Goal: Task Accomplishment & Management: Use online tool/utility

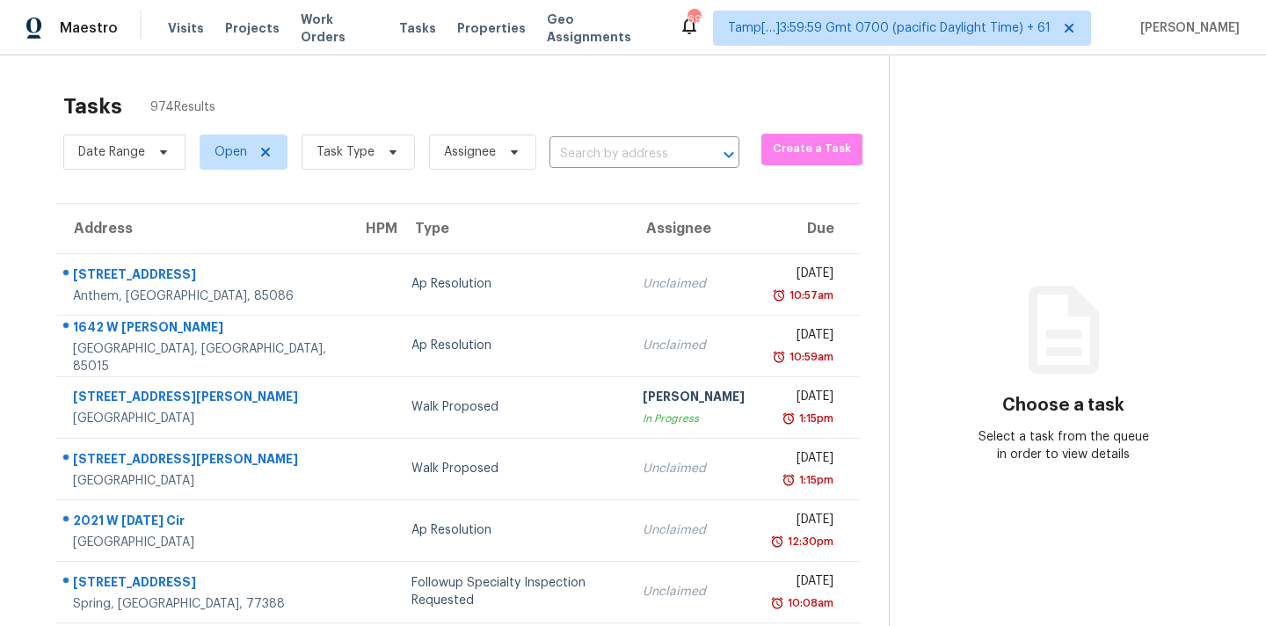
click at [322, 128] on div "Tasks 974 Results" at bounding box center [476, 107] width 826 height 46
click at [327, 155] on span "Task Type" at bounding box center [346, 152] width 58 height 18
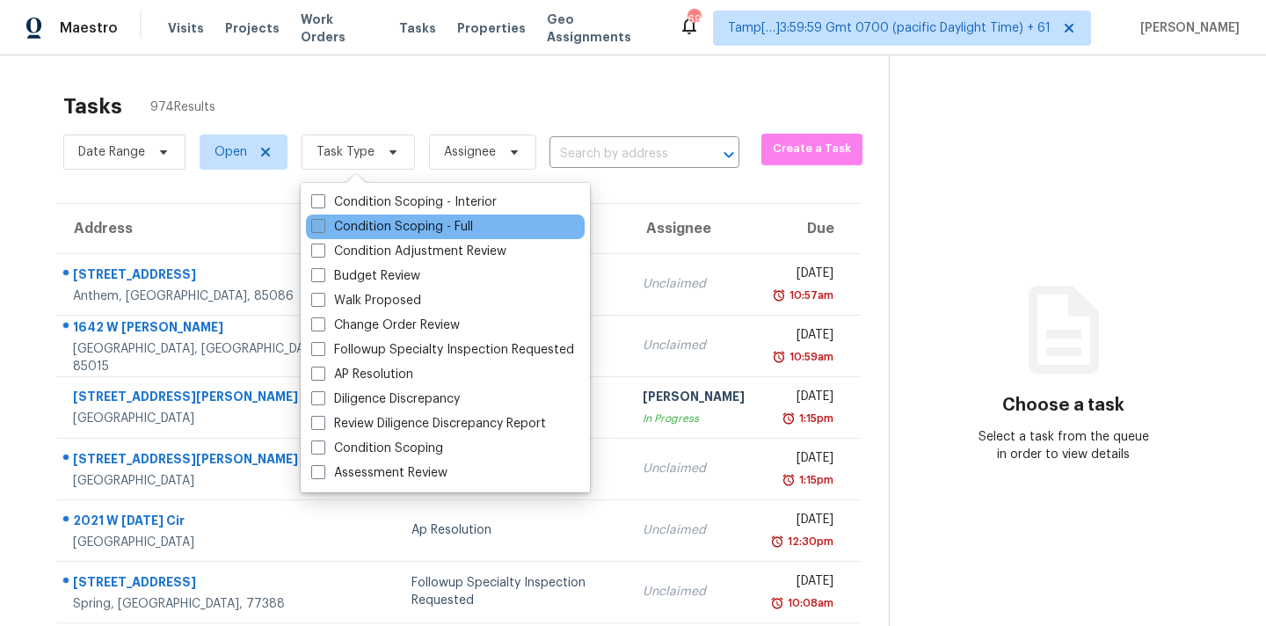
click at [463, 229] on label "Condition Scoping - Full" at bounding box center [392, 227] width 162 height 18
click at [323, 229] on input "Condition Scoping - Full" at bounding box center [316, 223] width 11 height 11
checkbox input "true"
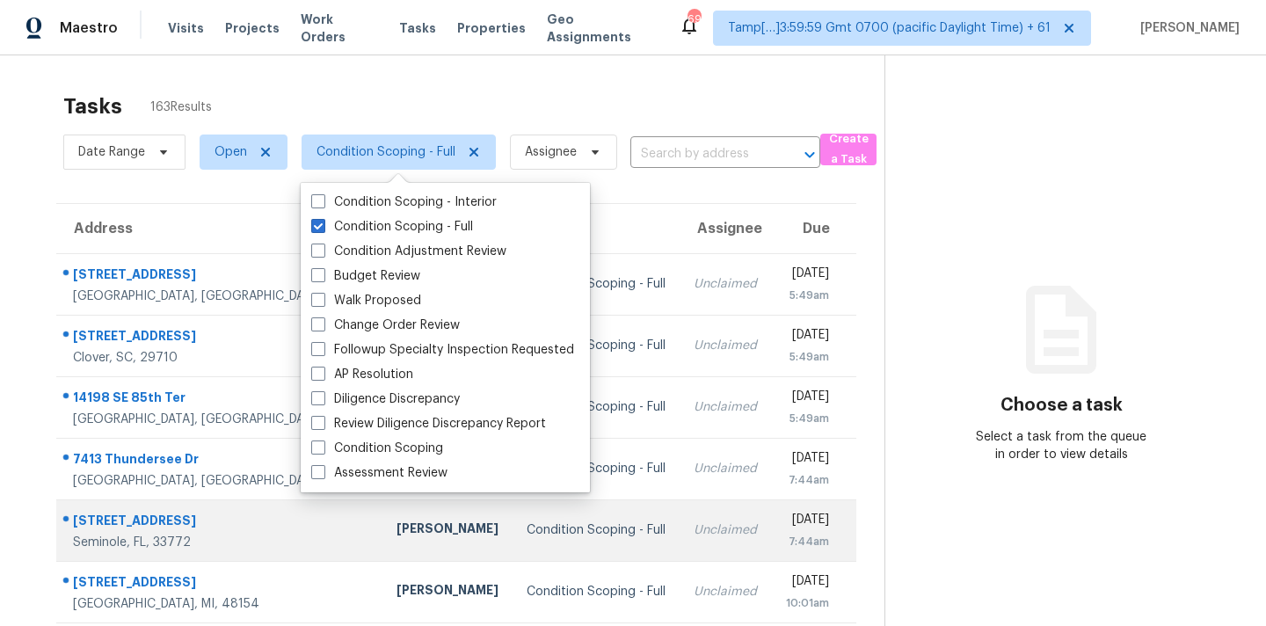
click at [680, 534] on td "Unclaimed" at bounding box center [725, 530] width 91 height 62
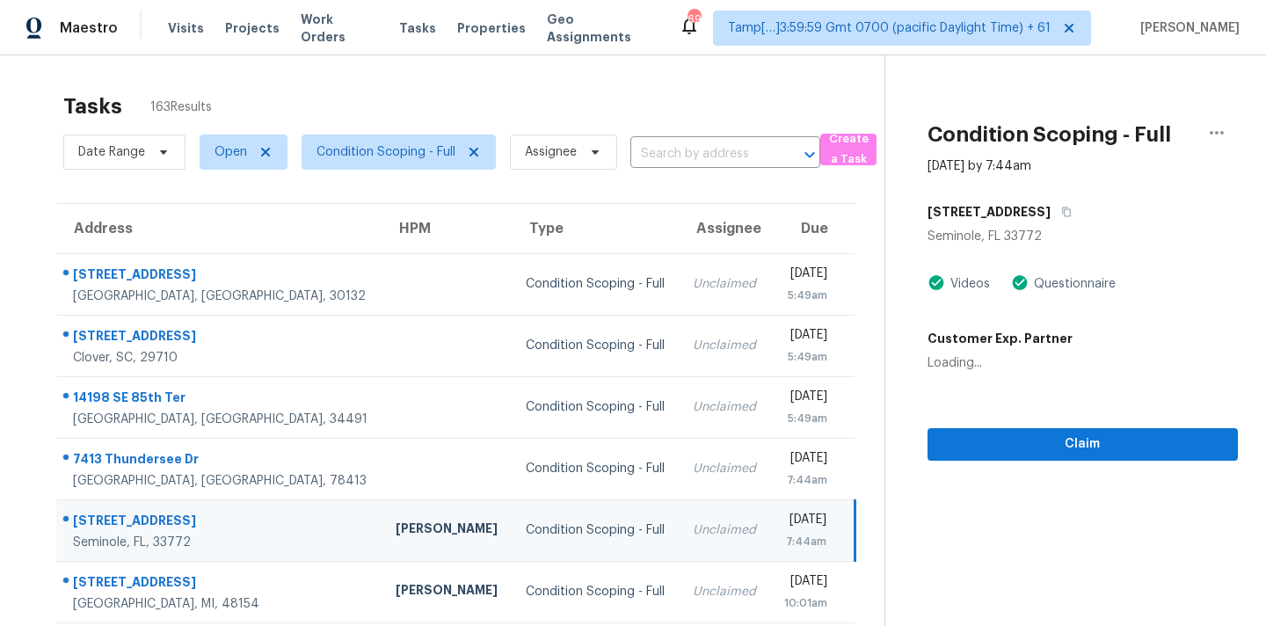
scroll to position [289, 0]
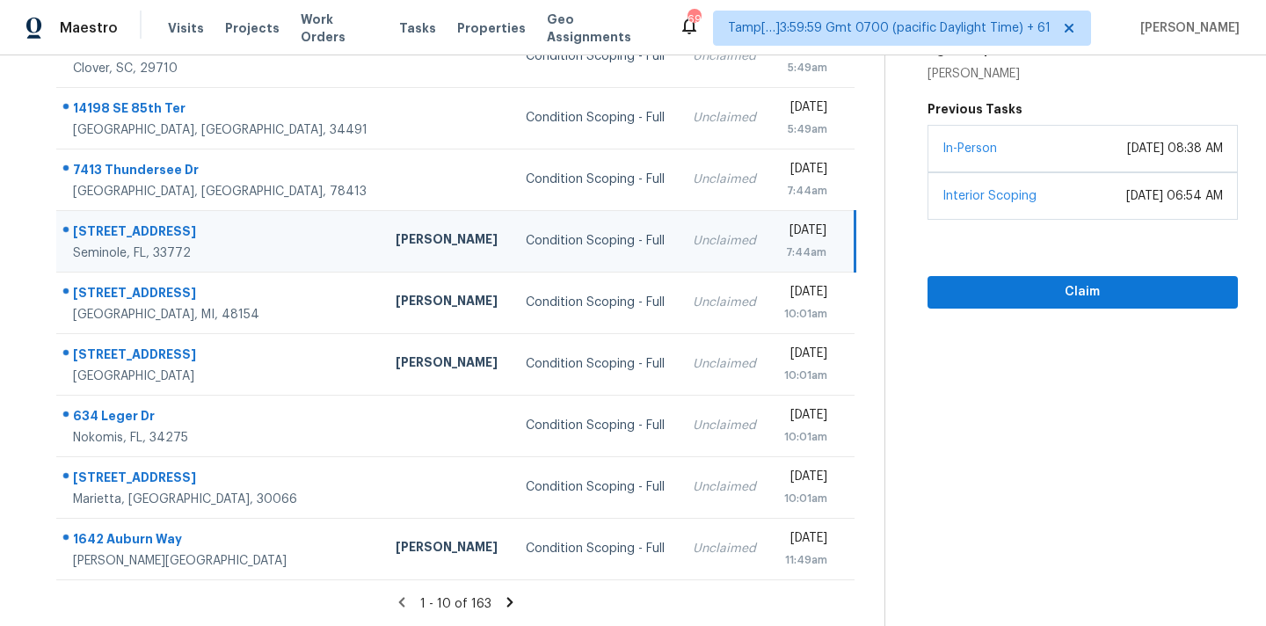
click at [512, 601] on icon at bounding box center [510, 602] width 16 height 16
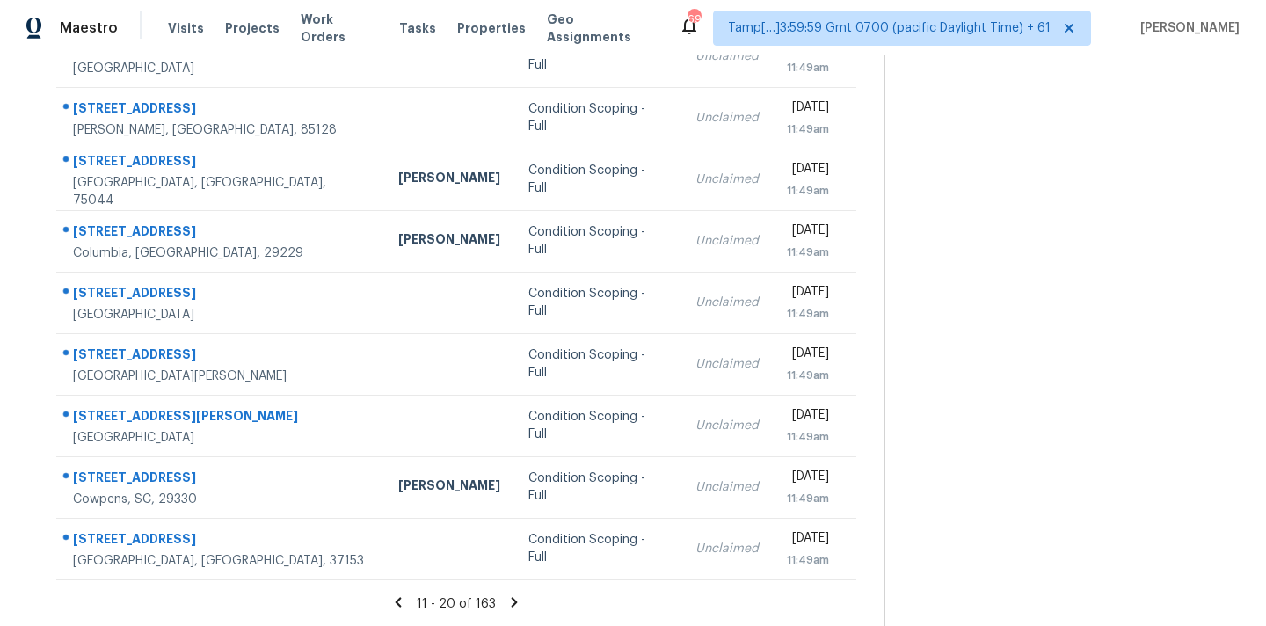
click at [512, 601] on icon at bounding box center [515, 602] width 6 height 10
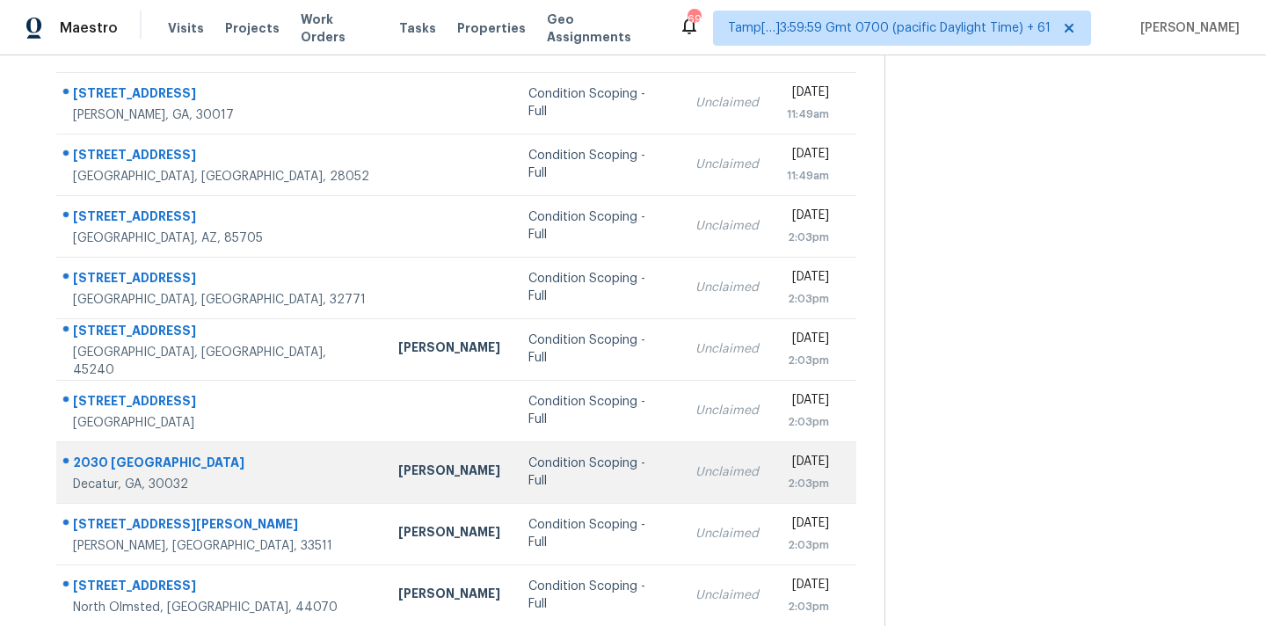
scroll to position [163, 0]
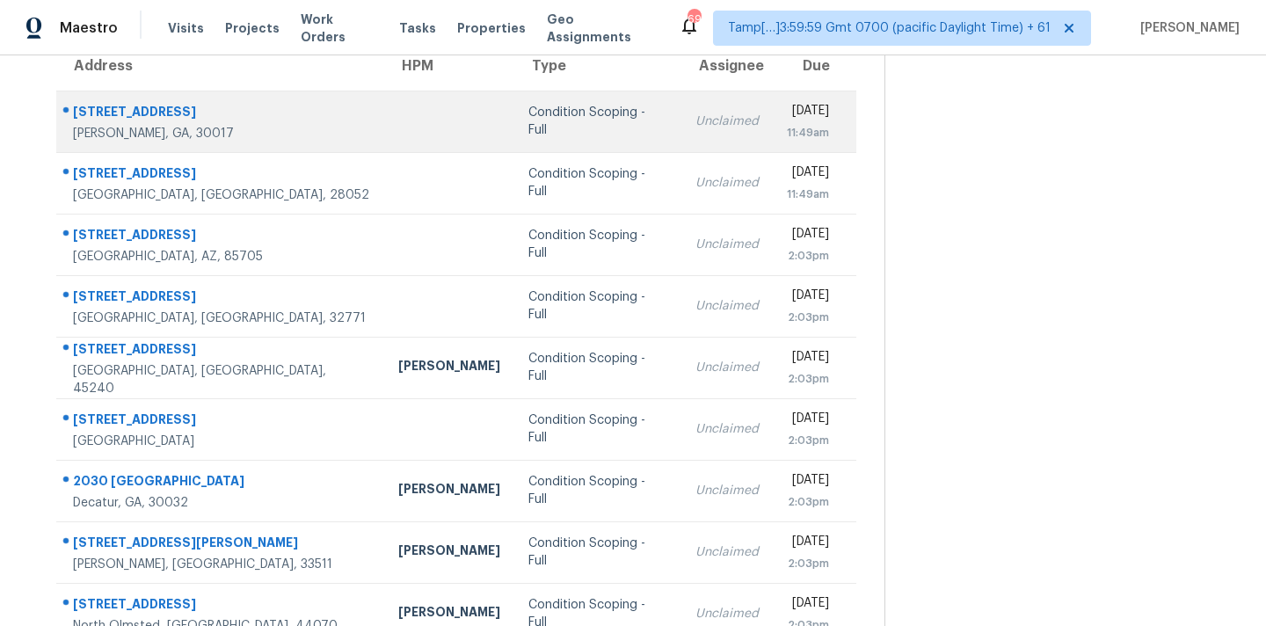
click at [514, 135] on td "Condition Scoping - Full" at bounding box center [597, 122] width 167 height 62
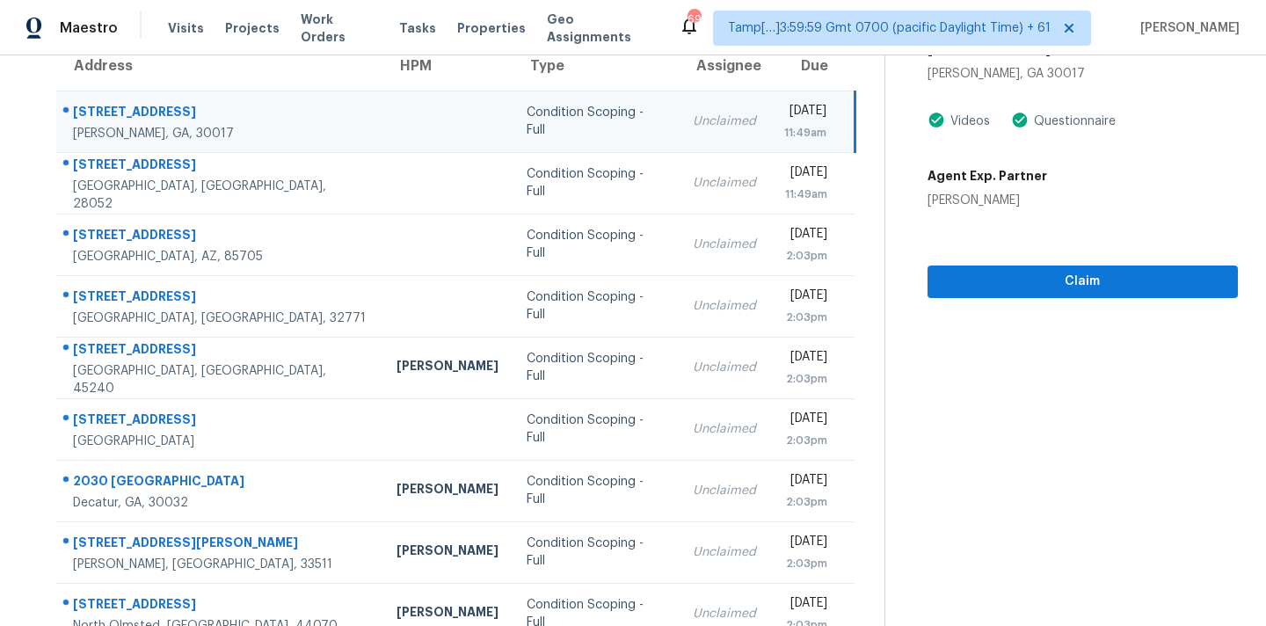
scroll to position [66, 0]
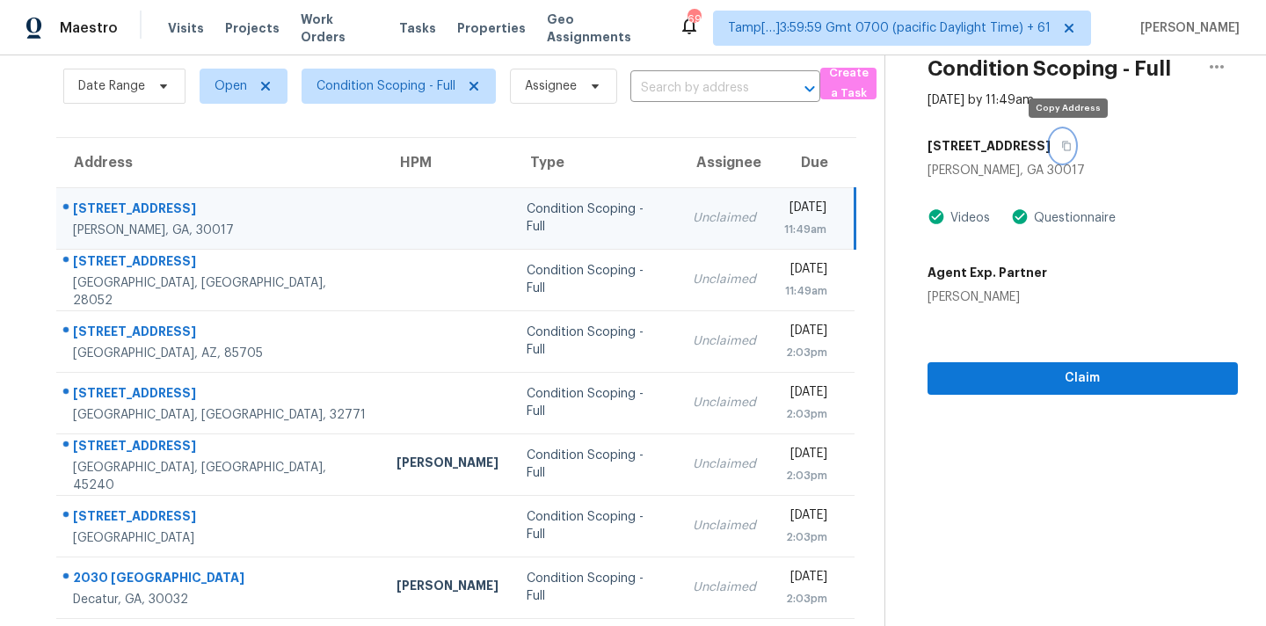
click at [1074, 144] on button "button" at bounding box center [1063, 146] width 24 height 32
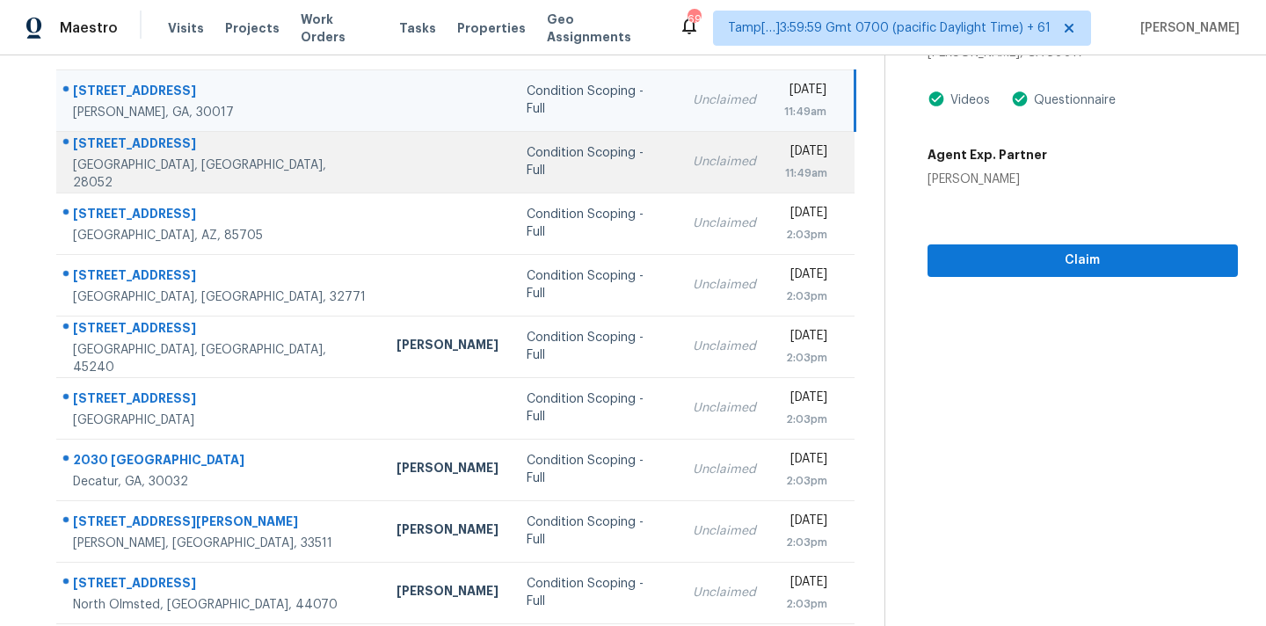
scroll to position [289, 0]
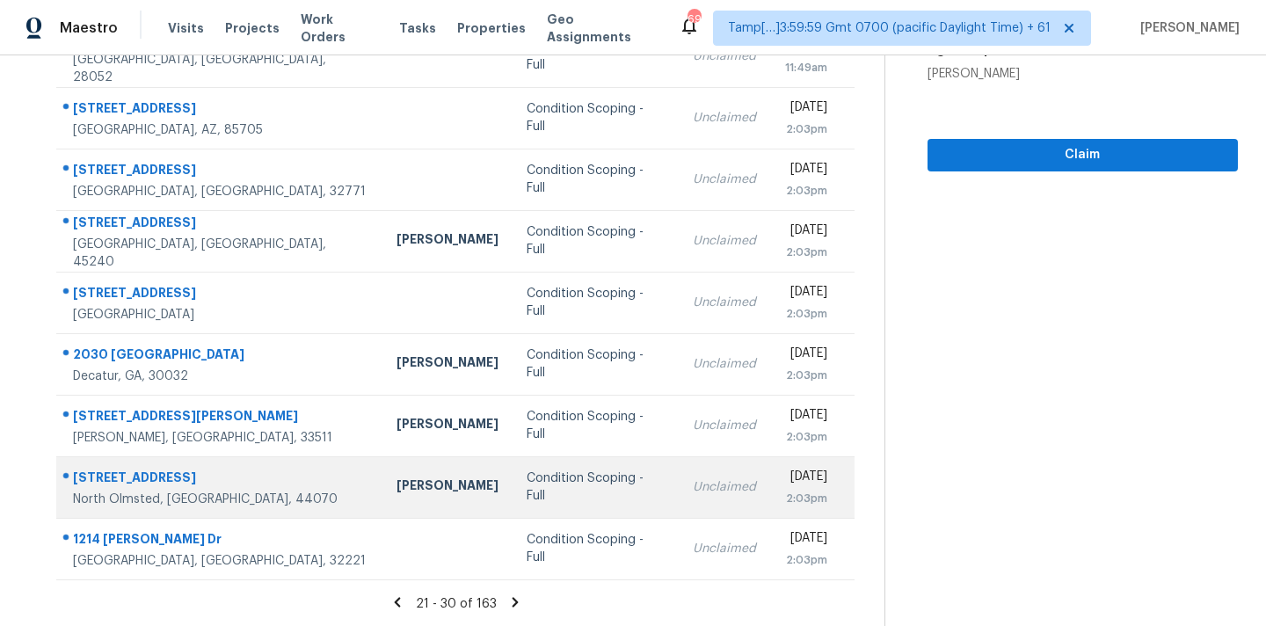
click at [585, 479] on td "Condition Scoping - Full" at bounding box center [596, 487] width 166 height 62
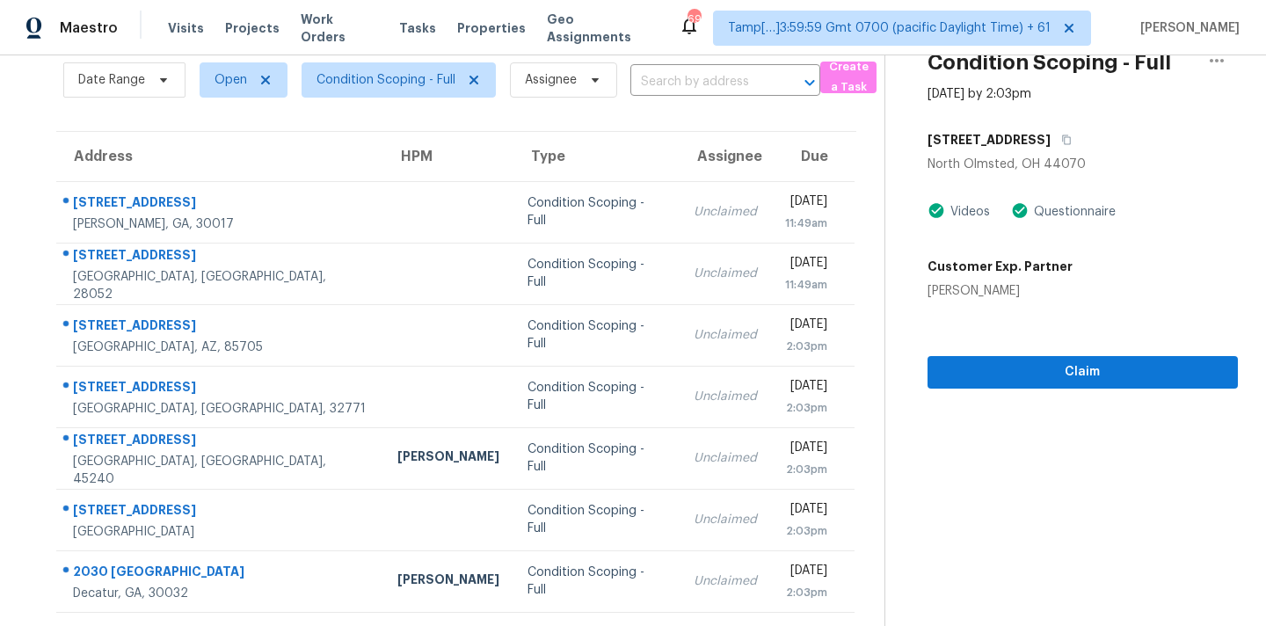
scroll to position [35, 0]
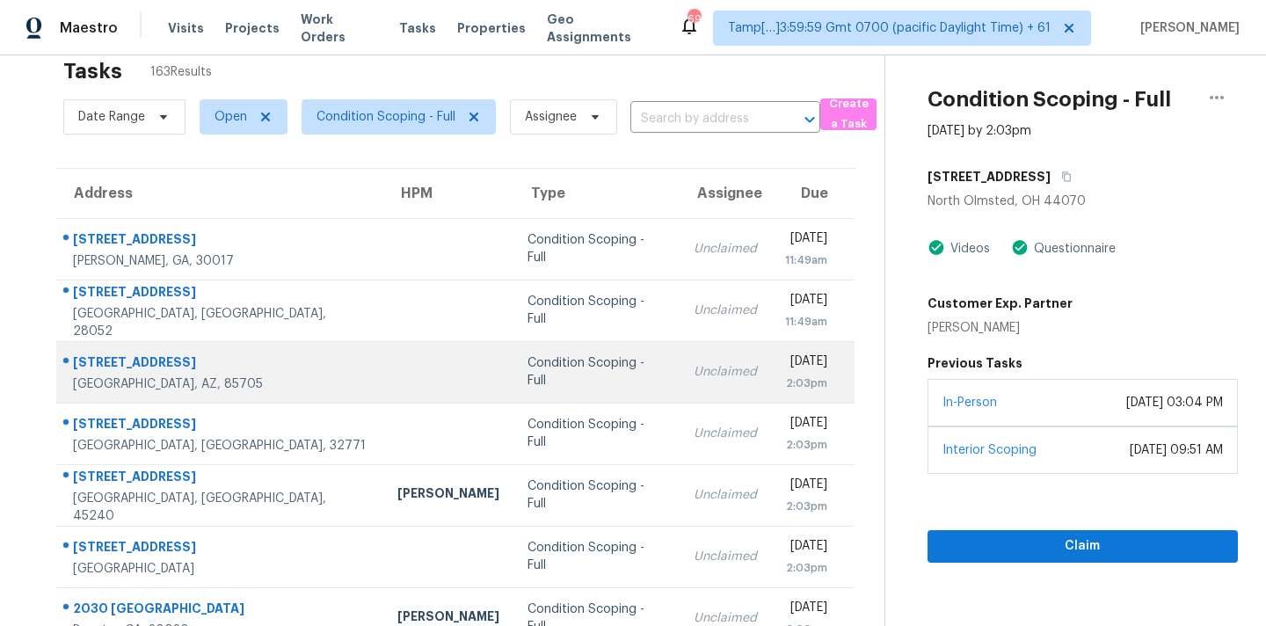
click at [525, 401] on td "Condition Scoping - Full" at bounding box center [597, 372] width 166 height 62
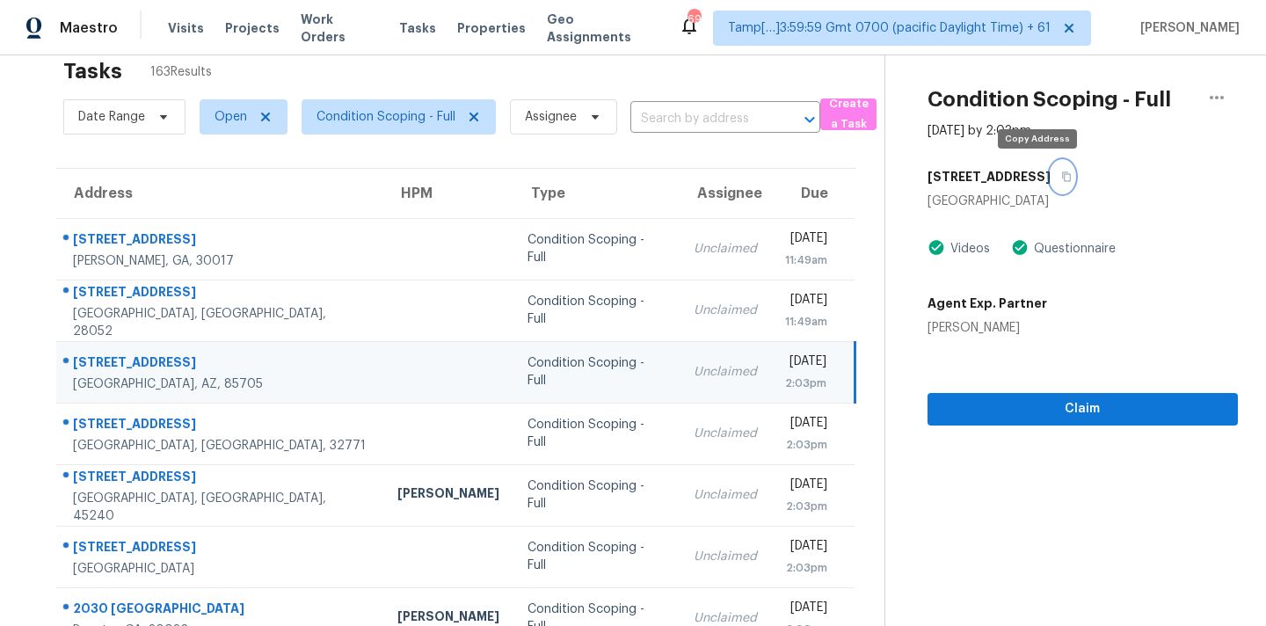
click at [1062, 180] on icon "button" at bounding box center [1066, 177] width 9 height 10
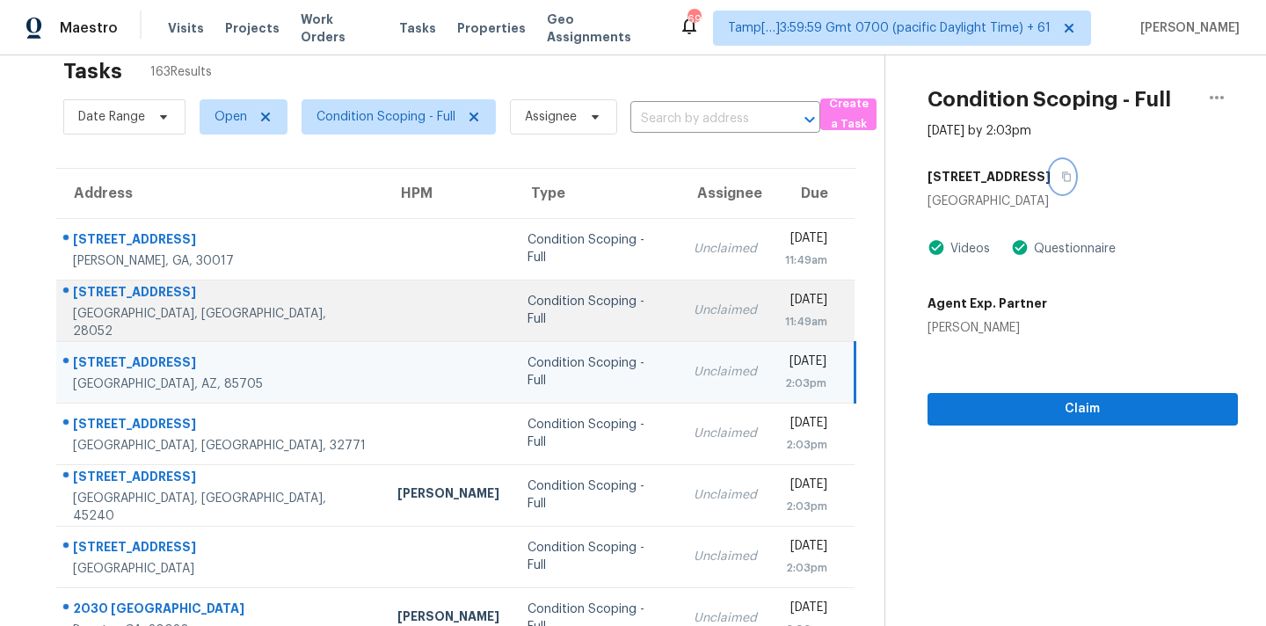
scroll to position [289, 0]
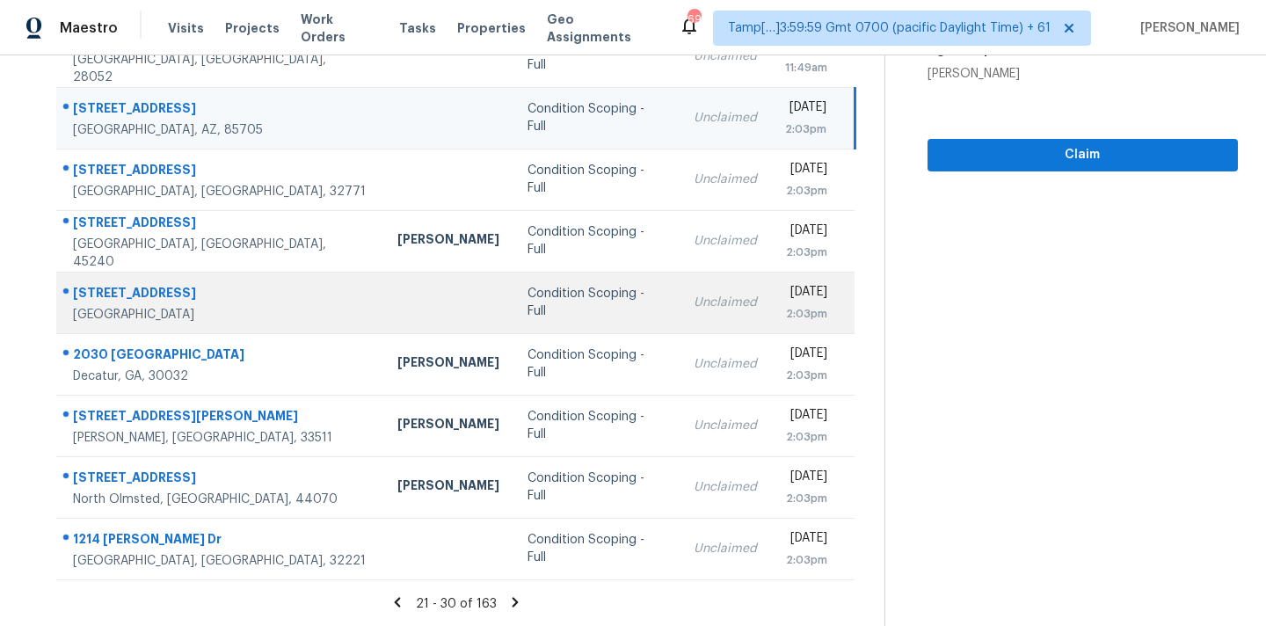
click at [569, 319] on td "Condition Scoping - Full" at bounding box center [597, 303] width 166 height 62
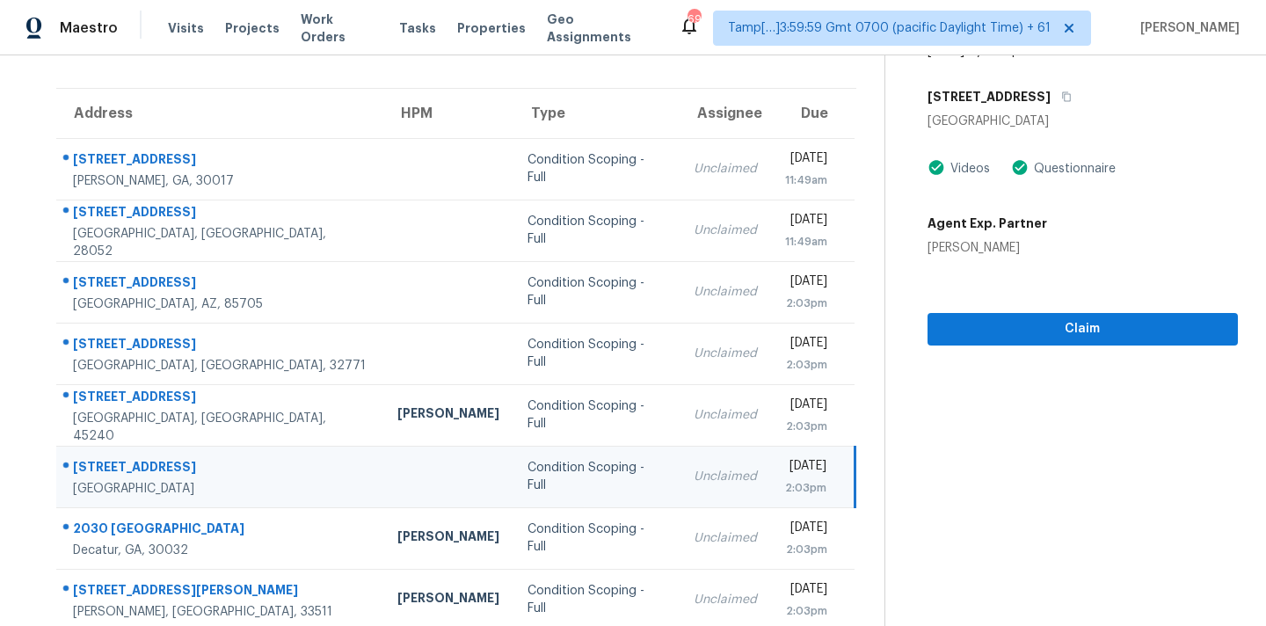
scroll to position [62, 0]
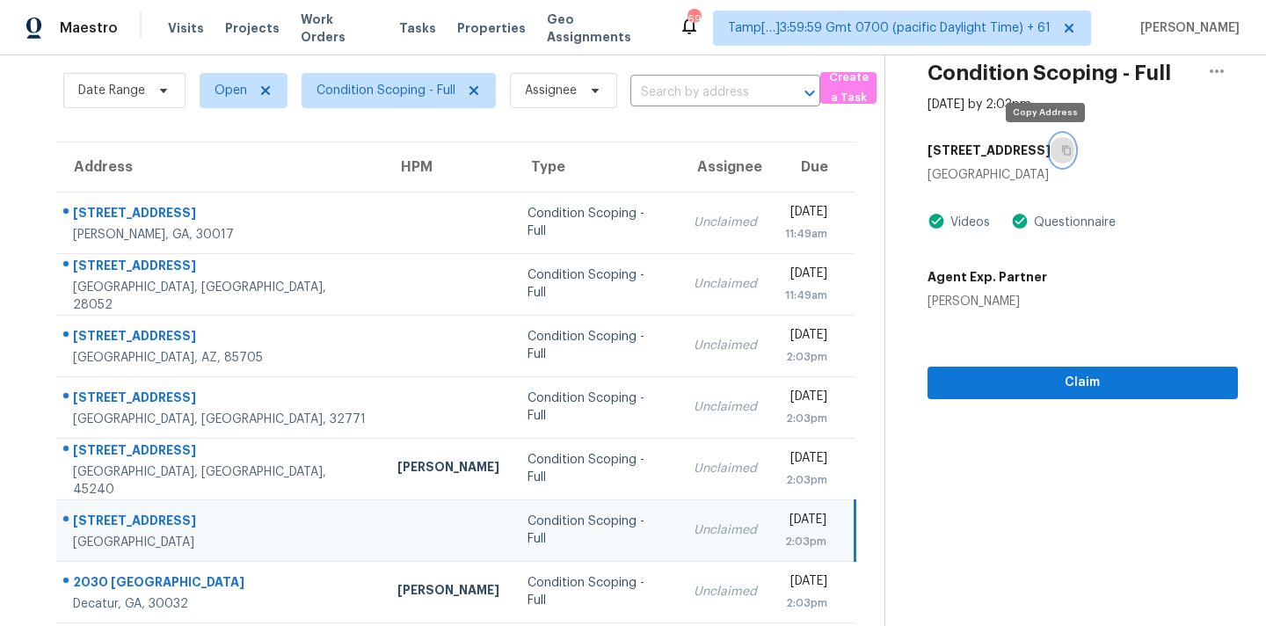
click at [1051, 155] on button "button" at bounding box center [1063, 151] width 24 height 32
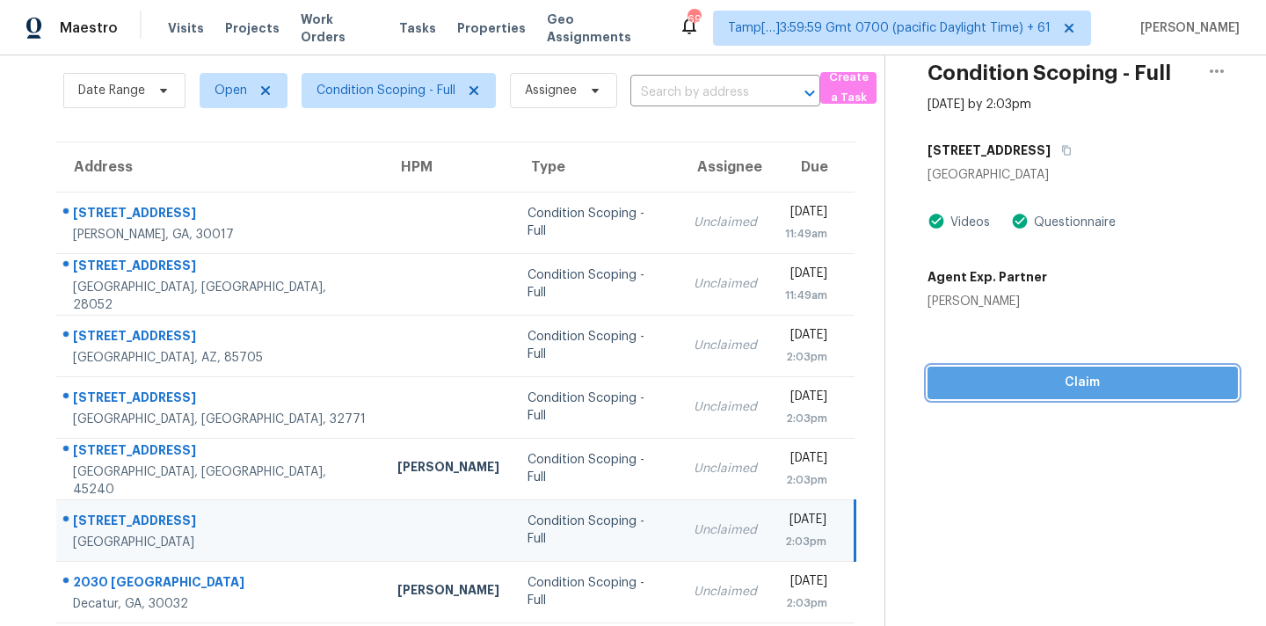
click at [996, 381] on span "Claim" at bounding box center [1083, 383] width 282 height 22
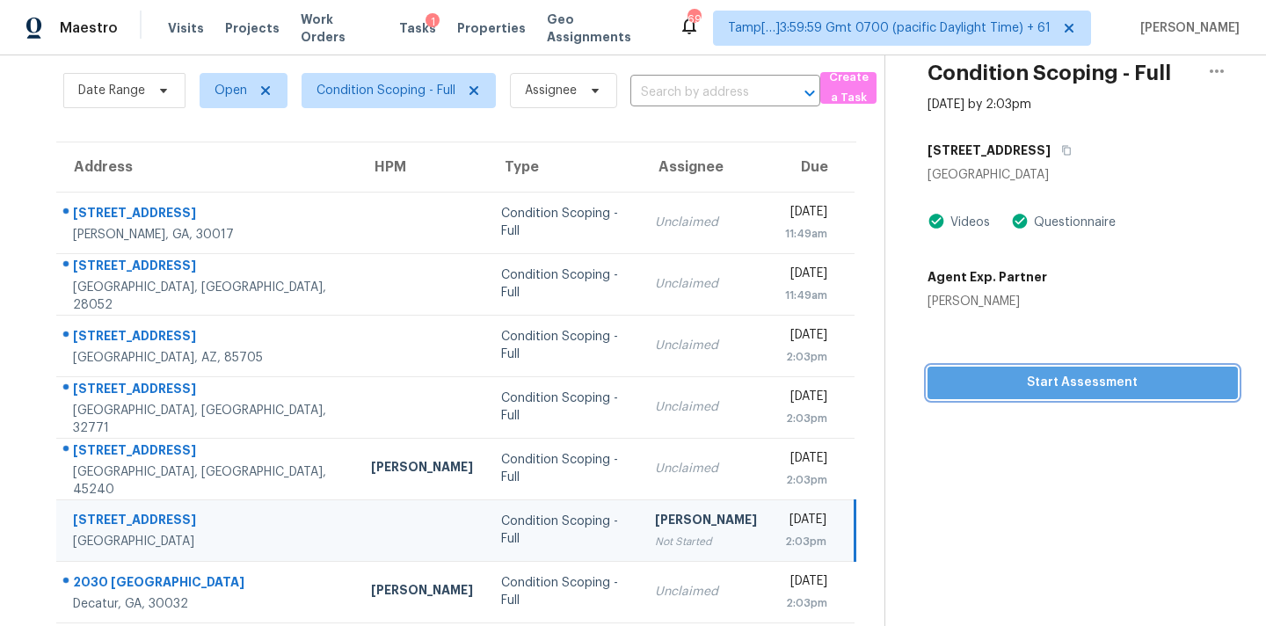
click at [996, 381] on span "Start Assessment" at bounding box center [1083, 383] width 282 height 22
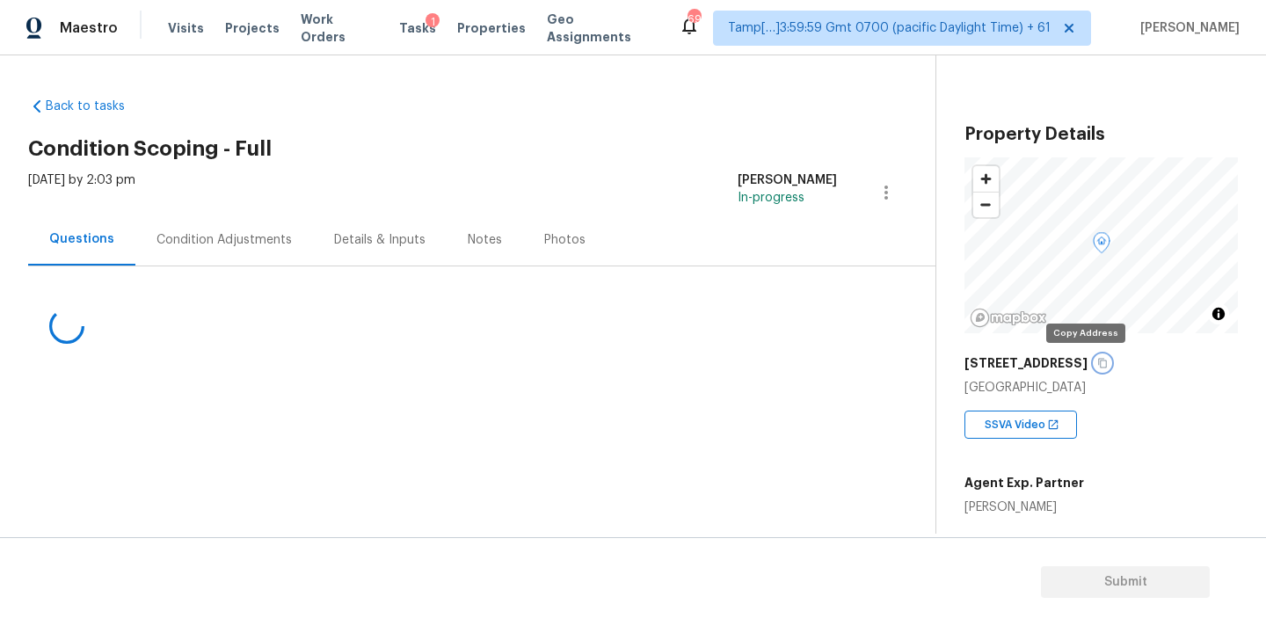
click at [1097, 366] on icon "button" at bounding box center [1102, 363] width 11 height 11
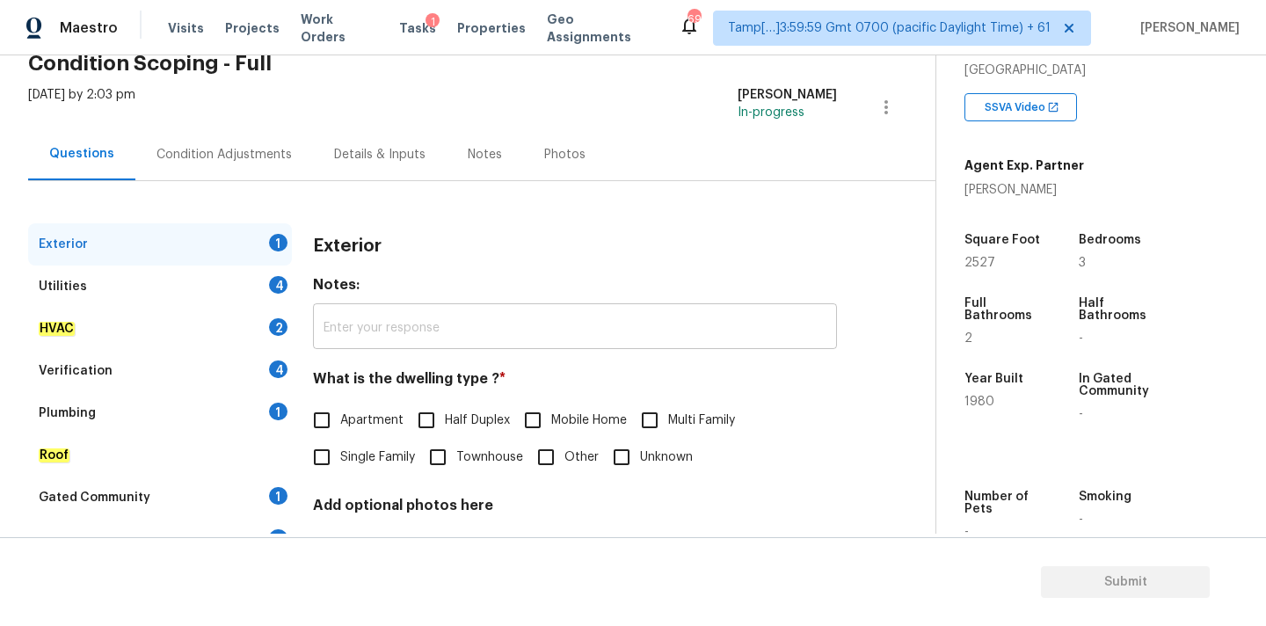
scroll to position [221, 0]
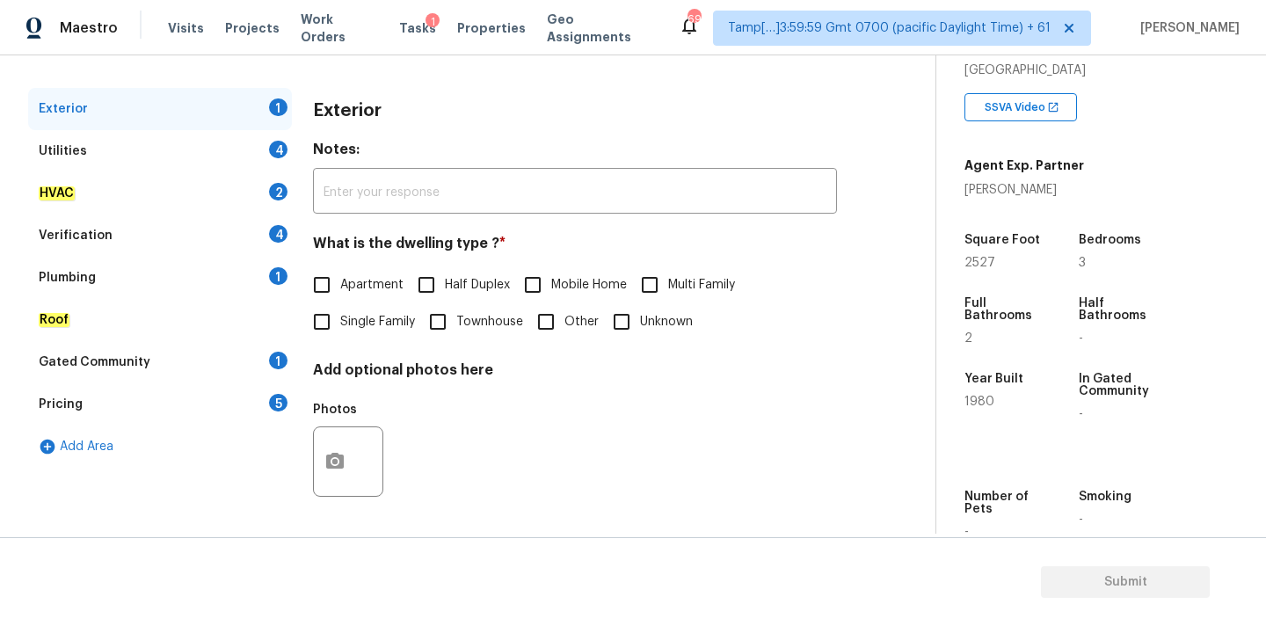
click at [370, 335] on label "Single Family" at bounding box center [359, 321] width 112 height 37
click at [340, 335] on input "Single Family" at bounding box center [321, 321] width 37 height 37
checkbox input "true"
click at [222, 146] on div "Utilities 4" at bounding box center [160, 151] width 264 height 42
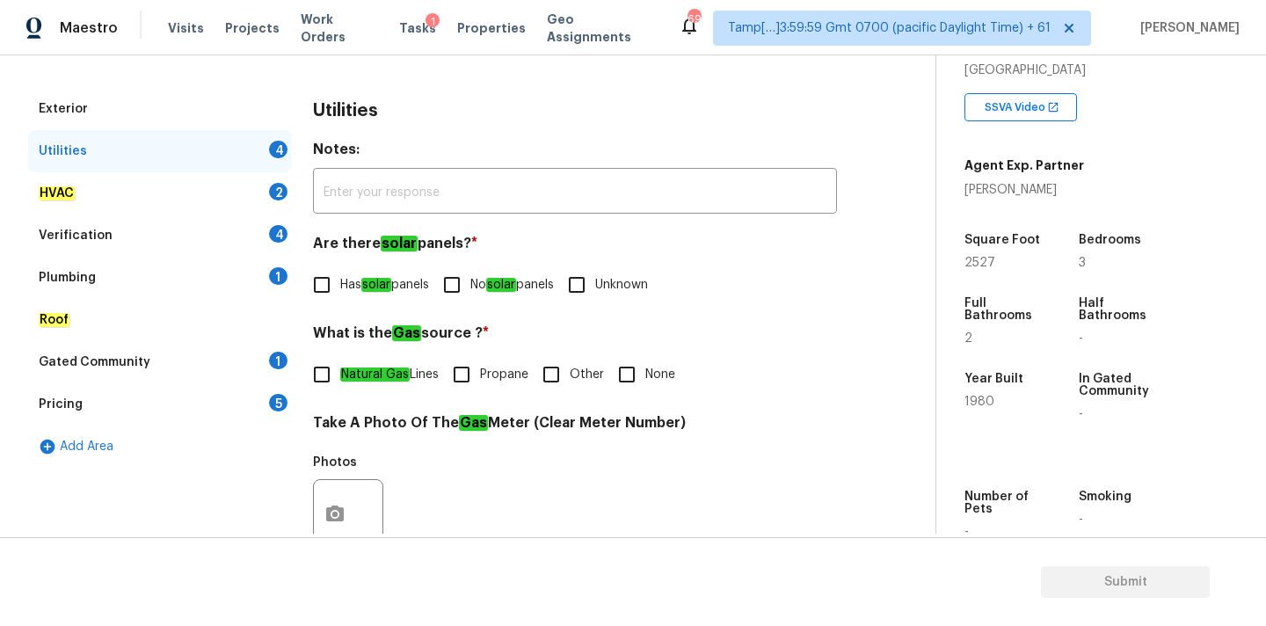
scroll to position [697, 0]
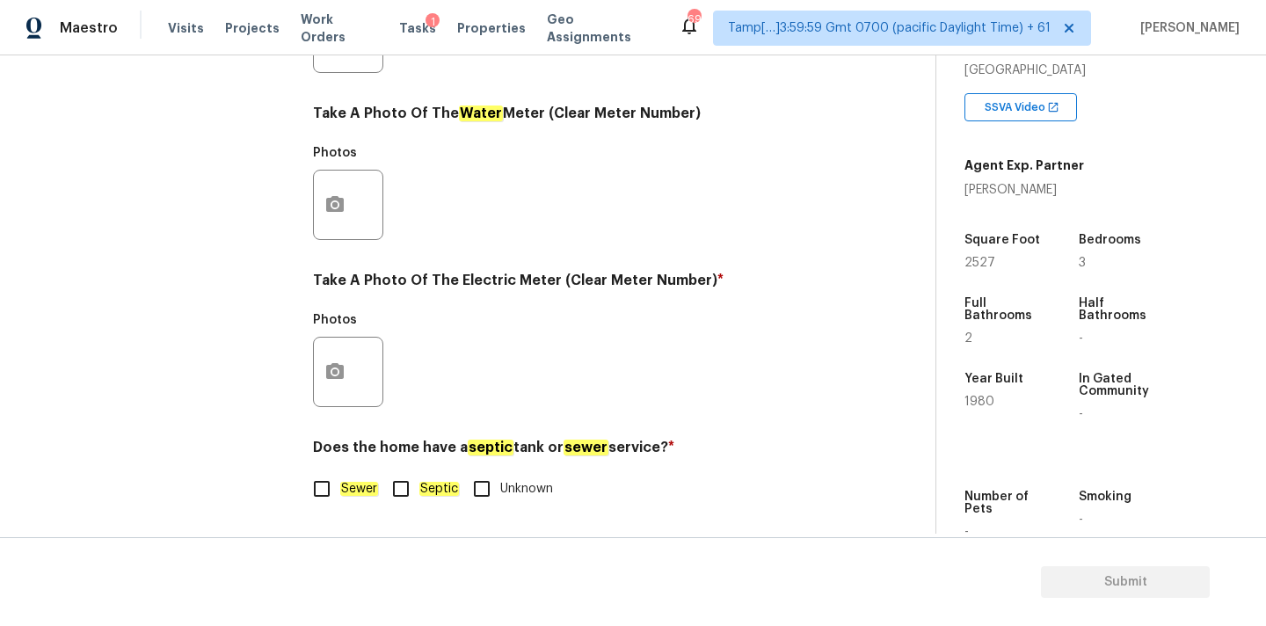
click at [429, 480] on span "Septic" at bounding box center [439, 489] width 40 height 18
click at [419, 480] on input "Septic" at bounding box center [400, 488] width 37 height 37
checkbox input "true"
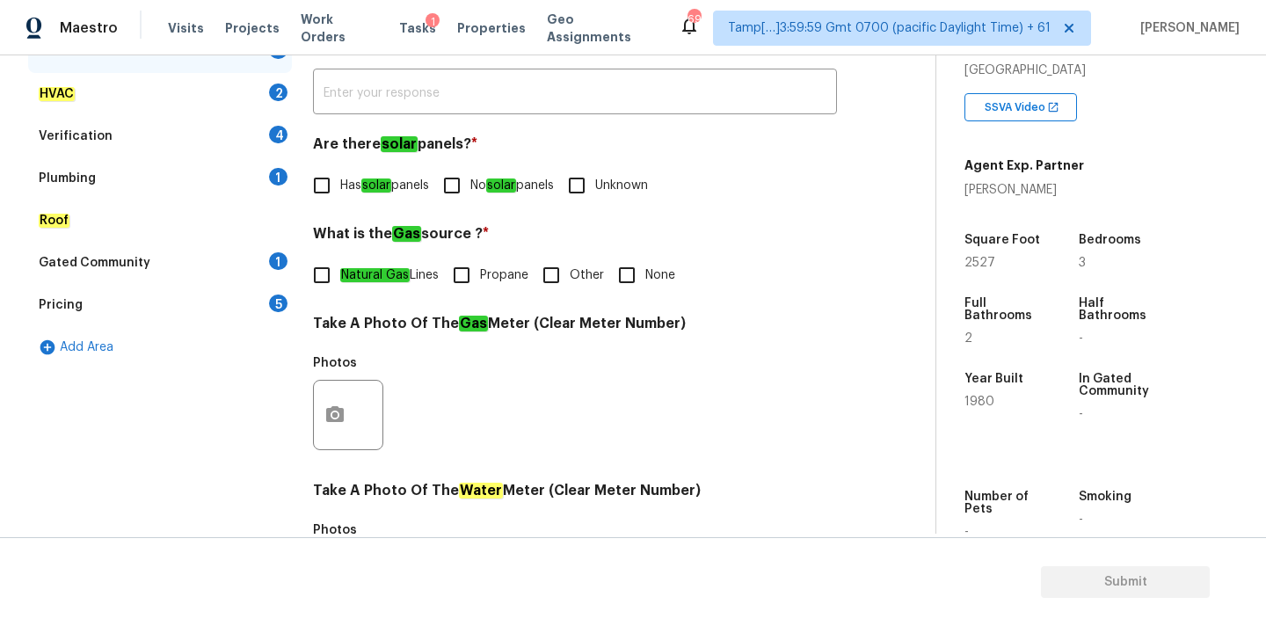
scroll to position [278, 0]
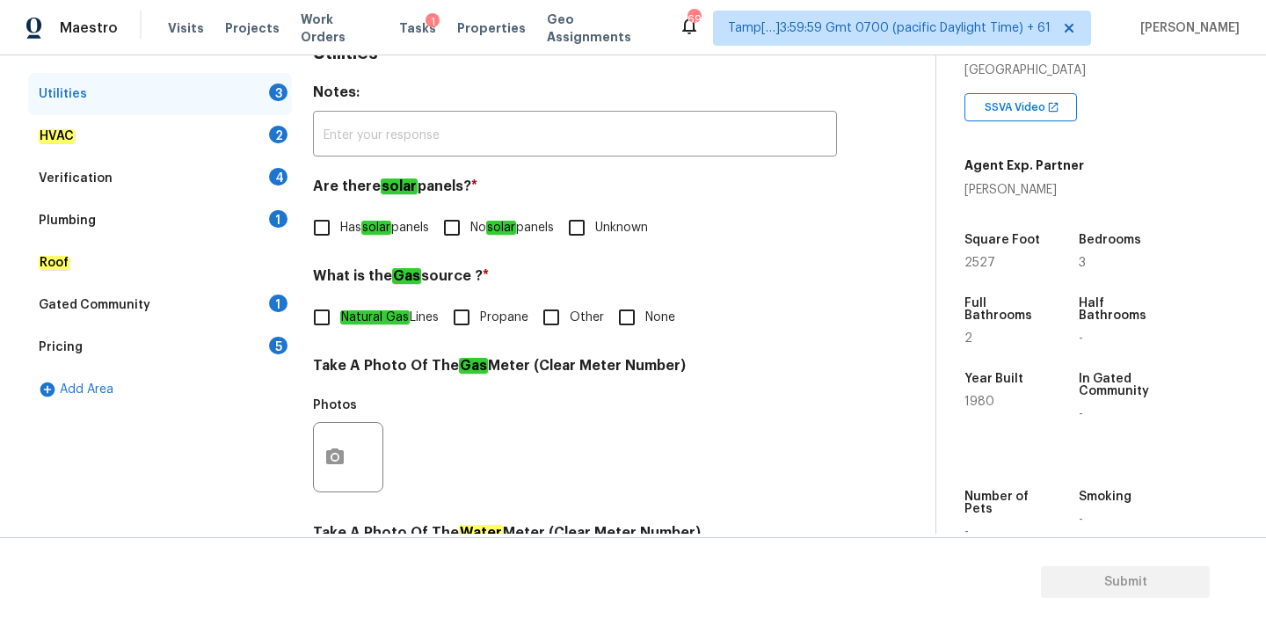
click at [134, 220] on div "Plumbing 1" at bounding box center [160, 221] width 264 height 42
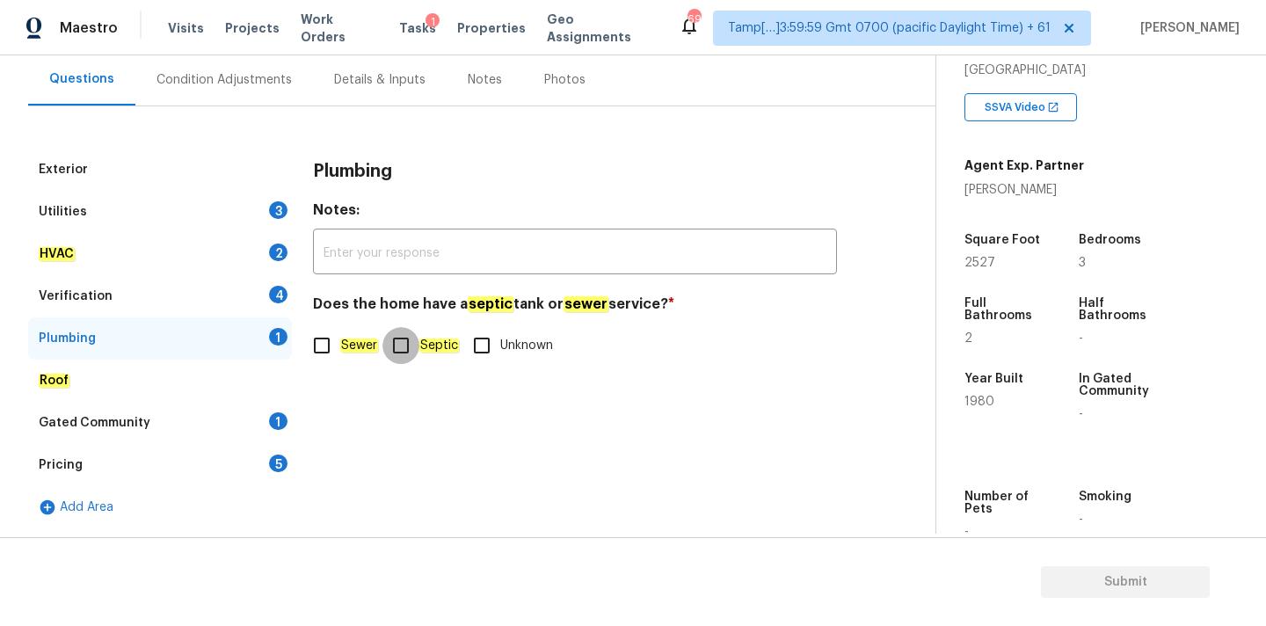
click at [411, 347] on input "Septic" at bounding box center [400, 345] width 37 height 37
checkbox input "true"
click at [238, 417] on div "Gated Community 1" at bounding box center [160, 423] width 264 height 42
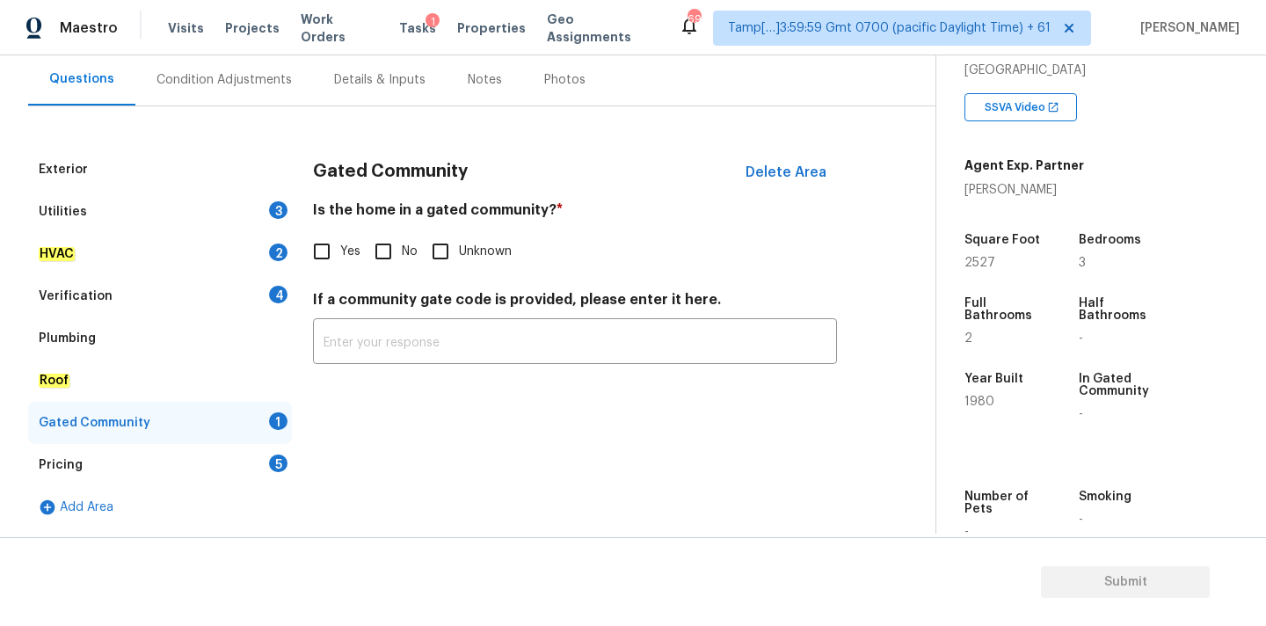
click at [391, 270] on div "Gated Community Delete Area Is the home in a gated community? * Yes No Unknown …" at bounding box center [575, 267] width 524 height 237
click at [390, 251] on input "No" at bounding box center [383, 251] width 37 height 37
checkbox input "true"
click at [258, 456] on div "Pricing 5" at bounding box center [160, 465] width 264 height 42
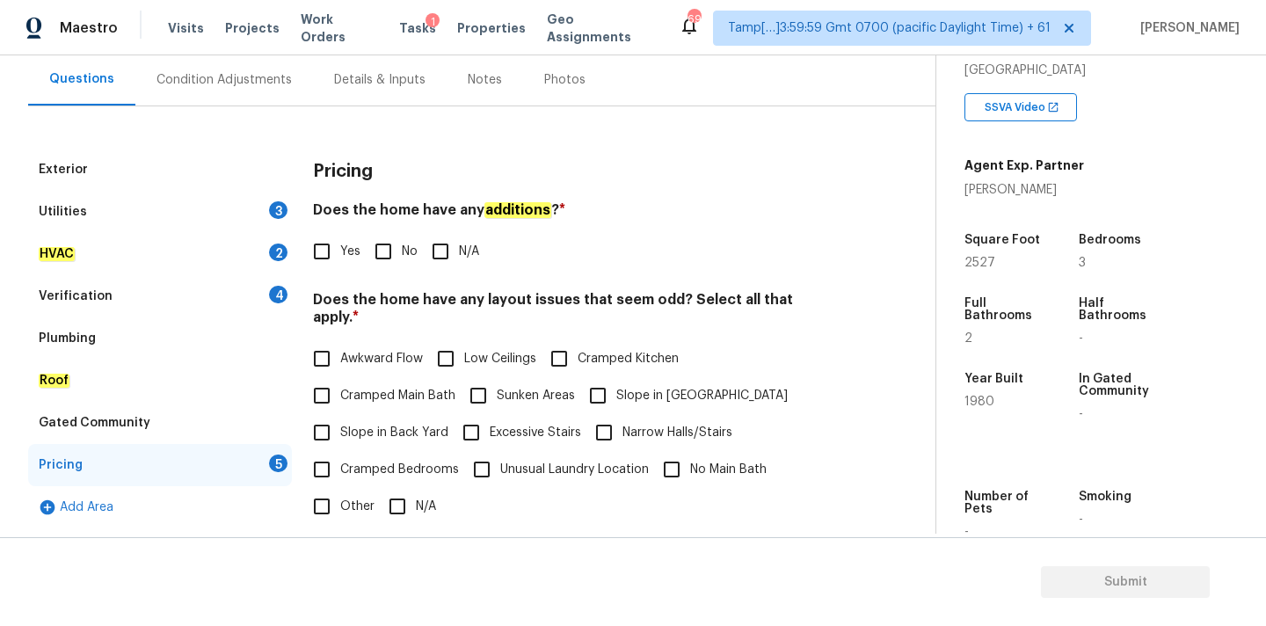
click at [397, 265] on input "No" at bounding box center [383, 251] width 37 height 37
checkbox input "true"
click at [399, 488] on input "N/A" at bounding box center [397, 506] width 37 height 37
checkbox input "true"
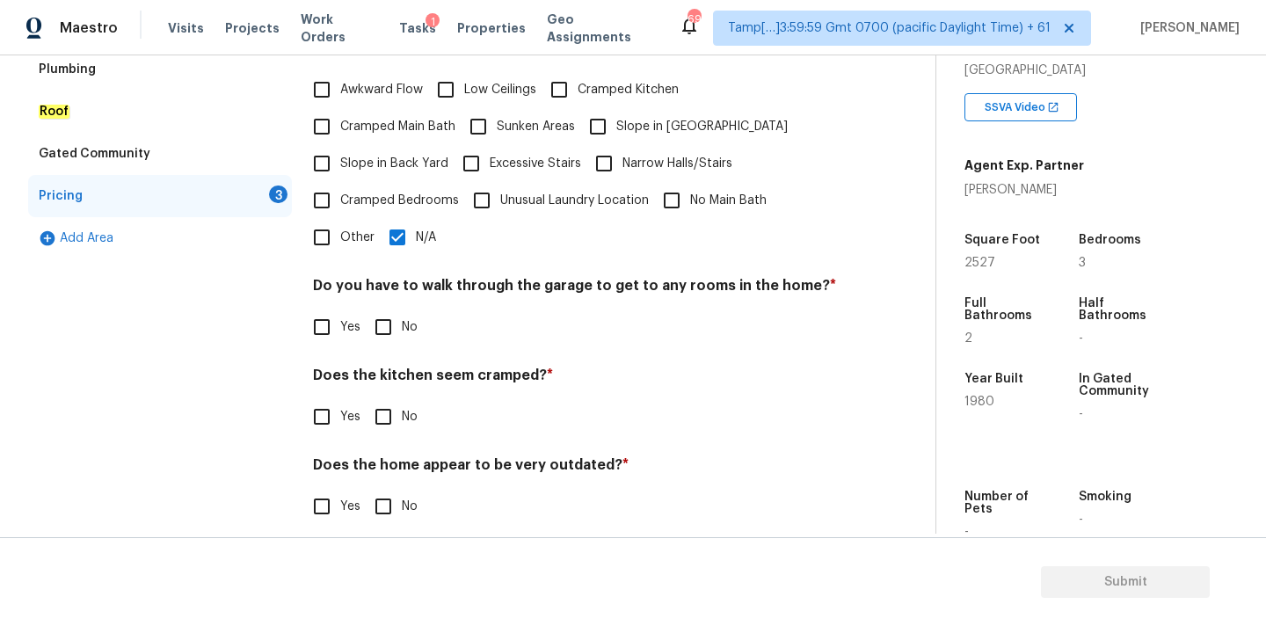
click at [380, 324] on input "No" at bounding box center [383, 327] width 37 height 37
checkbox input "true"
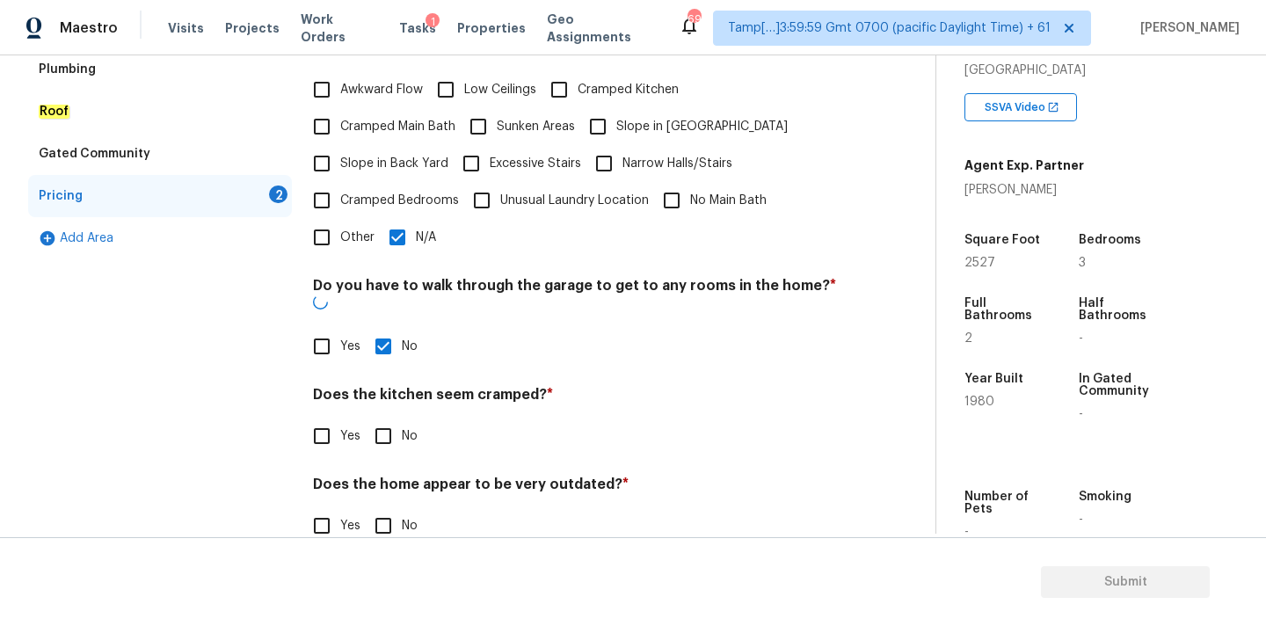
click at [380, 418] on input "No" at bounding box center [383, 436] width 37 height 37
checkbox input "true"
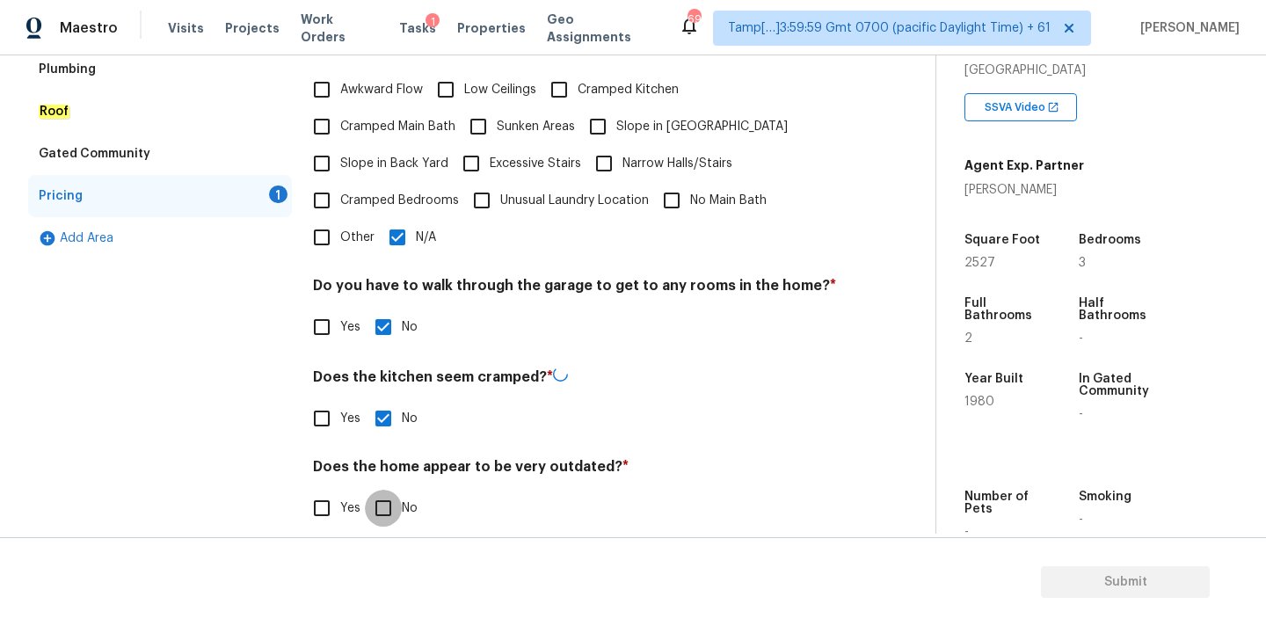
click at [380, 490] on input "No" at bounding box center [383, 508] width 37 height 37
checkbox input "true"
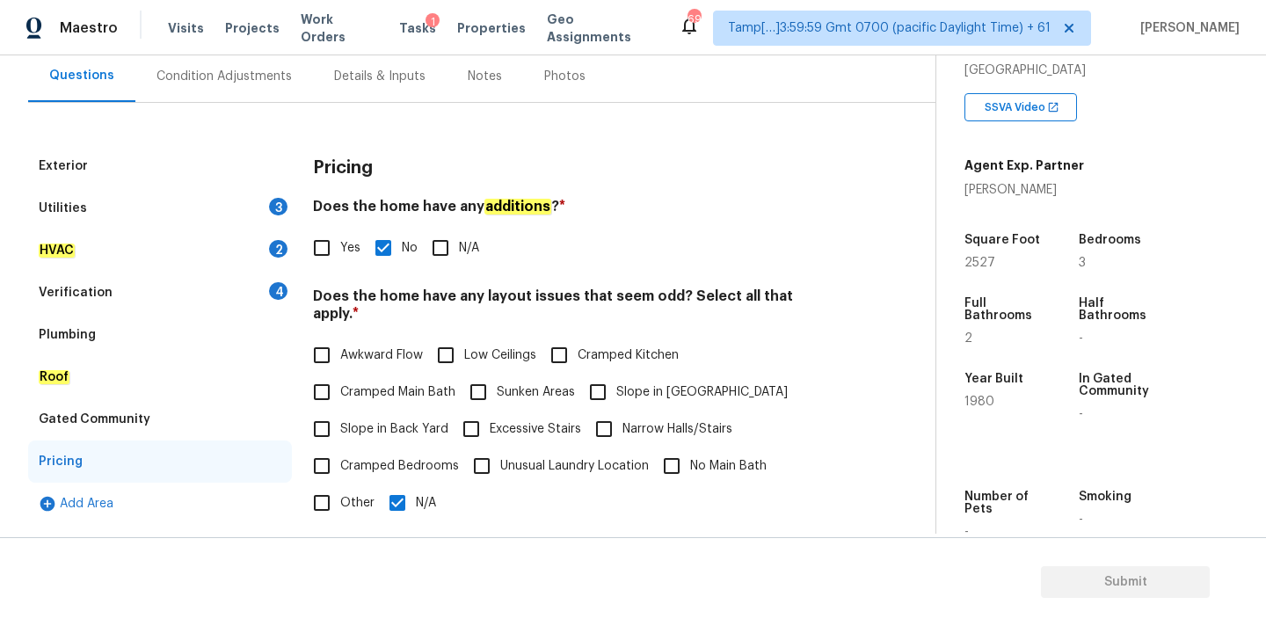
scroll to position [69, 0]
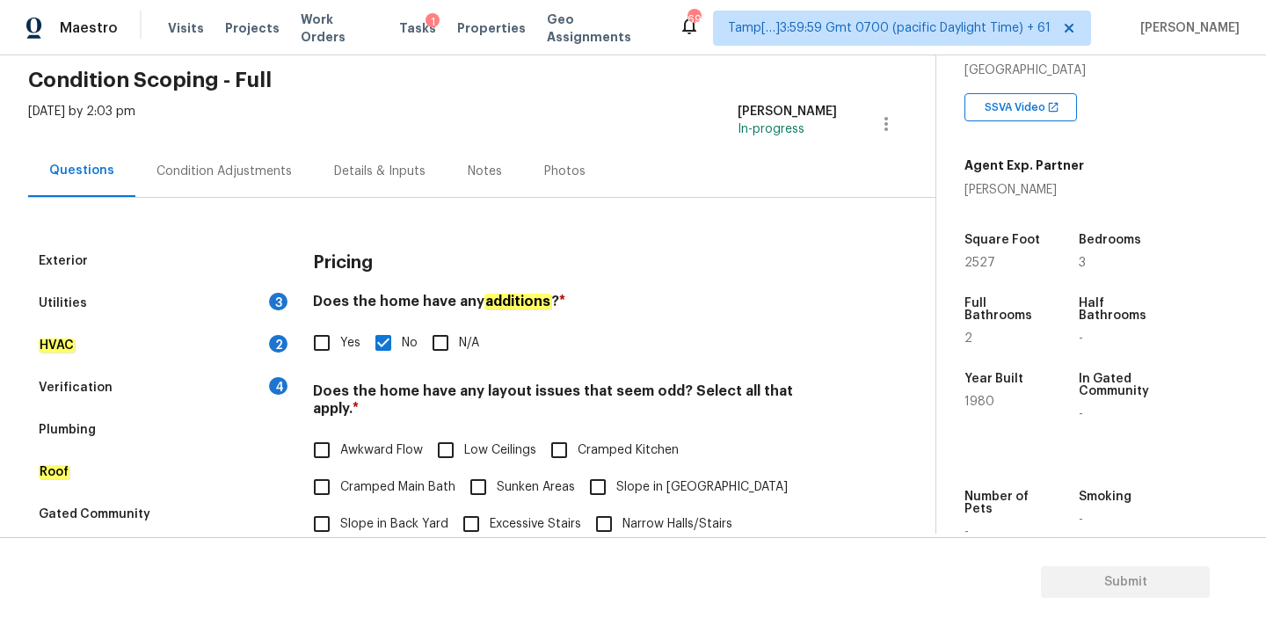
click at [181, 385] on div "Verification 4" at bounding box center [160, 388] width 264 height 42
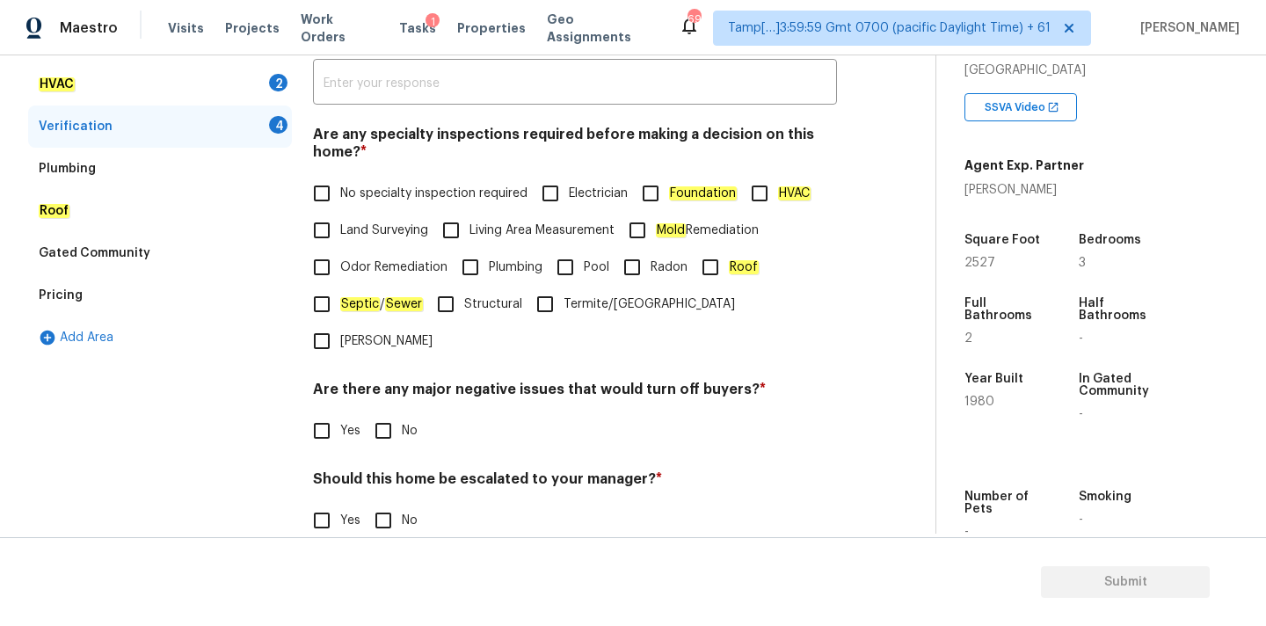
scroll to position [428, 0]
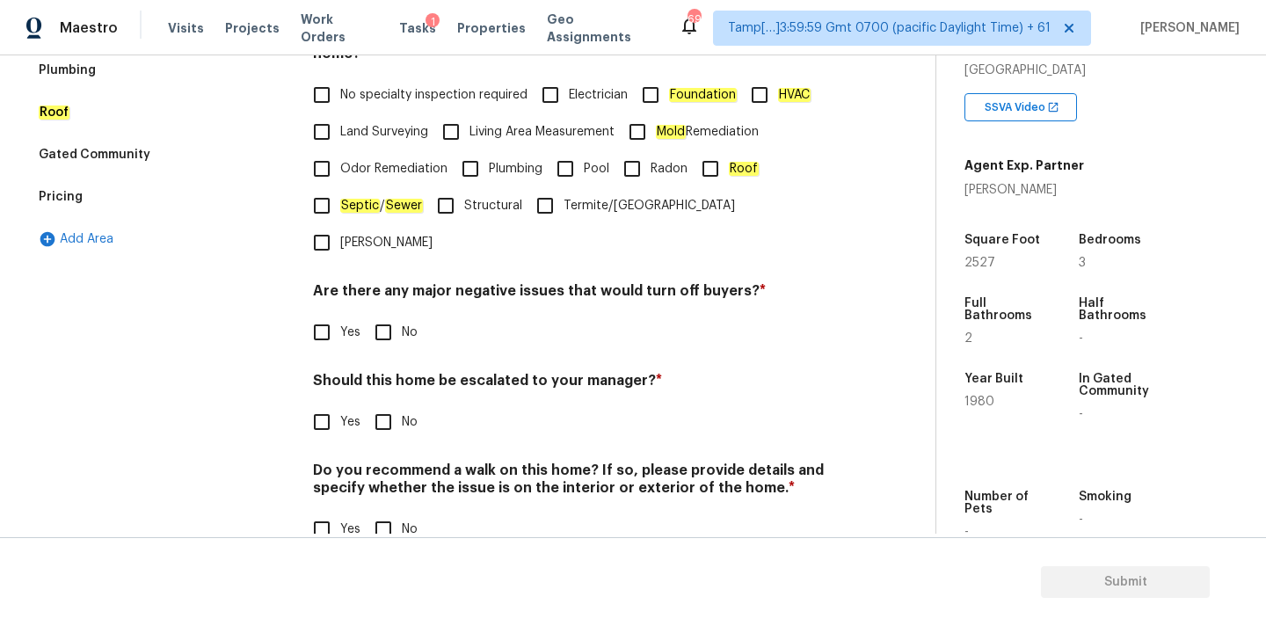
click at [406, 98] on span "No specialty inspection required" at bounding box center [433, 95] width 187 height 18
click at [340, 98] on input "No specialty inspection required" at bounding box center [321, 94] width 37 height 37
checkbox input "true"
click at [402, 324] on span "No" at bounding box center [410, 333] width 16 height 18
click at [402, 314] on input "No" at bounding box center [383, 332] width 37 height 37
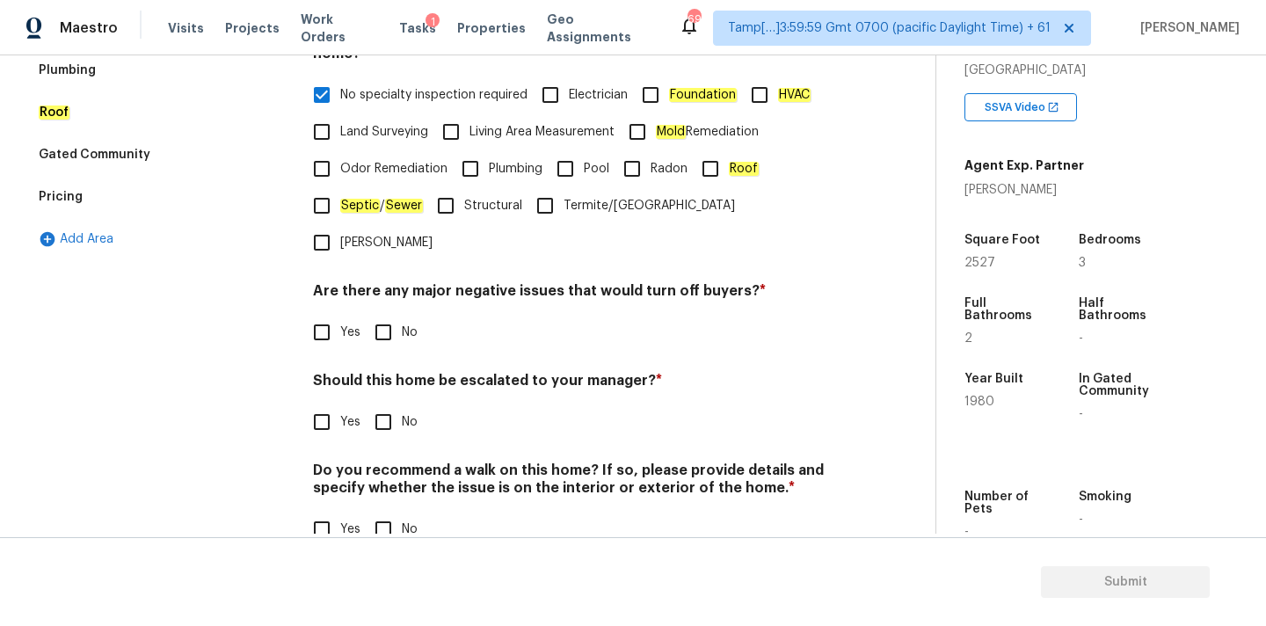
checkbox input "true"
click at [402, 413] on span "No" at bounding box center [410, 422] width 16 height 18
click at [402, 404] on input "No" at bounding box center [383, 422] width 37 height 37
checkbox input "true"
click at [402, 522] on span "No" at bounding box center [410, 531] width 16 height 18
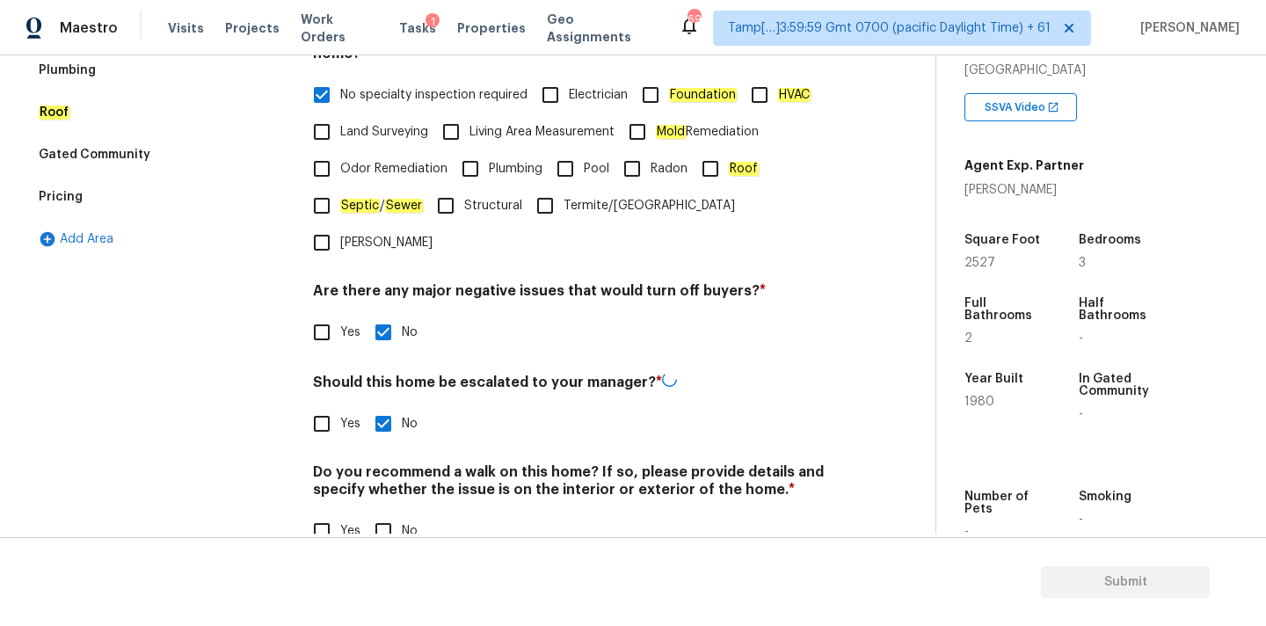
click at [401, 513] on input "No" at bounding box center [383, 531] width 37 height 37
checkbox input "true"
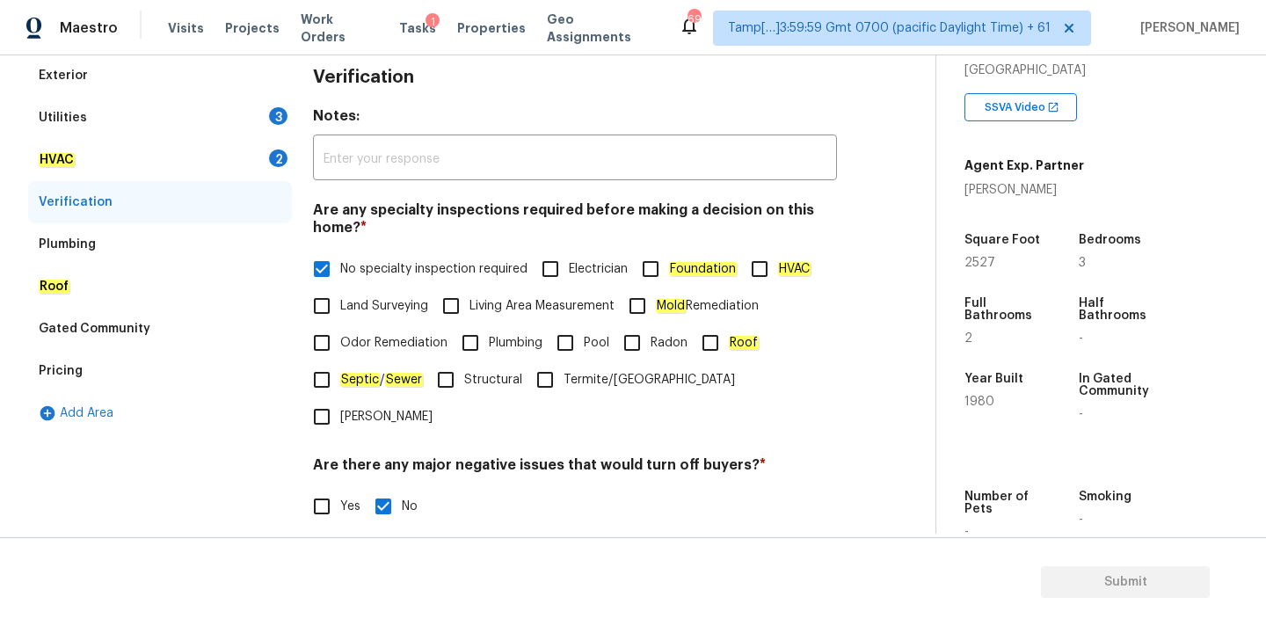
scroll to position [164, 0]
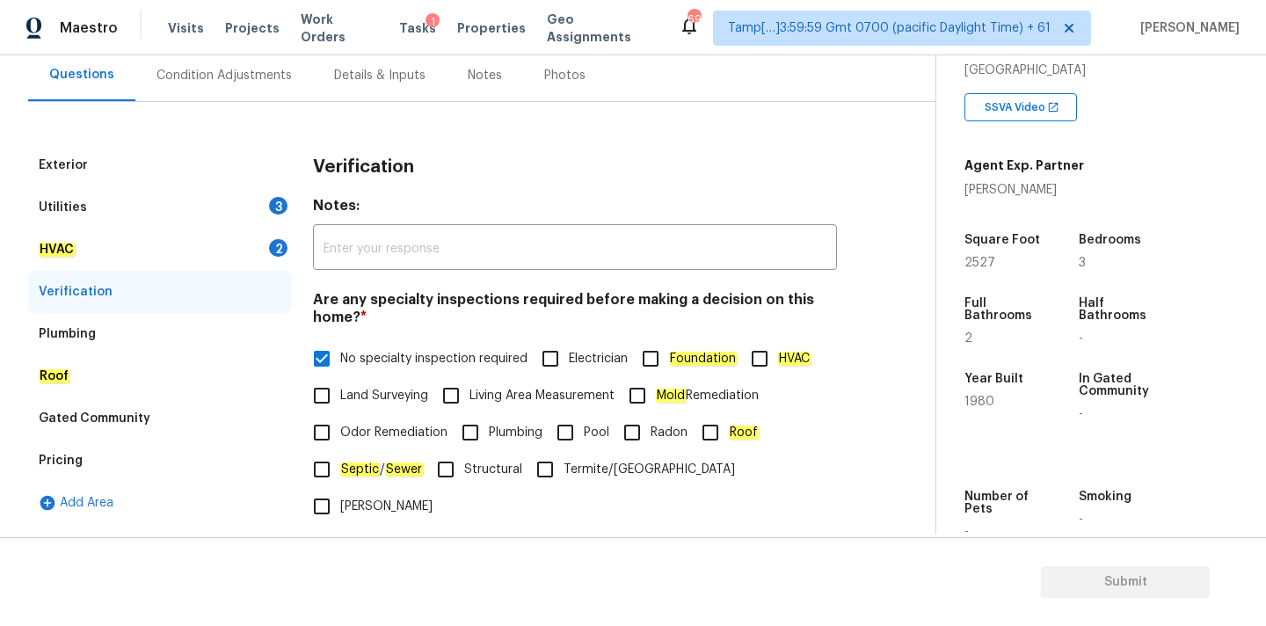
click at [174, 257] on div "HVAC 2" at bounding box center [160, 250] width 264 height 42
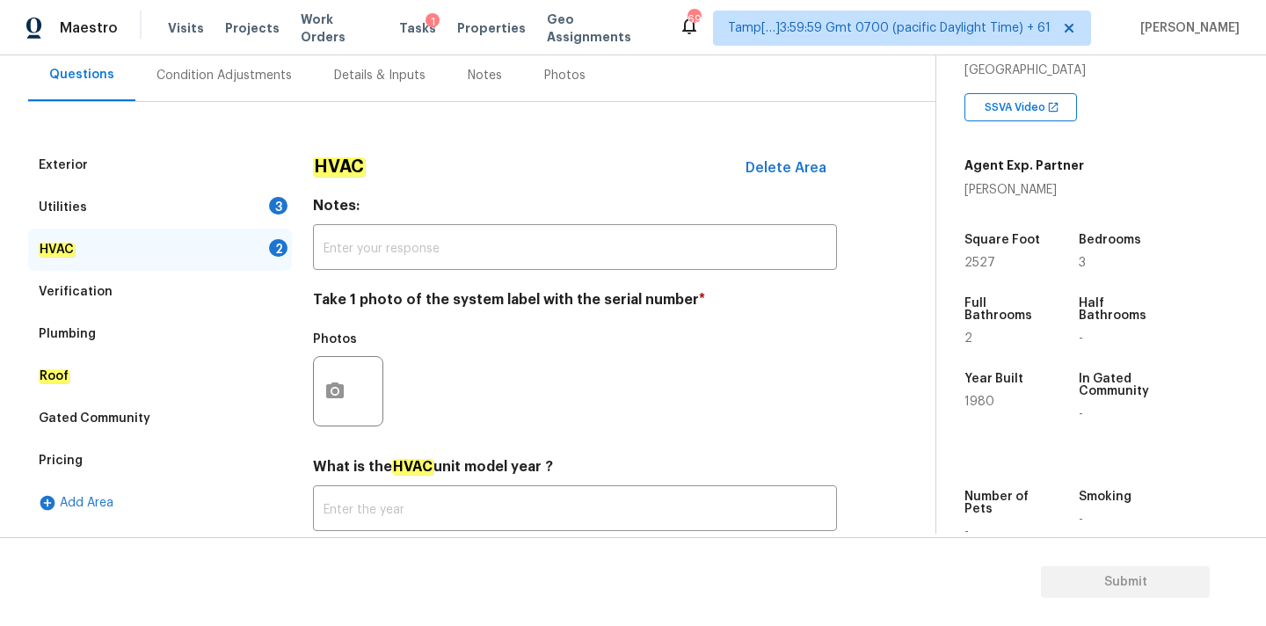
scroll to position [279, 0]
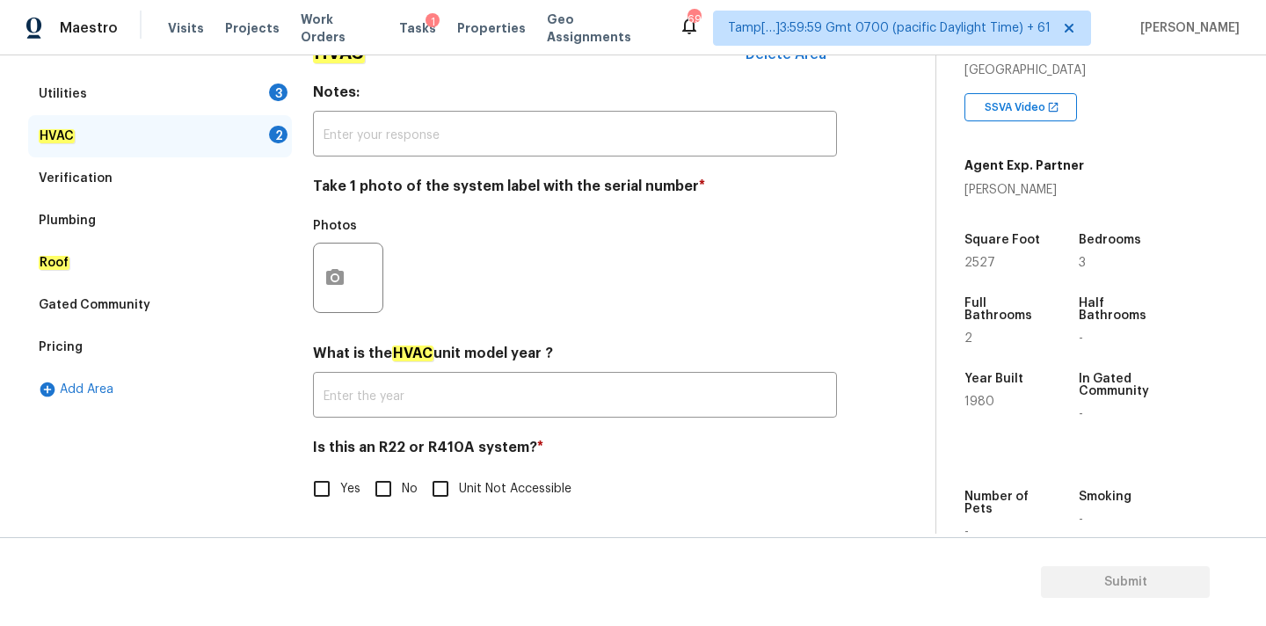
click at [388, 491] on input "No" at bounding box center [383, 488] width 37 height 37
checkbox input "true"
click at [334, 269] on icon "button" at bounding box center [335, 277] width 18 height 16
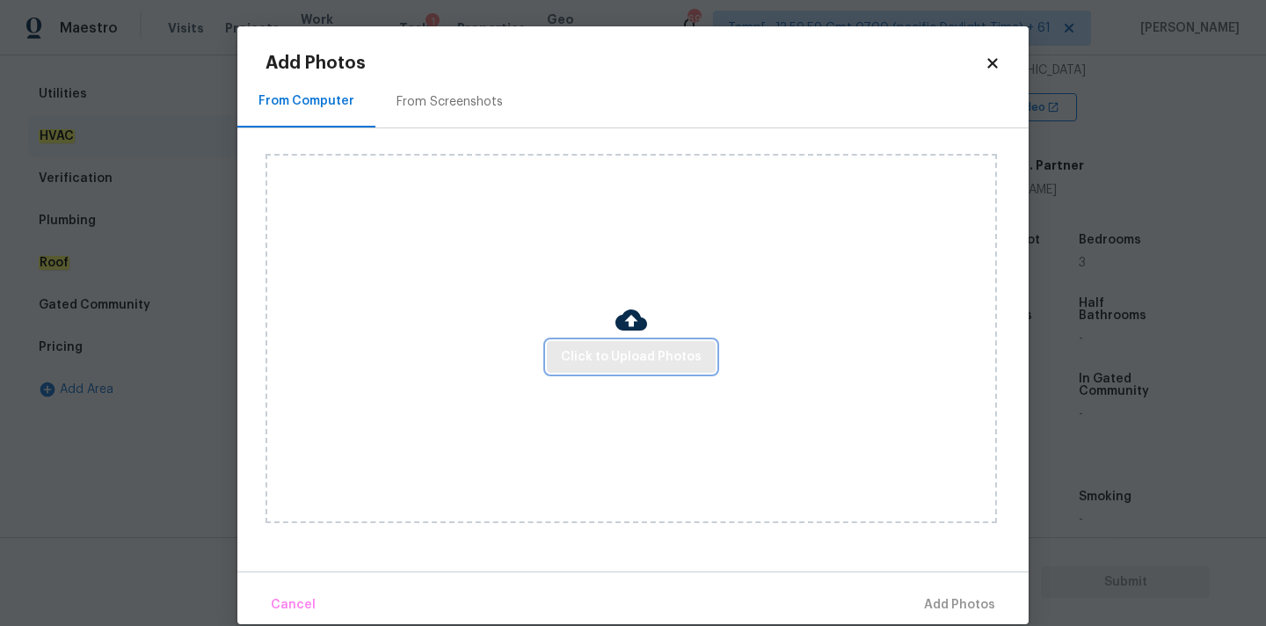
click at [602, 355] on span "Click to Upload Photos" at bounding box center [631, 357] width 141 height 22
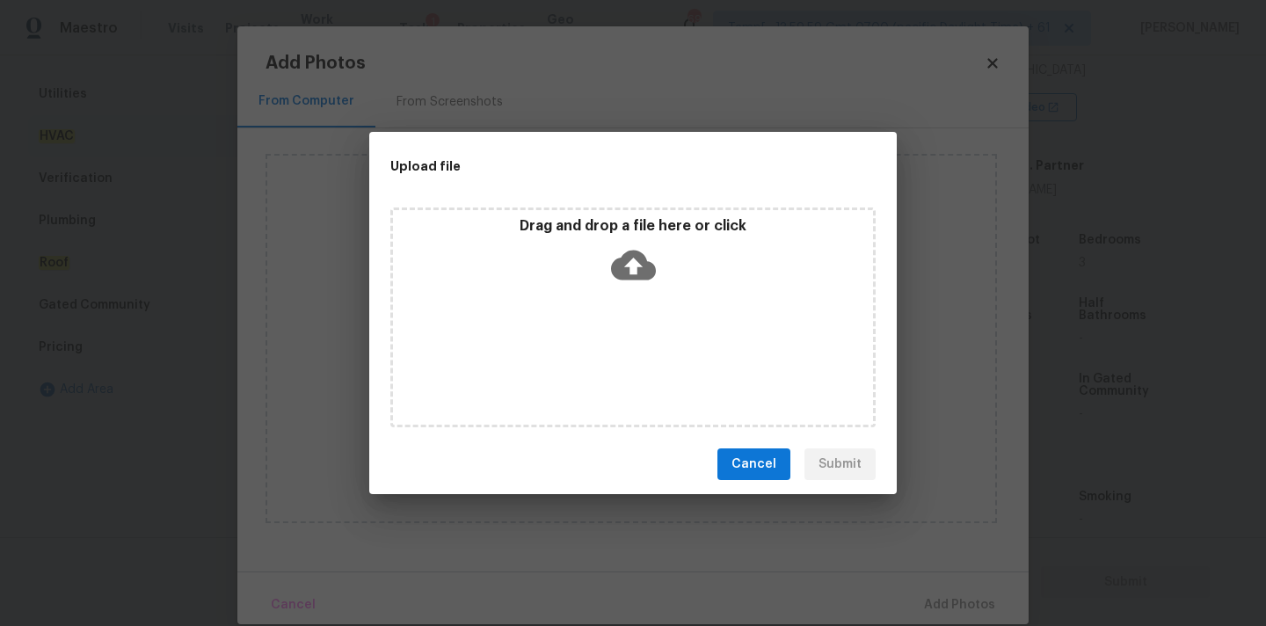
click at [622, 269] on icon at bounding box center [633, 266] width 45 height 30
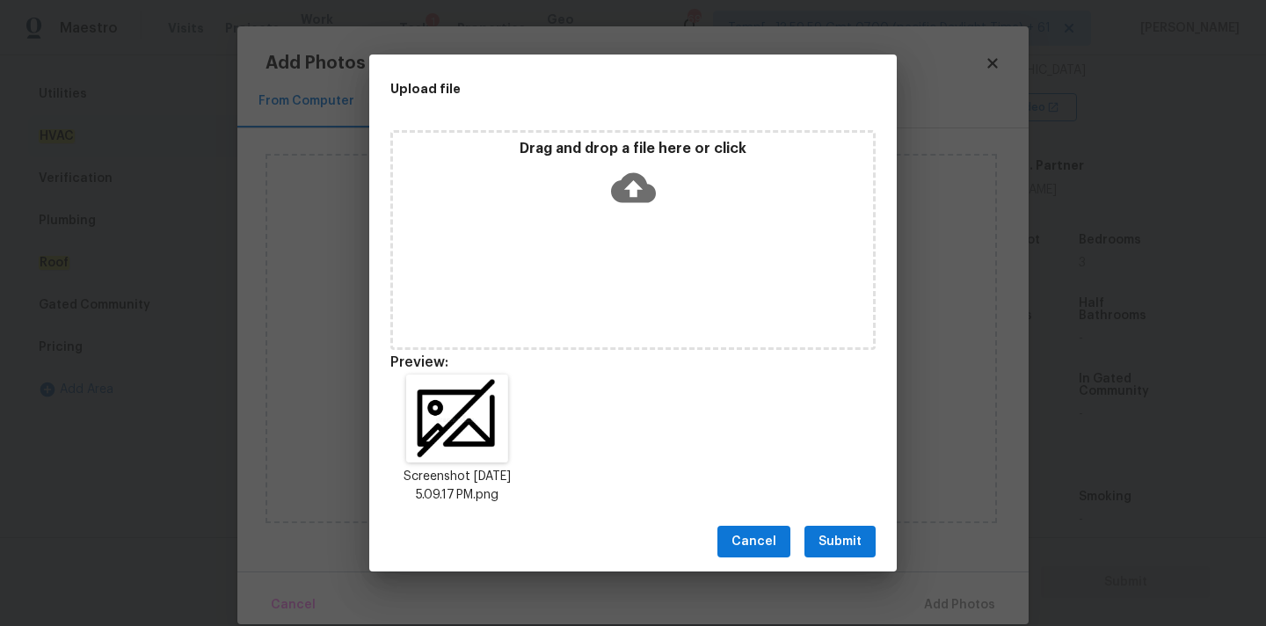
click at [860, 541] on span "Submit" at bounding box center [840, 542] width 43 height 22
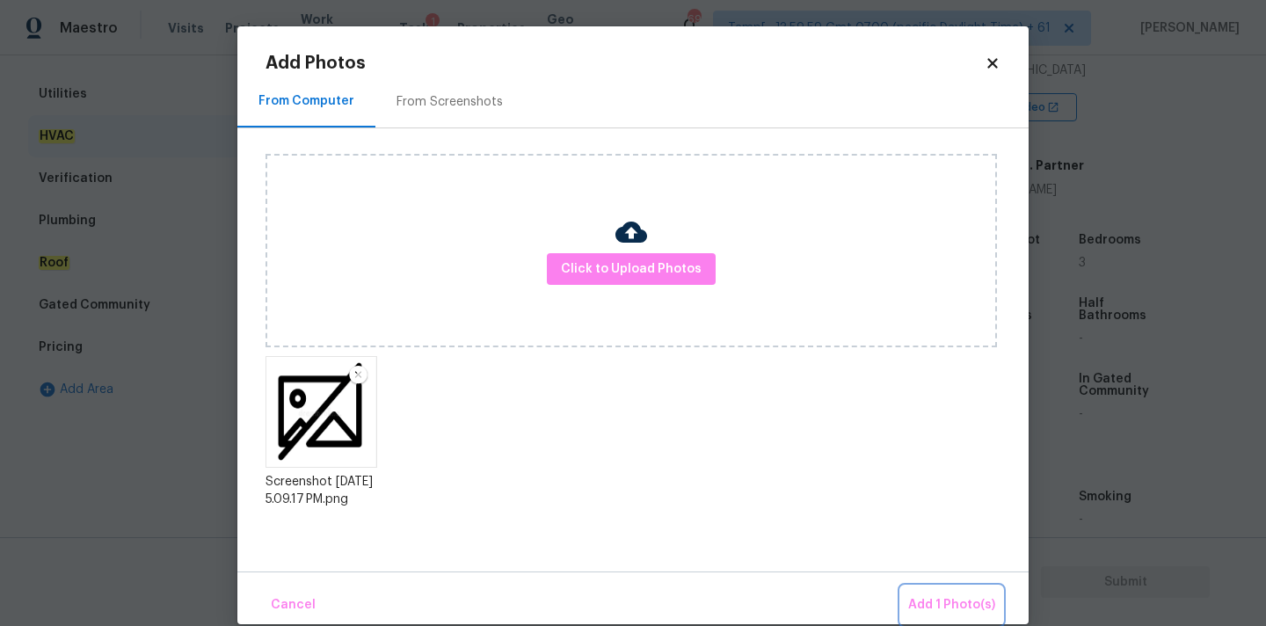
click at [921, 599] on span "Add 1 Photo(s)" at bounding box center [951, 605] width 87 height 22
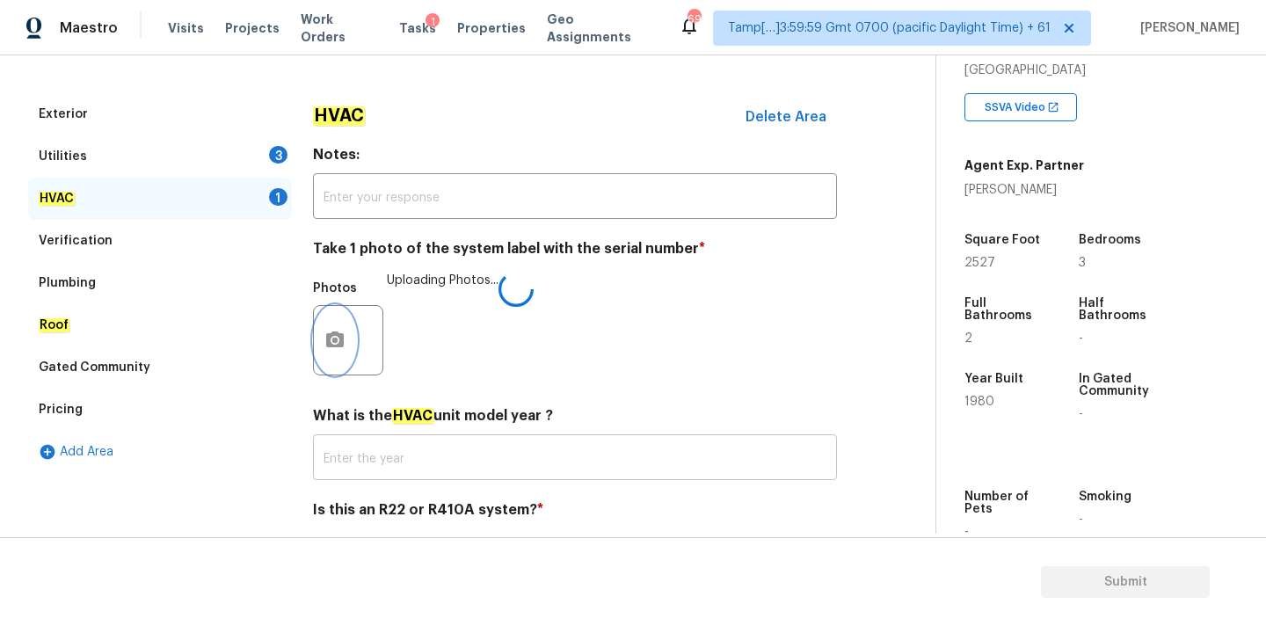
scroll to position [208, 0]
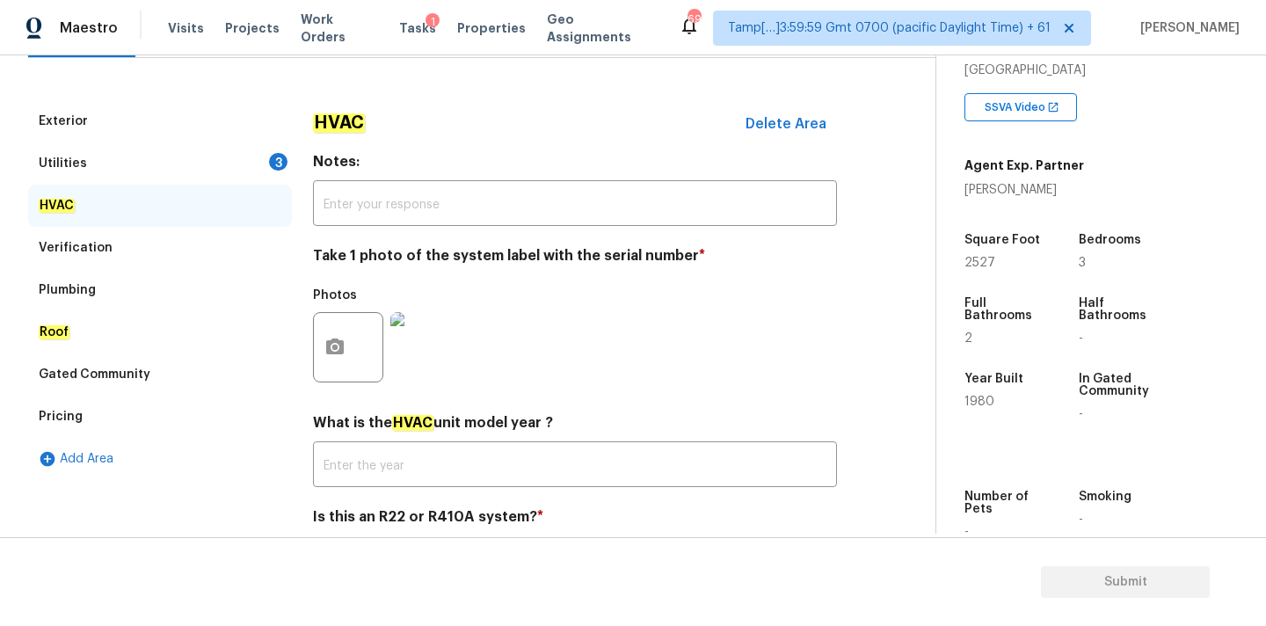
click at [240, 156] on div "Utilities 3" at bounding box center [160, 163] width 264 height 42
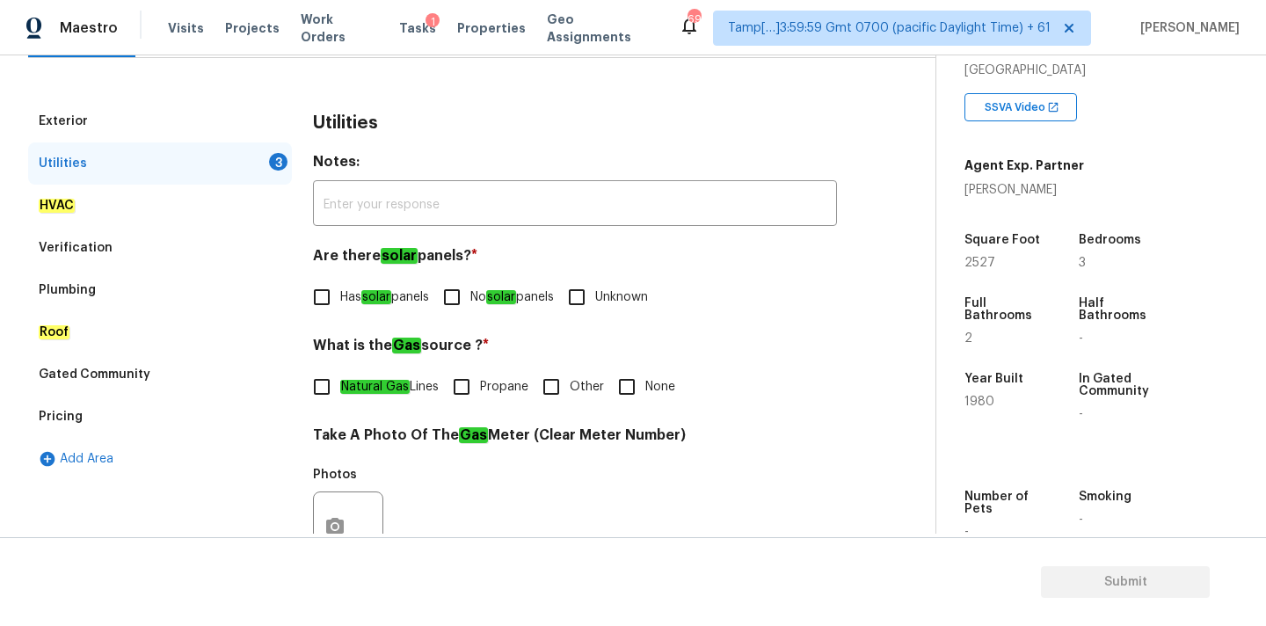
click at [508, 295] on em "solar" at bounding box center [501, 297] width 30 height 14
click at [470, 295] on input "No solar panels" at bounding box center [451, 297] width 37 height 37
checkbox input "true"
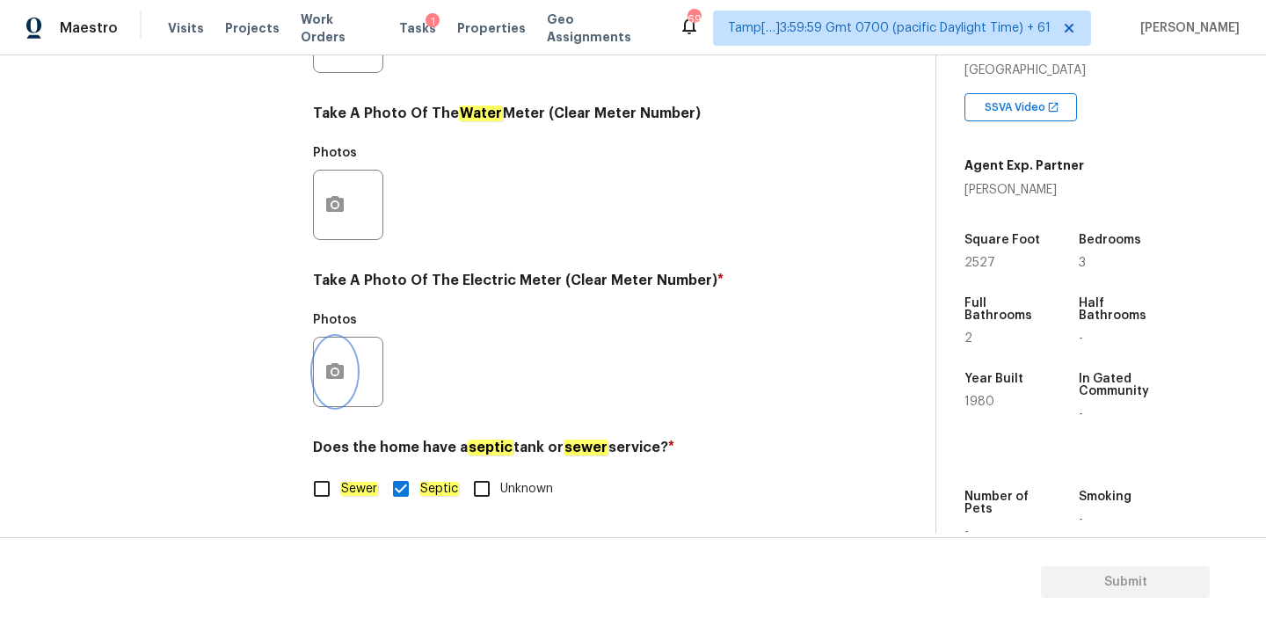
click at [346, 375] on button "button" at bounding box center [335, 372] width 42 height 69
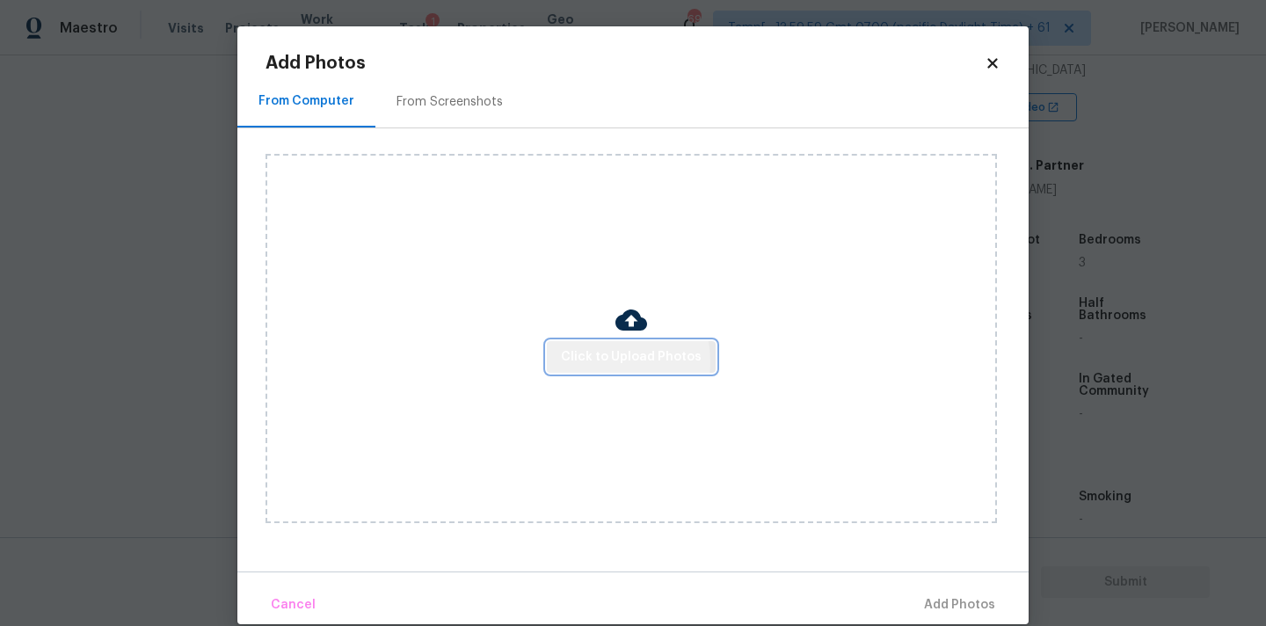
click at [602, 361] on span "Click to Upload Photos" at bounding box center [631, 357] width 141 height 22
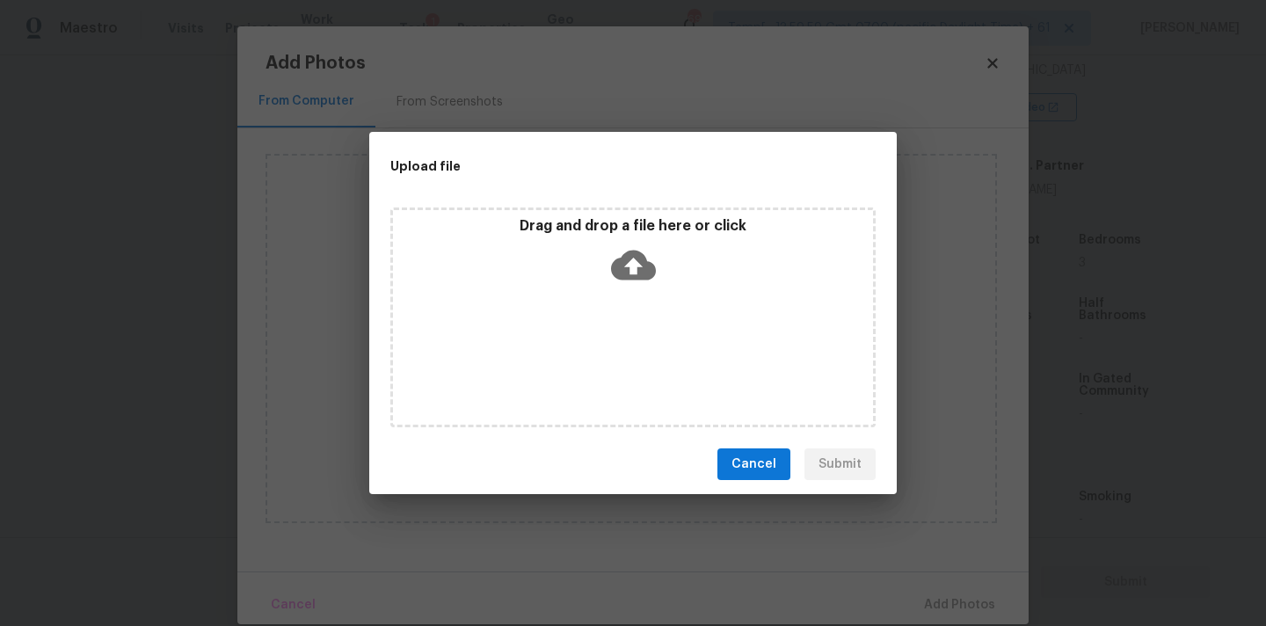
click at [633, 258] on icon at bounding box center [633, 265] width 45 height 45
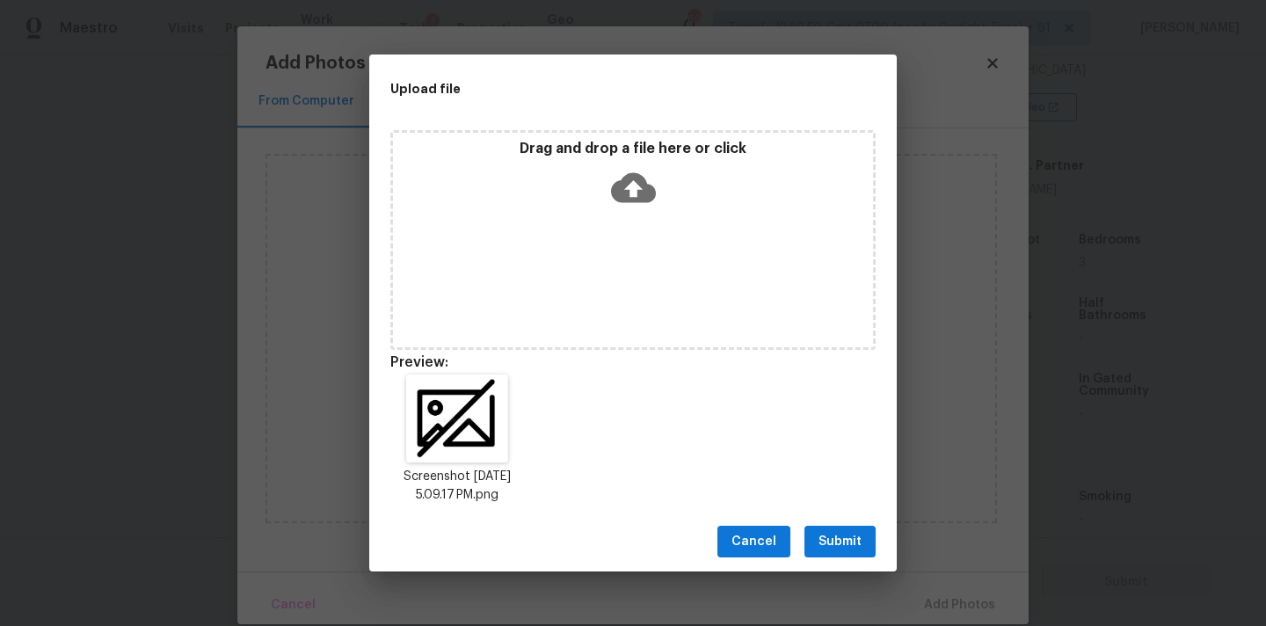
click at [856, 540] on span "Submit" at bounding box center [840, 542] width 43 height 22
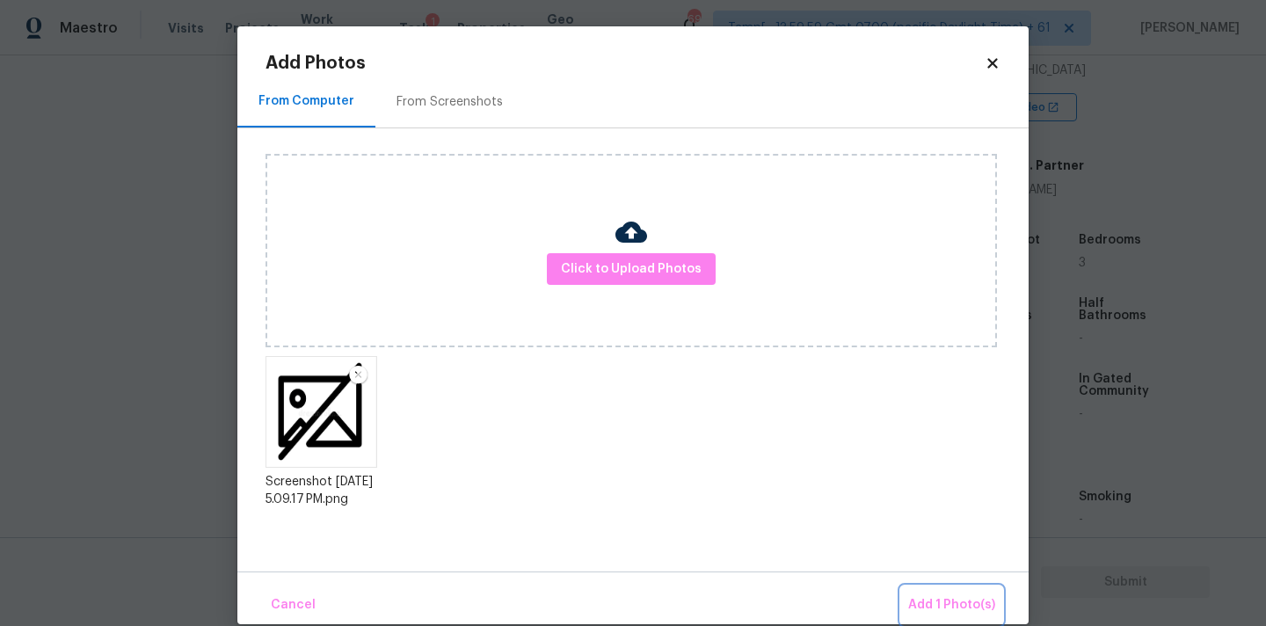
click at [939, 614] on span "Add 1 Photo(s)" at bounding box center [951, 605] width 87 height 22
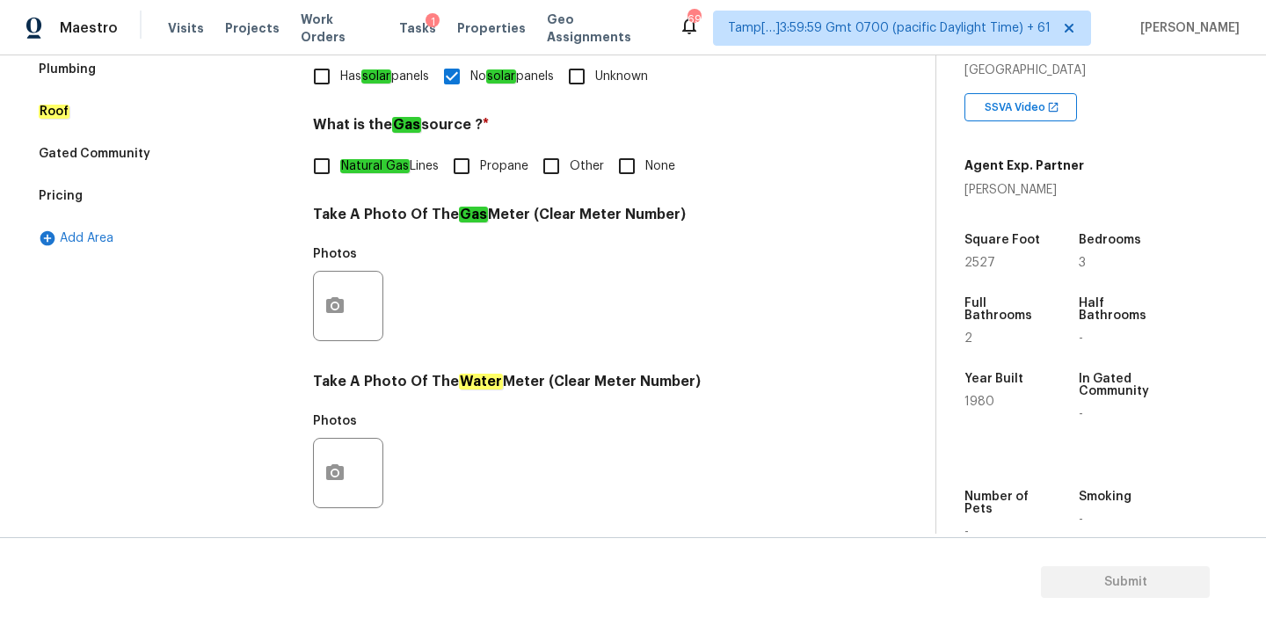
scroll to position [321, 0]
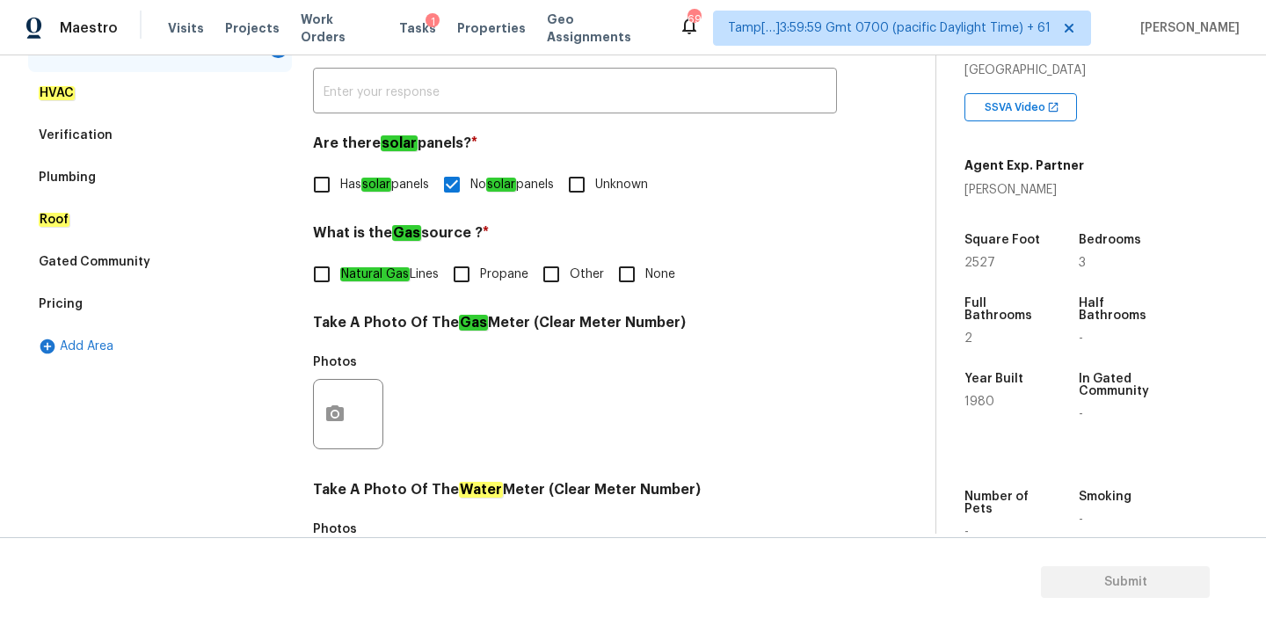
click at [124, 292] on div "Pricing" at bounding box center [160, 304] width 264 height 42
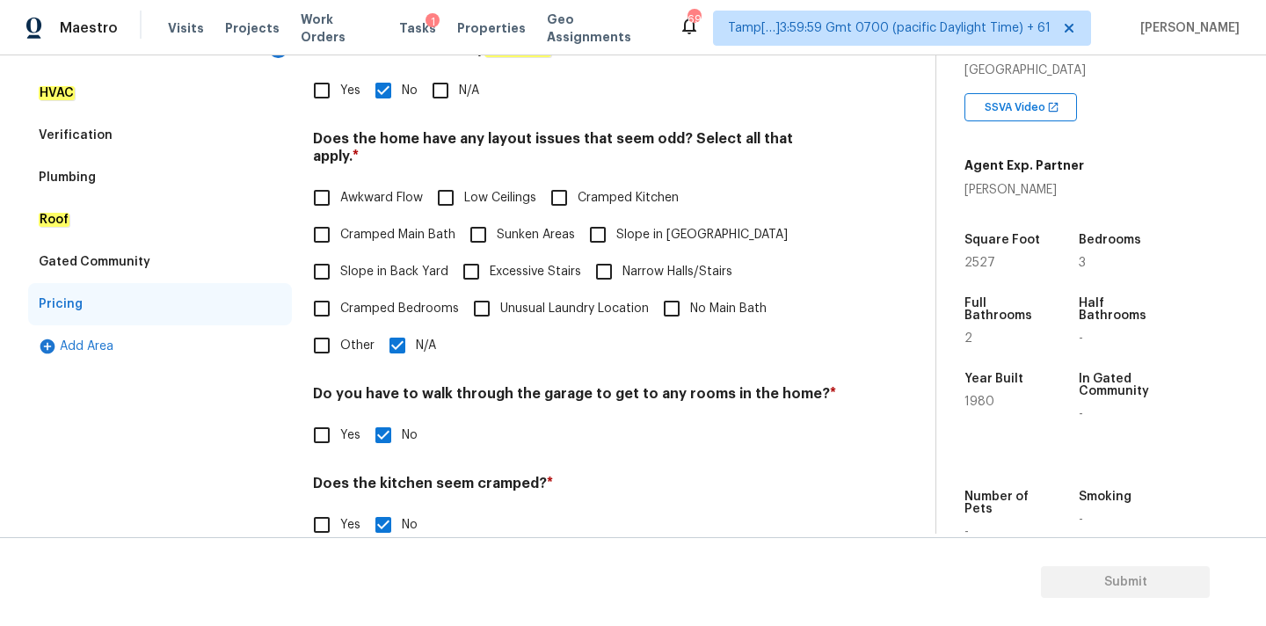
scroll to position [429, 0]
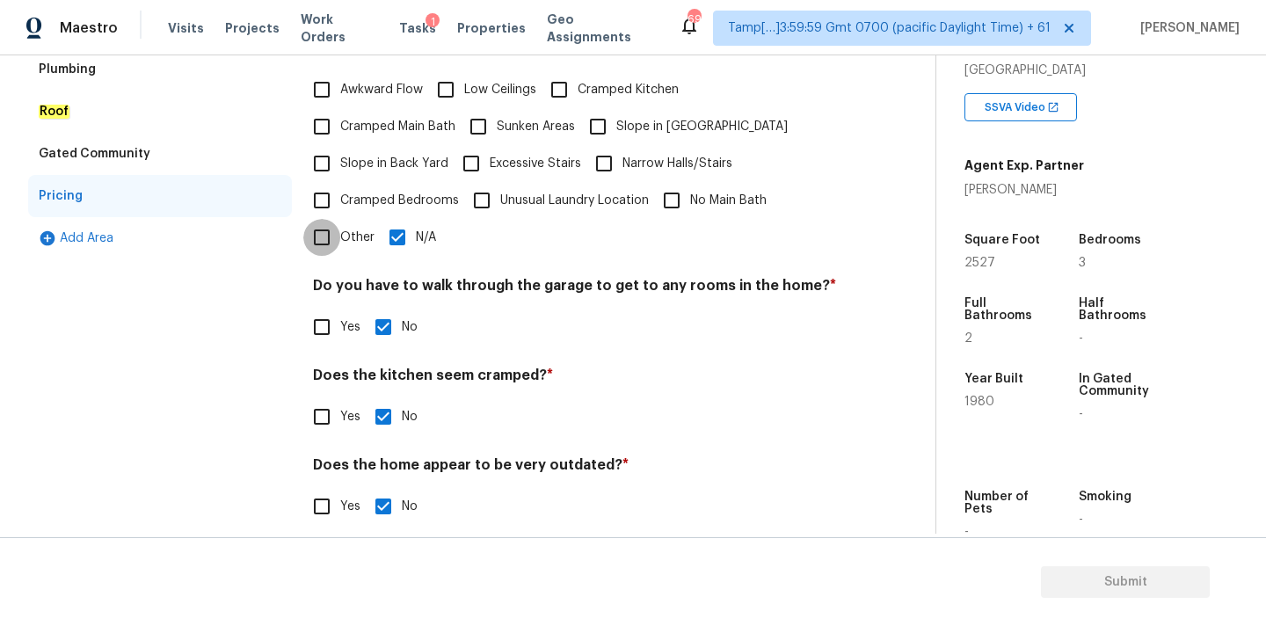
click at [337, 219] on input "Other" at bounding box center [321, 237] width 37 height 37
checkbox input "true"
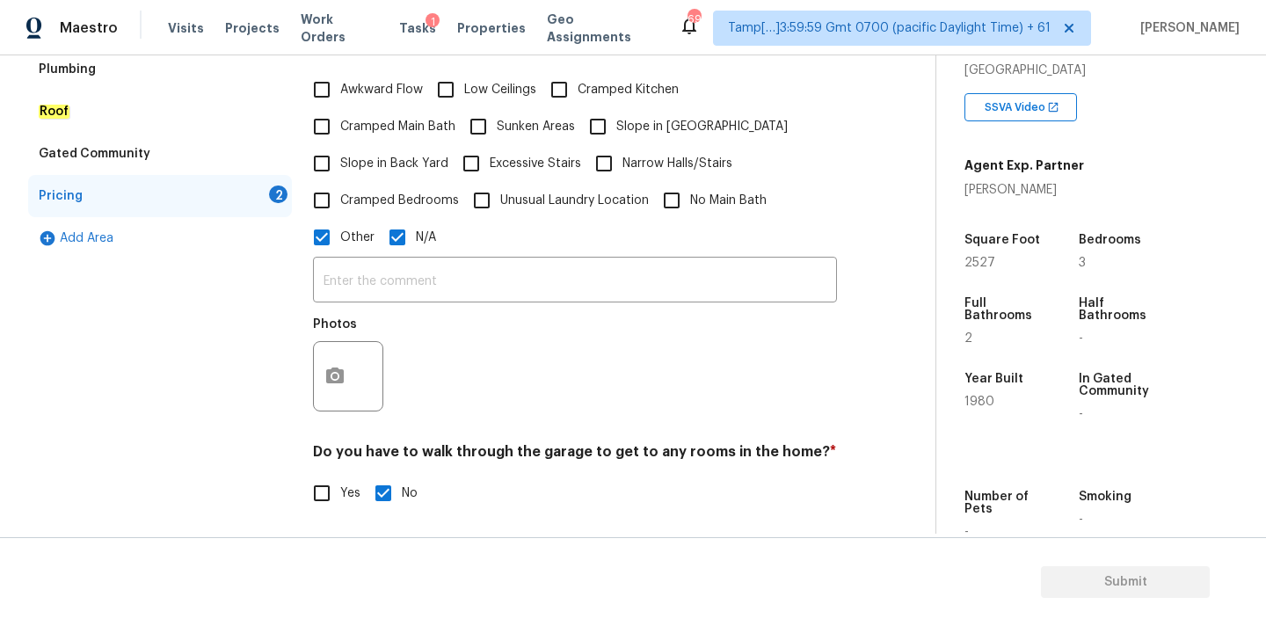
click at [404, 231] on input "N/A" at bounding box center [397, 237] width 37 height 37
checkbox input "false"
click at [339, 368] on icon "button" at bounding box center [335, 376] width 18 height 16
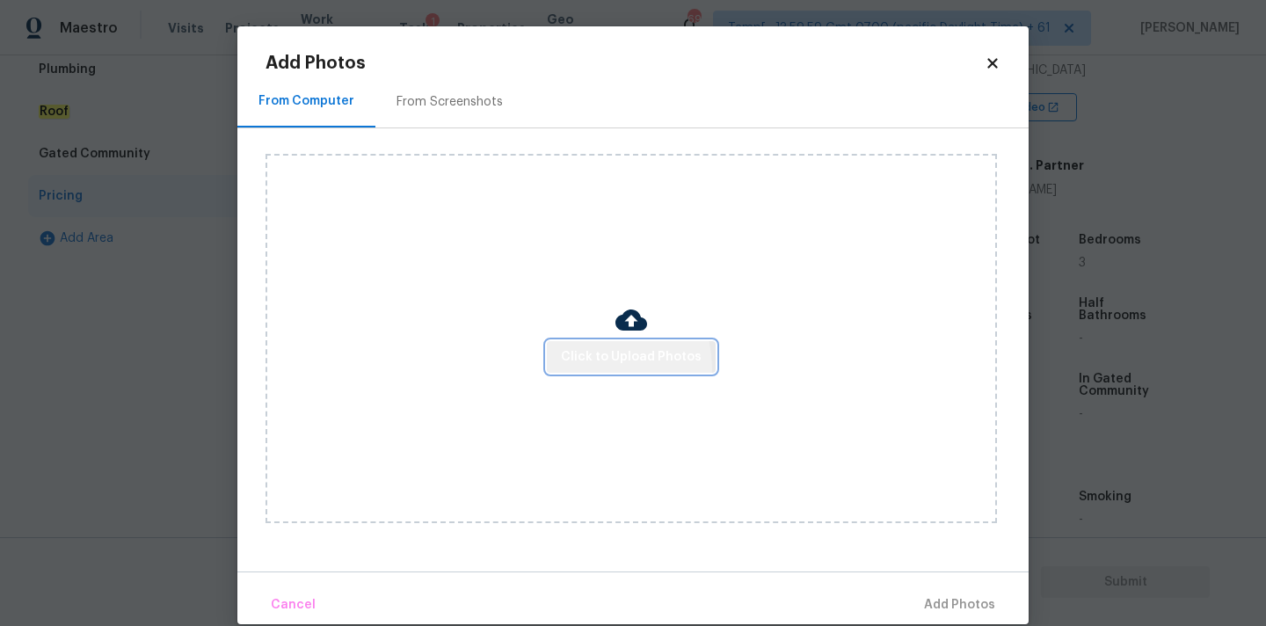
click at [586, 368] on button "Click to Upload Photos" at bounding box center [631, 357] width 169 height 33
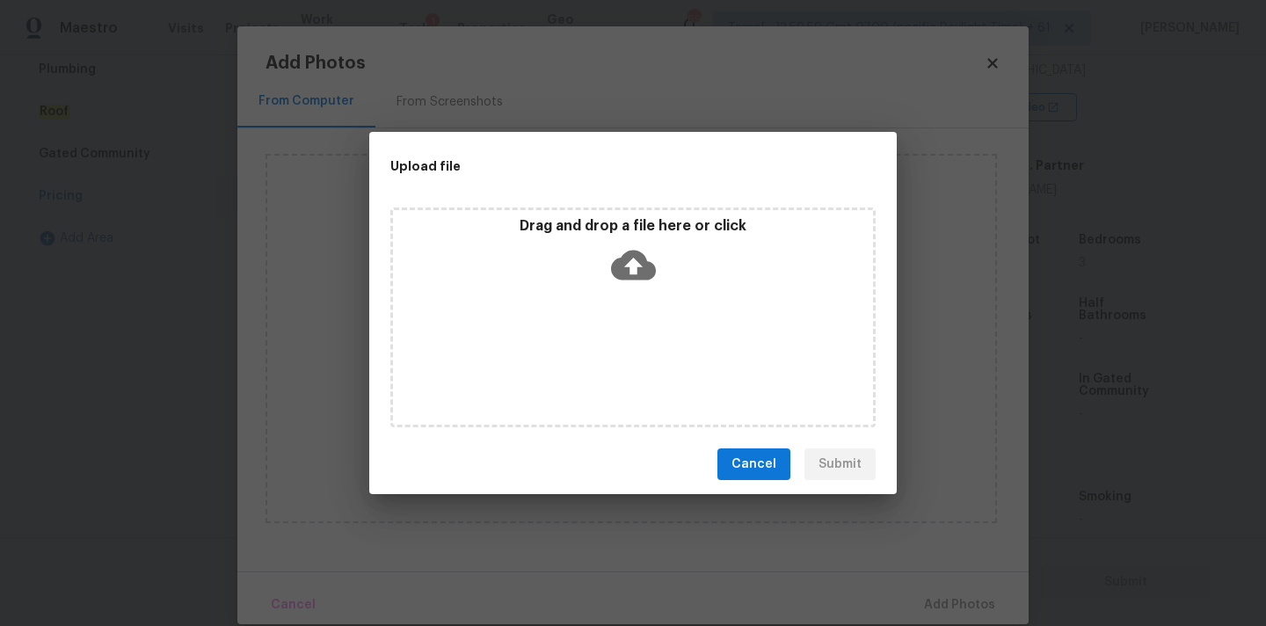
click at [617, 256] on icon at bounding box center [633, 265] width 45 height 45
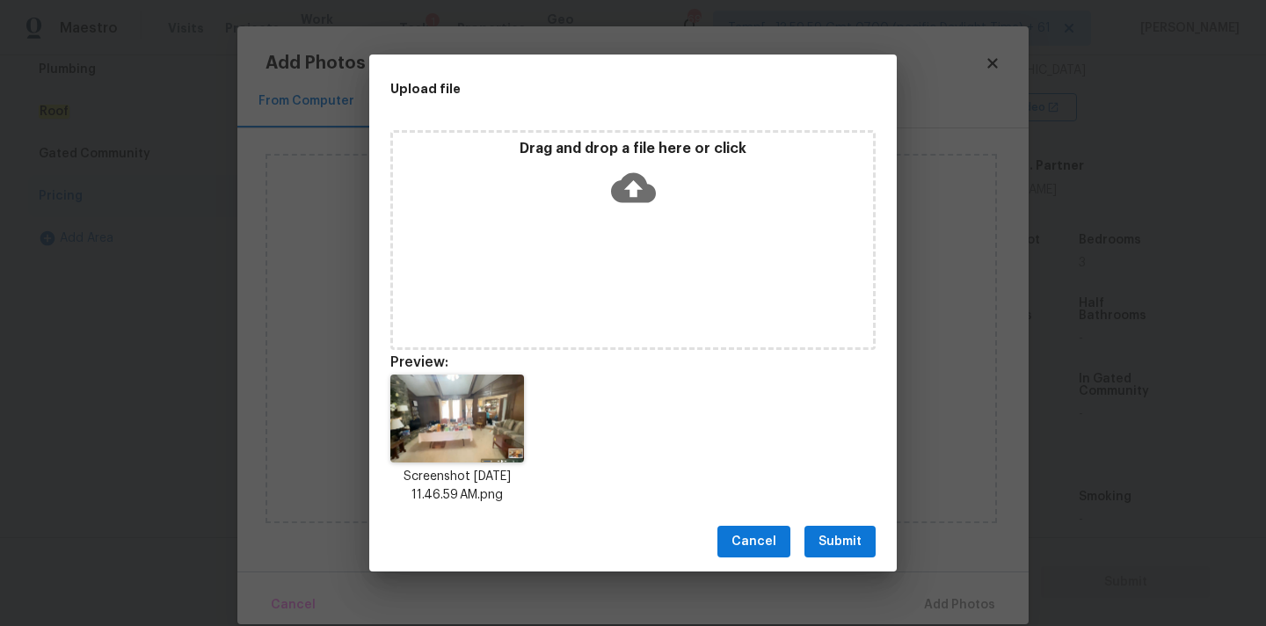
click at [835, 550] on span "Submit" at bounding box center [840, 542] width 43 height 22
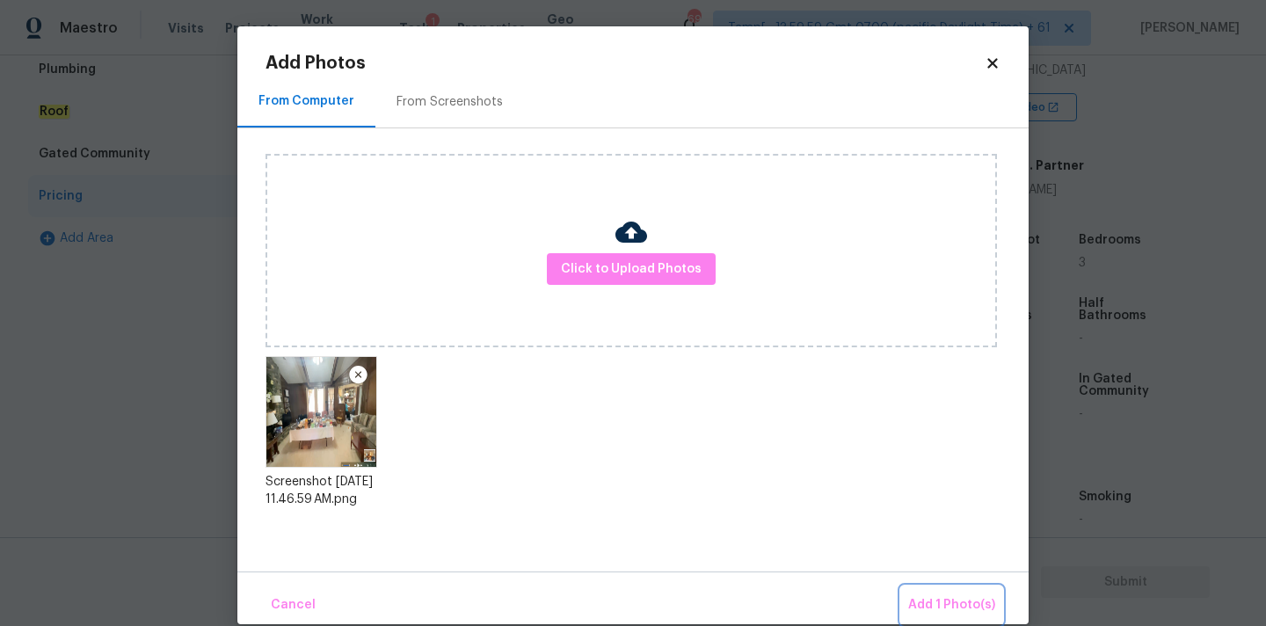
click at [930, 609] on span "Add 1 Photo(s)" at bounding box center [951, 605] width 87 height 22
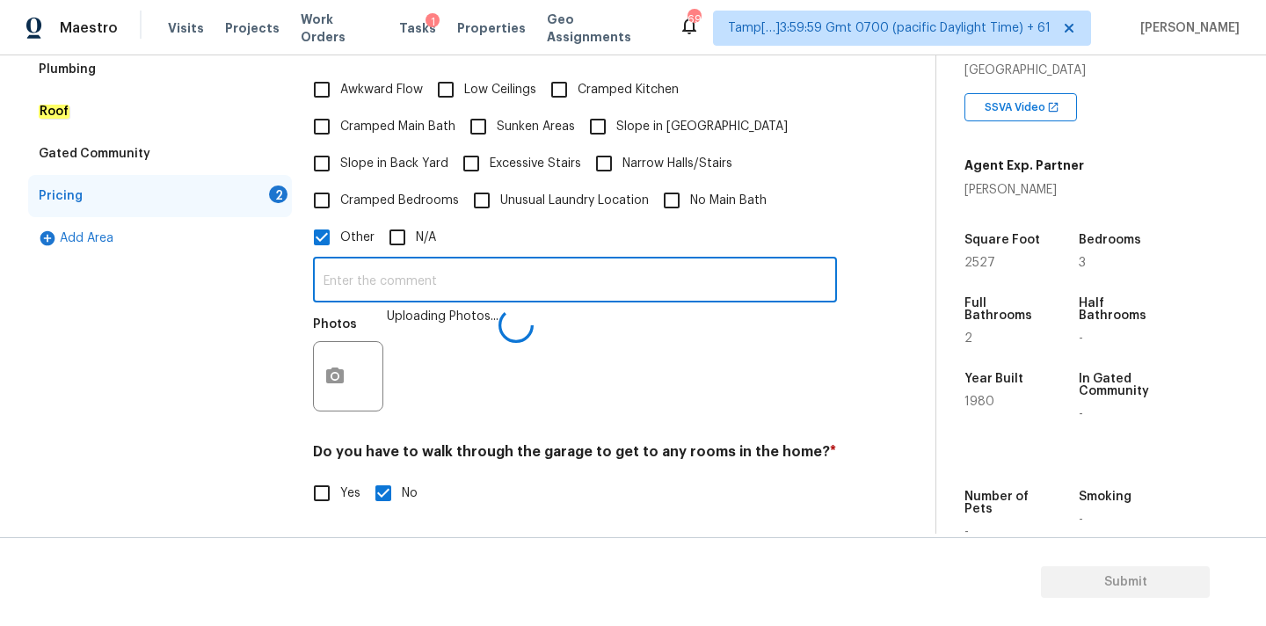
click at [589, 264] on input "text" at bounding box center [575, 281] width 524 height 41
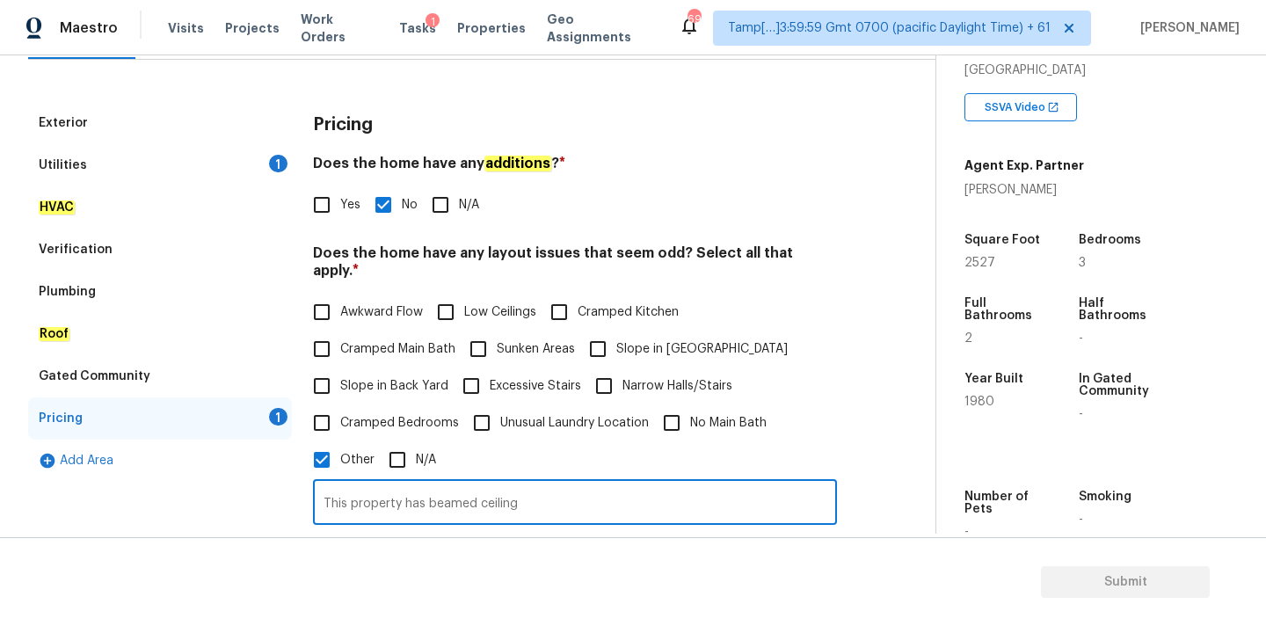
scroll to position [189, 0]
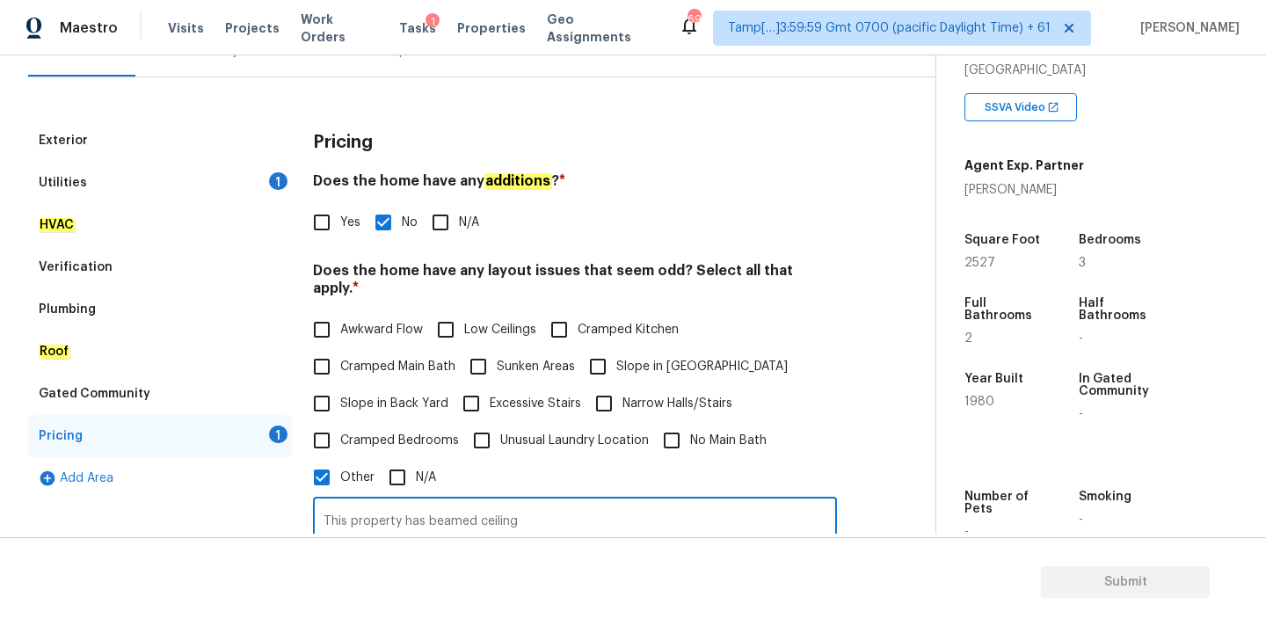
type input "This property has beamed ceiling"
click at [237, 184] on div "Utilities 1" at bounding box center [160, 183] width 264 height 42
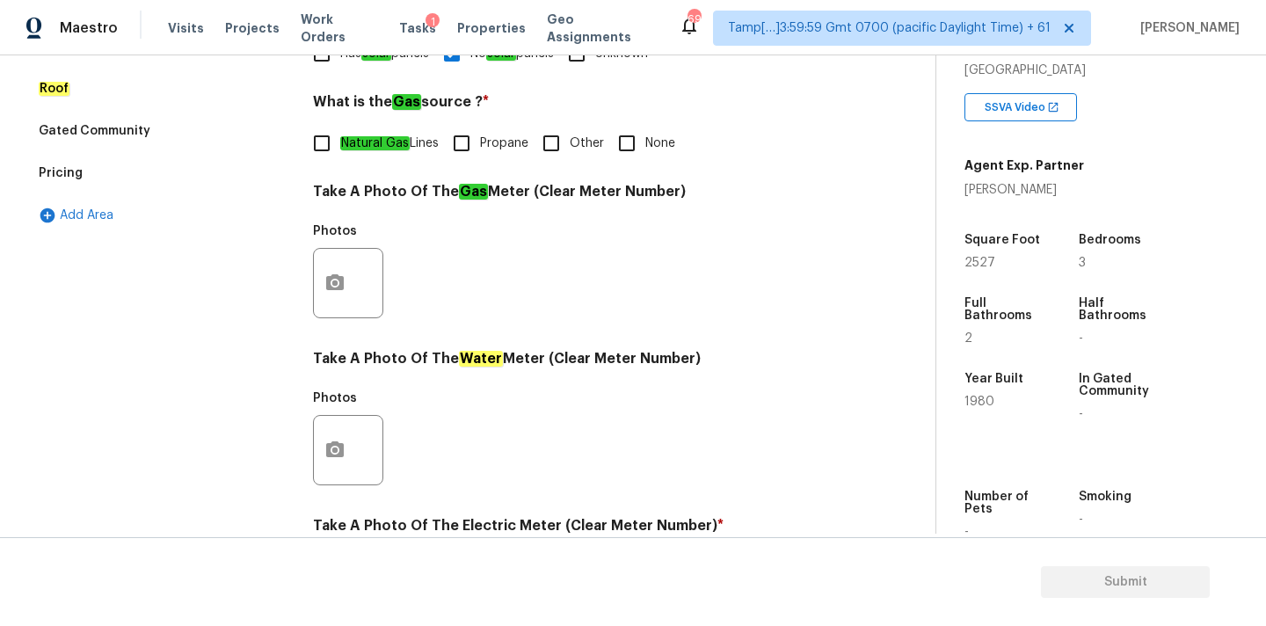
scroll to position [430, 0]
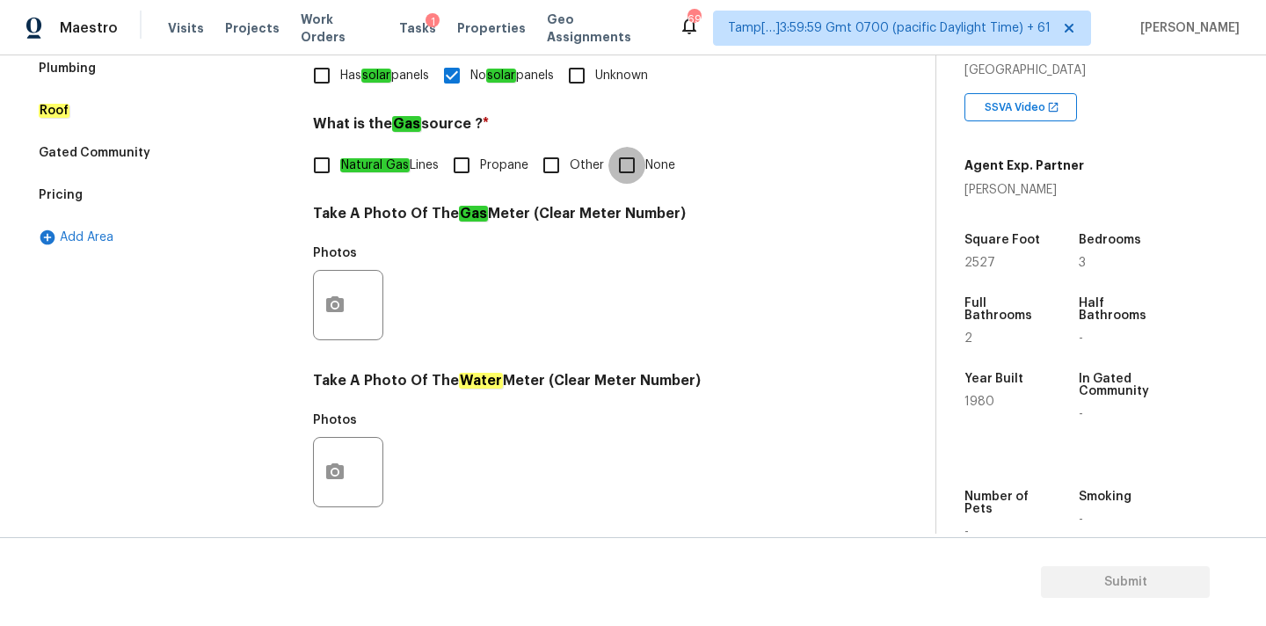
click at [628, 170] on input "None" at bounding box center [626, 165] width 37 height 37
checkbox input "true"
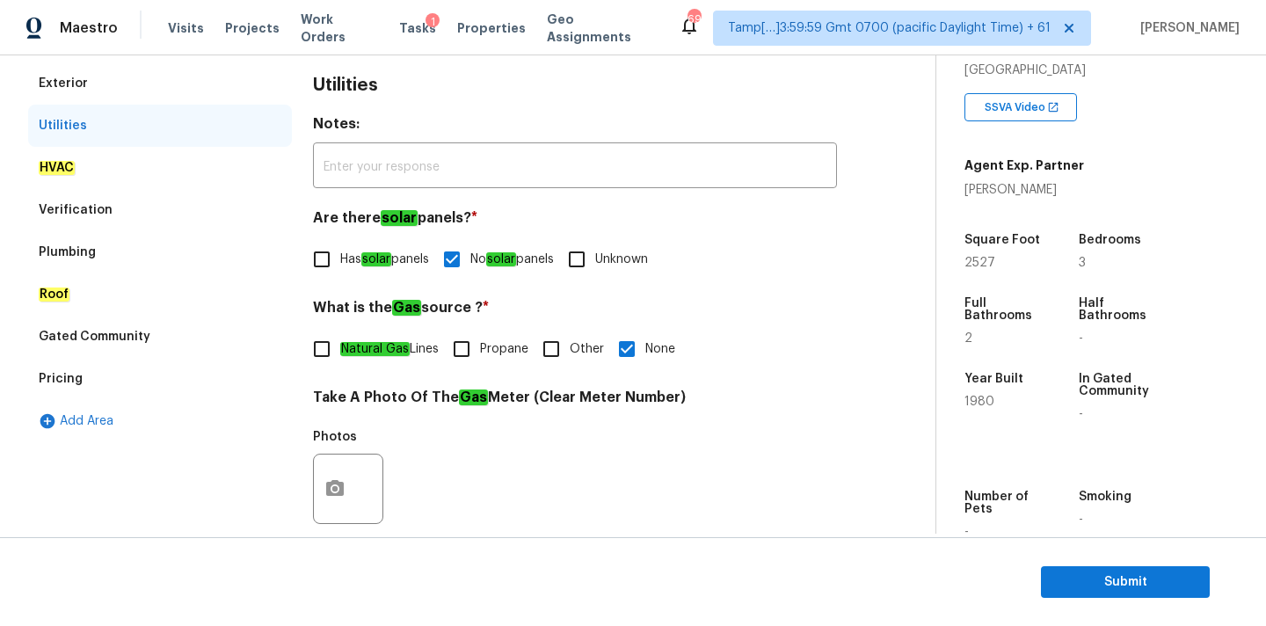
scroll to position [0, 0]
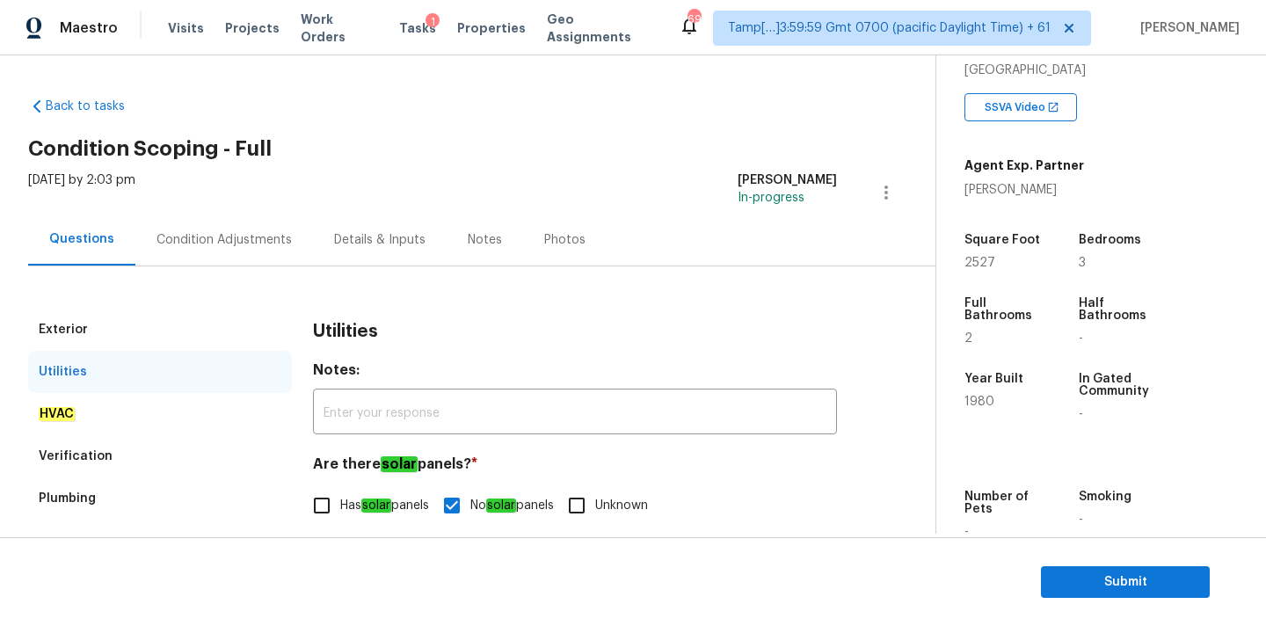
click at [251, 223] on div "Condition Adjustments" at bounding box center [224, 240] width 178 height 52
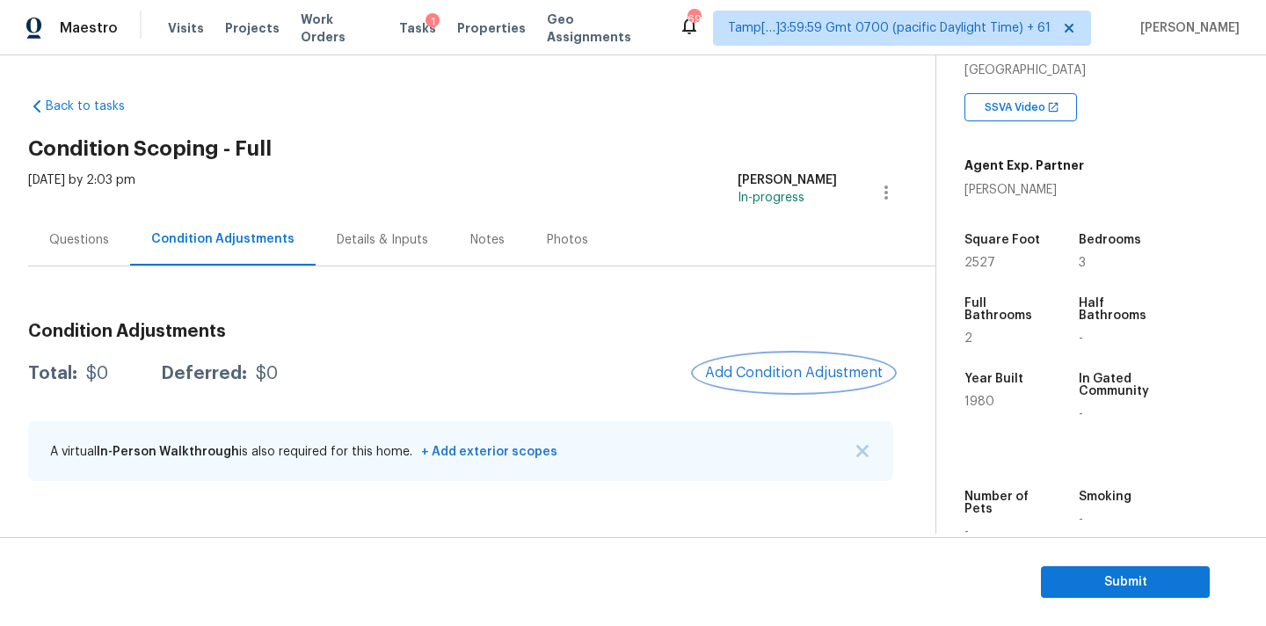
click at [761, 381] on button "Add Condition Adjustment" at bounding box center [794, 372] width 199 height 37
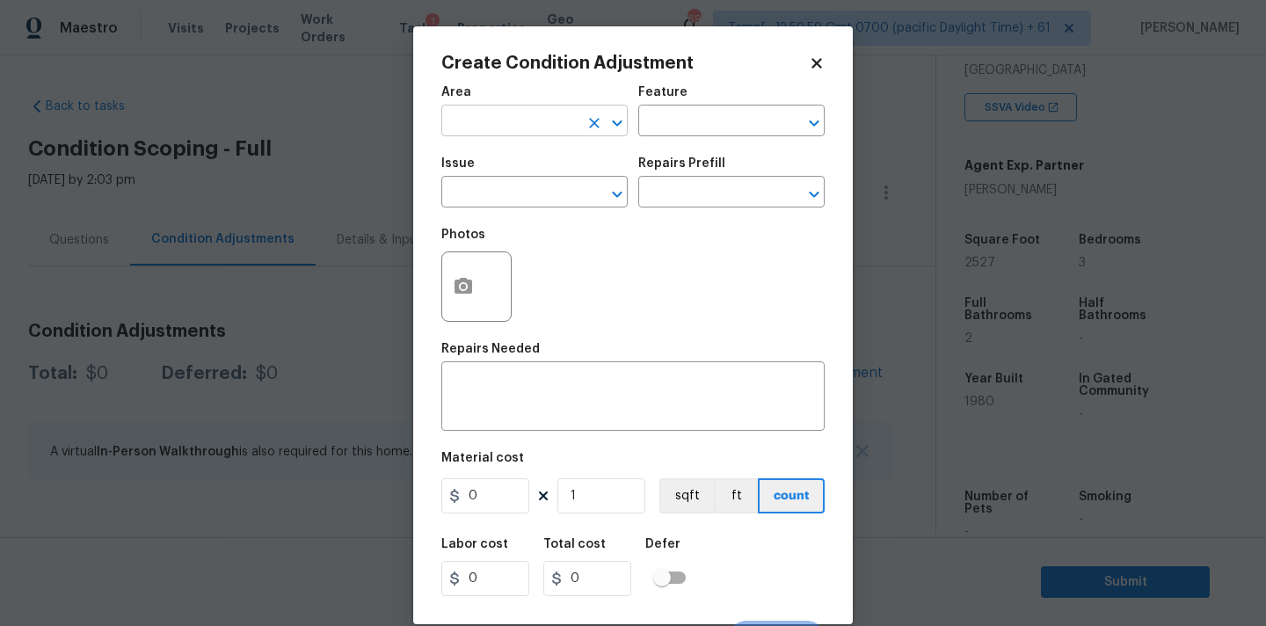
click at [510, 127] on input "text" at bounding box center [509, 122] width 137 height 27
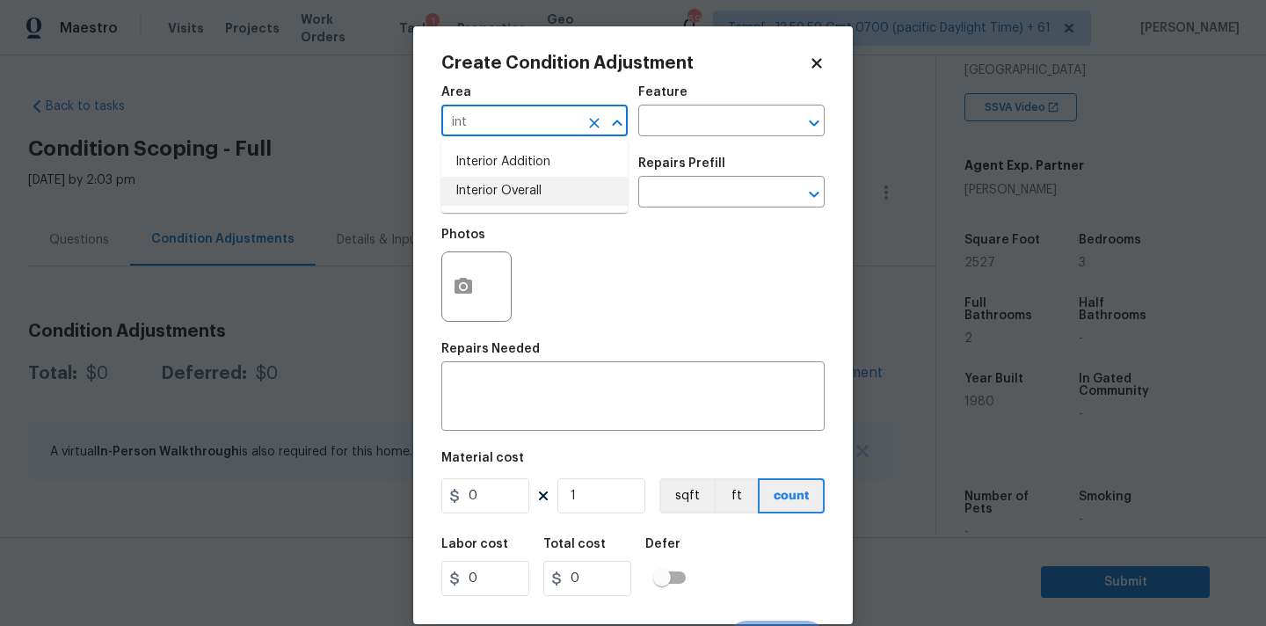
click at [514, 189] on li "Interior Overall" at bounding box center [534, 191] width 186 height 29
type input "Interior Overall"
click at [514, 200] on input "text" at bounding box center [509, 193] width 137 height 27
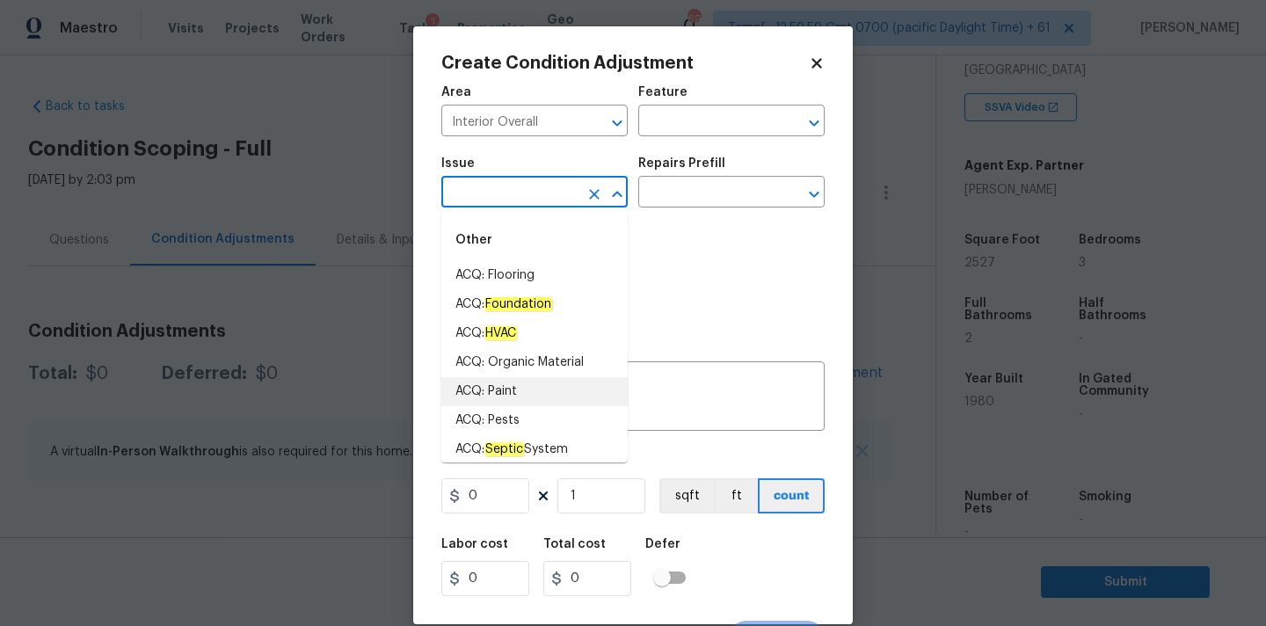
click at [514, 388] on li "ACQ: Paint" at bounding box center [534, 391] width 186 height 29
type input "ACQ: Paint"
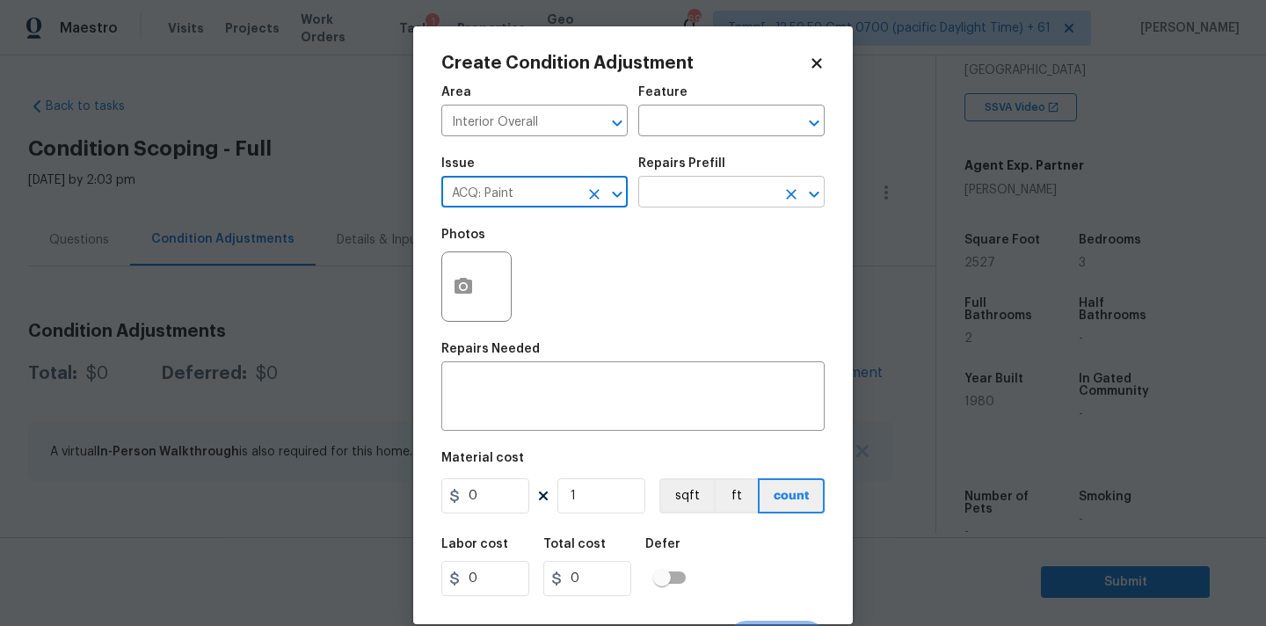
click at [721, 189] on input "text" at bounding box center [706, 193] width 137 height 27
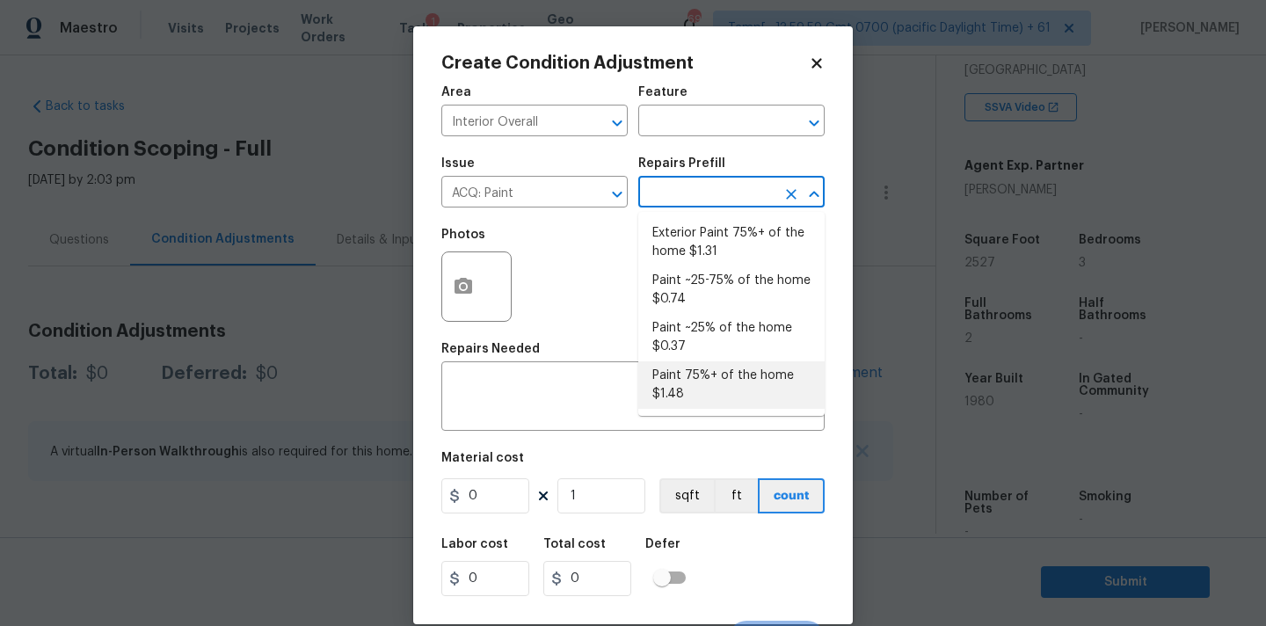
click at [701, 385] on li "Paint 75%+ of the home $1.48" at bounding box center [731, 384] width 186 height 47
type input "Acquisition"
type textarea "Acquisition Scope: 75%+ of the home will likely require interior paint"
type input "1.48"
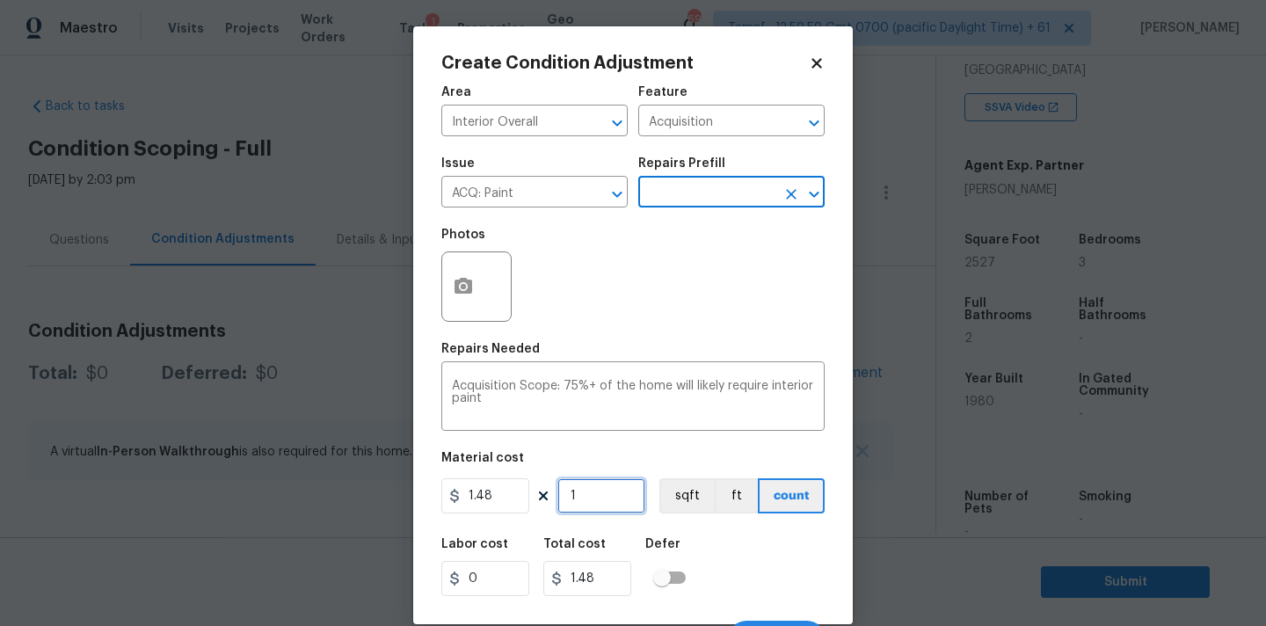
click at [605, 499] on input "1" at bounding box center [601, 495] width 88 height 35
type input "2"
type input "2.96"
type input "25"
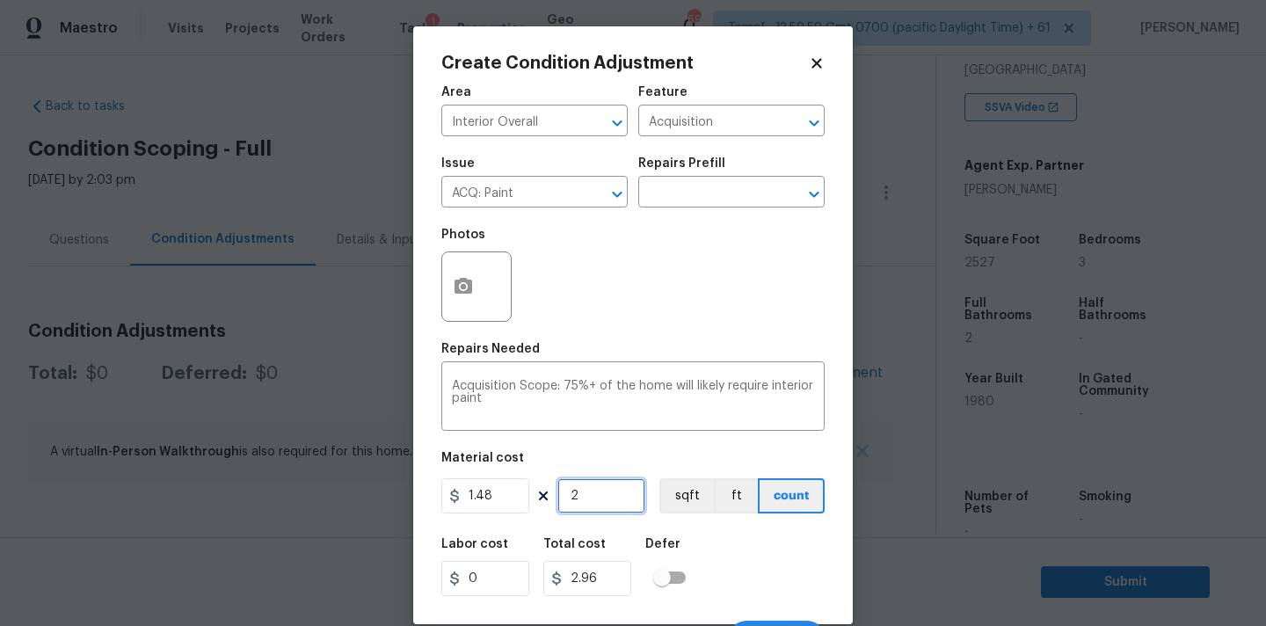
type input "37"
type input "252"
type input "372.96"
type input "2527"
type input "3739.96"
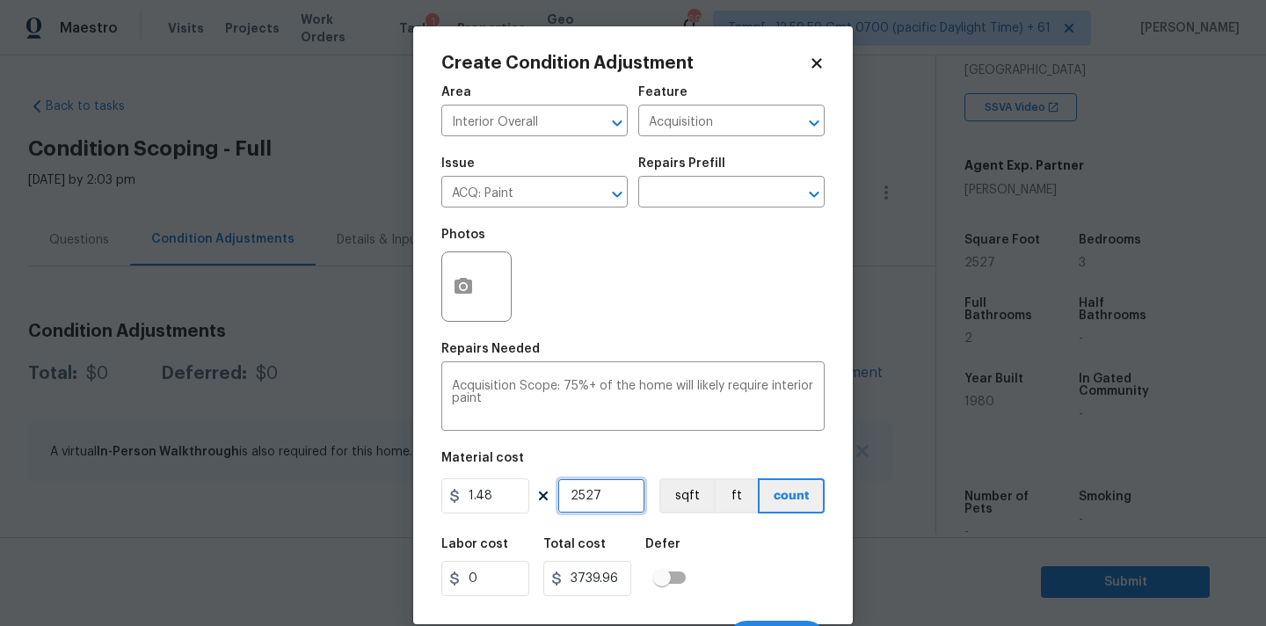
type input "2527"
click at [466, 288] on icon "button" at bounding box center [463, 286] width 21 height 21
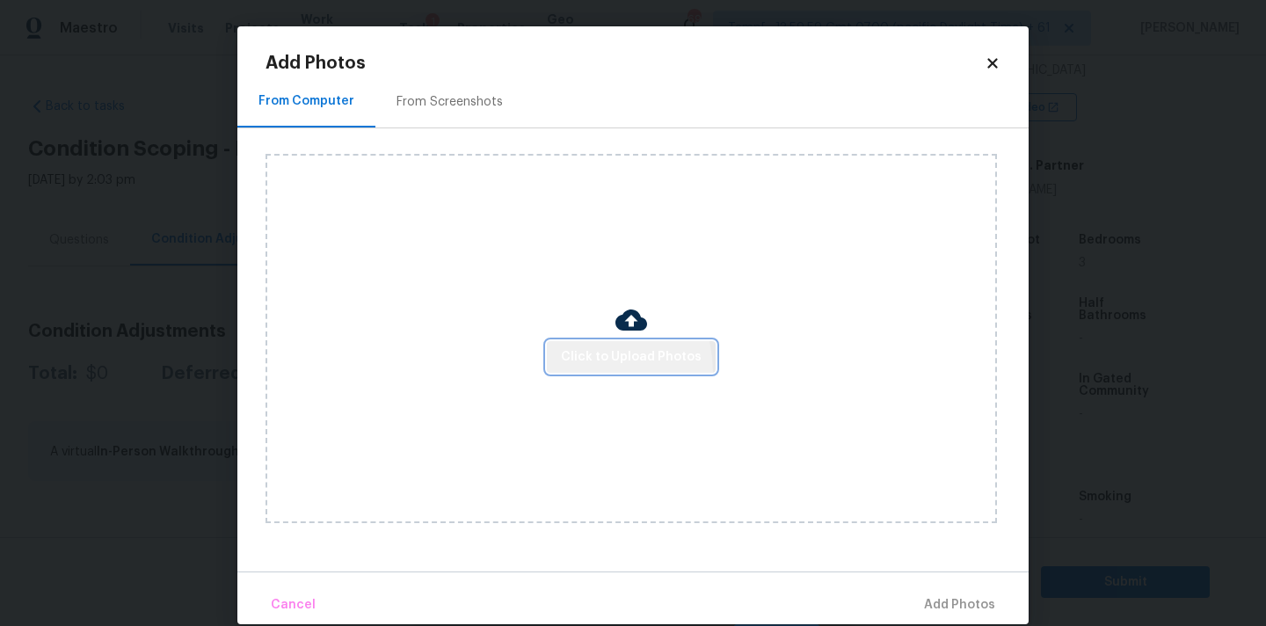
click at [587, 371] on button "Click to Upload Photos" at bounding box center [631, 357] width 169 height 33
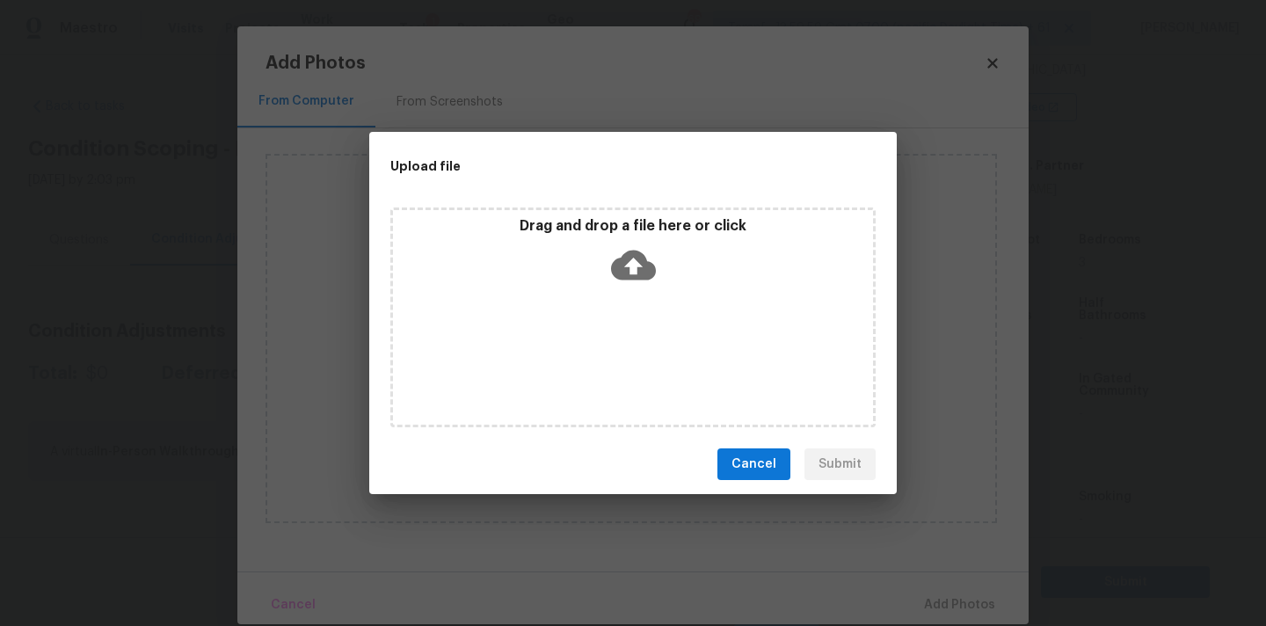
click at [615, 270] on icon at bounding box center [633, 266] width 45 height 30
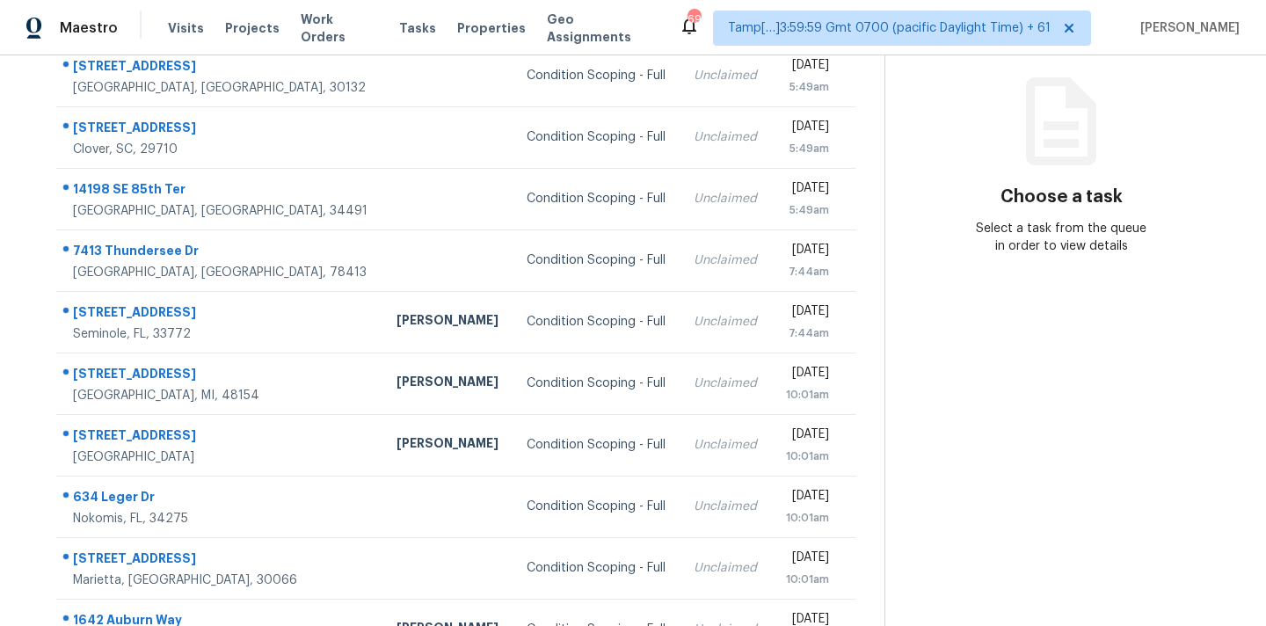
scroll to position [289, 0]
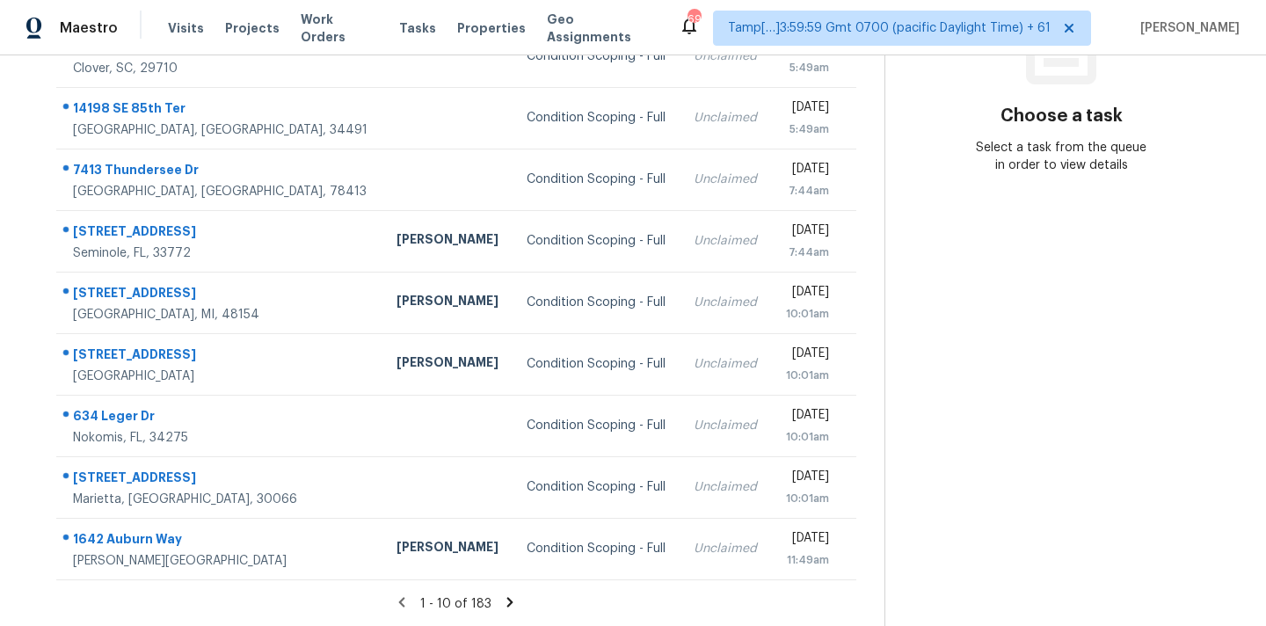
click at [513, 601] on icon at bounding box center [510, 602] width 16 height 16
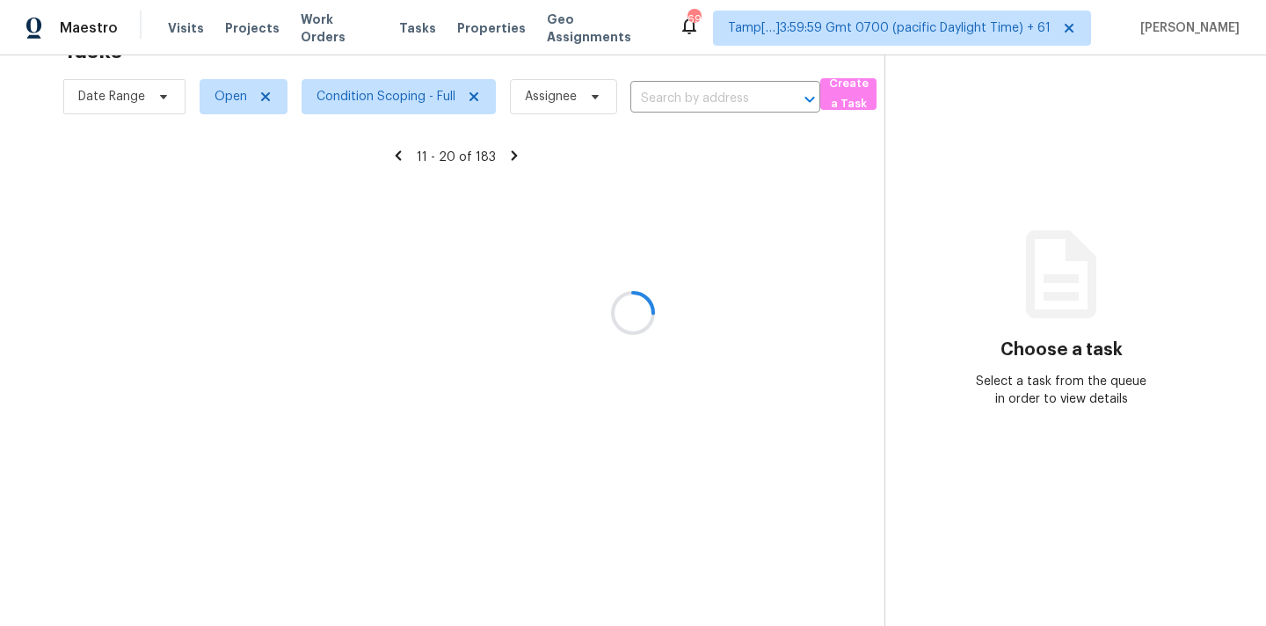
scroll to position [55, 0]
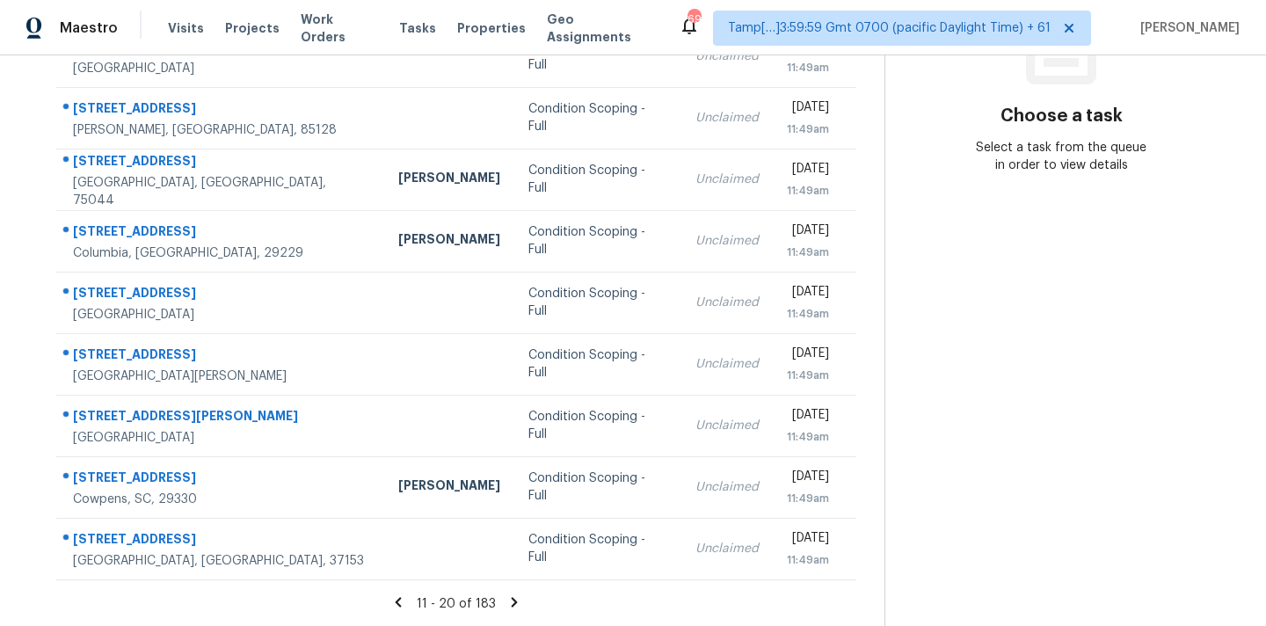
click at [512, 601] on icon at bounding box center [515, 602] width 6 height 10
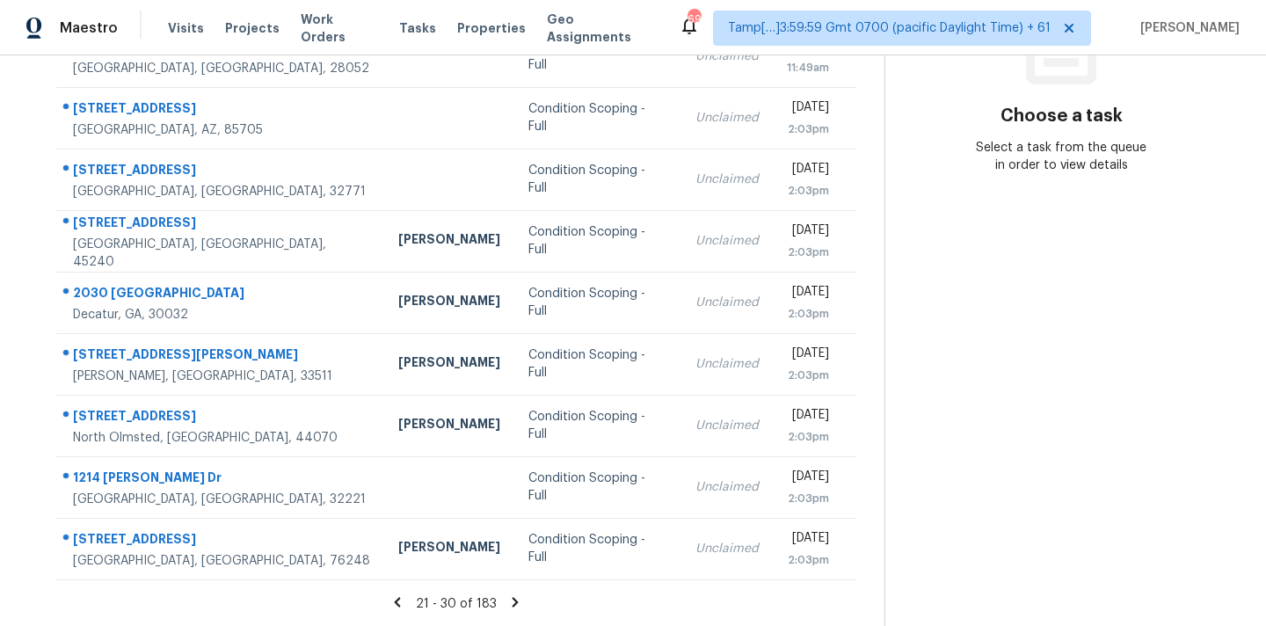
click at [512, 601] on icon at bounding box center [515, 602] width 16 height 16
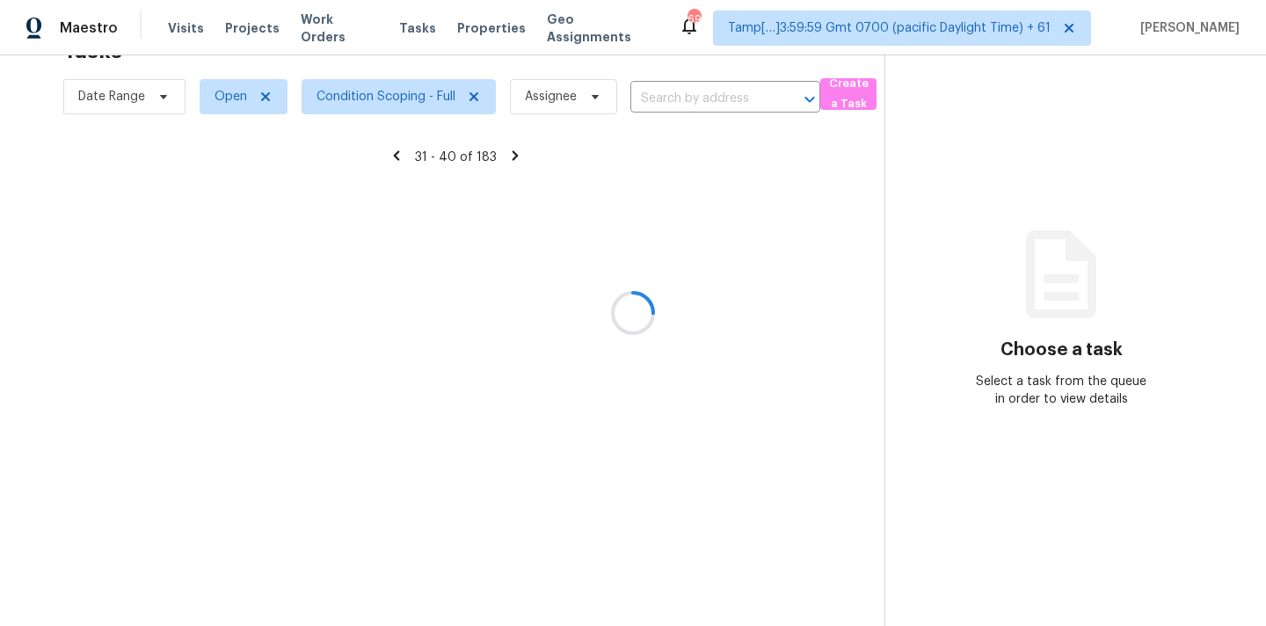
scroll to position [289, 0]
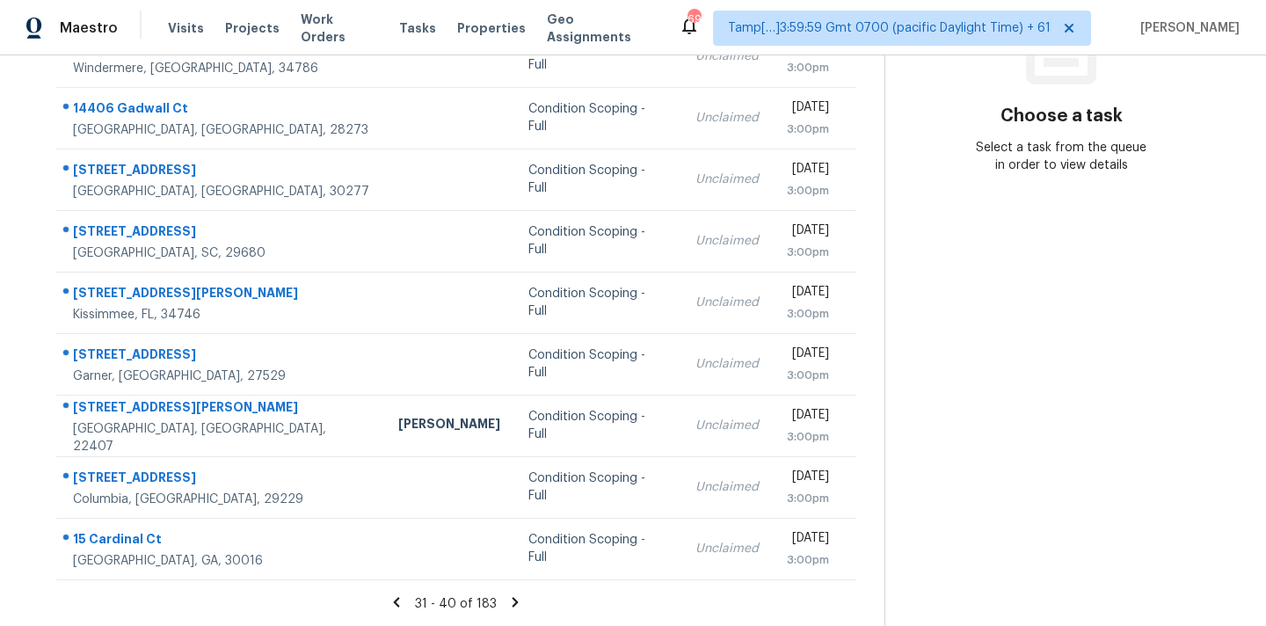
click at [512, 601] on icon at bounding box center [515, 602] width 16 height 16
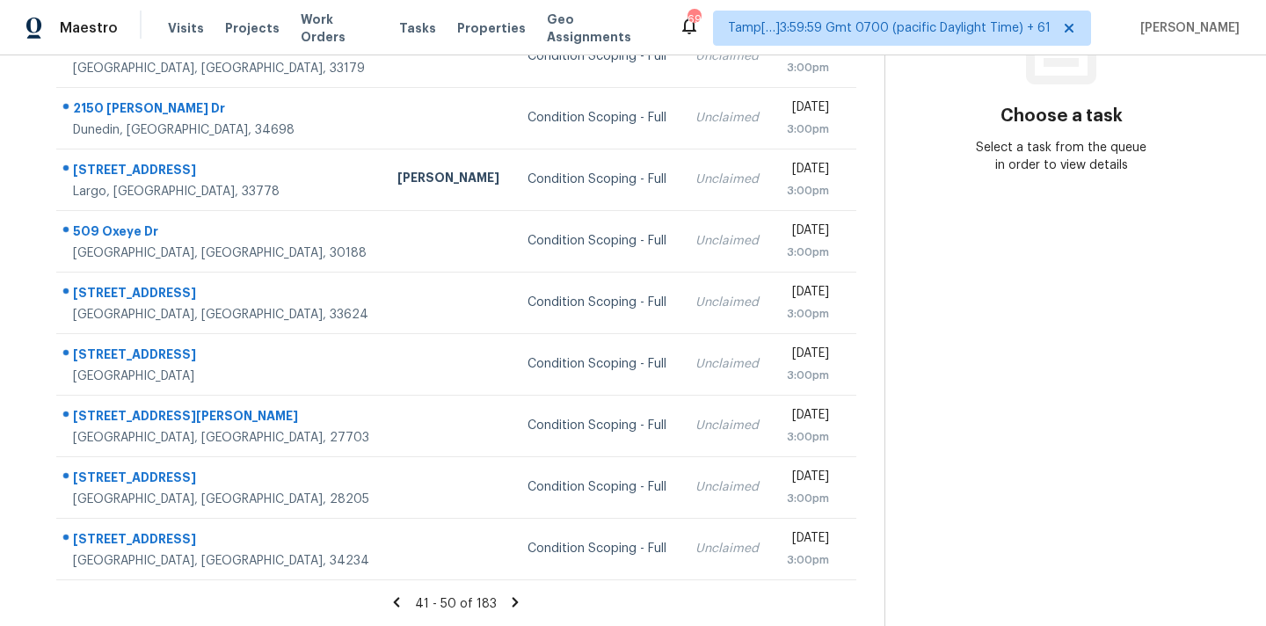
click at [512, 601] on icon at bounding box center [515, 602] width 16 height 16
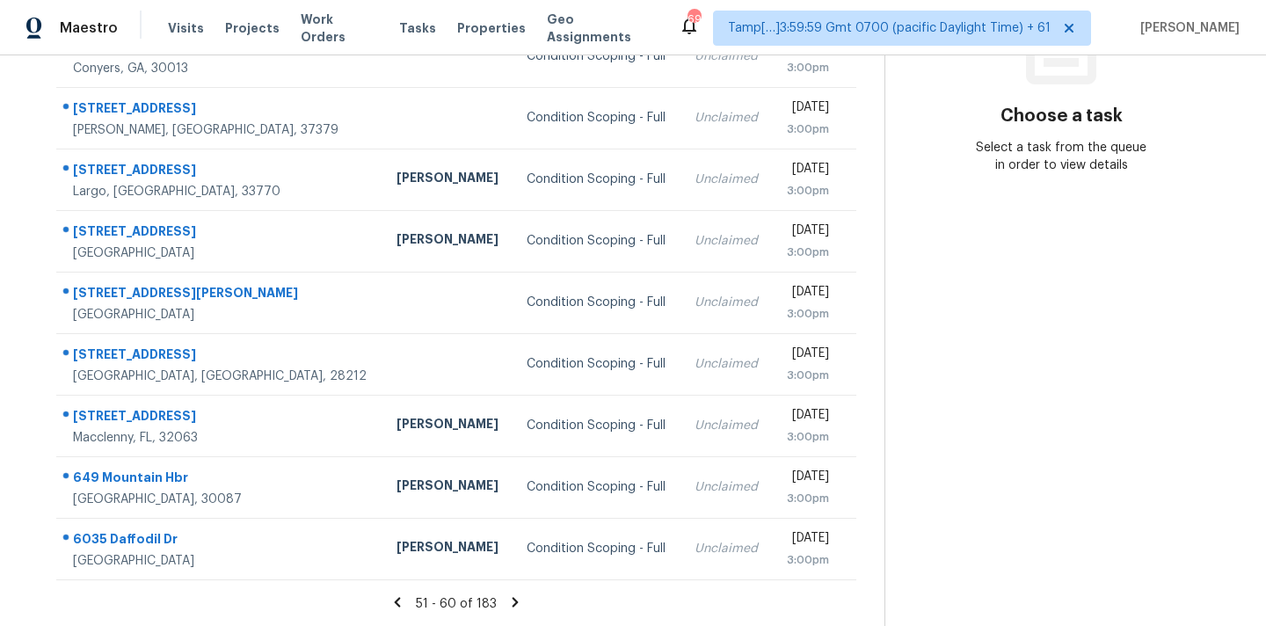
click at [512, 601] on icon at bounding box center [515, 602] width 16 height 16
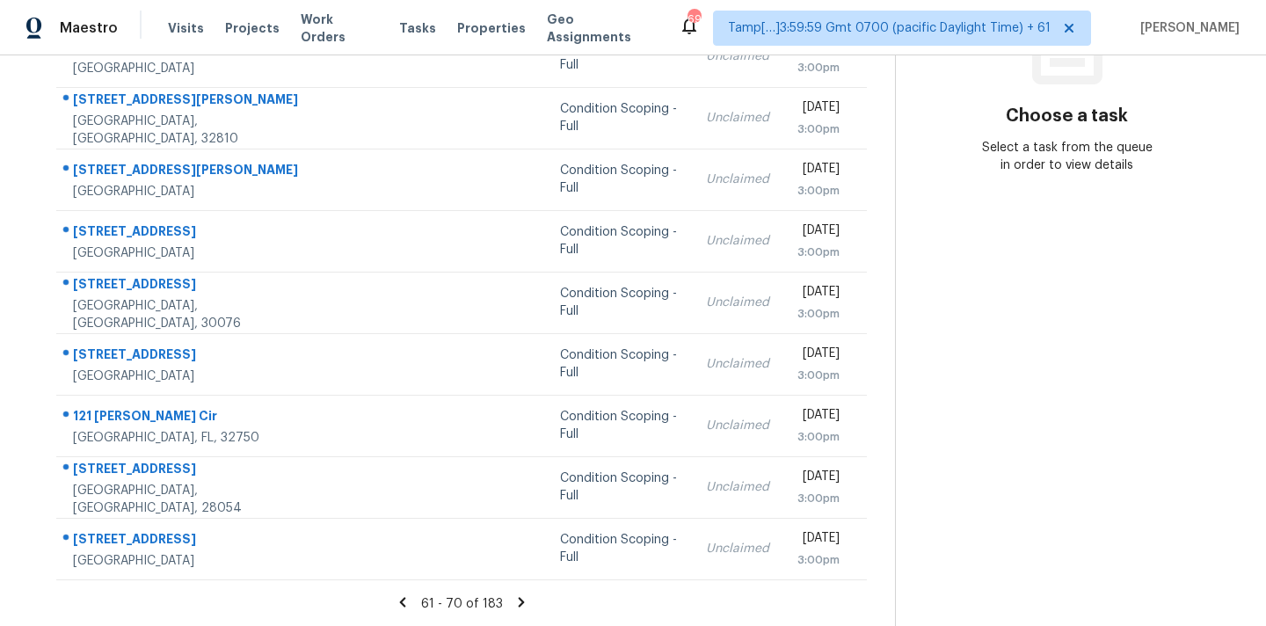
click at [514, 601] on icon at bounding box center [522, 602] width 16 height 16
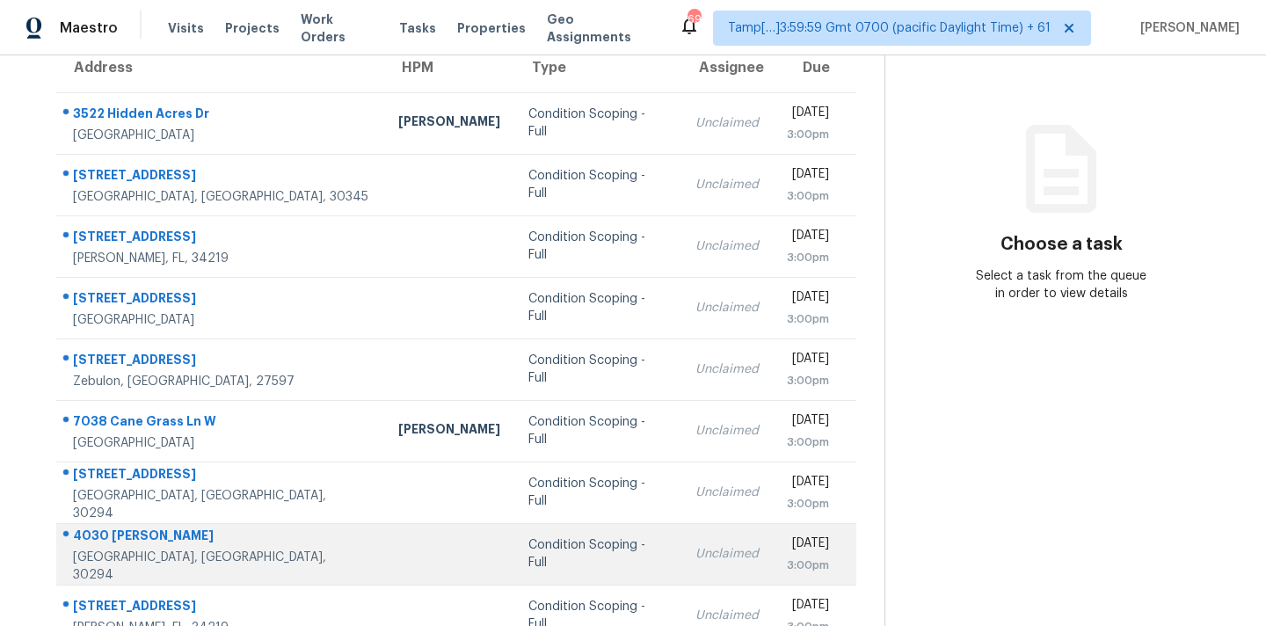
scroll to position [0, 0]
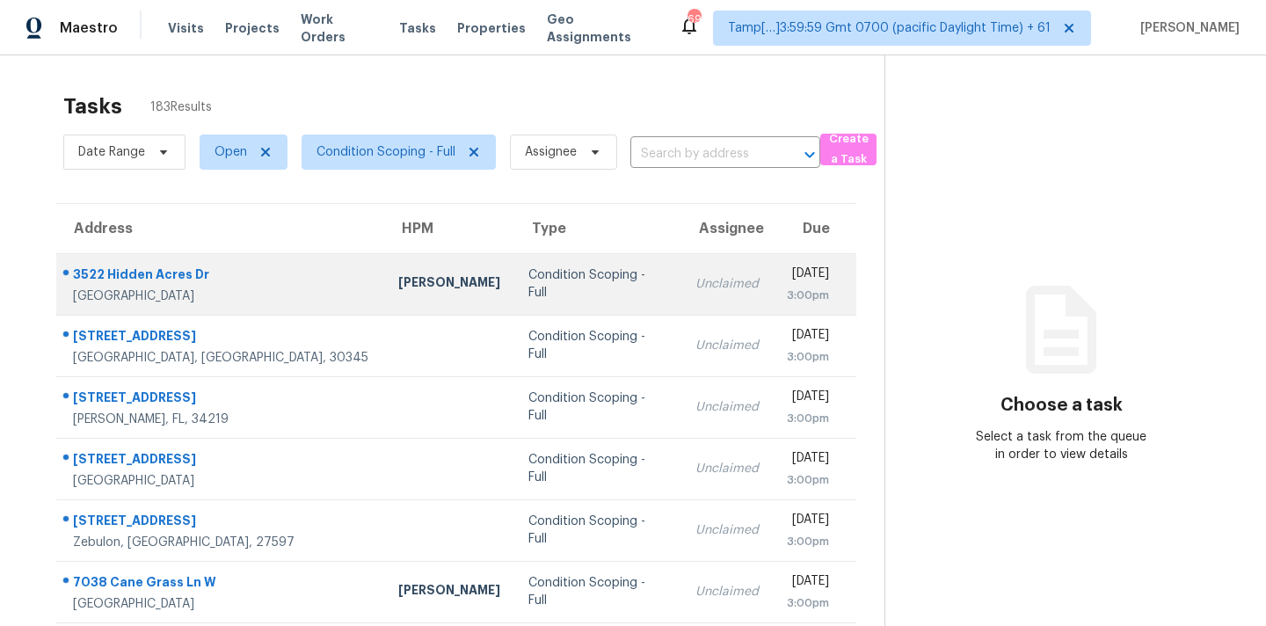
click at [528, 292] on div "Condition Scoping - Full" at bounding box center [597, 283] width 139 height 35
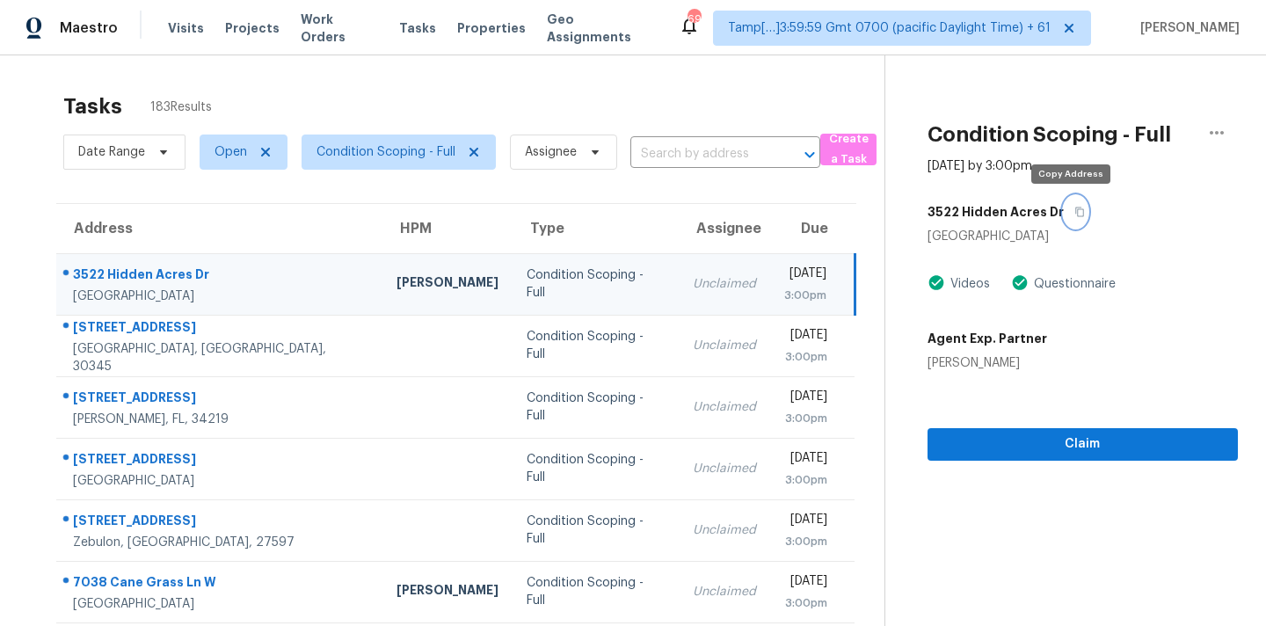
click at [1075, 213] on icon "button" at bounding box center [1079, 212] width 11 height 11
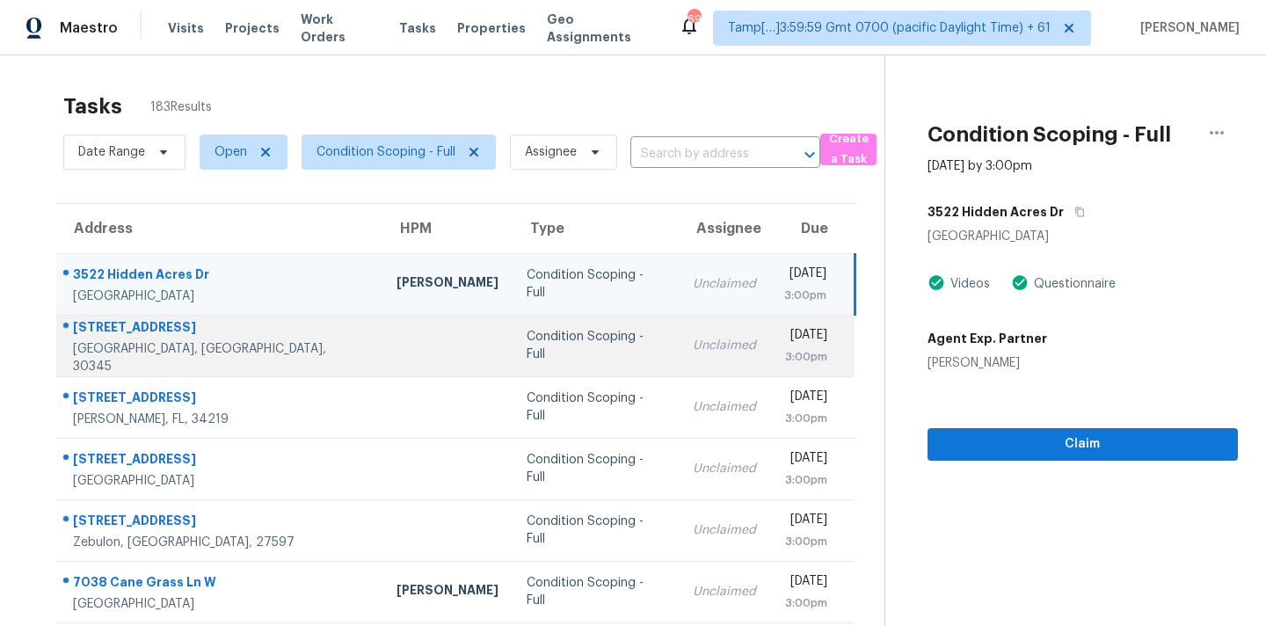
click at [679, 370] on td "Unclaimed" at bounding box center [724, 346] width 91 height 62
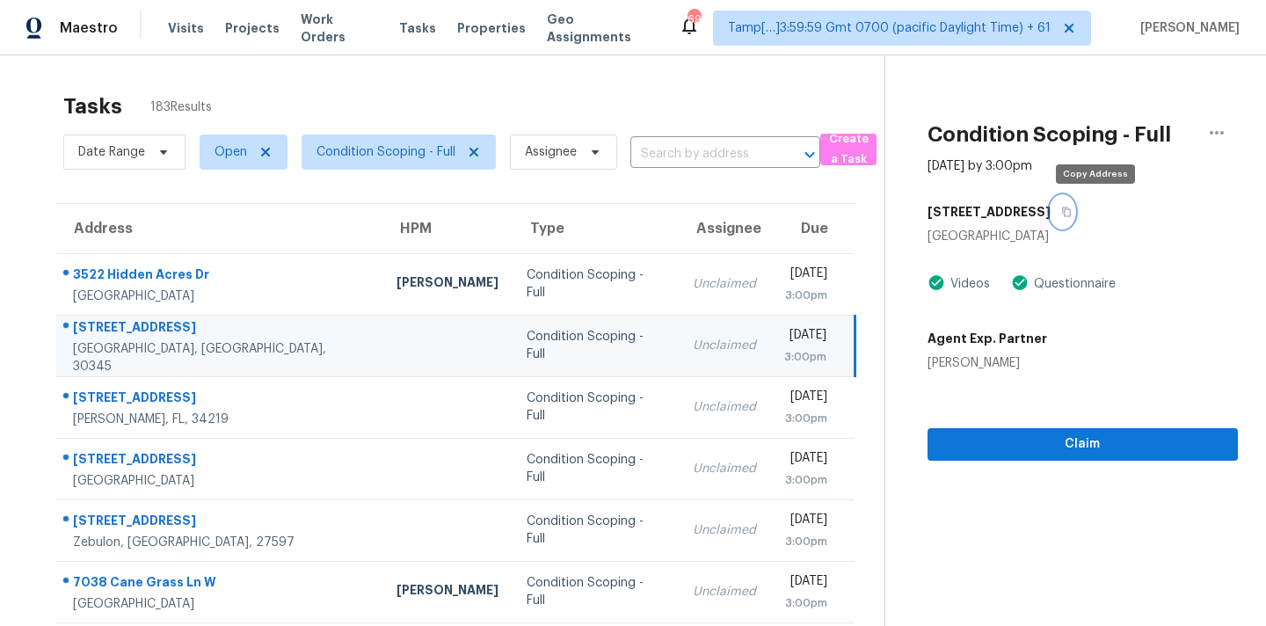
click at [1071, 215] on icon "button" at bounding box center [1066, 213] width 9 height 10
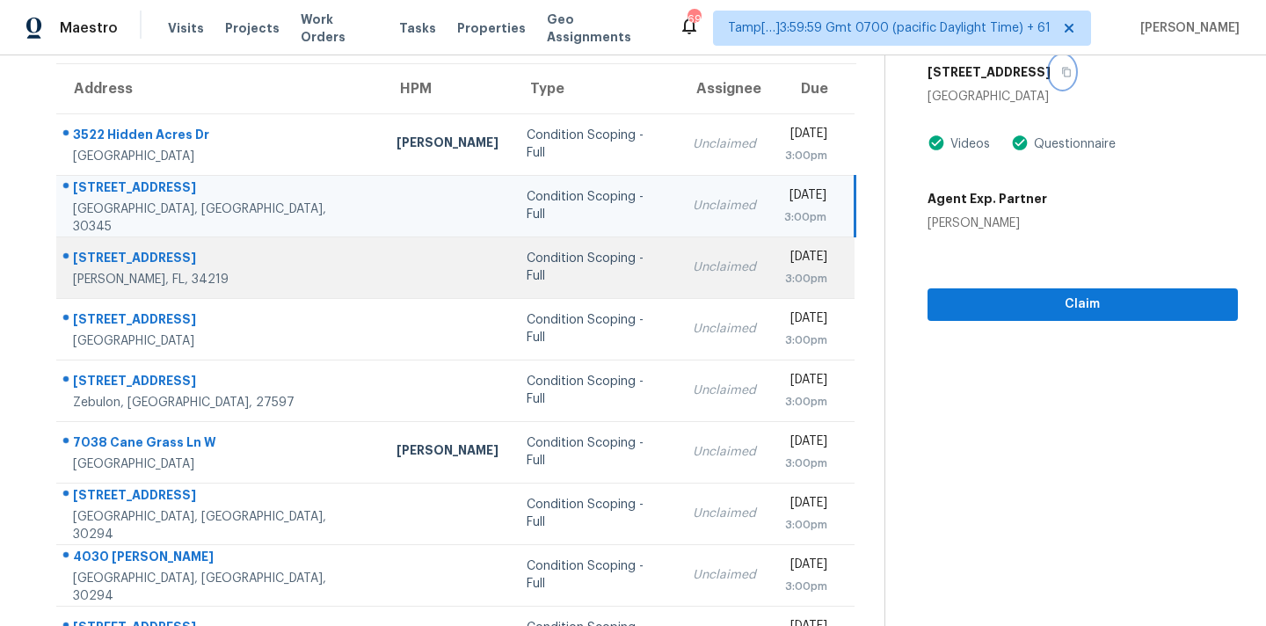
scroll to position [198, 0]
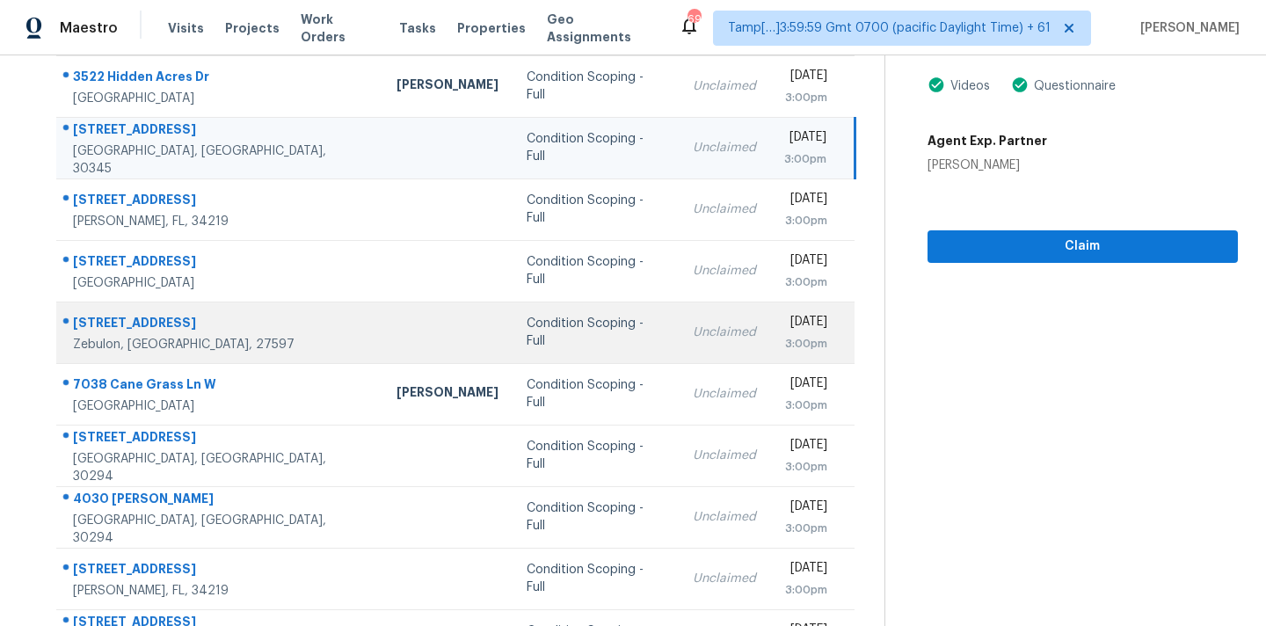
click at [693, 338] on div "Unclaimed" at bounding box center [724, 333] width 63 height 18
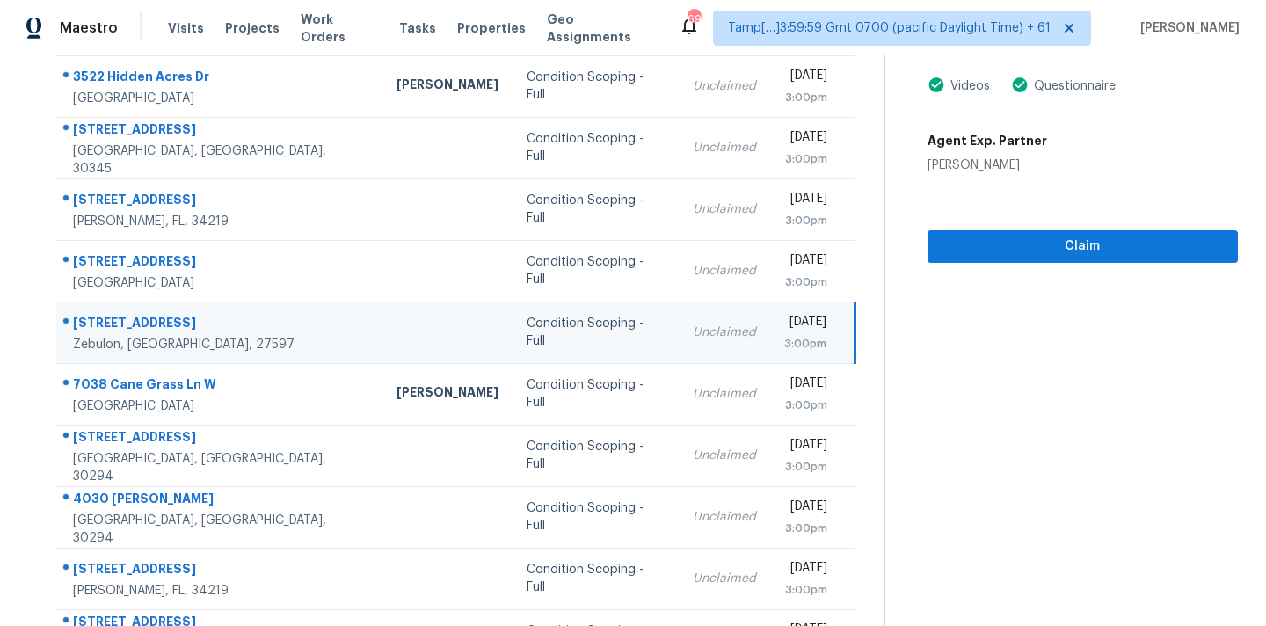
scroll to position [66, 0]
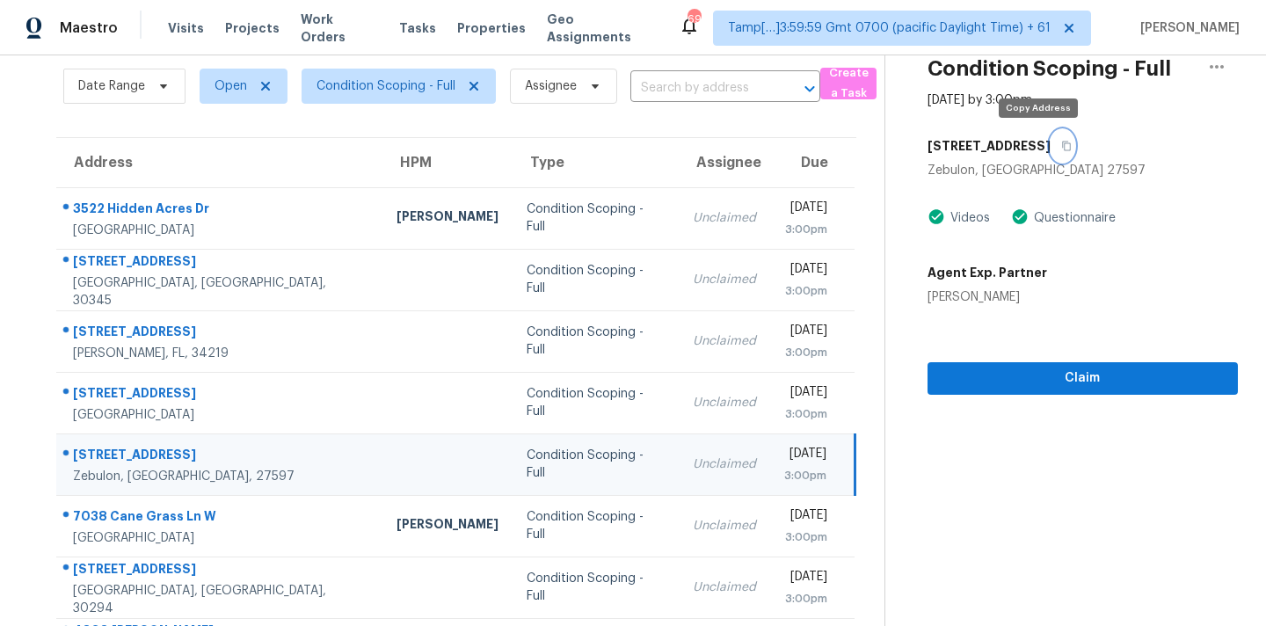
click at [1061, 148] on icon "button" at bounding box center [1066, 146] width 11 height 11
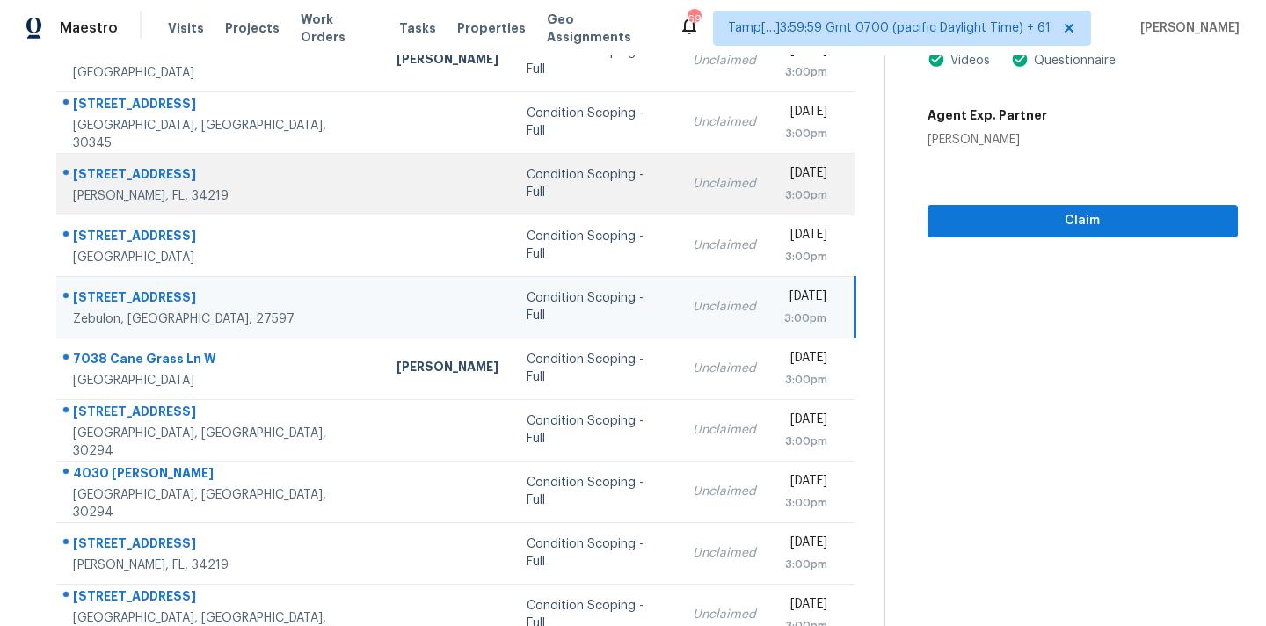
scroll to position [289, 0]
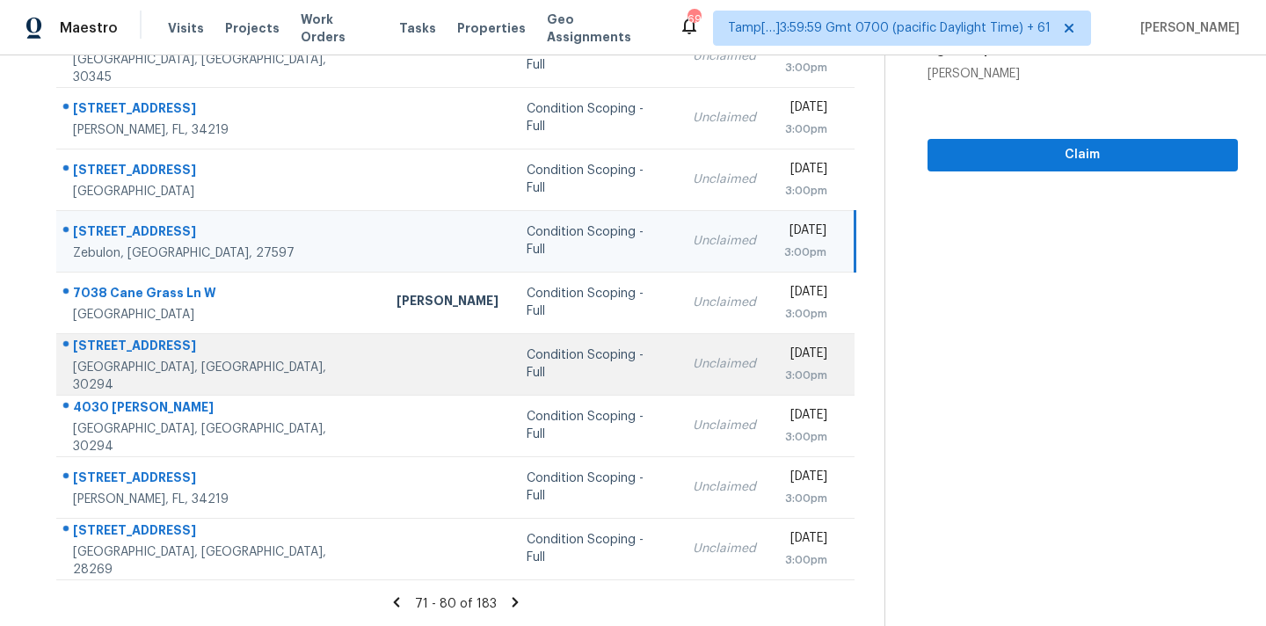
click at [679, 353] on td "Unclaimed" at bounding box center [724, 364] width 91 height 62
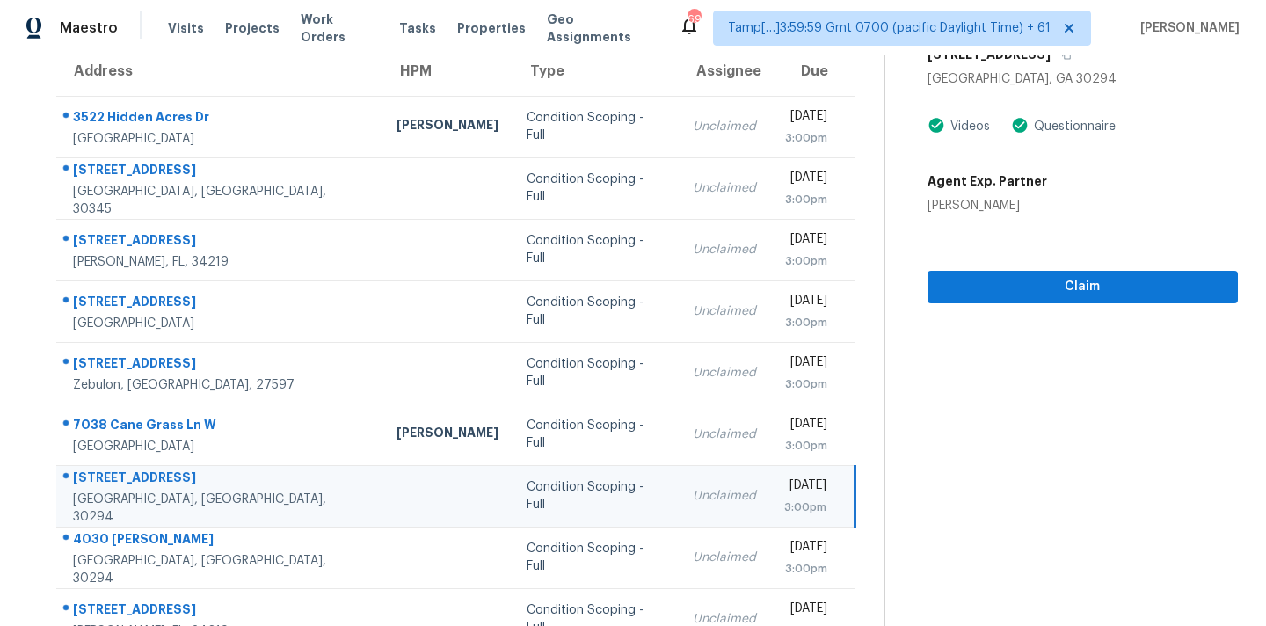
scroll to position [142, 0]
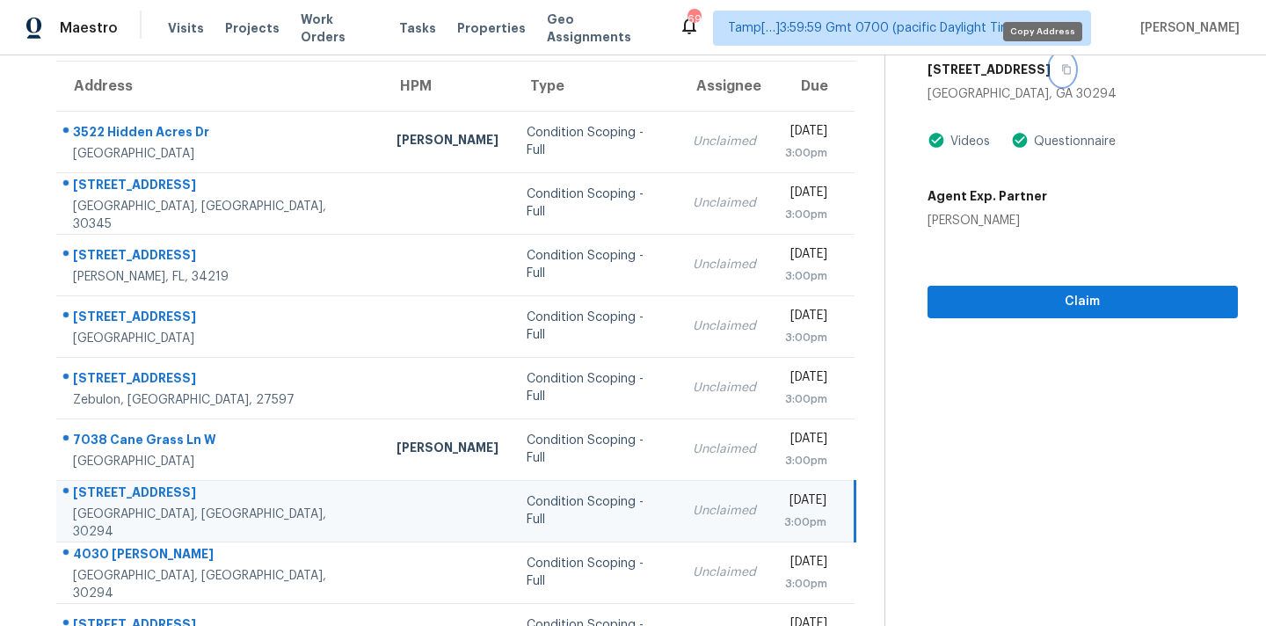
click at [1061, 70] on icon "button" at bounding box center [1066, 69] width 11 height 11
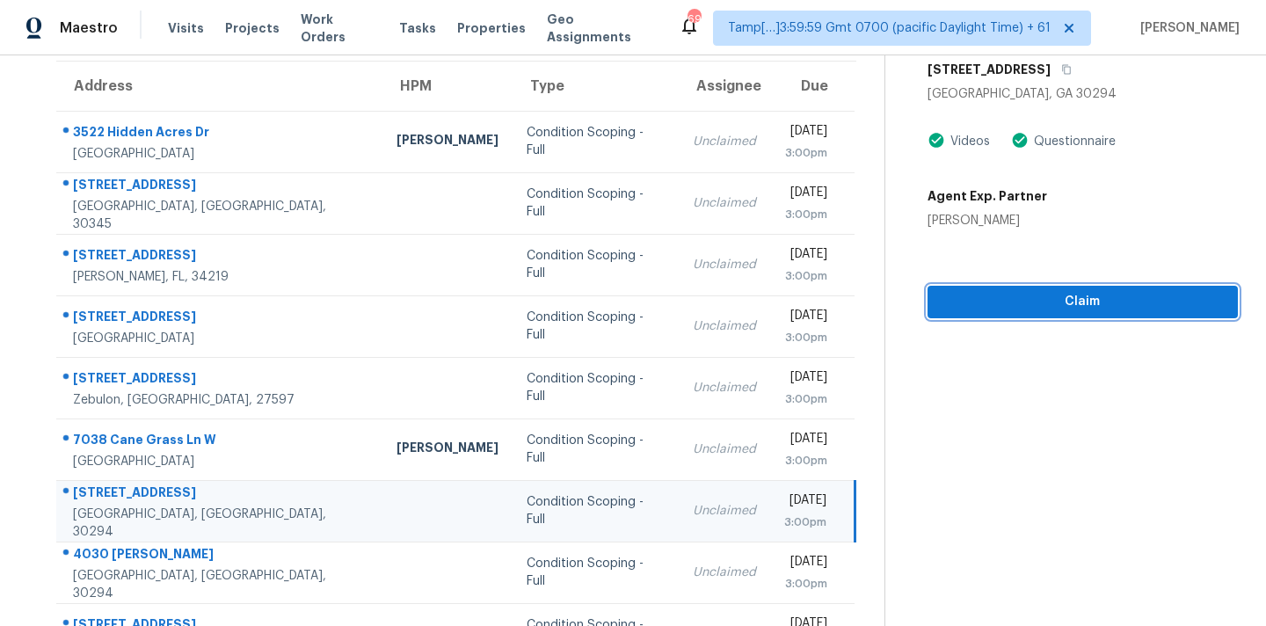
click at [1052, 293] on span "Claim" at bounding box center [1083, 302] width 282 height 22
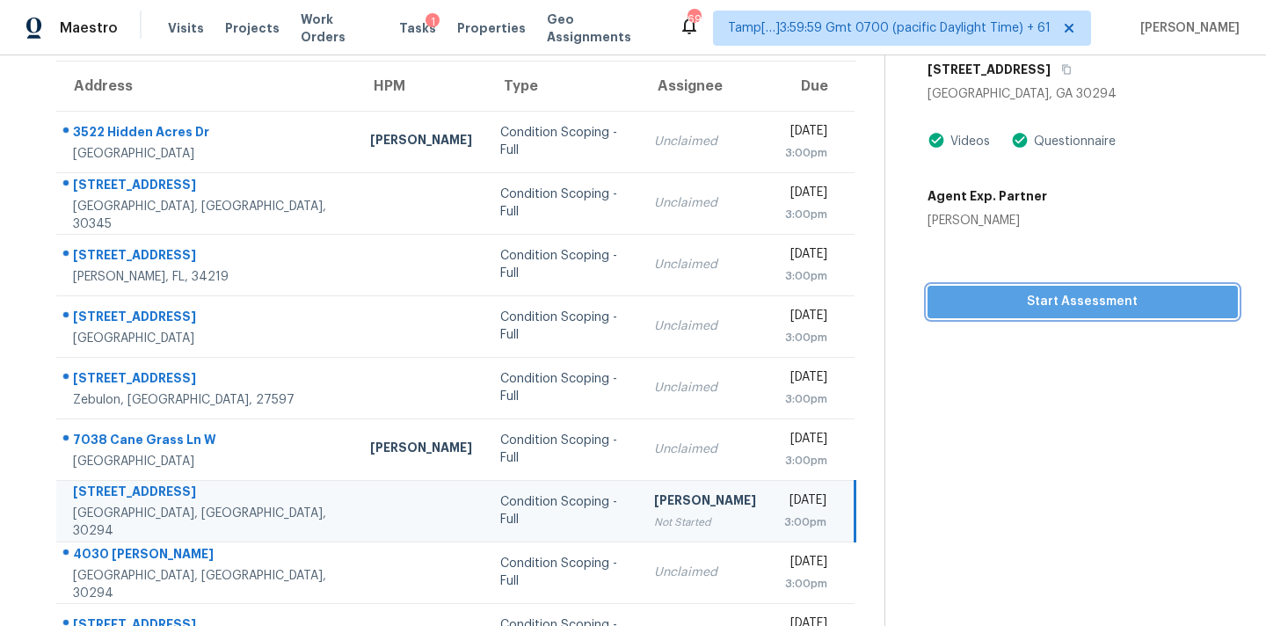
click at [1052, 293] on span "Start Assessment" at bounding box center [1083, 302] width 282 height 22
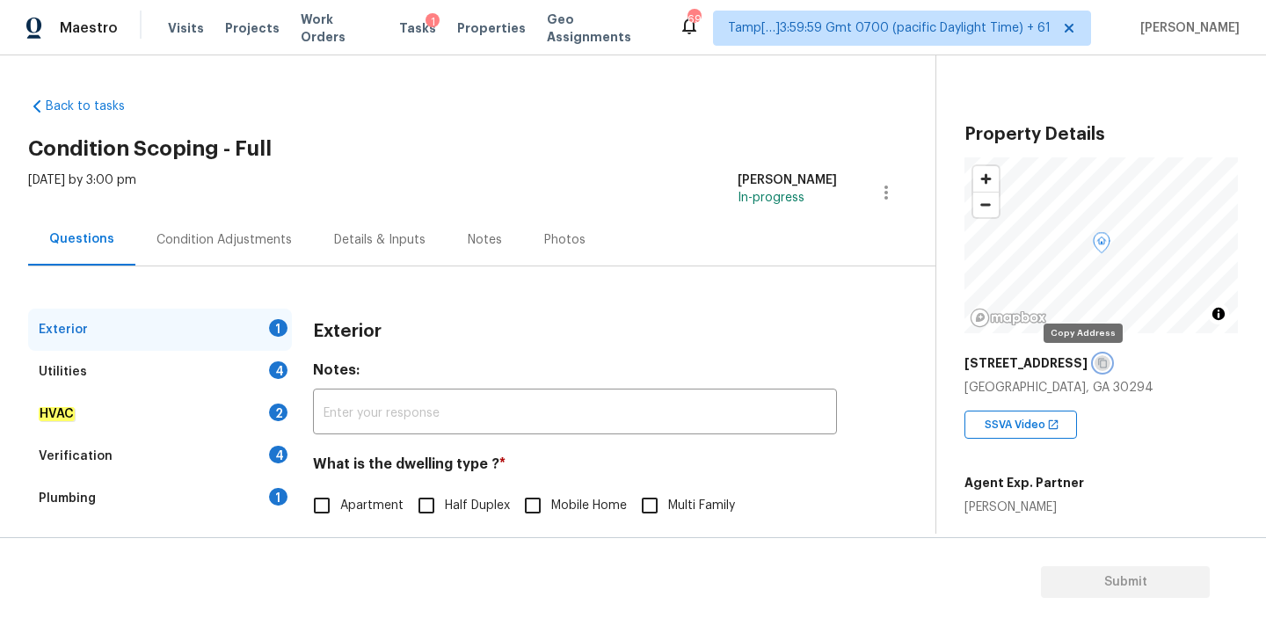
click at [1098, 365] on icon "button" at bounding box center [1102, 364] width 9 height 10
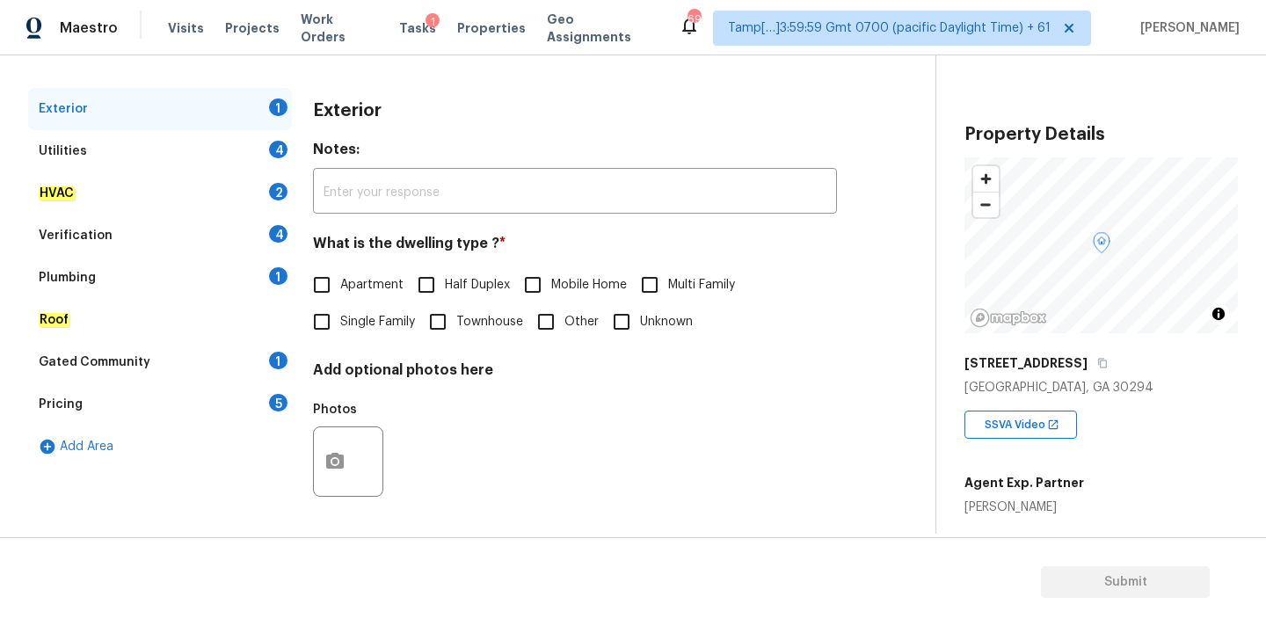
click at [387, 317] on span "Single Family" at bounding box center [377, 322] width 75 height 18
click at [340, 317] on input "Single Family" at bounding box center [321, 321] width 37 height 37
checkbox input "true"
click at [198, 153] on div "Utilities 4" at bounding box center [160, 151] width 264 height 42
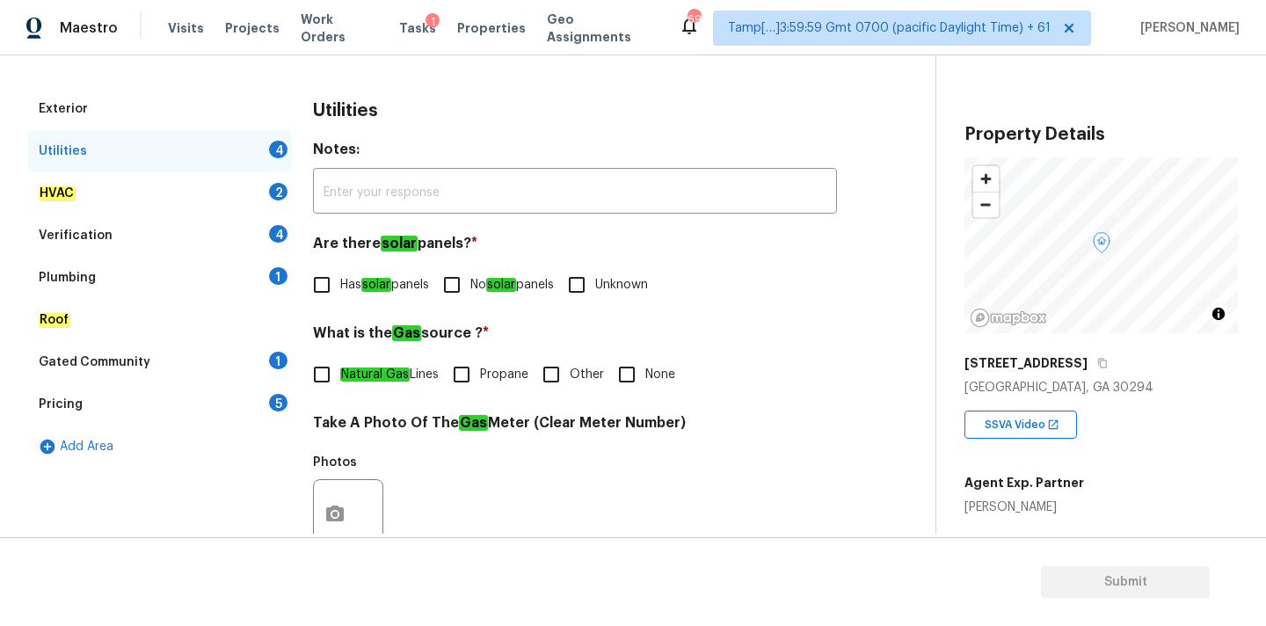
click at [467, 279] on input "No solar panels" at bounding box center [451, 284] width 37 height 37
checkbox input "true"
click at [376, 372] on em "Natural Gas" at bounding box center [374, 376] width 69 height 14
click at [340, 372] on input "Natural Gas Lines" at bounding box center [321, 376] width 37 height 37
checkbox input "true"
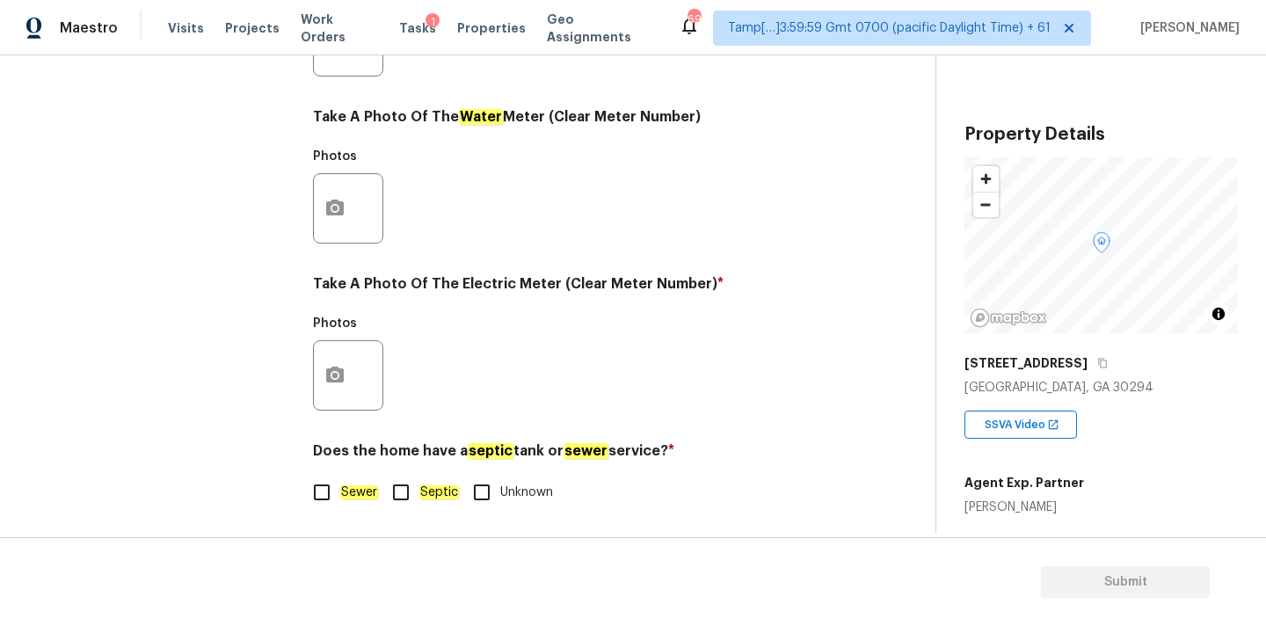
scroll to position [697, 0]
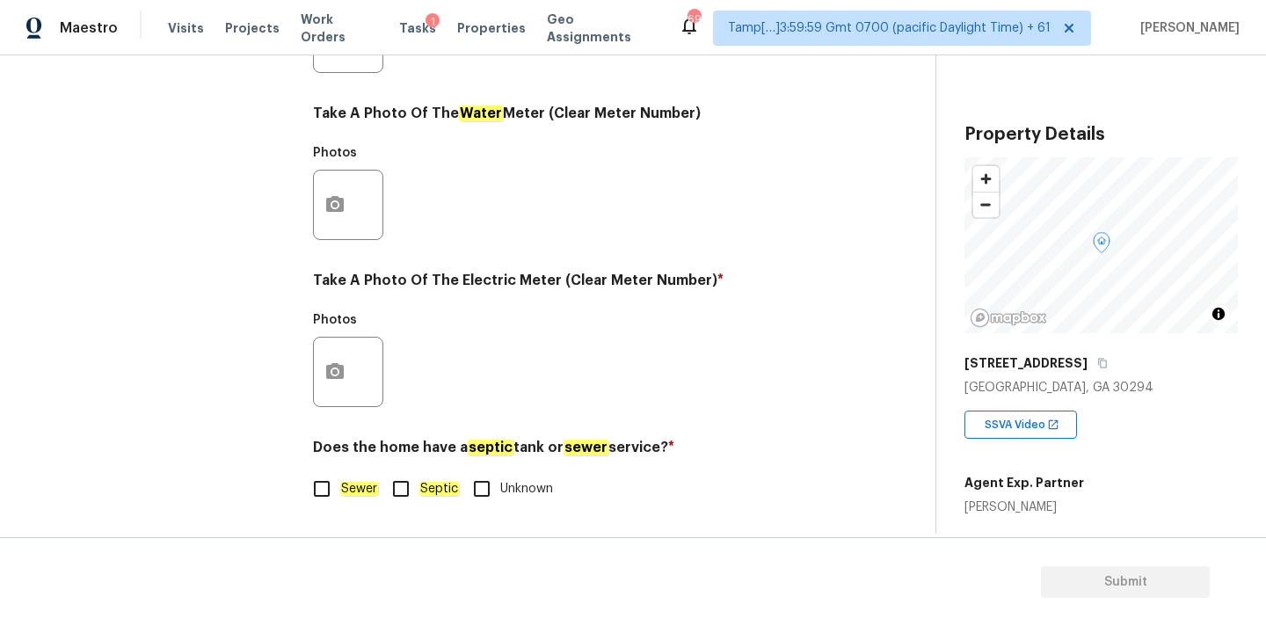
click at [349, 491] on em "Sewer" at bounding box center [359, 489] width 38 height 14
click at [340, 491] on input "Sewer" at bounding box center [321, 488] width 37 height 37
checkbox input "true"
click at [338, 383] on button "button" at bounding box center [335, 372] width 42 height 69
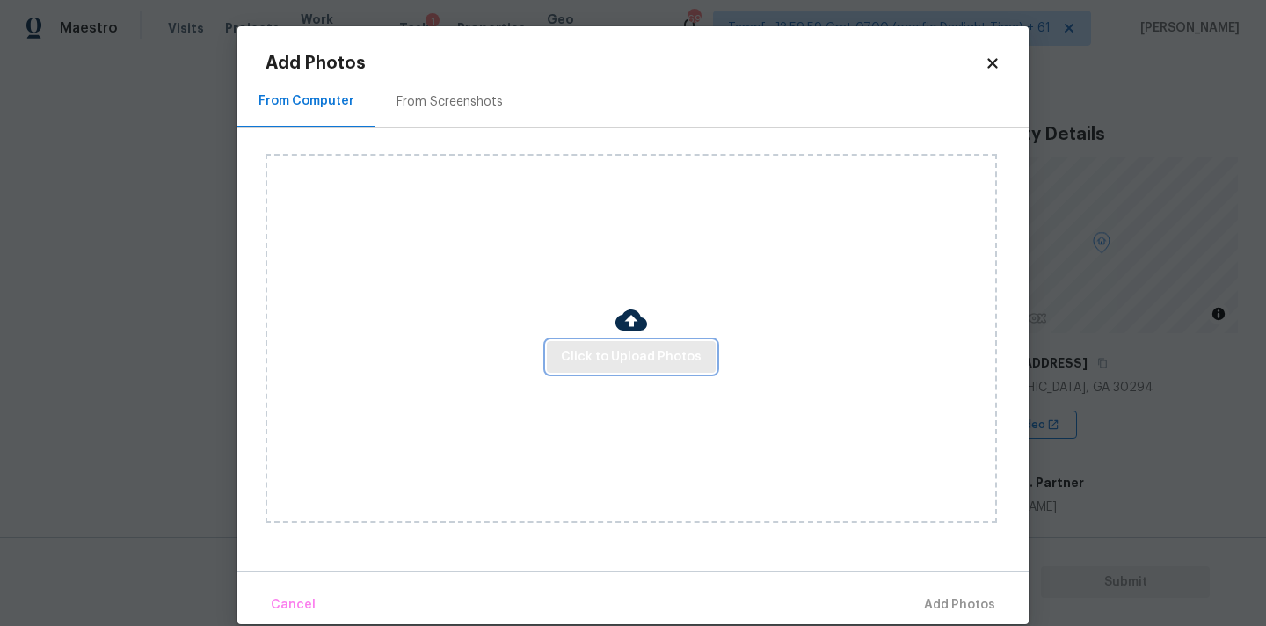
click at [604, 356] on span "Click to Upload Photos" at bounding box center [631, 357] width 141 height 22
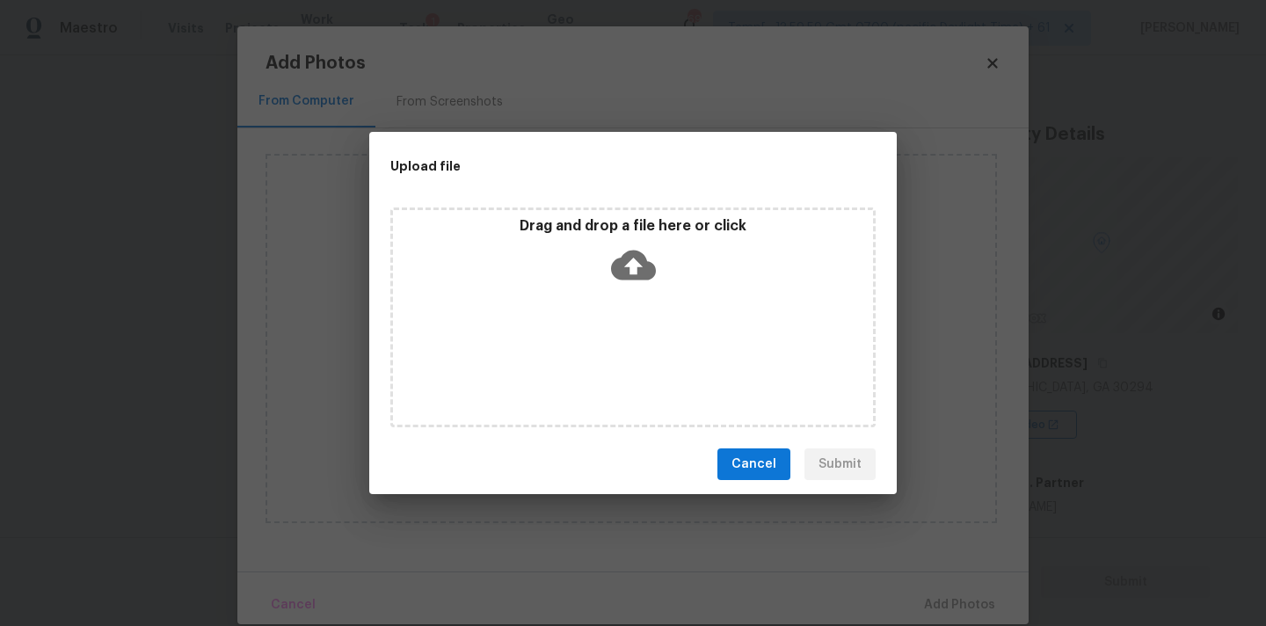
click at [637, 266] on icon at bounding box center [633, 265] width 45 height 45
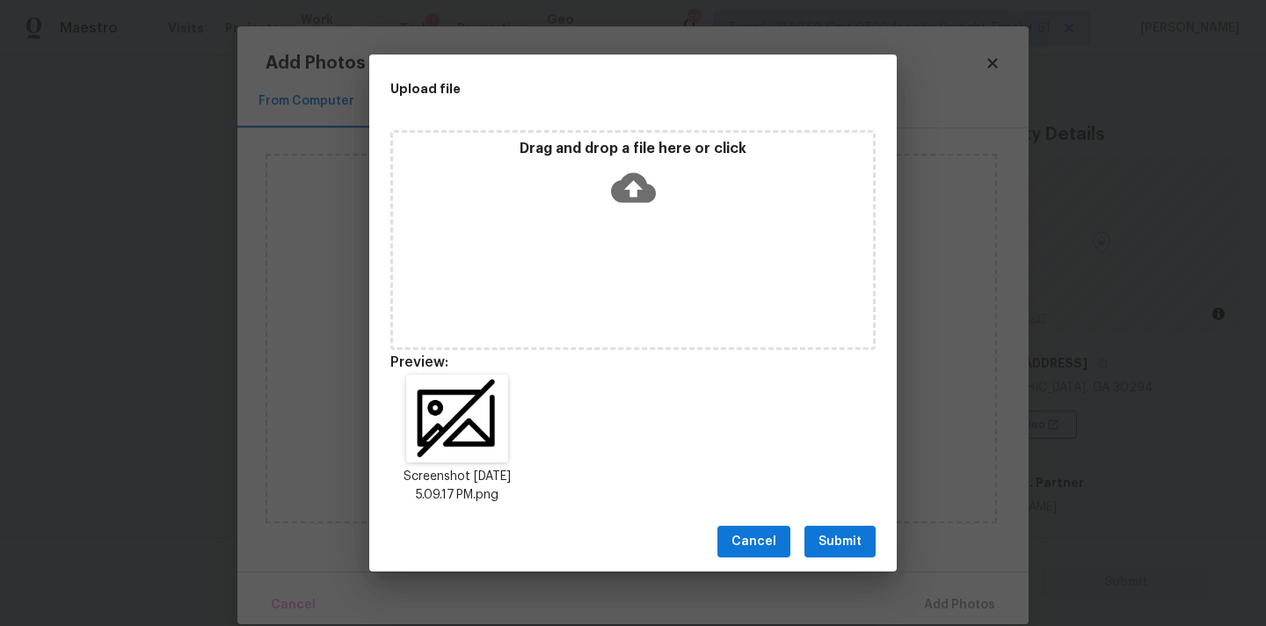
click at [841, 535] on span "Submit" at bounding box center [840, 542] width 43 height 22
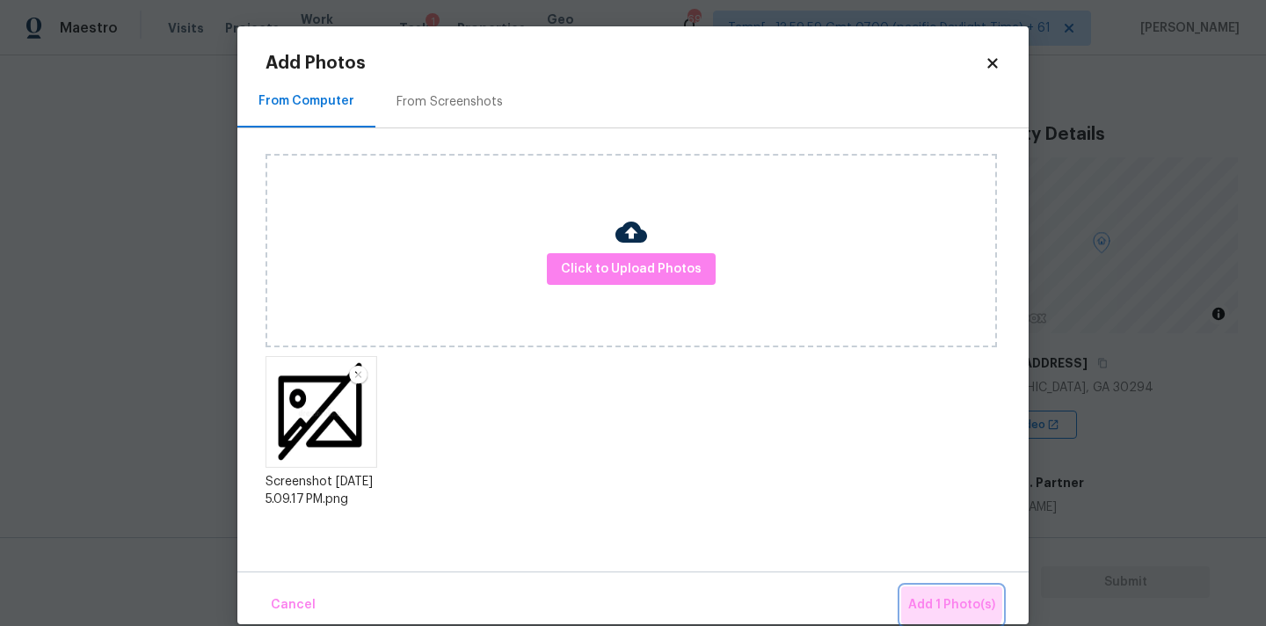
click at [924, 594] on button "Add 1 Photo(s)" at bounding box center [951, 605] width 101 height 38
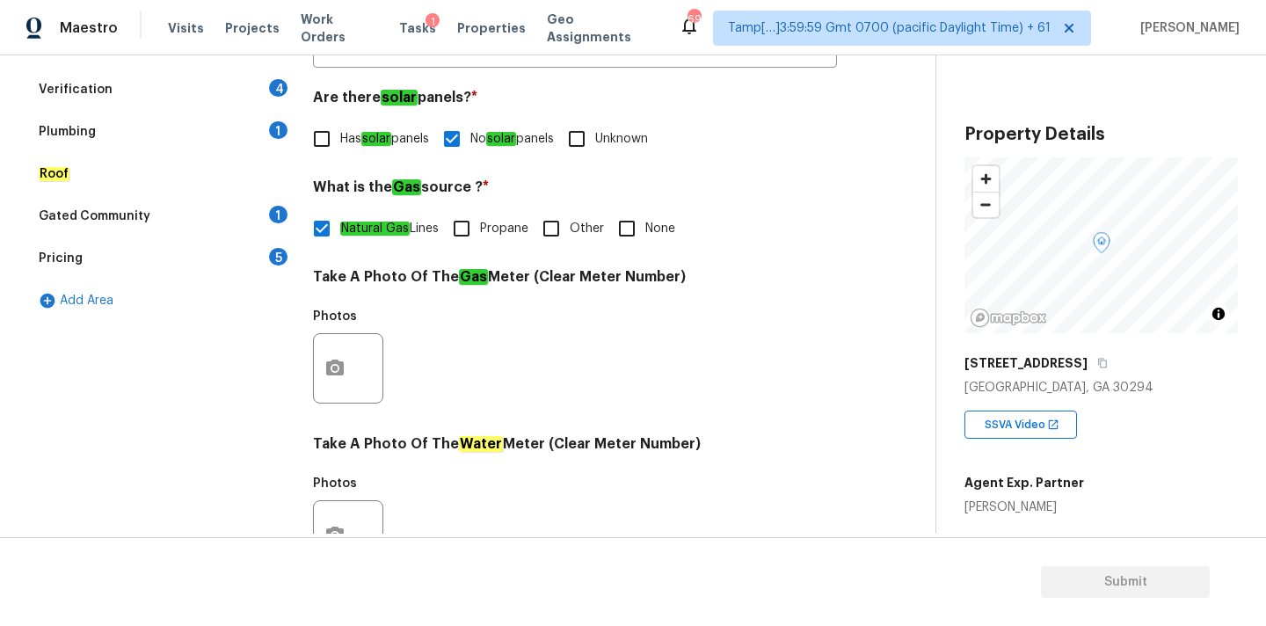
scroll to position [282, 0]
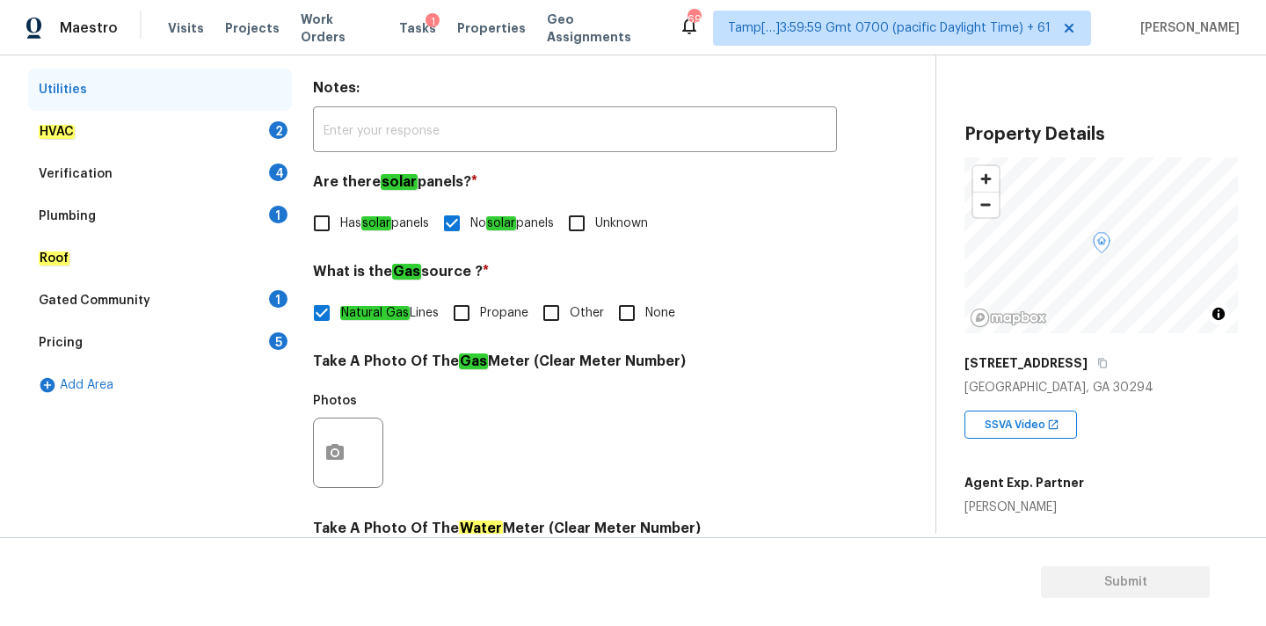
click at [180, 134] on div "HVAC 2" at bounding box center [160, 132] width 264 height 42
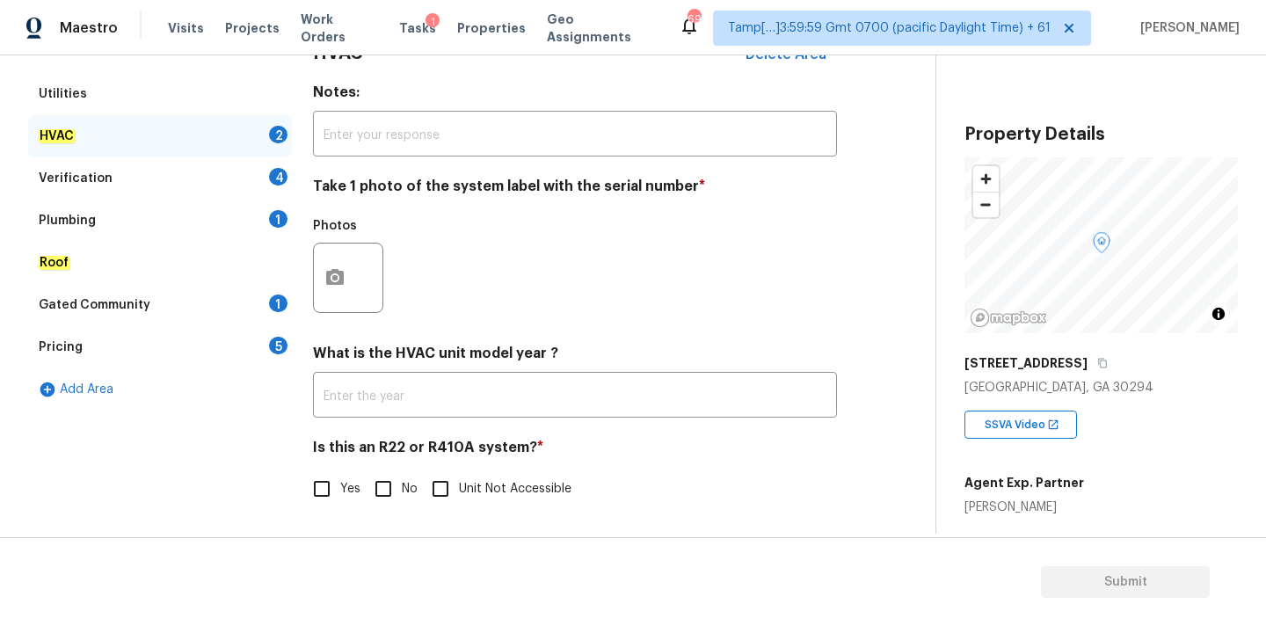
scroll to position [279, 0]
click at [386, 492] on input "No" at bounding box center [383, 488] width 37 height 37
checkbox input "true"
click at [346, 277] on button "button" at bounding box center [335, 278] width 42 height 69
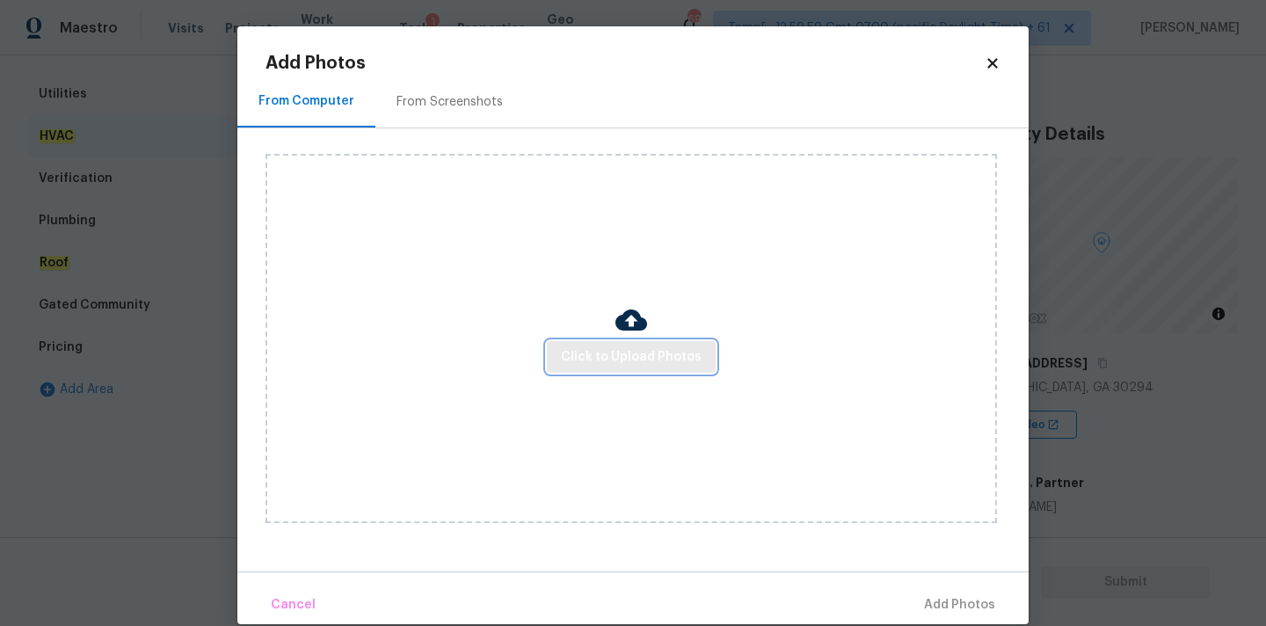
click at [608, 350] on span "Click to Upload Photos" at bounding box center [631, 357] width 141 height 22
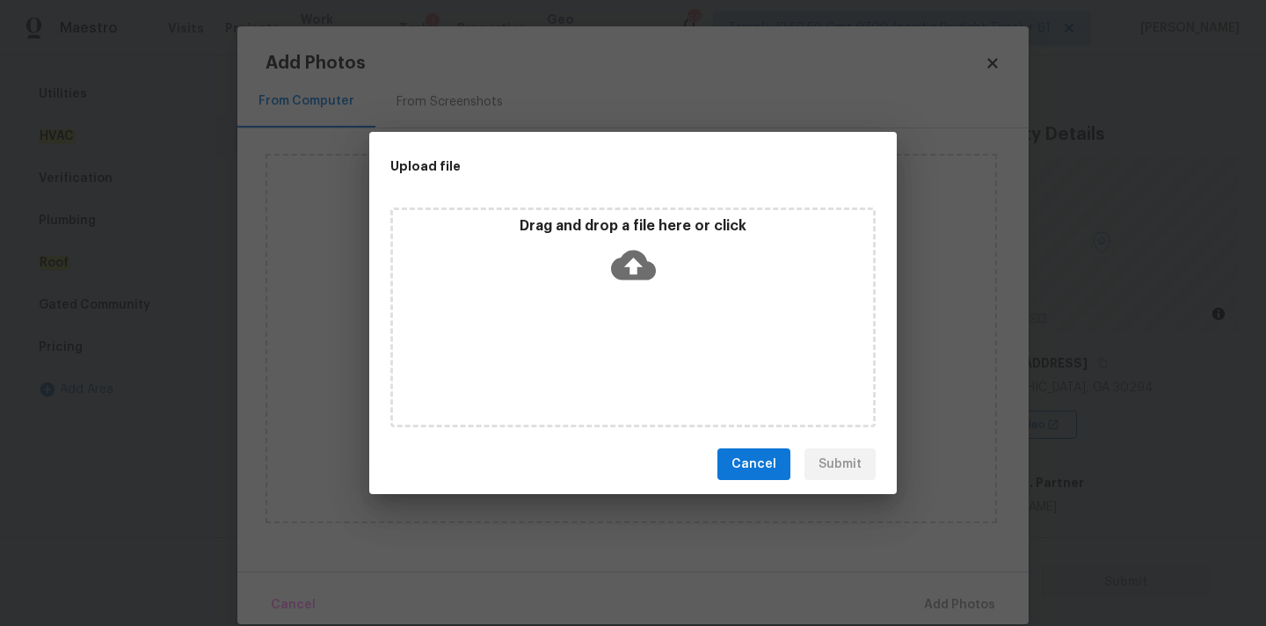
click at [630, 253] on icon at bounding box center [633, 266] width 45 height 30
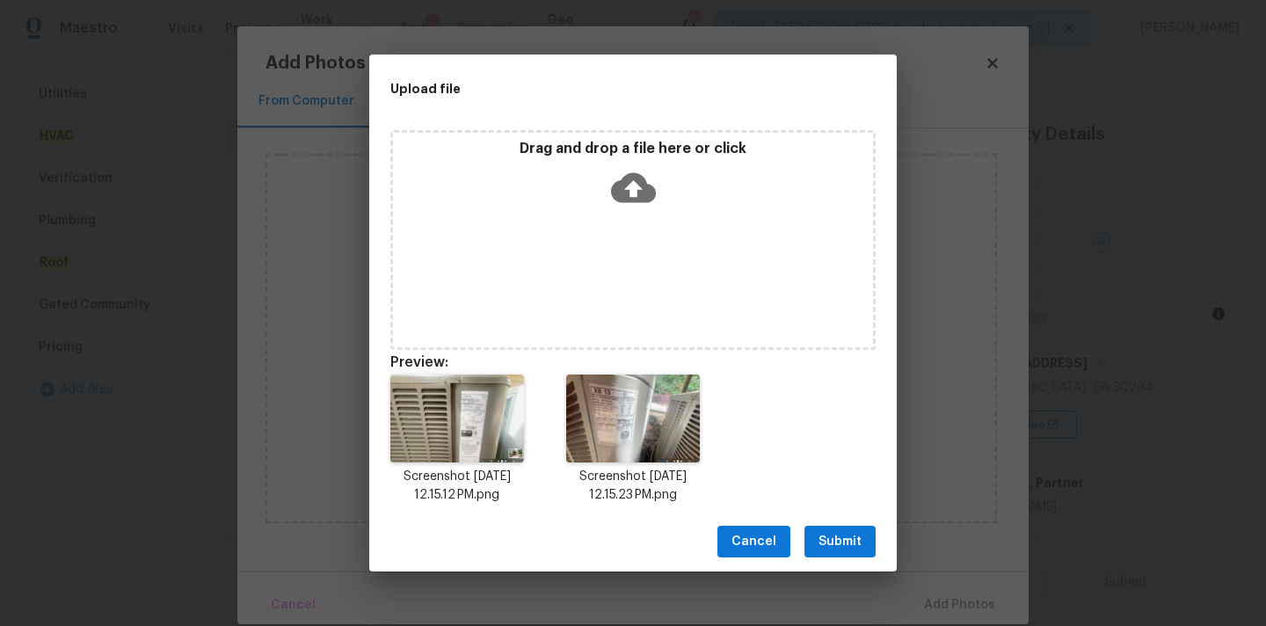
click at [841, 538] on span "Submit" at bounding box center [840, 542] width 43 height 22
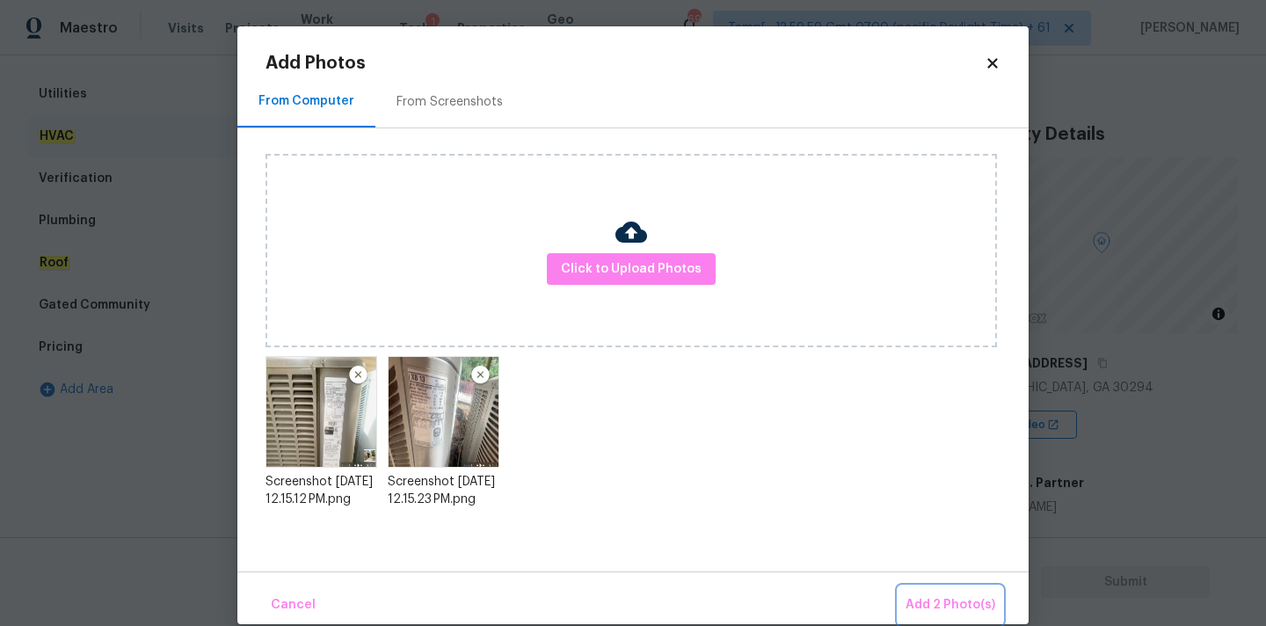
click at [934, 596] on span "Add 2 Photo(s)" at bounding box center [951, 605] width 90 height 22
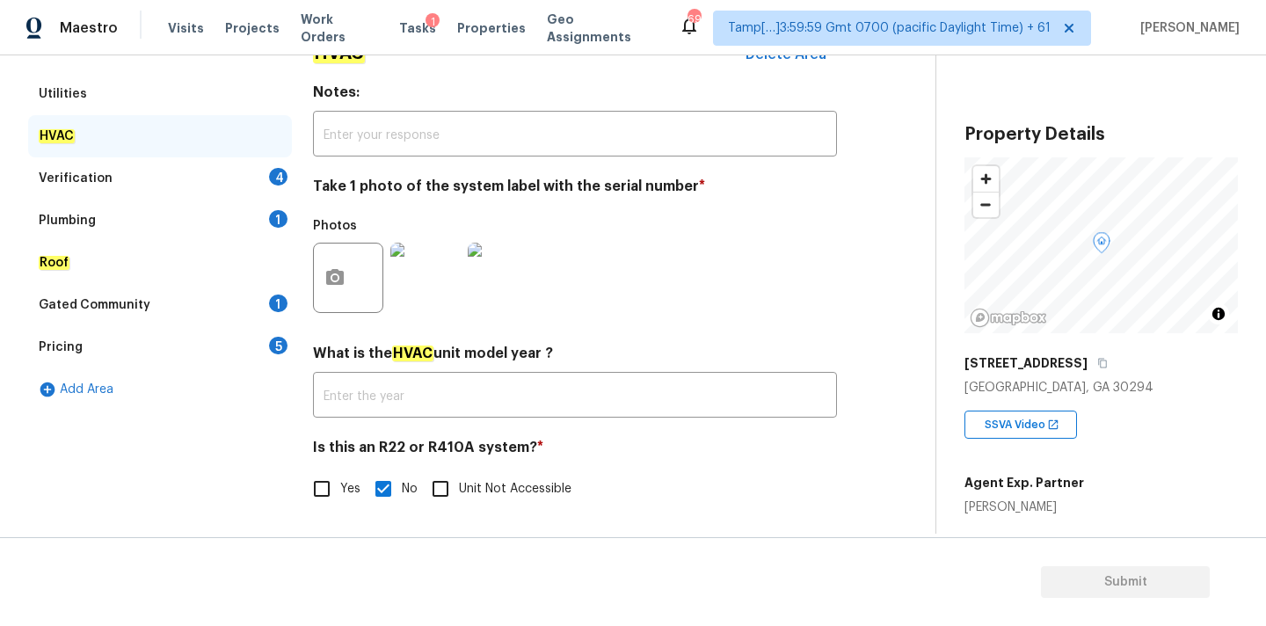
click at [217, 171] on div "Verification 4" at bounding box center [160, 178] width 264 height 42
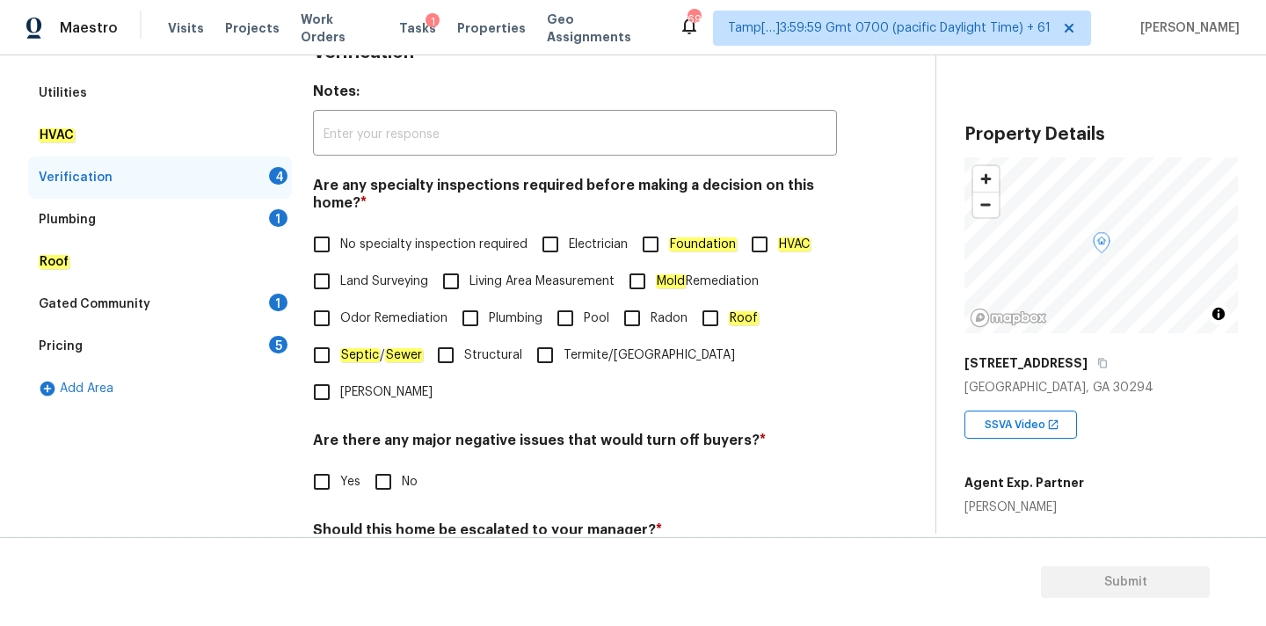
click at [346, 231] on label "No specialty inspection required" at bounding box center [415, 244] width 224 height 37
click at [340, 231] on input "No specialty inspection required" at bounding box center [321, 244] width 37 height 37
checkbox input "true"
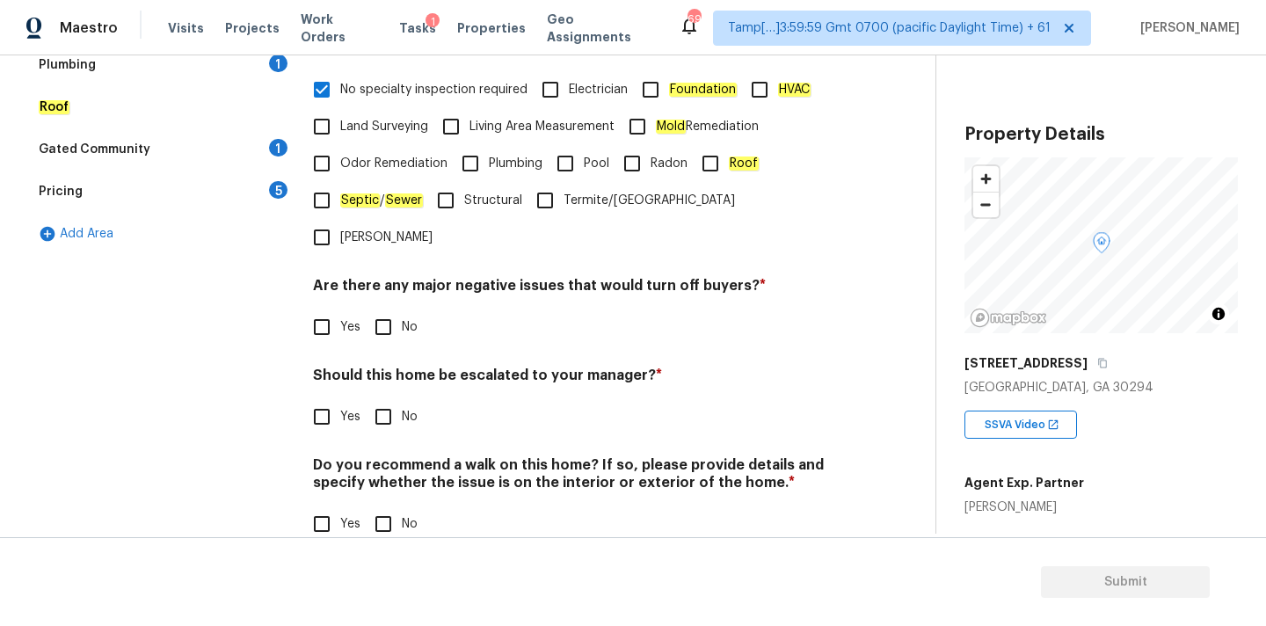
scroll to position [432, 0]
click at [389, 310] on input "No" at bounding box center [383, 328] width 37 height 37
checkbox input "true"
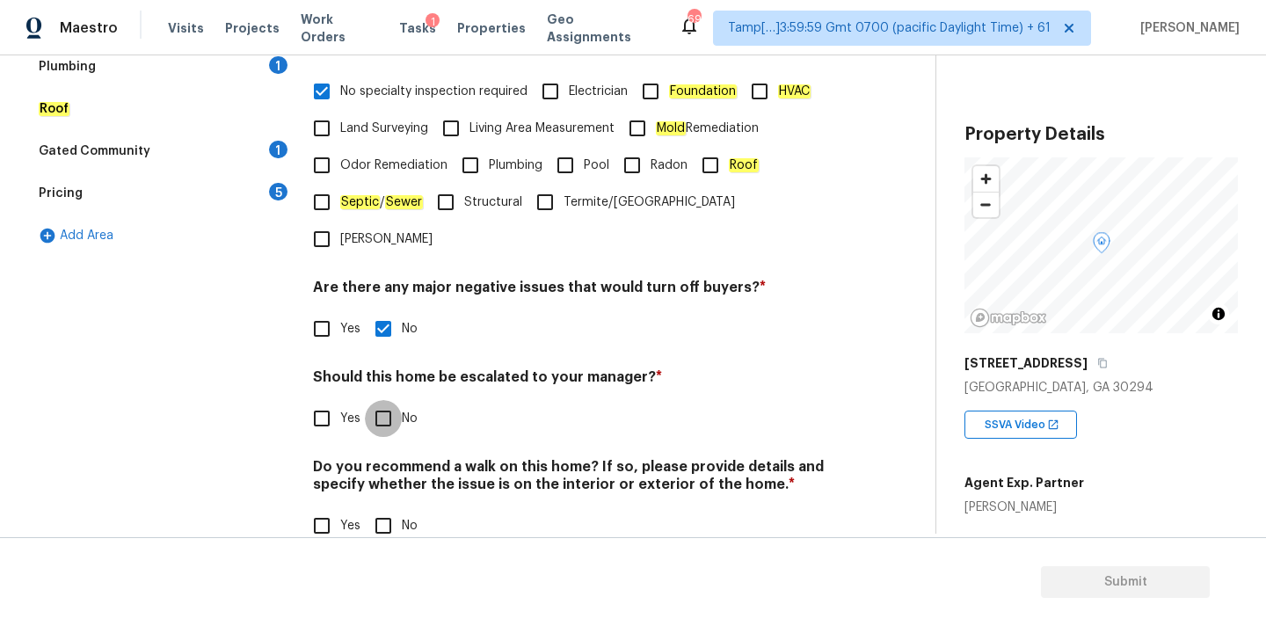
click at [388, 400] on input "No" at bounding box center [383, 418] width 37 height 37
checkbox input "true"
click at [397, 512] on div "Verification Notes: ​ Are any specialty inspections required before making a de…" at bounding box center [575, 222] width 524 height 690
click at [397, 507] on input "No" at bounding box center [383, 525] width 37 height 37
checkbox input "true"
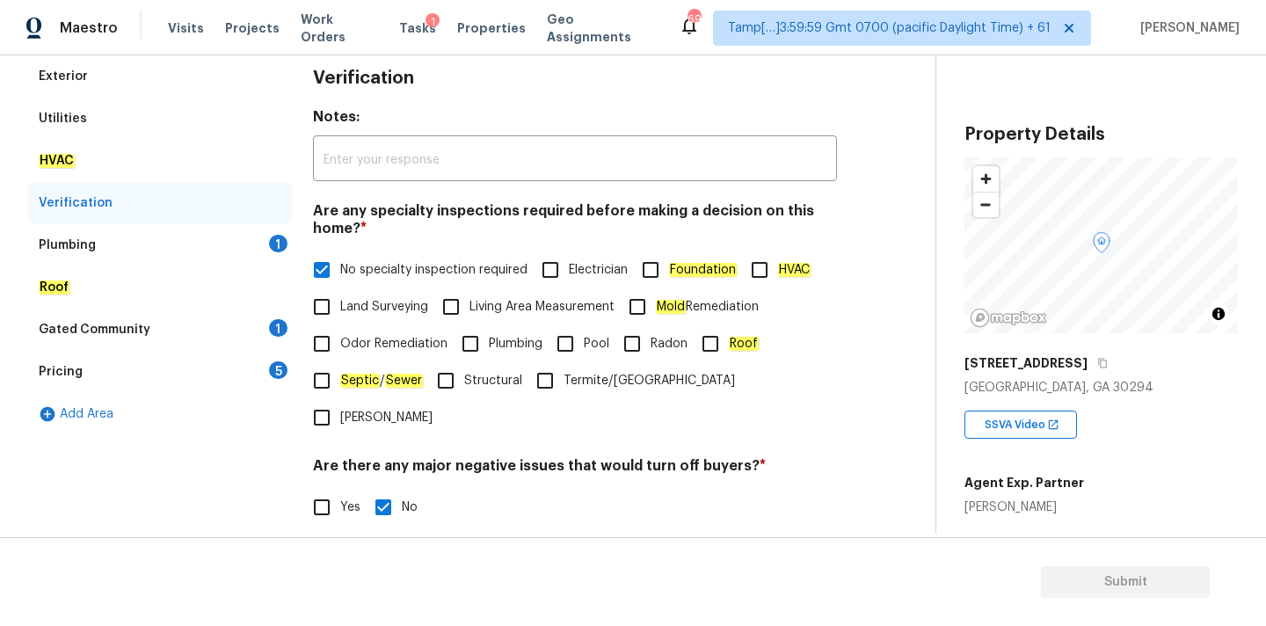
click at [149, 224] on div "Plumbing 1" at bounding box center [160, 245] width 264 height 42
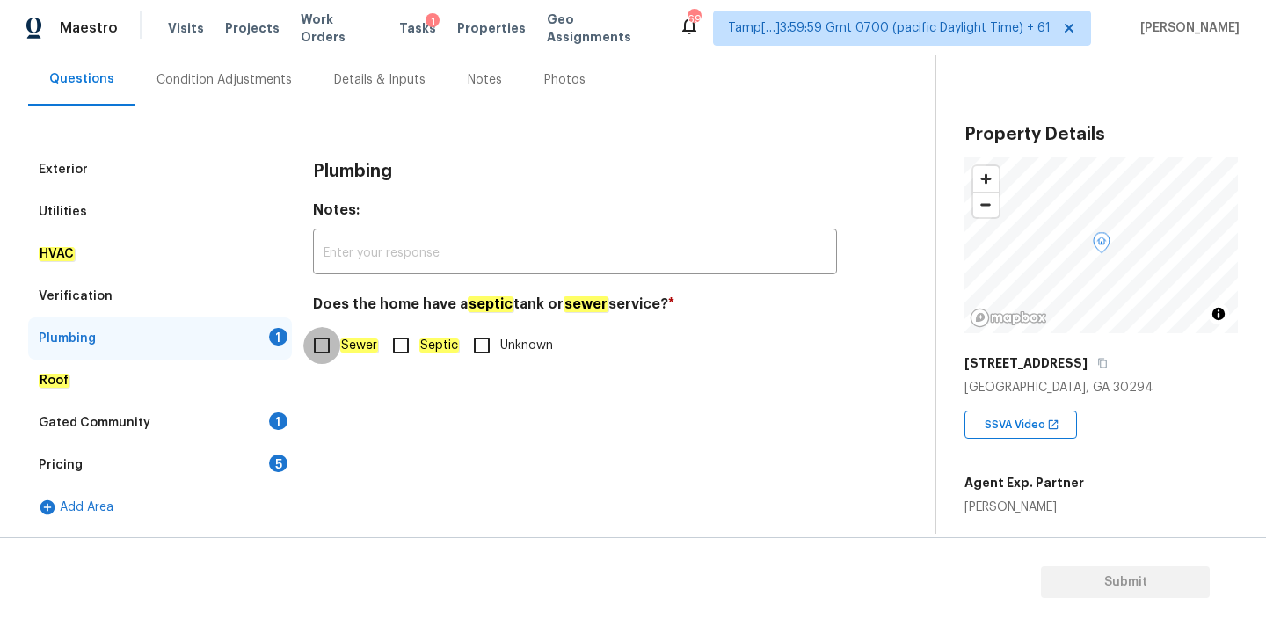
click at [321, 333] on input "Sewer" at bounding box center [321, 345] width 37 height 37
checkbox input "true"
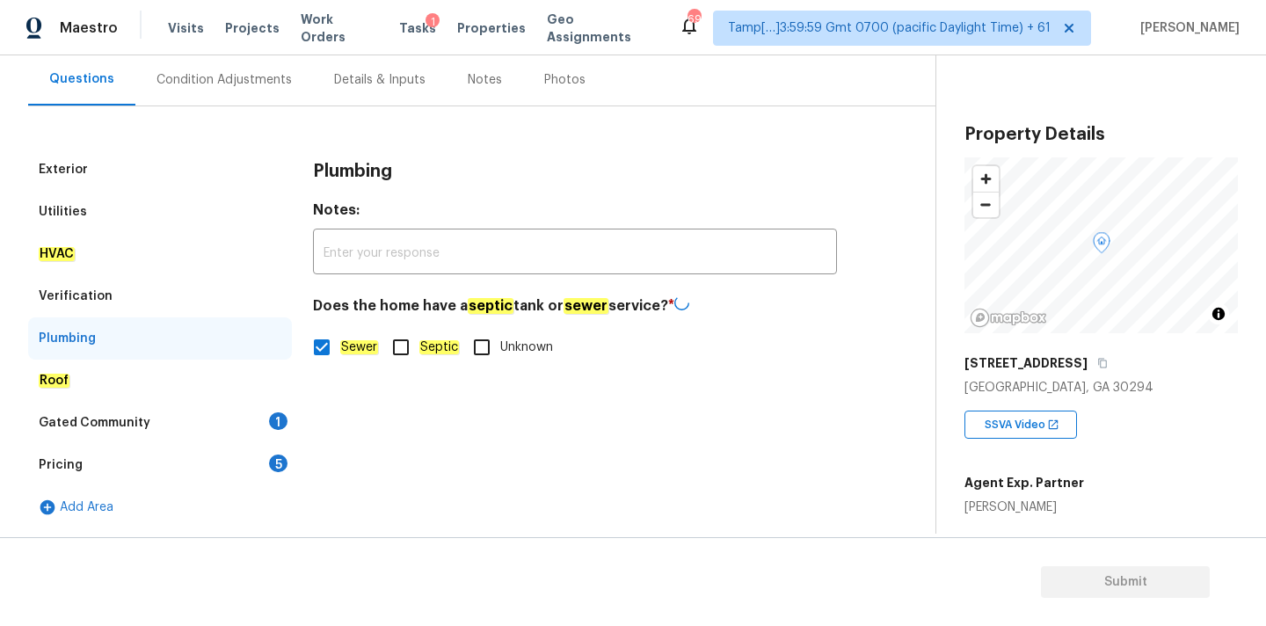
click at [228, 431] on div "Gated Community 1" at bounding box center [160, 423] width 264 height 42
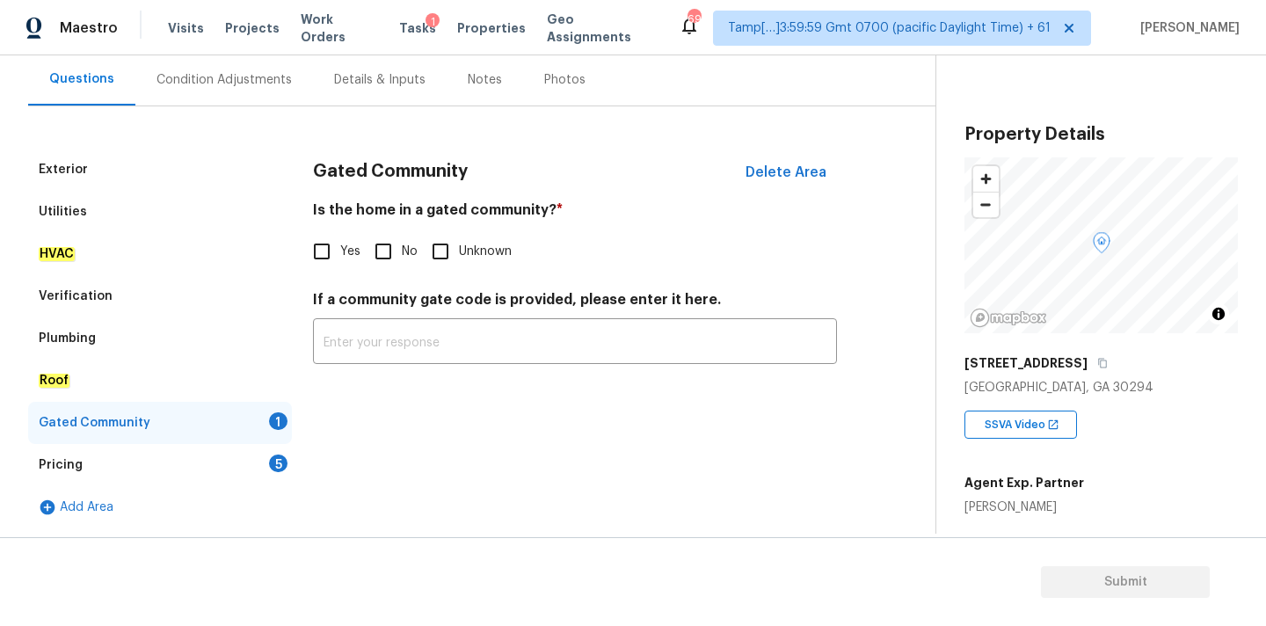
drag, startPoint x: 385, startPoint y: 259, endPoint x: 377, endPoint y: 268, distance: 11.8
click at [385, 259] on input "No" at bounding box center [383, 251] width 37 height 37
checkbox input "true"
click at [234, 462] on div "Pricing 5" at bounding box center [160, 465] width 264 height 42
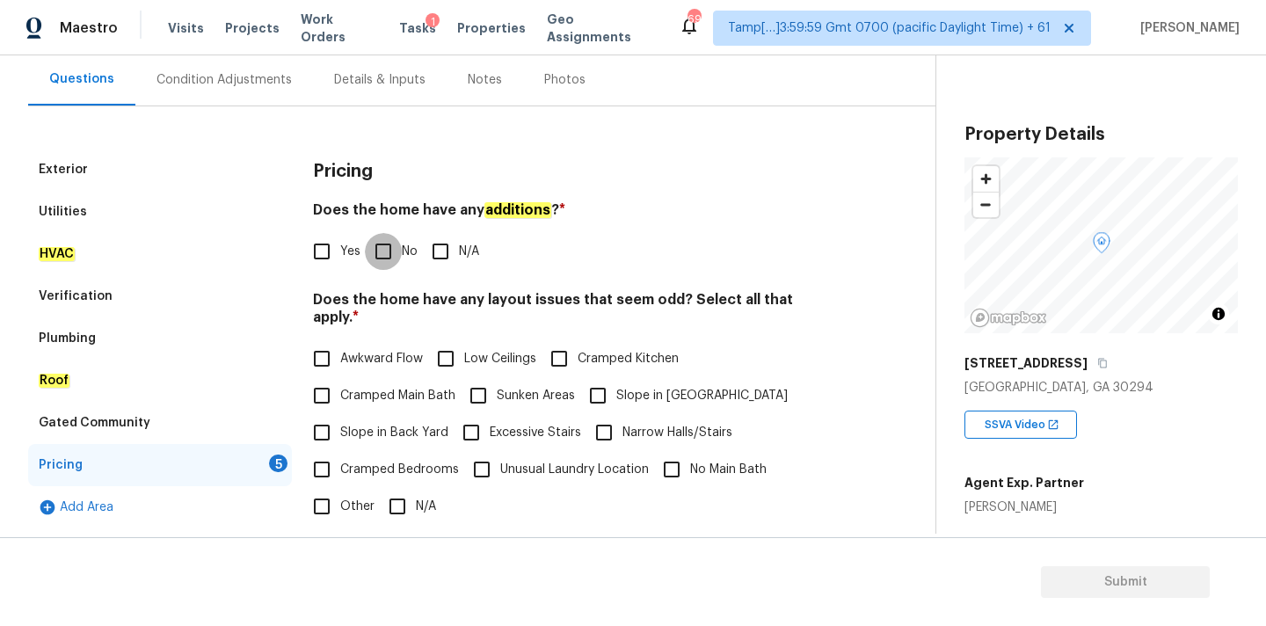
click at [388, 244] on input "No" at bounding box center [383, 251] width 37 height 37
checkbox input "true"
click at [387, 496] on input "N/A" at bounding box center [397, 506] width 37 height 37
checkbox input "true"
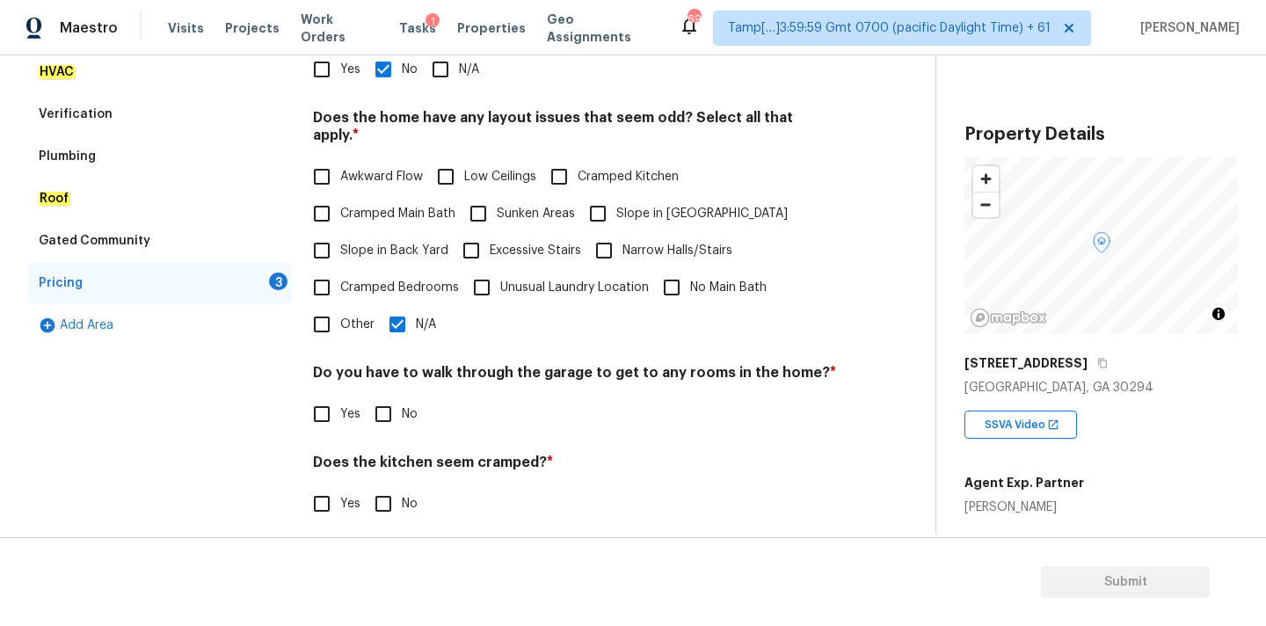
scroll to position [429, 0]
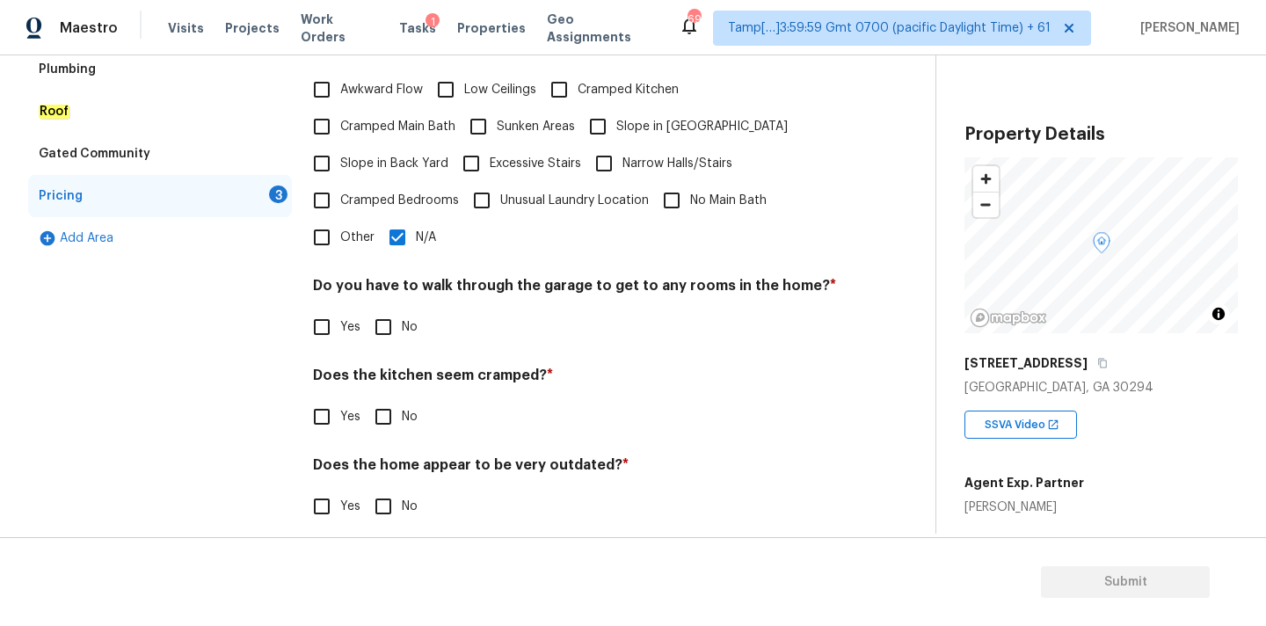
click at [386, 311] on input "No" at bounding box center [383, 327] width 37 height 37
checkbox input "true"
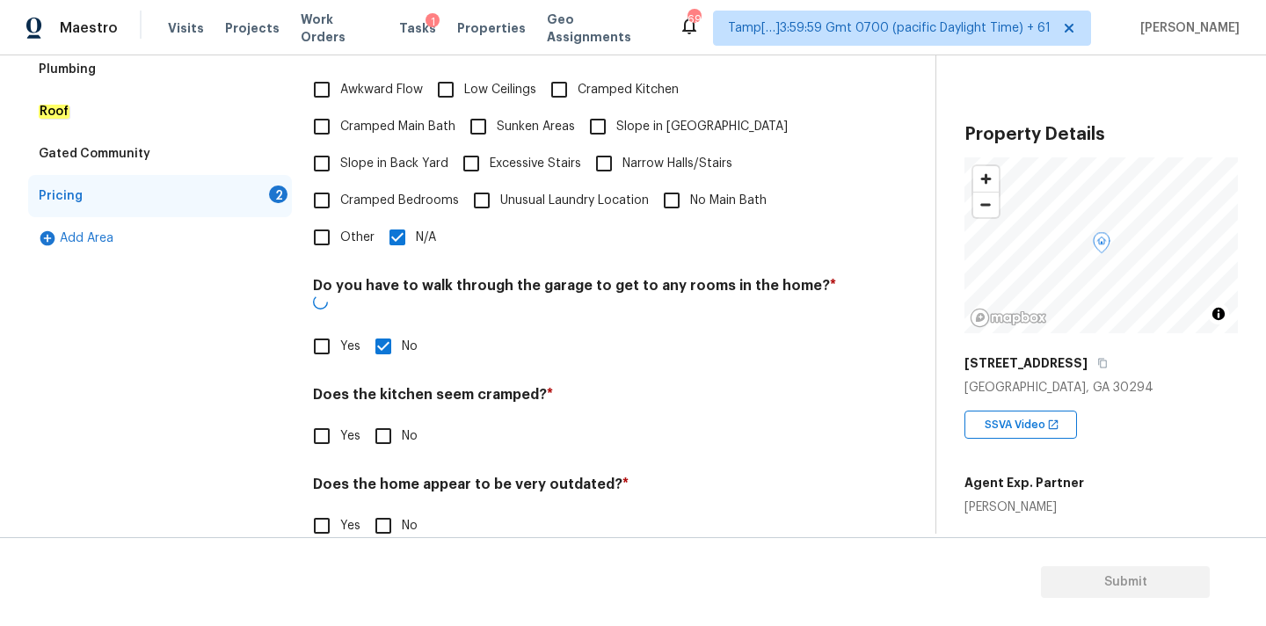
click at [386, 418] on input "No" at bounding box center [383, 436] width 37 height 37
checkbox input "true"
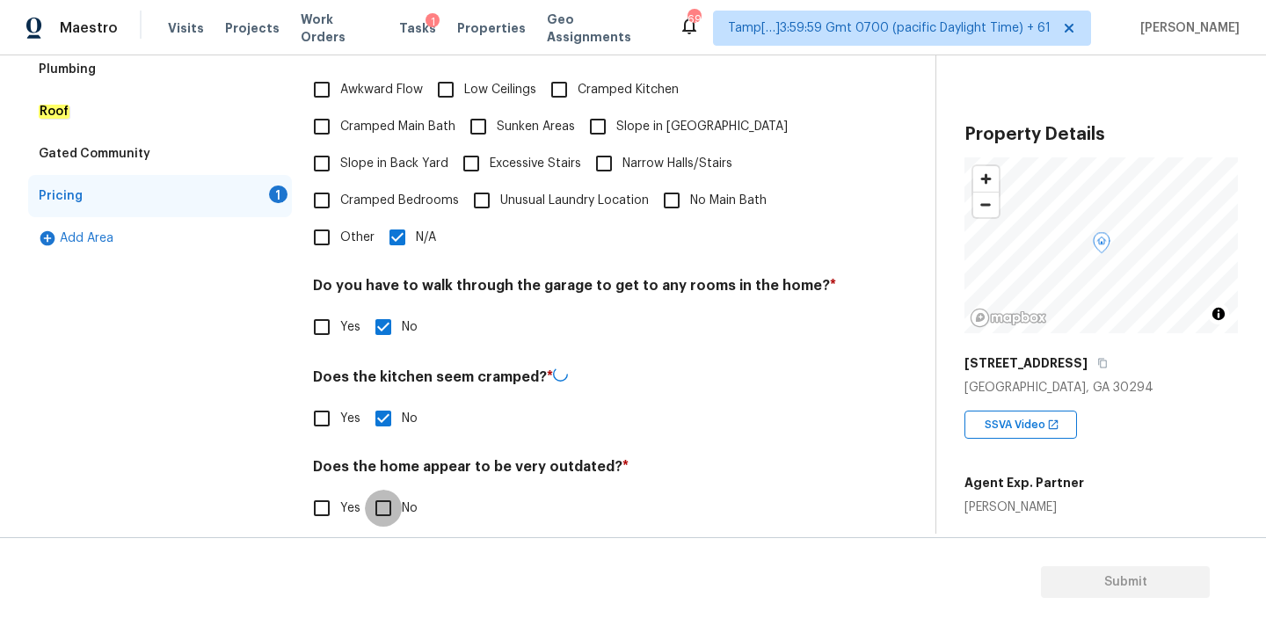
click at [386, 503] on input "No" at bounding box center [383, 508] width 37 height 37
checkbox input "true"
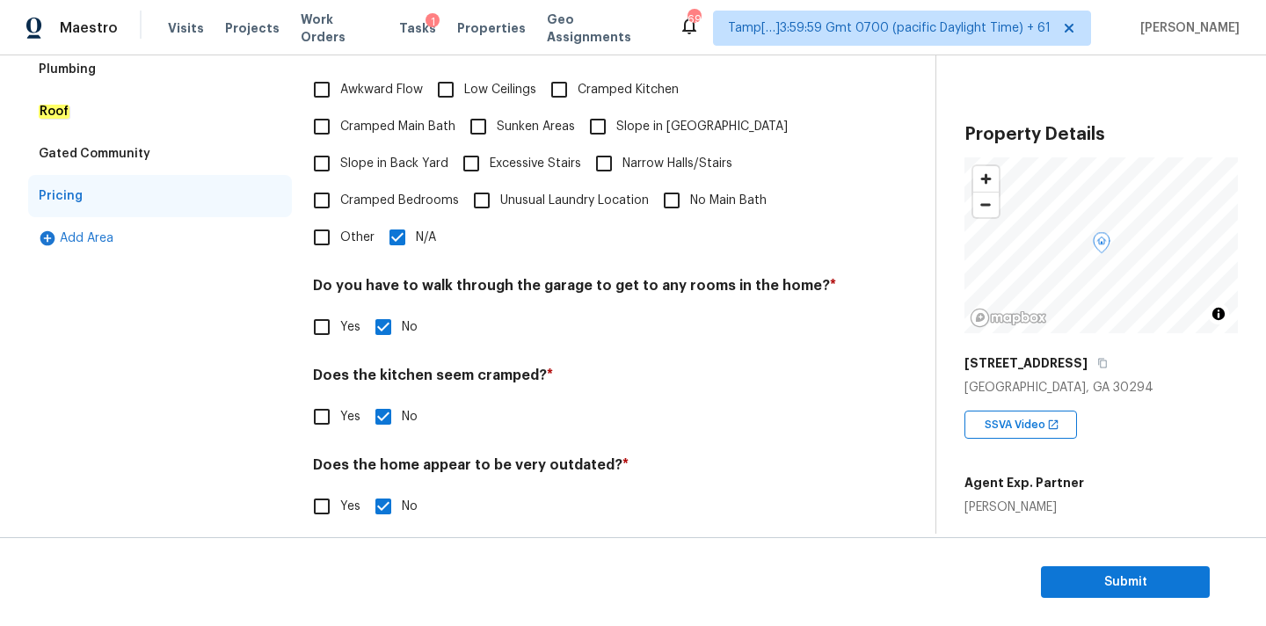
scroll to position [164, 0]
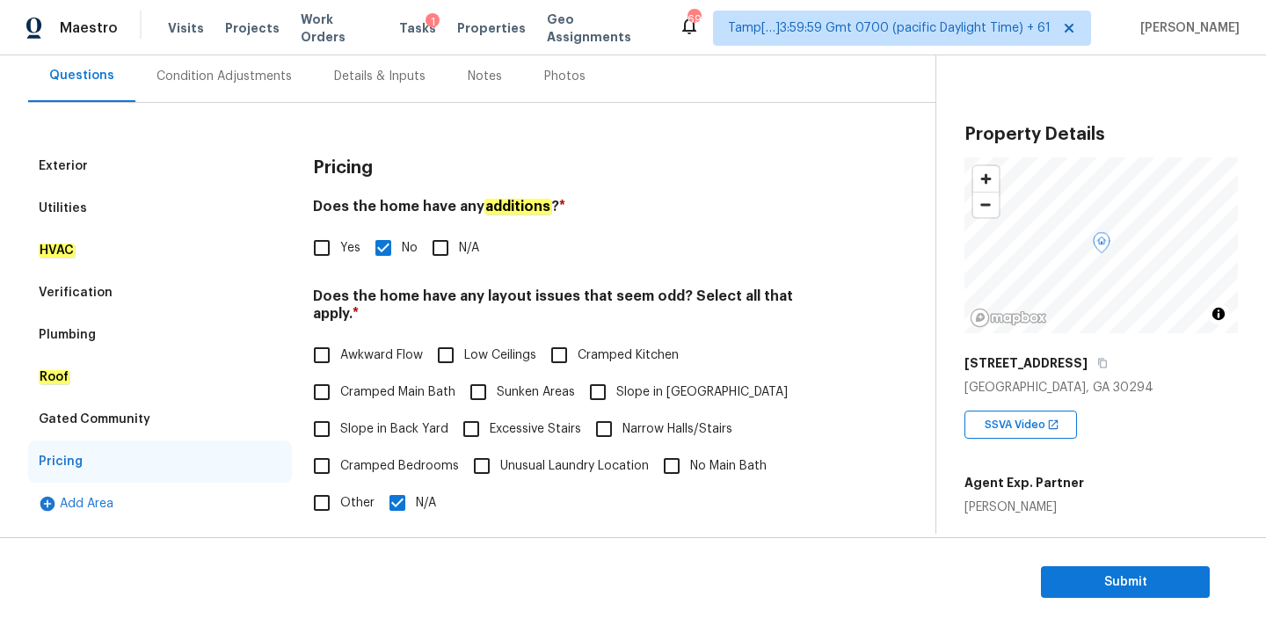
click at [243, 94] on div "Condition Adjustments" at bounding box center [224, 76] width 178 height 52
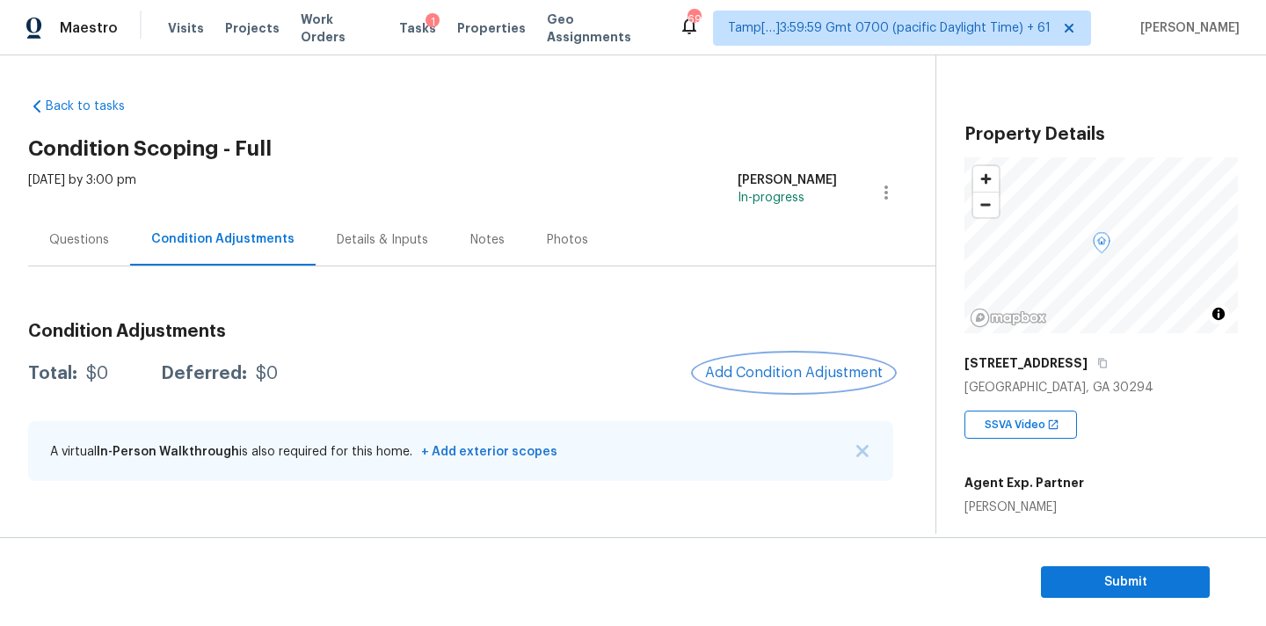
click at [756, 365] on span "Add Condition Adjustment" at bounding box center [794, 373] width 178 height 16
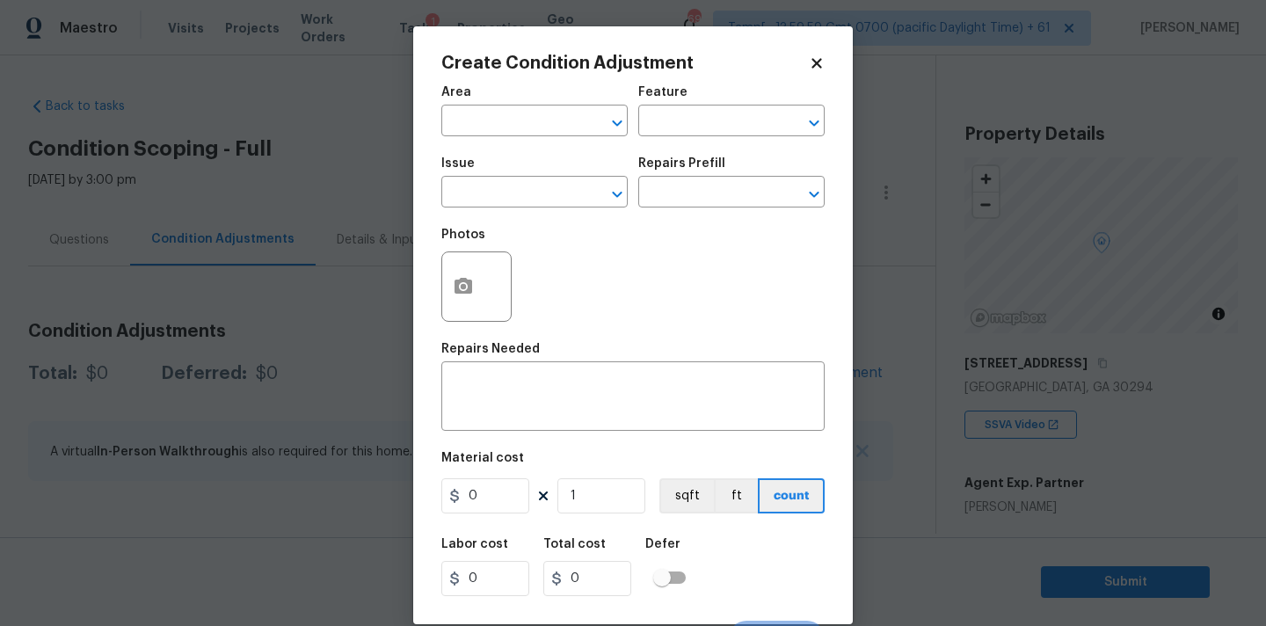
click at [821, 64] on icon at bounding box center [817, 63] width 16 height 16
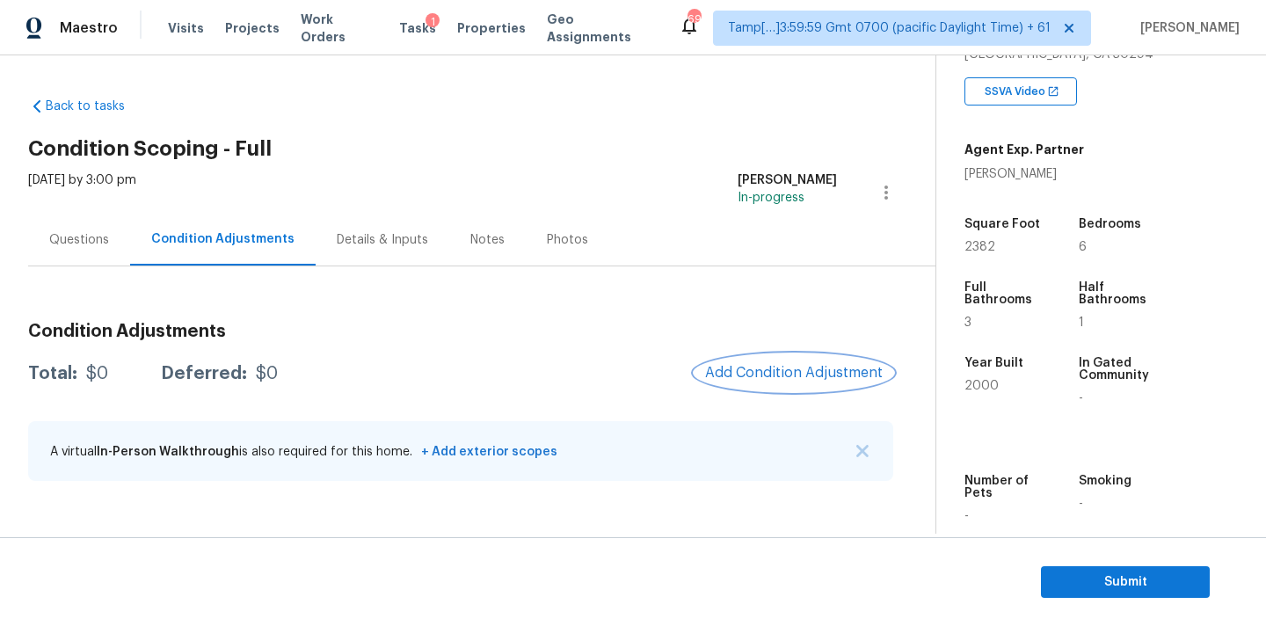
scroll to position [423, 0]
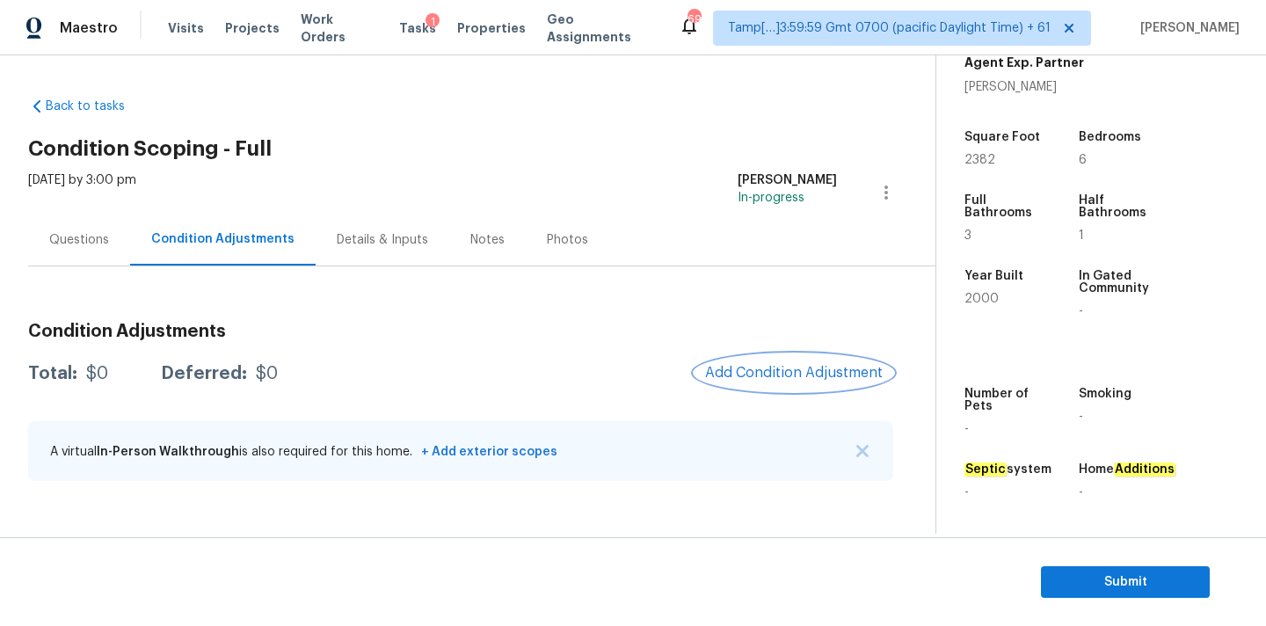
click at [776, 365] on span "Add Condition Adjustment" at bounding box center [794, 373] width 178 height 16
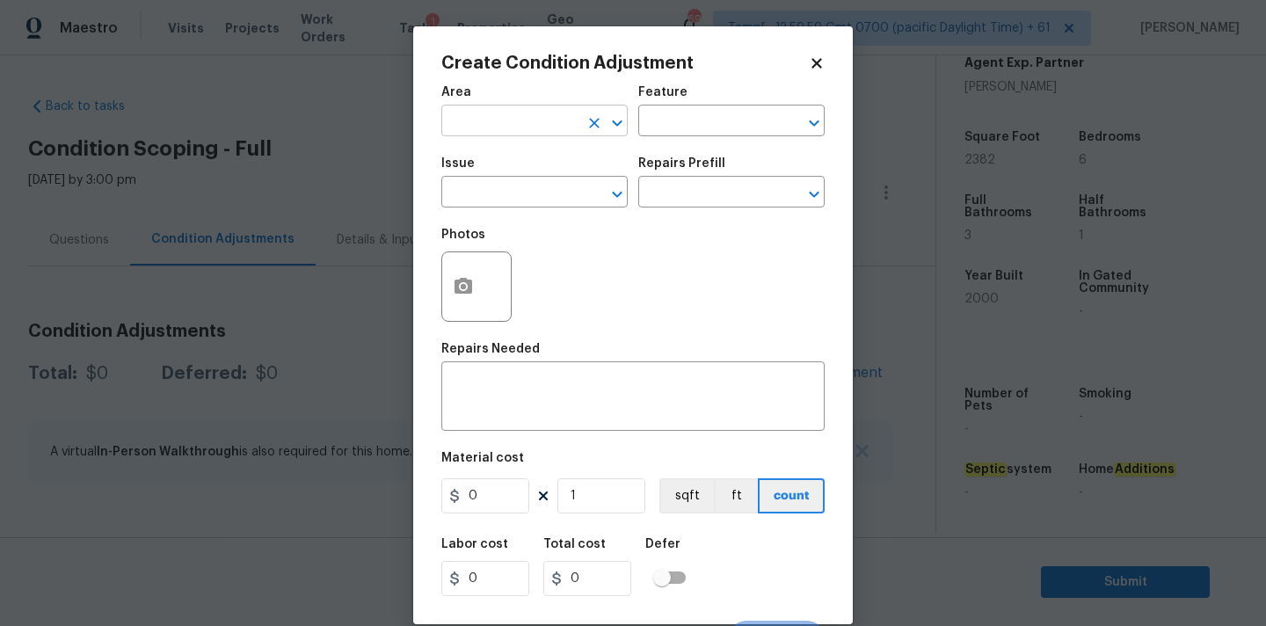
click at [503, 126] on input "text" at bounding box center [509, 122] width 137 height 27
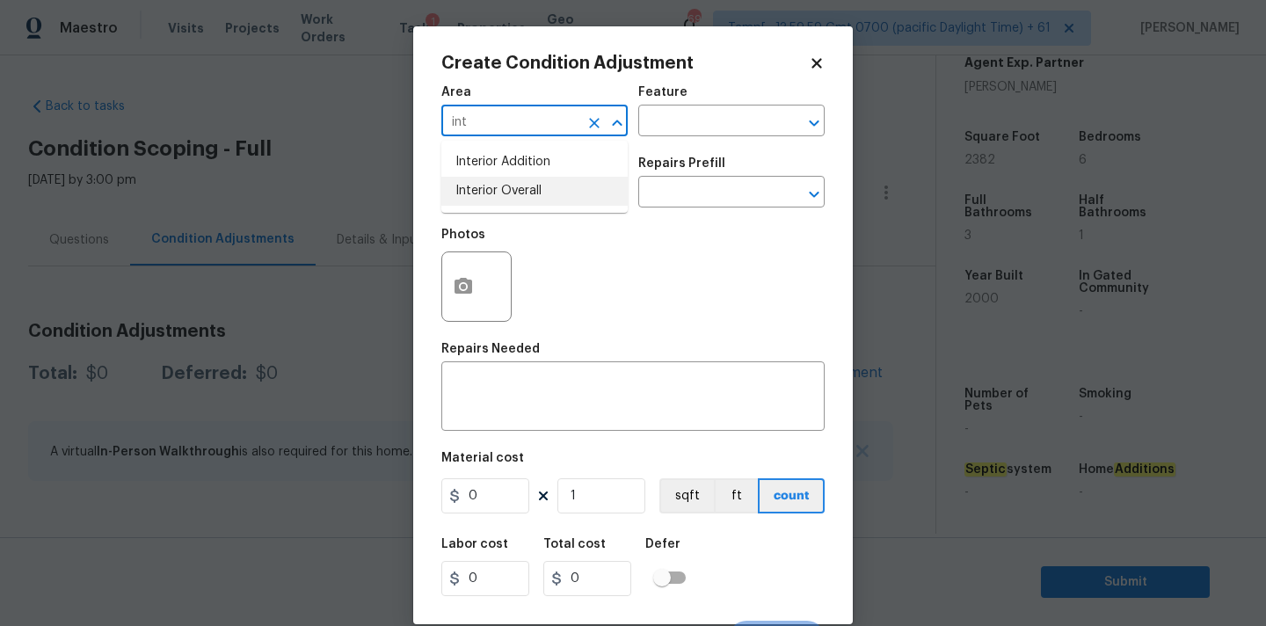
click at [510, 179] on li "Interior Overall" at bounding box center [534, 191] width 186 height 29
type input "Interior Overall"
click at [510, 190] on input "text" at bounding box center [509, 193] width 137 height 27
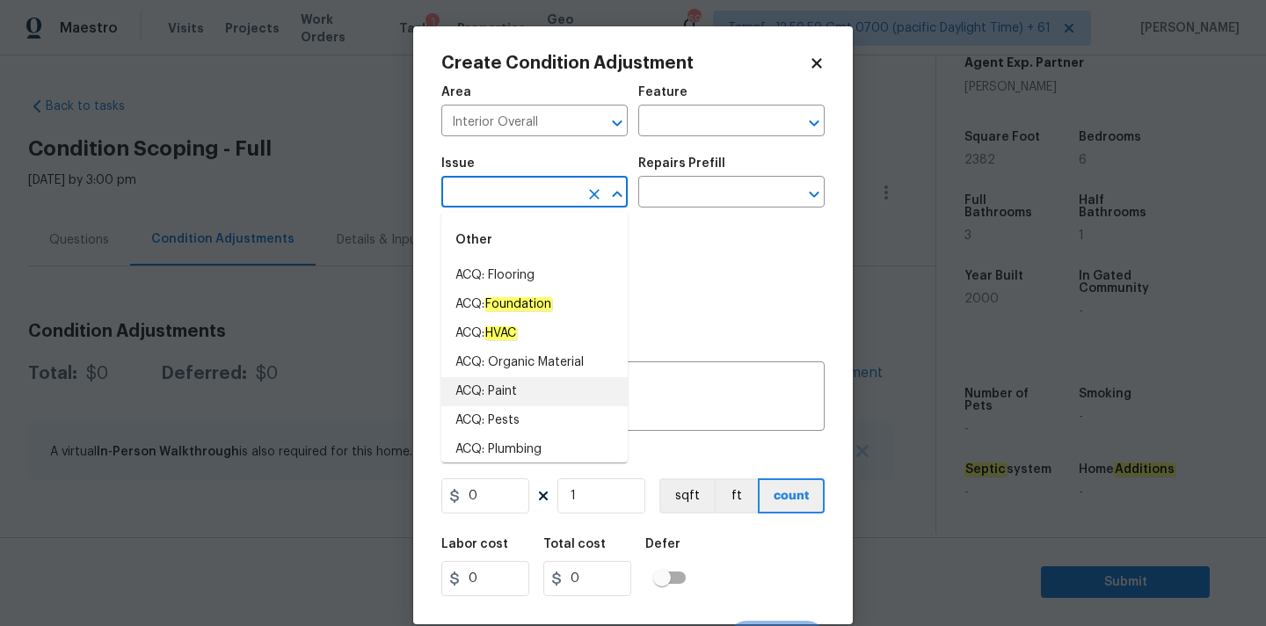
click at [528, 390] on li "ACQ: Paint" at bounding box center [534, 391] width 186 height 29
type input "ACQ: Paint"
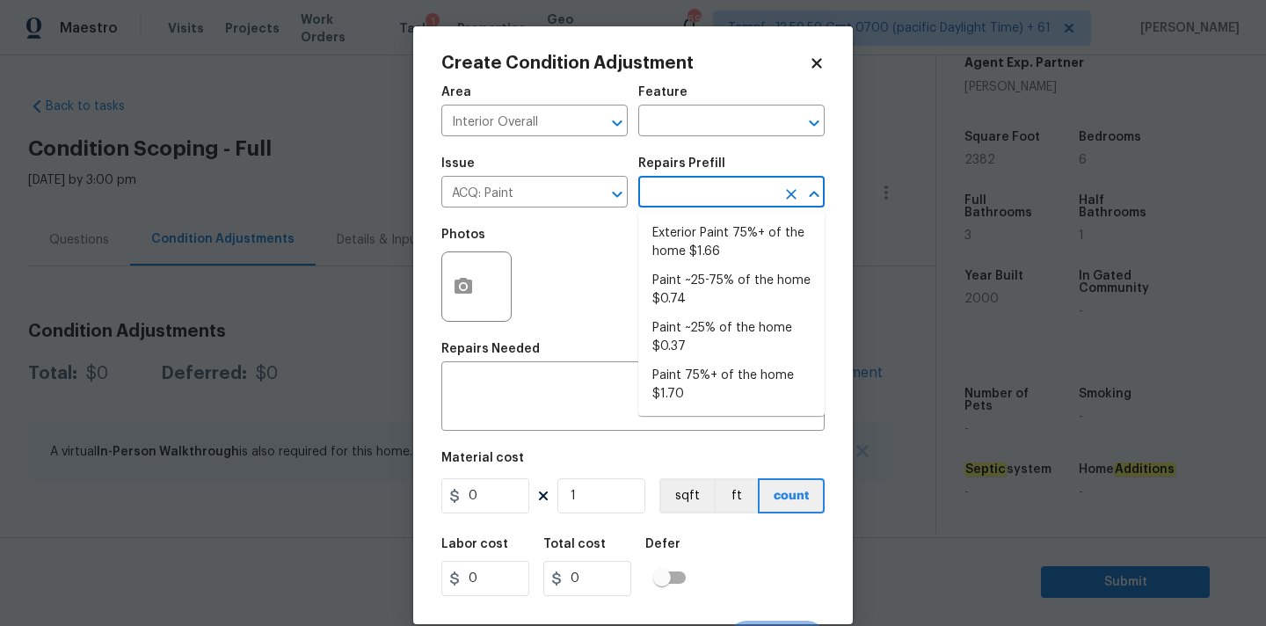
click at [681, 193] on input "text" at bounding box center [706, 193] width 137 height 27
click at [703, 346] on li "Paint ~25% of the home $0.37" at bounding box center [731, 337] width 186 height 47
type input "Acquisition"
type textarea "Acquisition Scope: ~25% of the home needs interior paint"
type input "0.37"
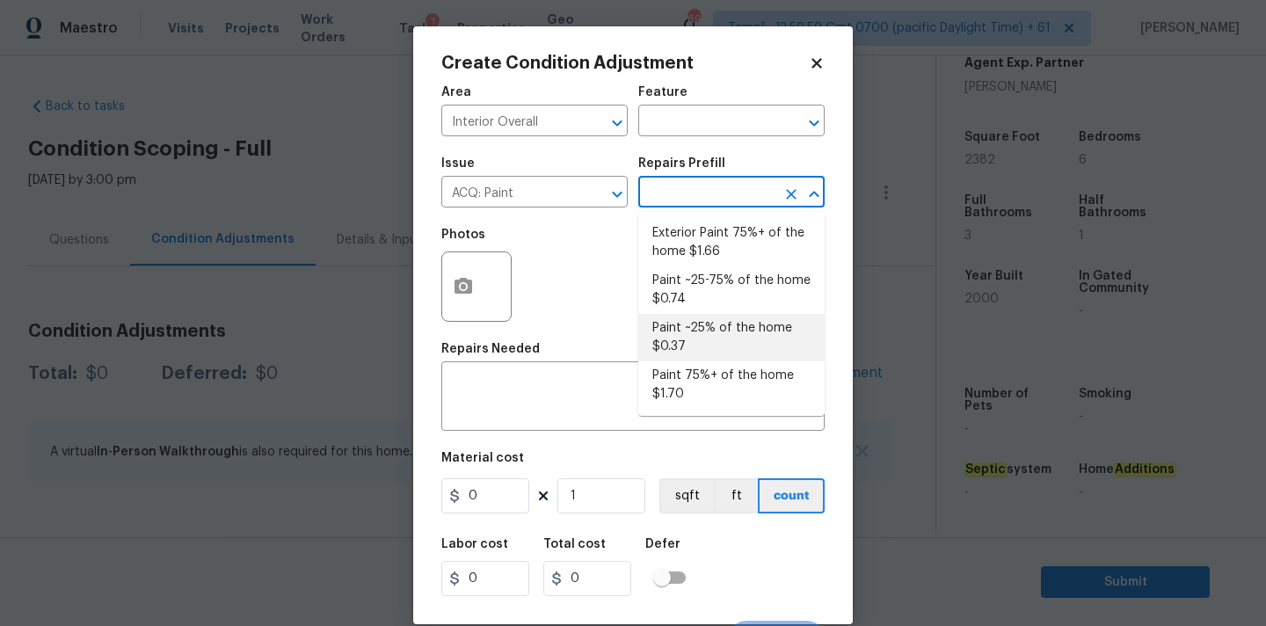
type input "0.37"
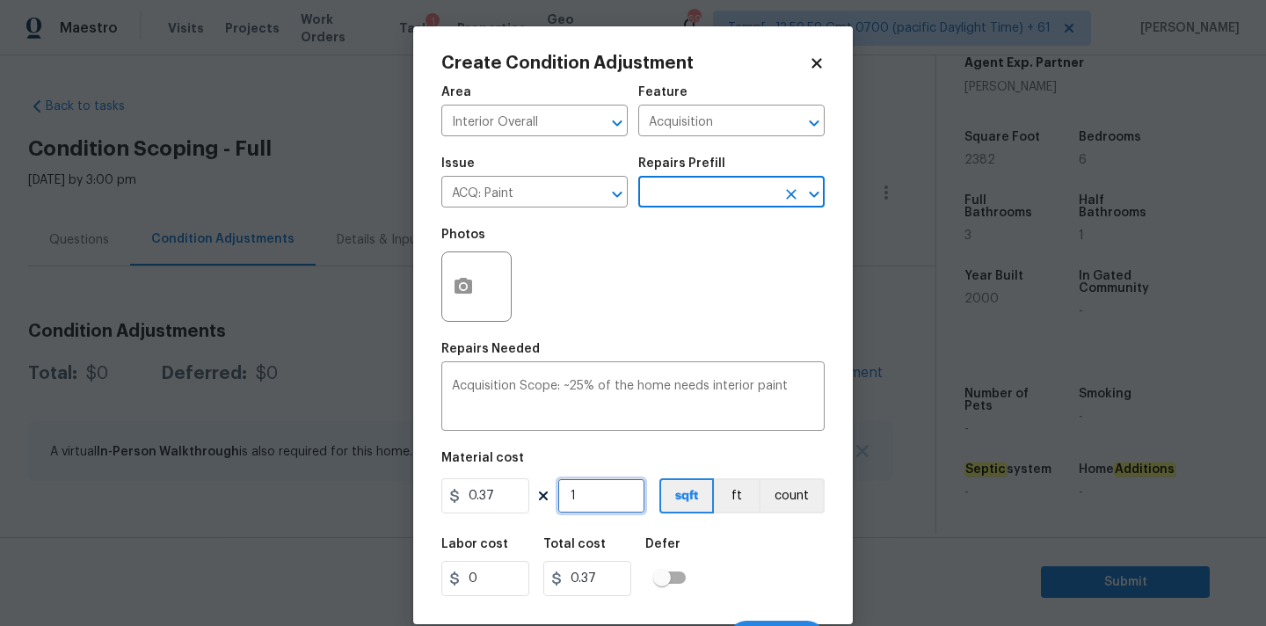
click at [597, 495] on input "1" at bounding box center [601, 495] width 88 height 35
type input "2"
type input "0.74"
type input "23"
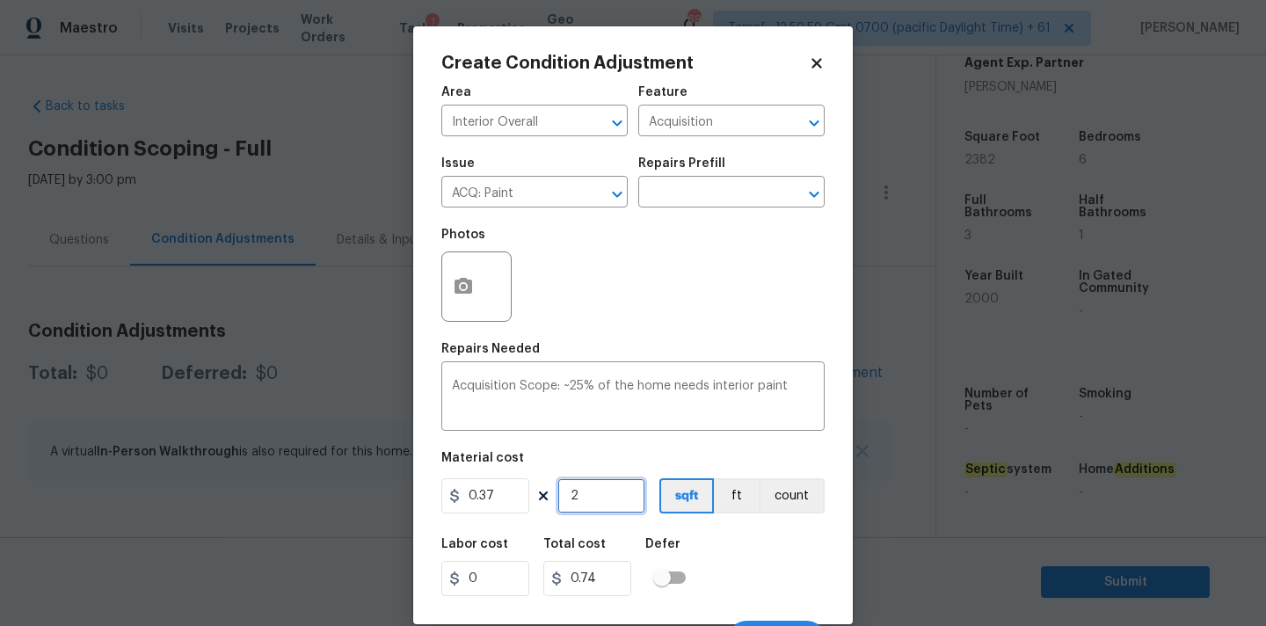
type input "8.51"
type input "238"
type input "88.06"
type input "2382"
type input "881.34"
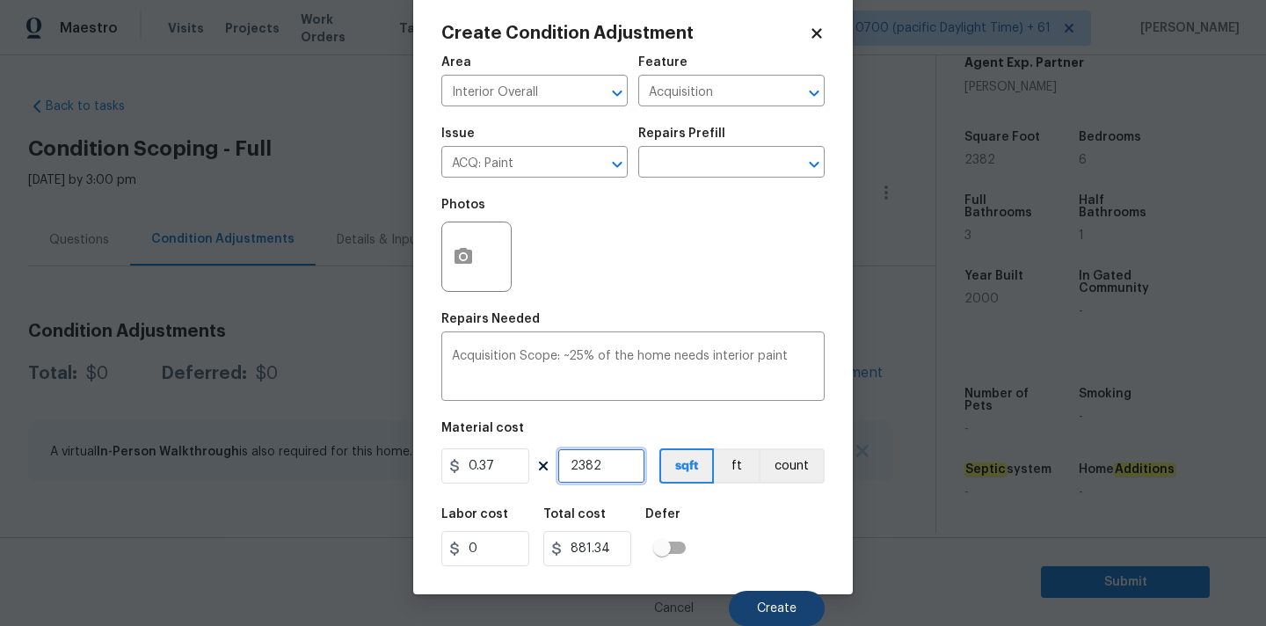
type input "2382"
click at [759, 598] on button "Create" at bounding box center [777, 608] width 96 height 35
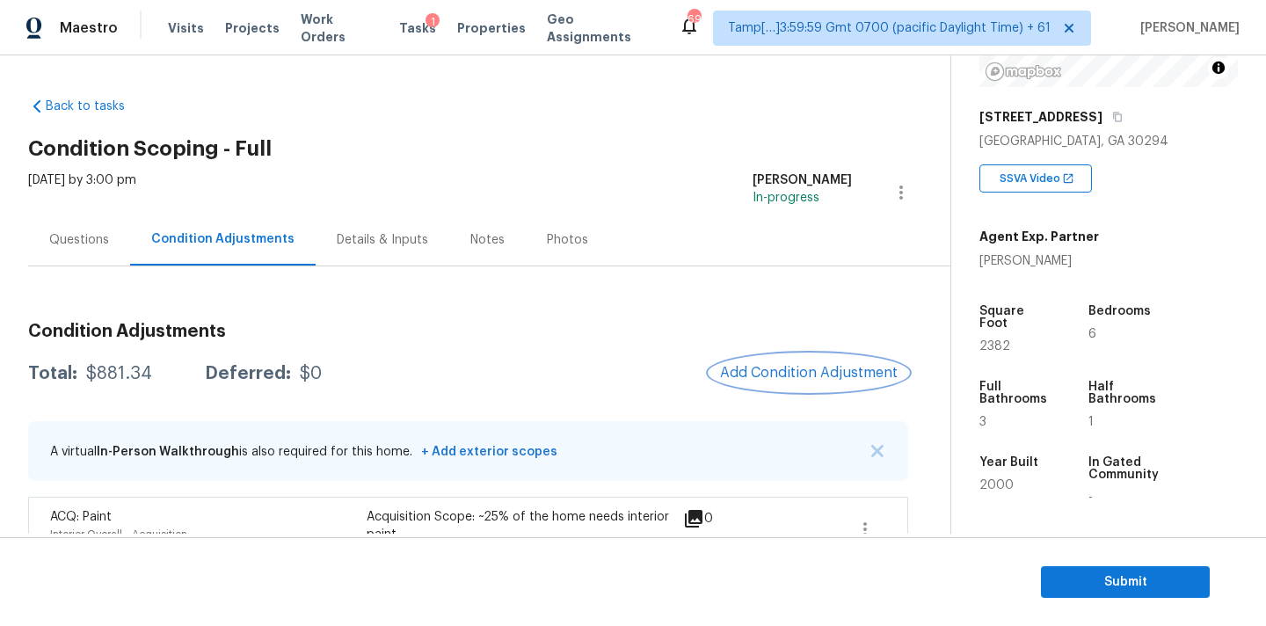
scroll to position [44, 0]
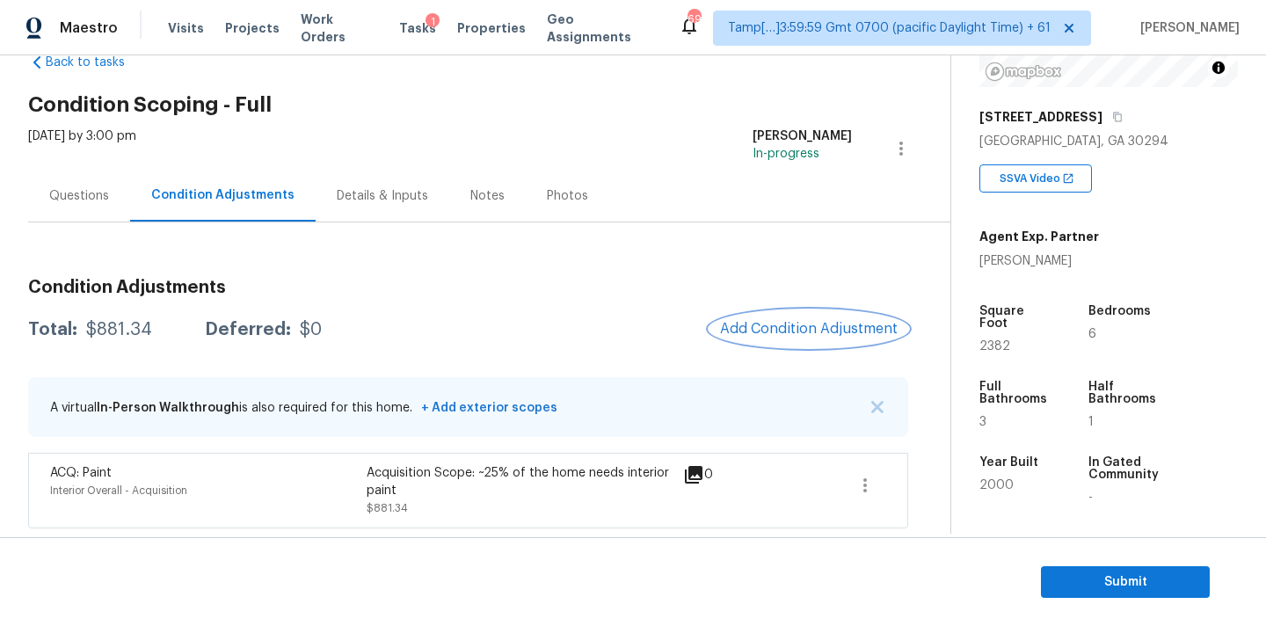
click at [773, 311] on button "Add Condition Adjustment" at bounding box center [809, 328] width 199 height 37
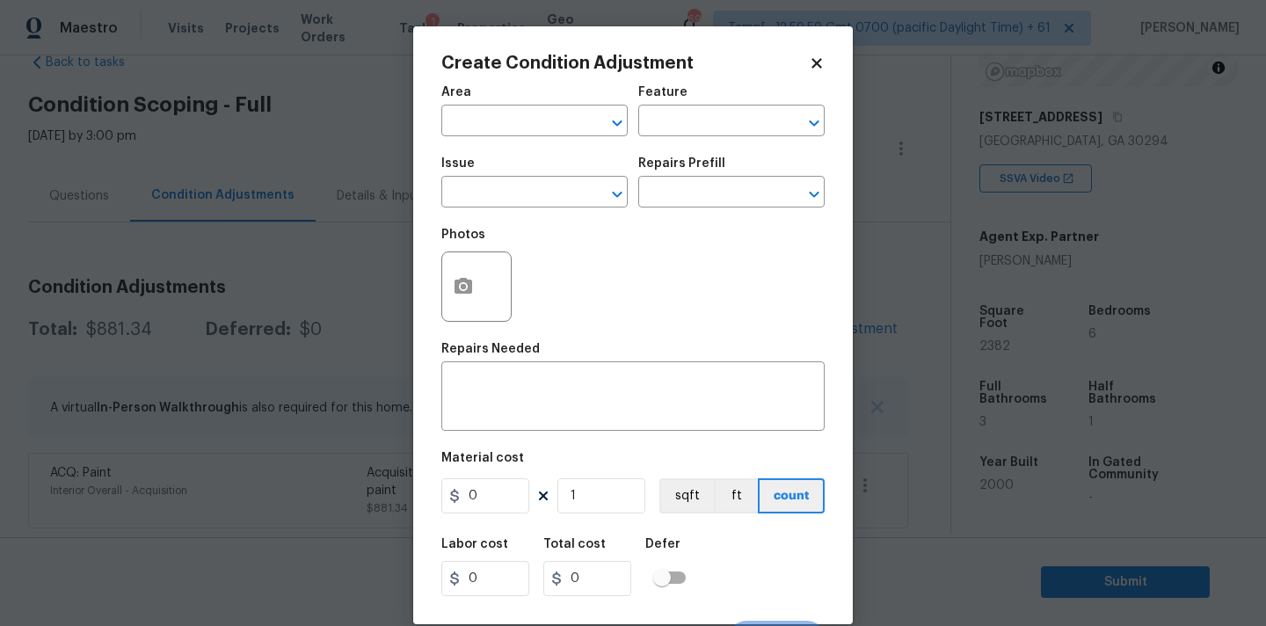
click at [500, 101] on div "Area" at bounding box center [534, 97] width 186 height 23
click at [500, 121] on input "text" at bounding box center [509, 122] width 137 height 27
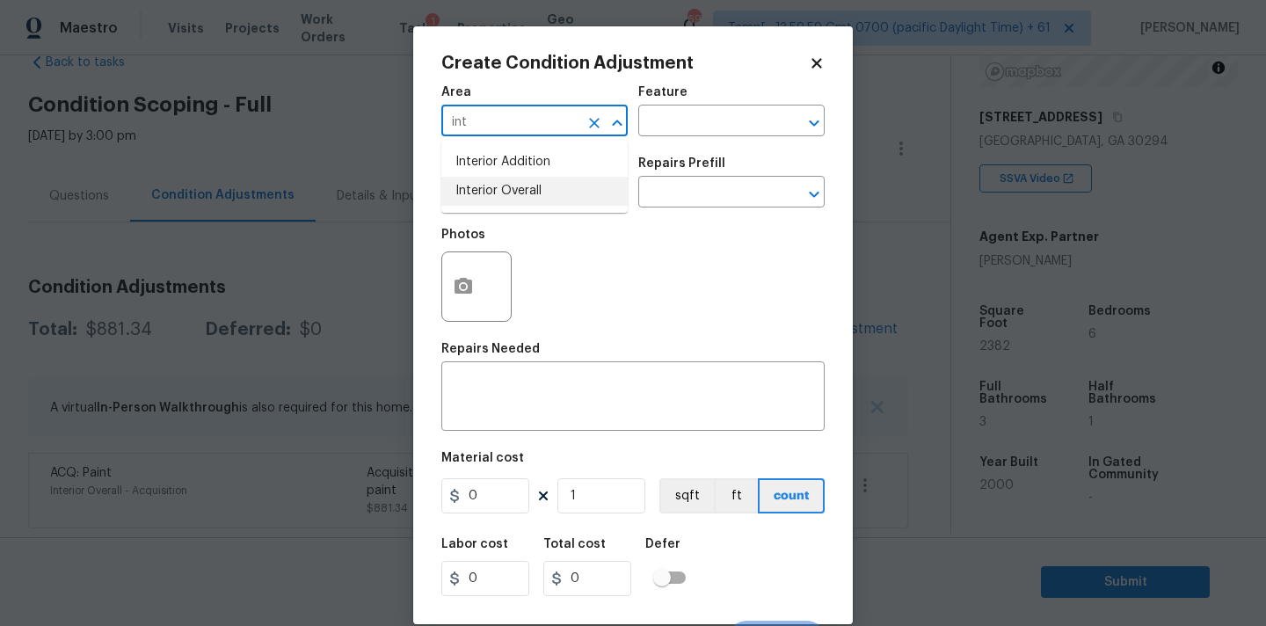
click at [517, 209] on ul "Interior Addition Interior Overall" at bounding box center [534, 177] width 186 height 72
click at [534, 197] on li "Interior Overall" at bounding box center [534, 191] width 186 height 29
type input "Interior Overall"
click at [534, 197] on input "text" at bounding box center [509, 193] width 137 height 27
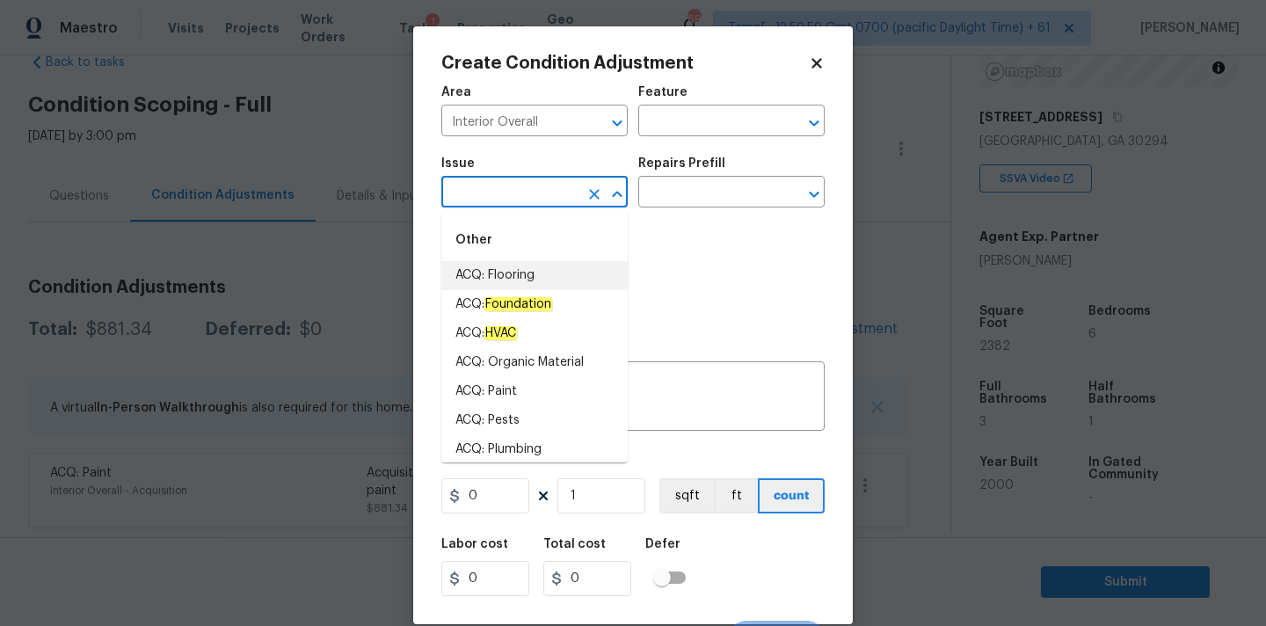
click at [533, 264] on li "ACQ: Flooring" at bounding box center [534, 275] width 186 height 29
type input "ACQ: Flooring"
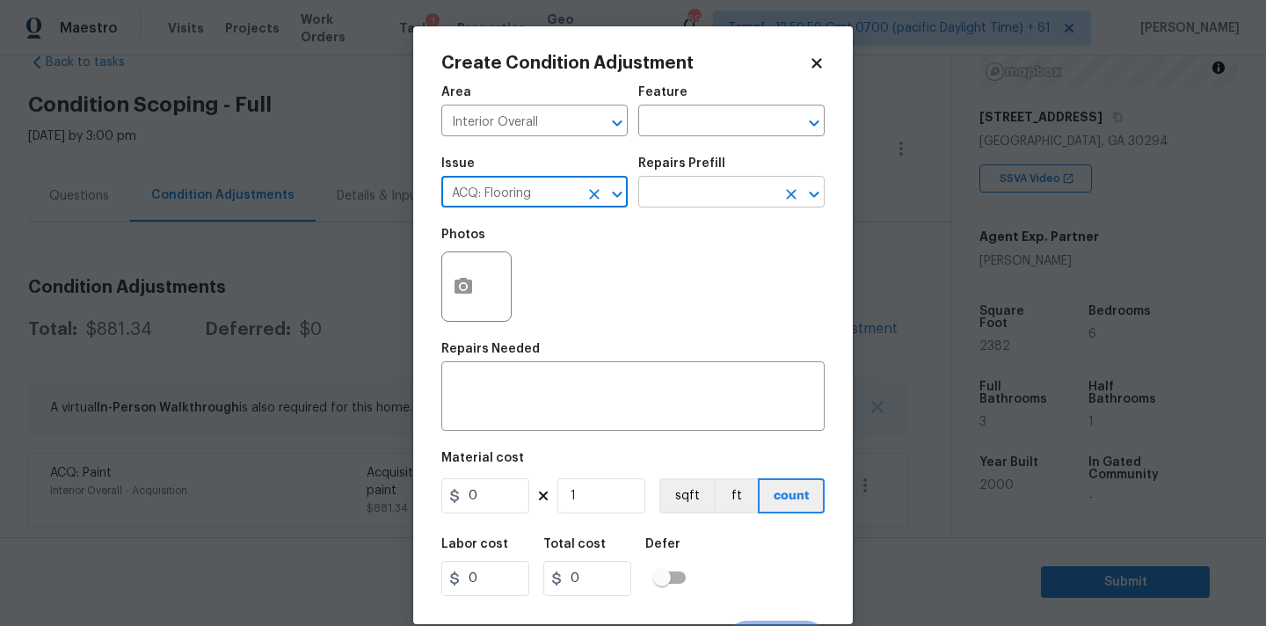
click at [713, 185] on input "text" at bounding box center [706, 193] width 137 height 27
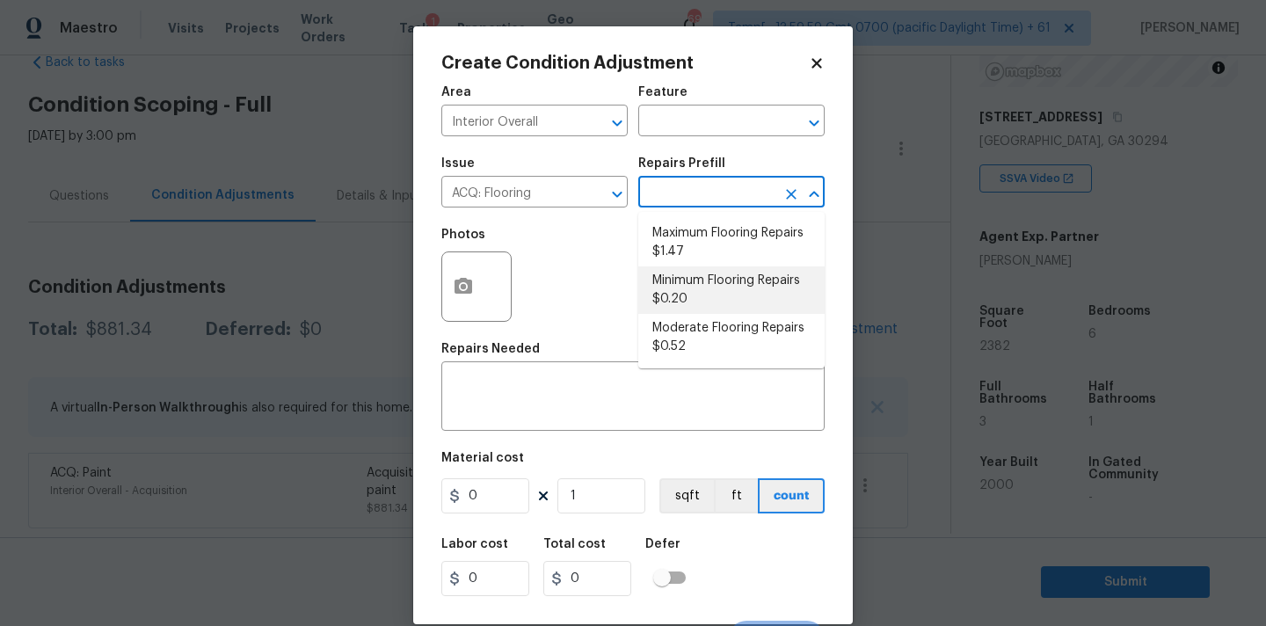
click at [708, 288] on li "Minimum Flooring Repairs $0.20" at bounding box center [731, 289] width 186 height 47
type input "Acquisition"
type textarea "Acquisition Scope: Minimum flooring repairs"
type input "0.2"
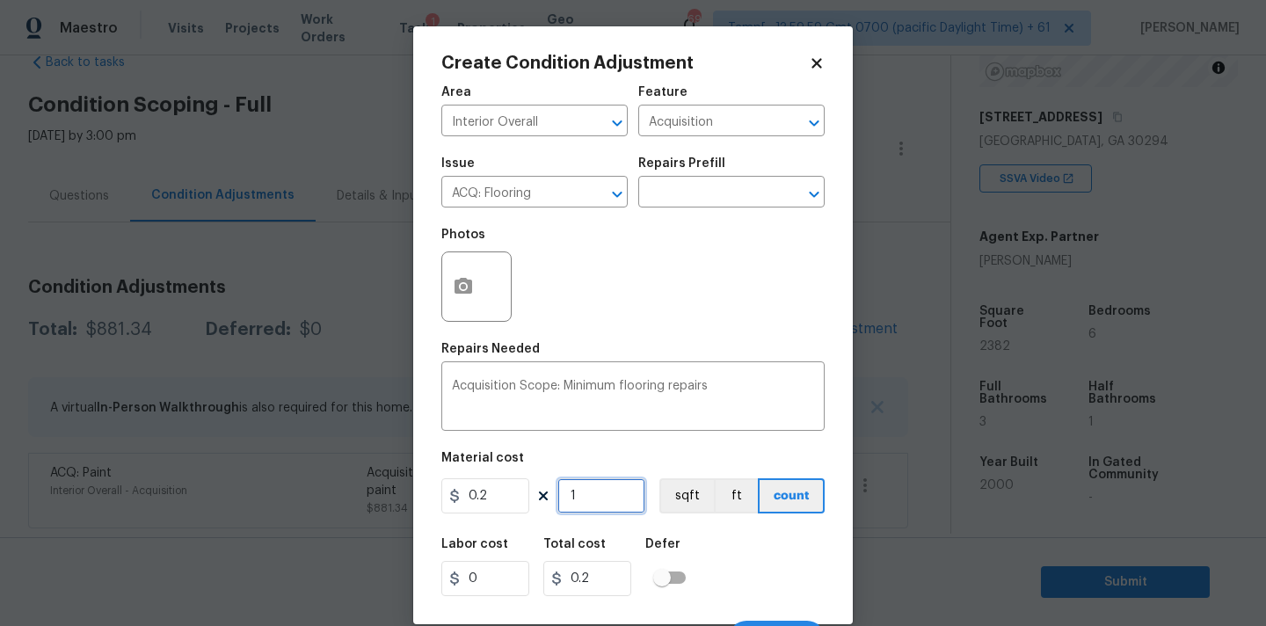
click at [592, 496] on input "1" at bounding box center [601, 495] width 88 height 35
type input "2"
type input "0.4"
type input "23"
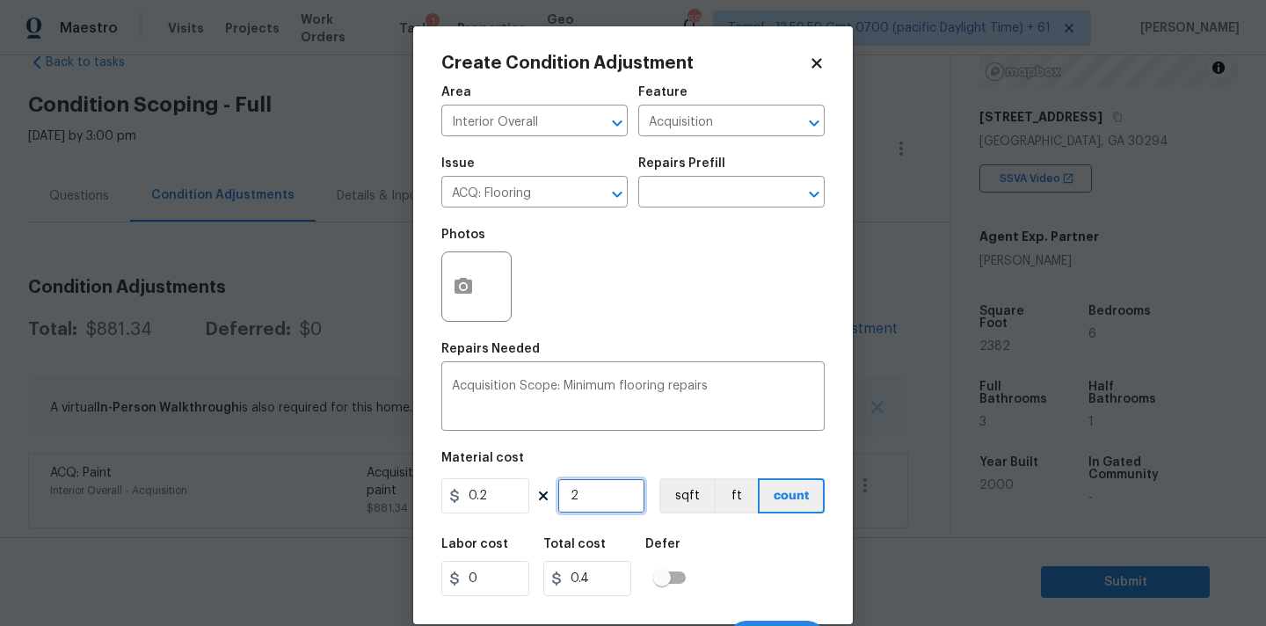
type input "4.6"
type input "238"
type input "47.6"
type input "2382"
type input "476.4"
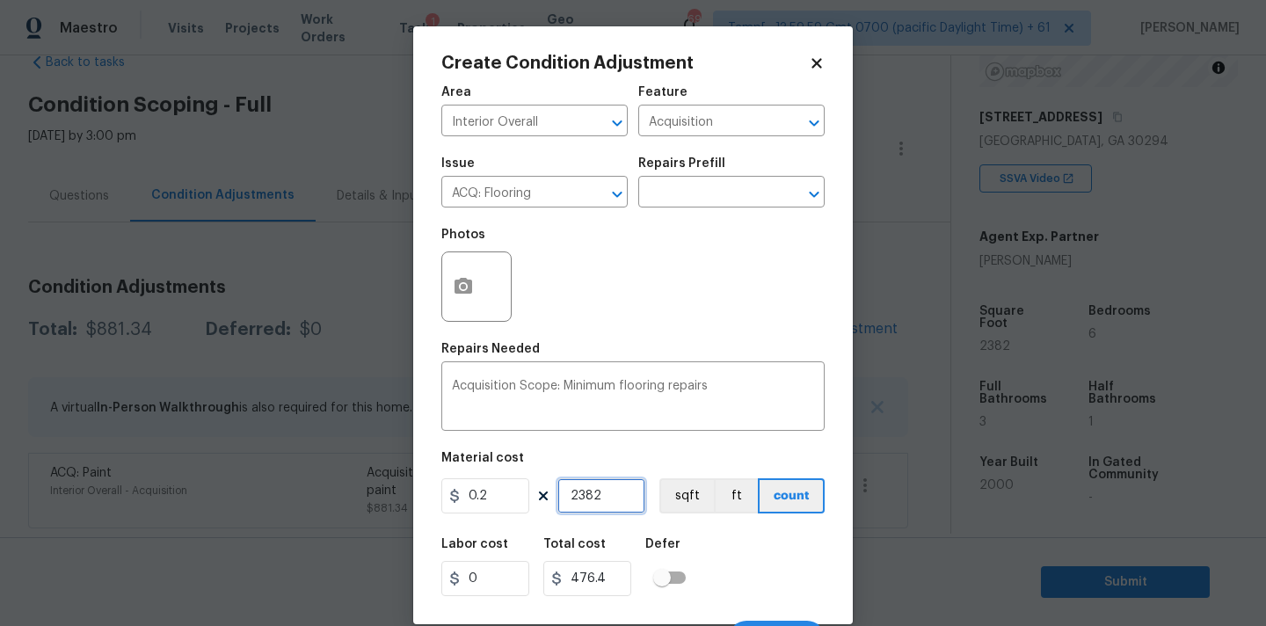
scroll to position [31, 0]
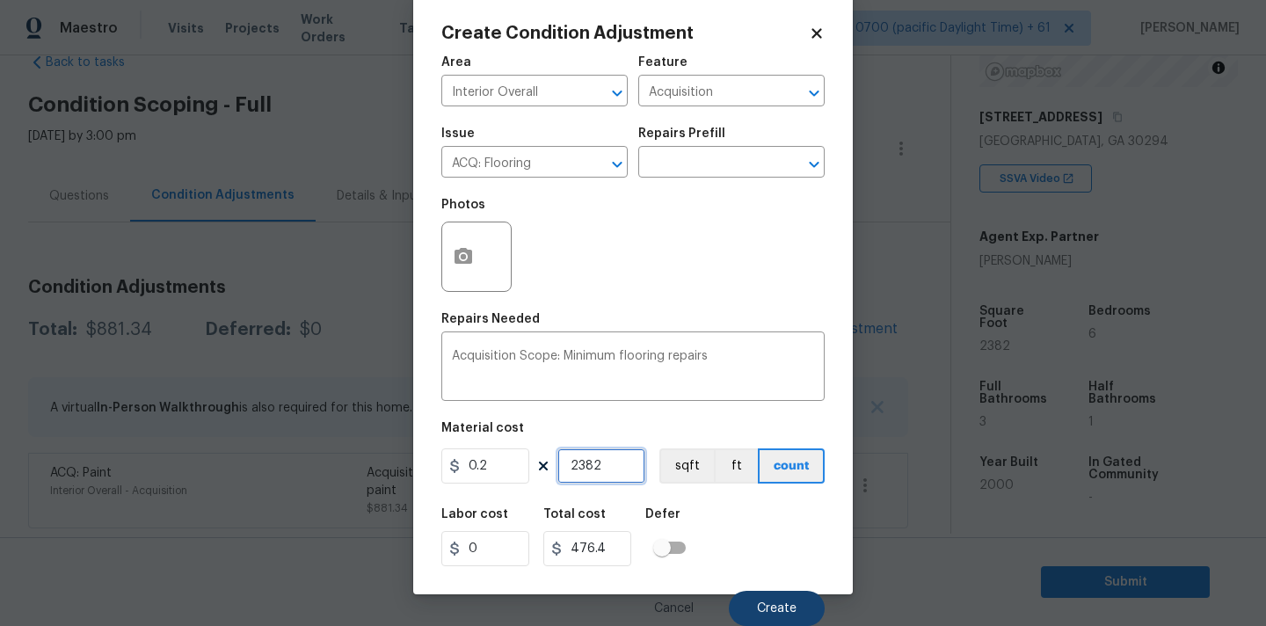
type input "2382"
click at [782, 602] on span "Create" at bounding box center [777, 608] width 40 height 13
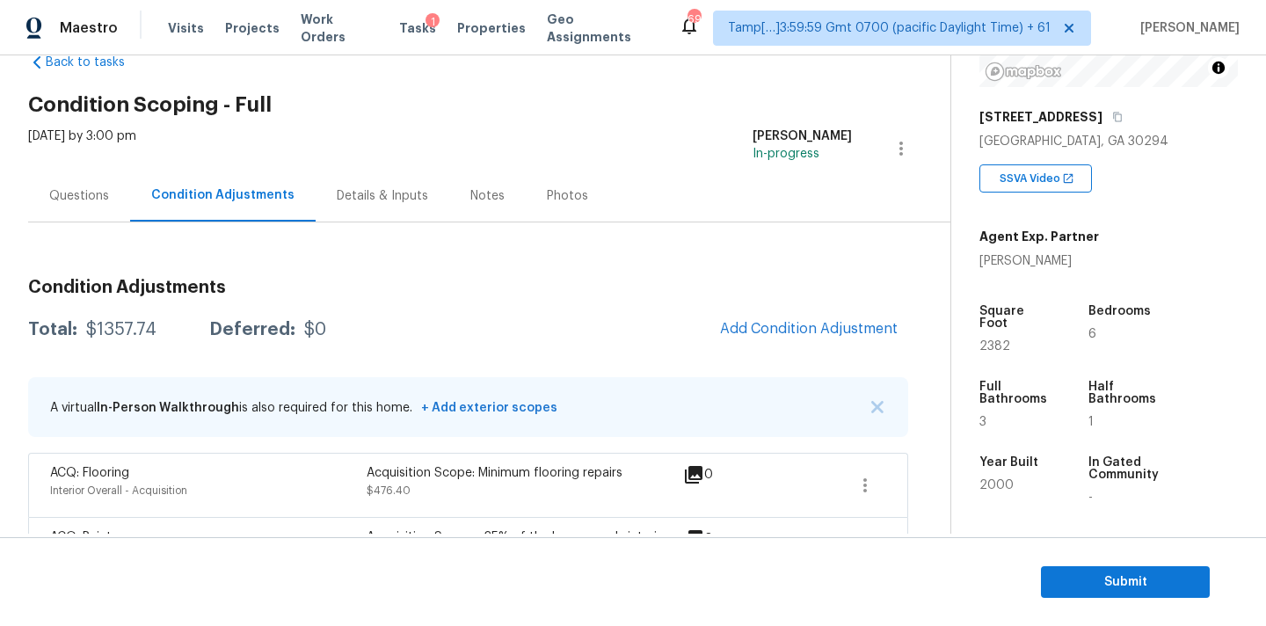
scroll to position [108, 0]
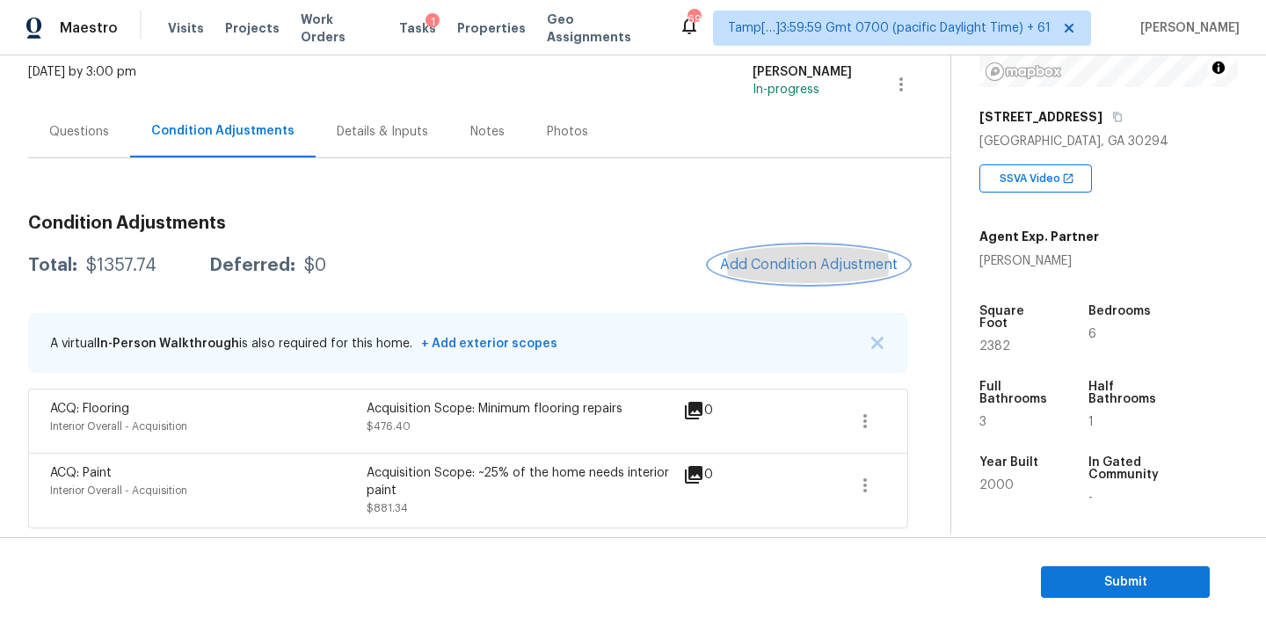
click at [758, 265] on span "Add Condition Adjustment" at bounding box center [809, 265] width 178 height 16
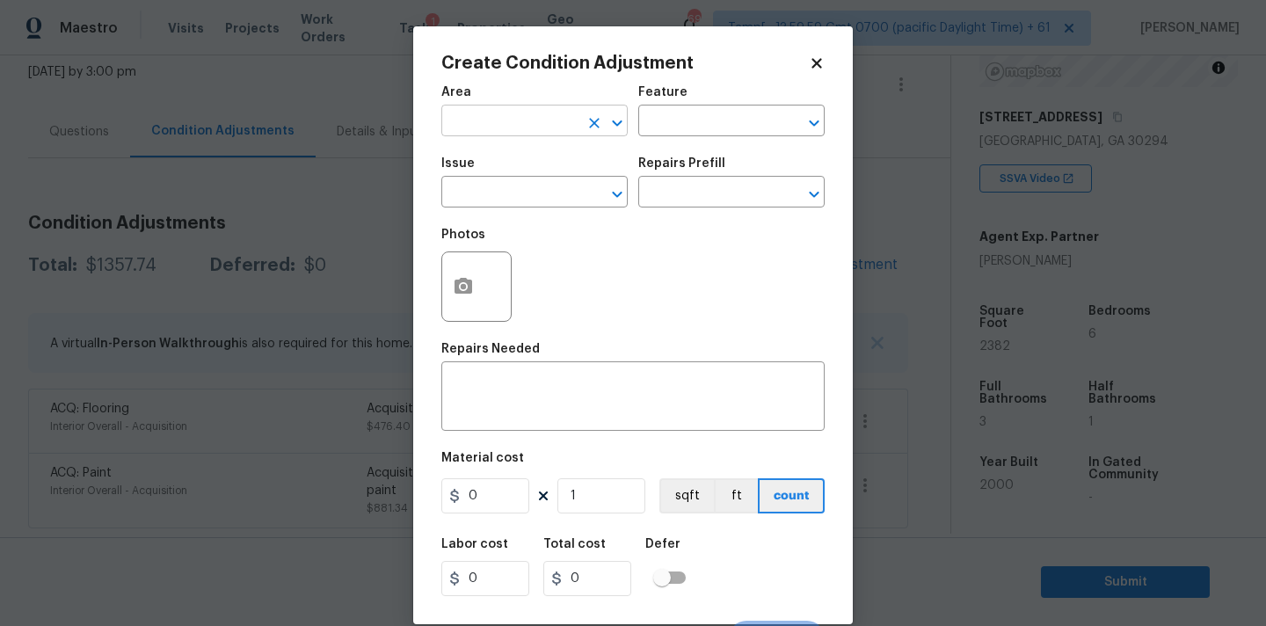
click at [508, 123] on input "text" at bounding box center [509, 122] width 137 height 27
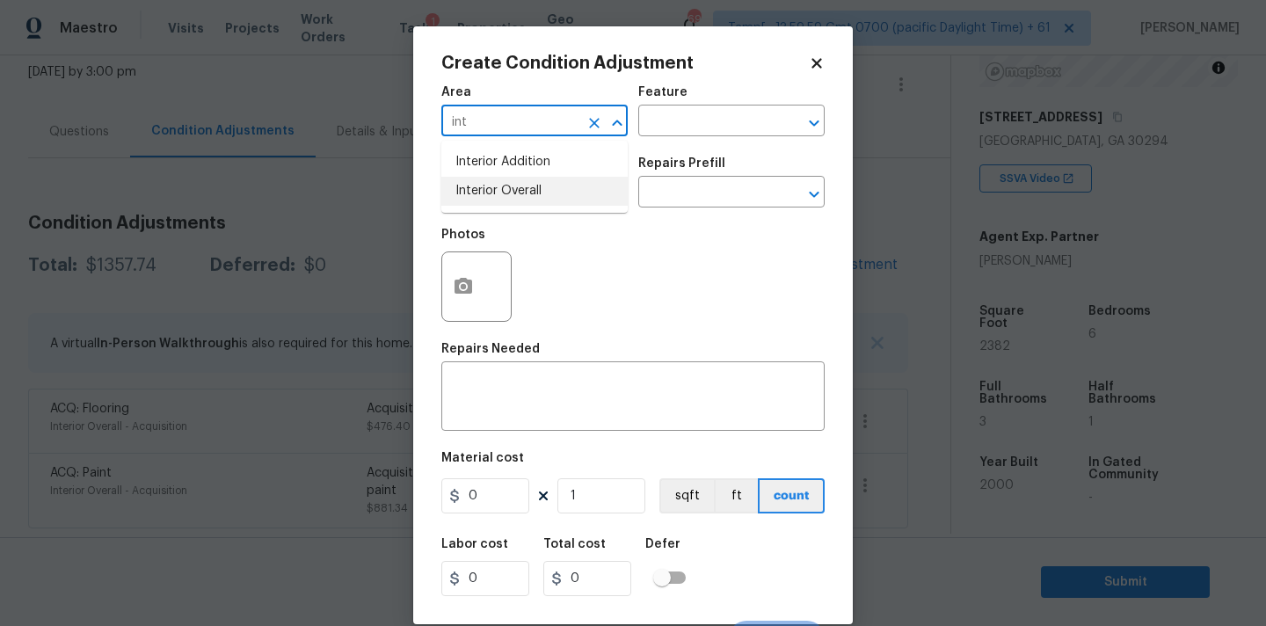
click at [524, 195] on li "Interior Overall" at bounding box center [534, 191] width 186 height 29
type input "Interior Overall"
click at [452, 287] on button "button" at bounding box center [463, 286] width 42 height 69
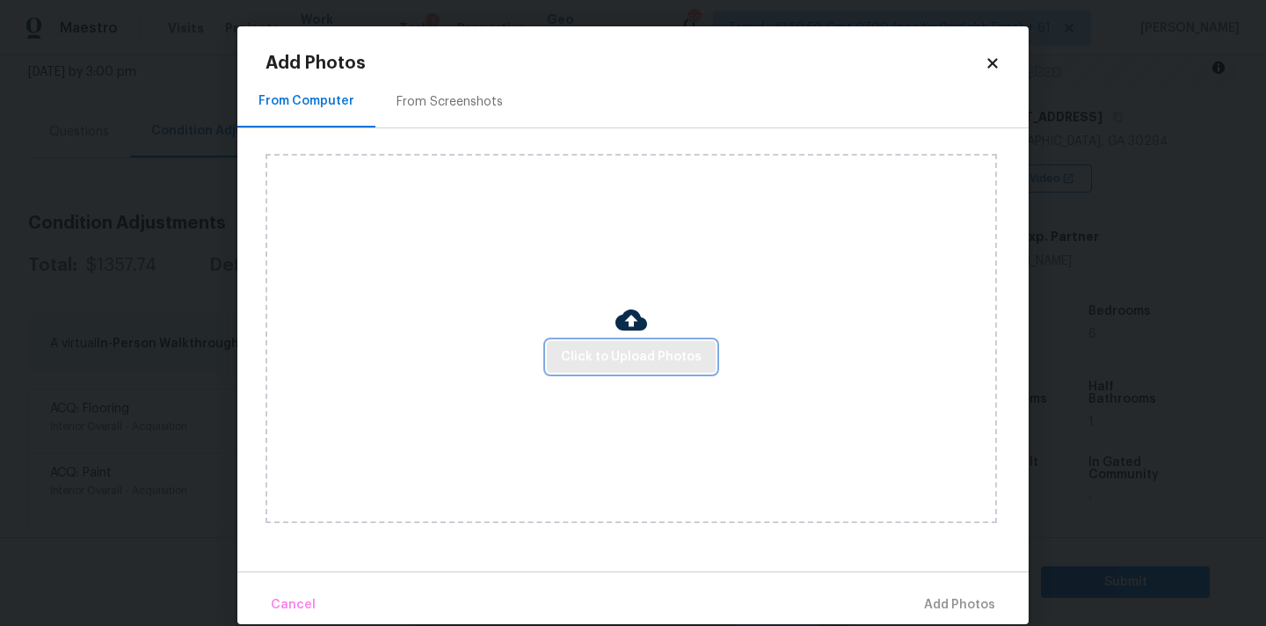
click at [589, 352] on span "Click to Upload Photos" at bounding box center [631, 357] width 141 height 22
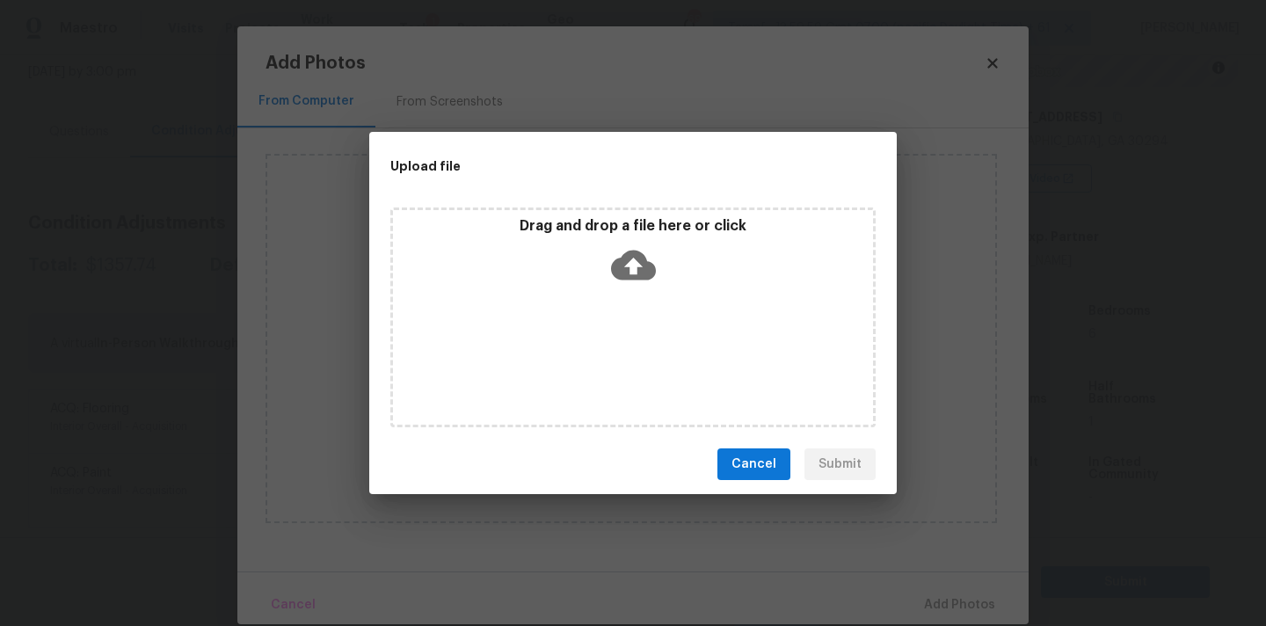
click at [622, 257] on icon at bounding box center [633, 266] width 45 height 30
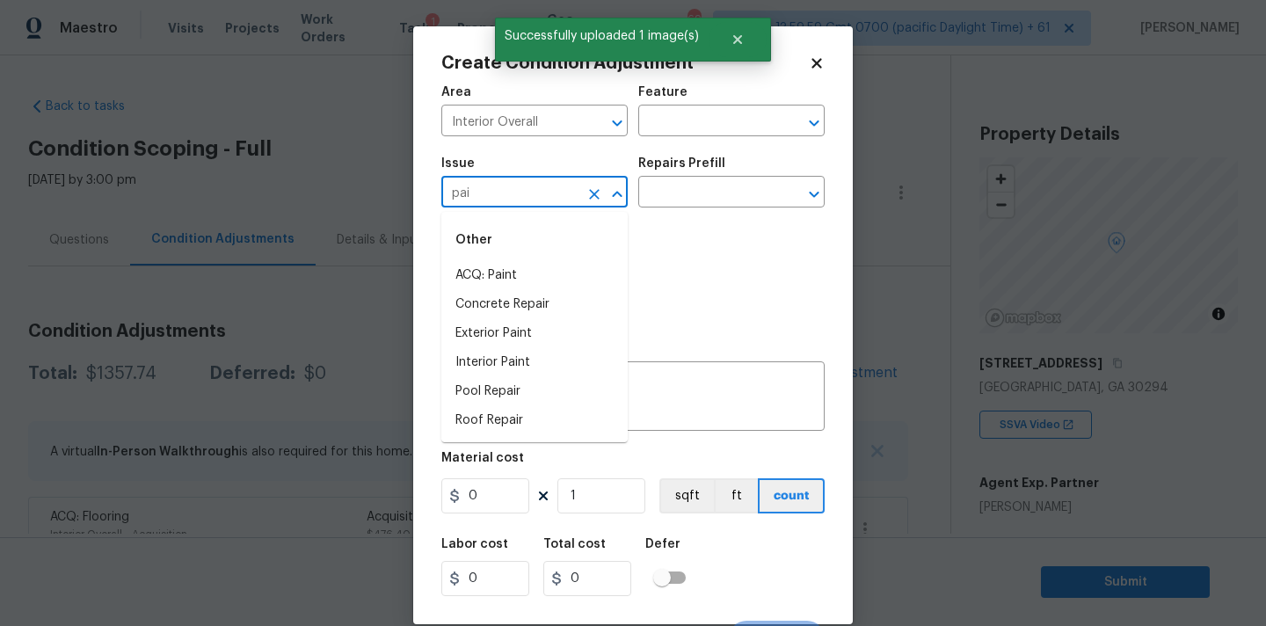
scroll to position [246, 0]
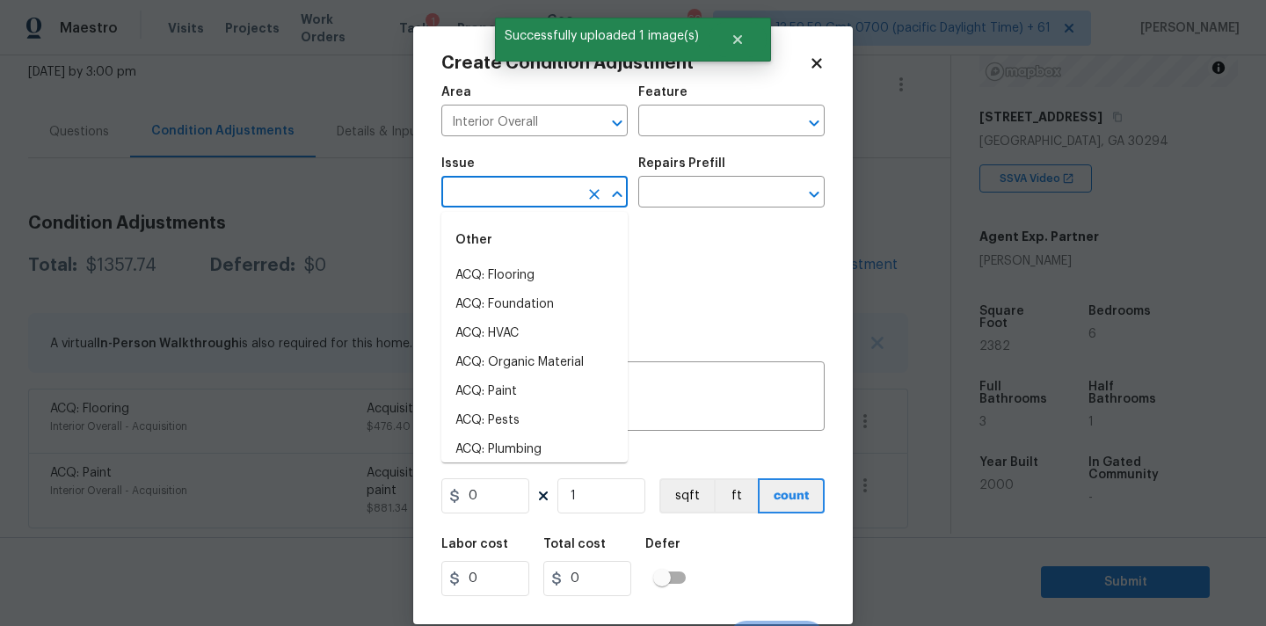
type input "t"
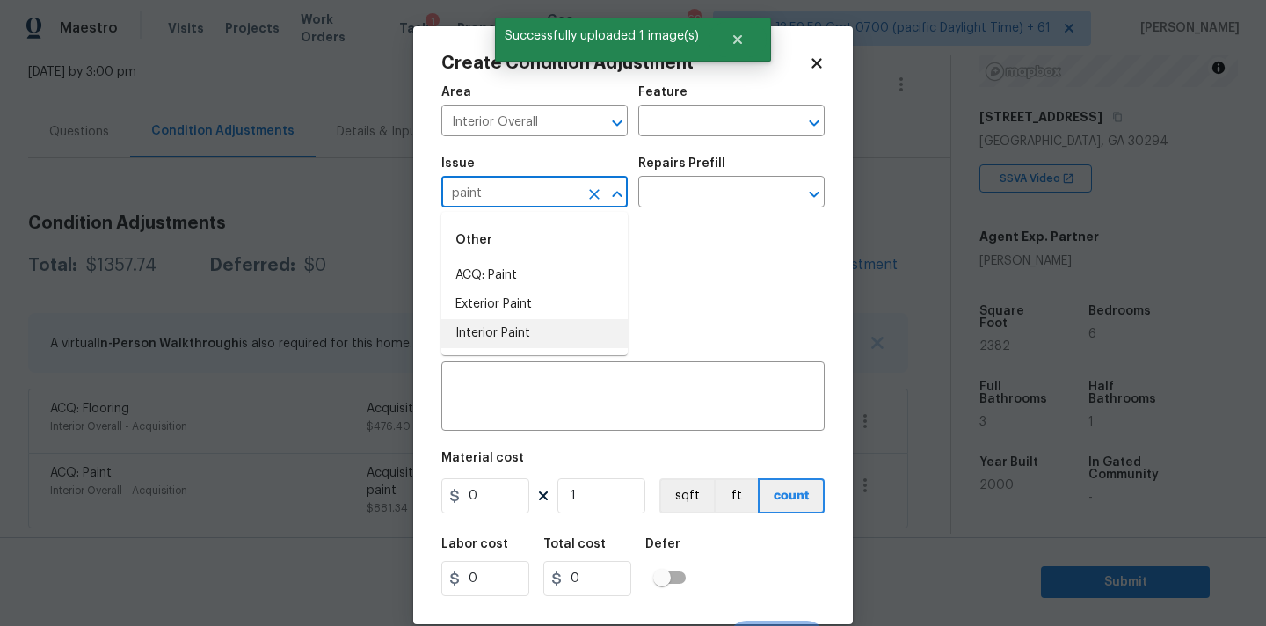
click at [522, 342] on li "Interior Paint" at bounding box center [534, 333] width 186 height 29
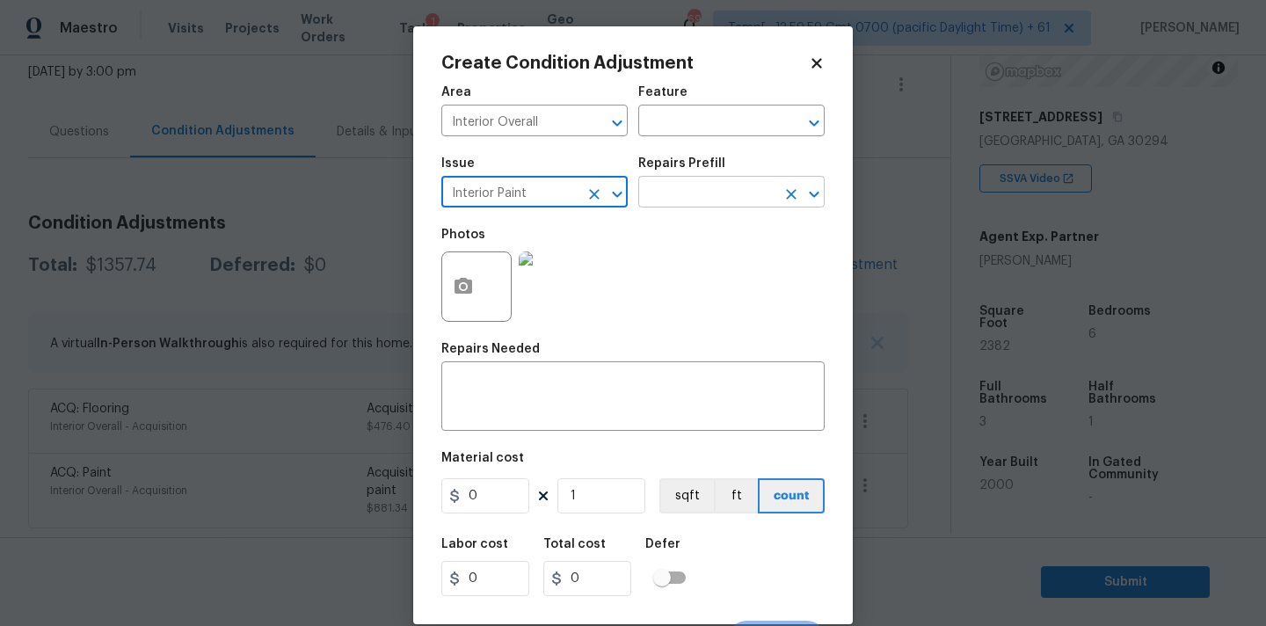
type input "Interior Paint"
click at [674, 193] on input "text" at bounding box center [706, 193] width 137 height 27
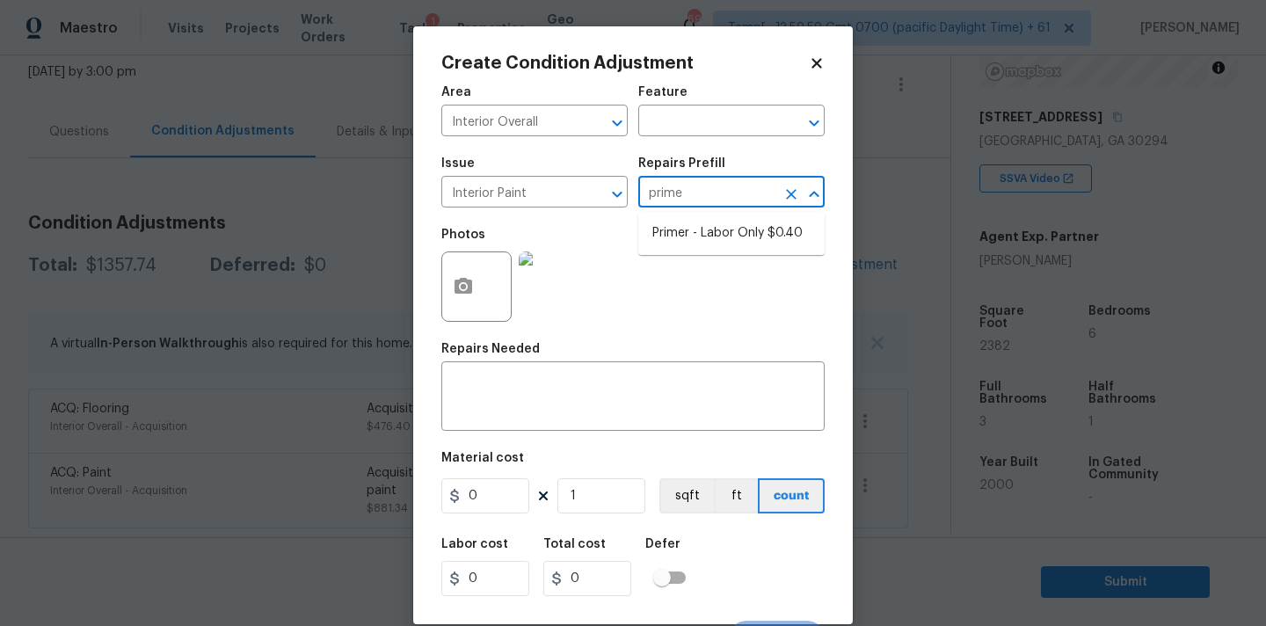
type input "primer"
click at [655, 221] on li "Primer - Labor Only $0.40" at bounding box center [731, 233] width 186 height 29
type input "Overall Paint"
type input "0.4"
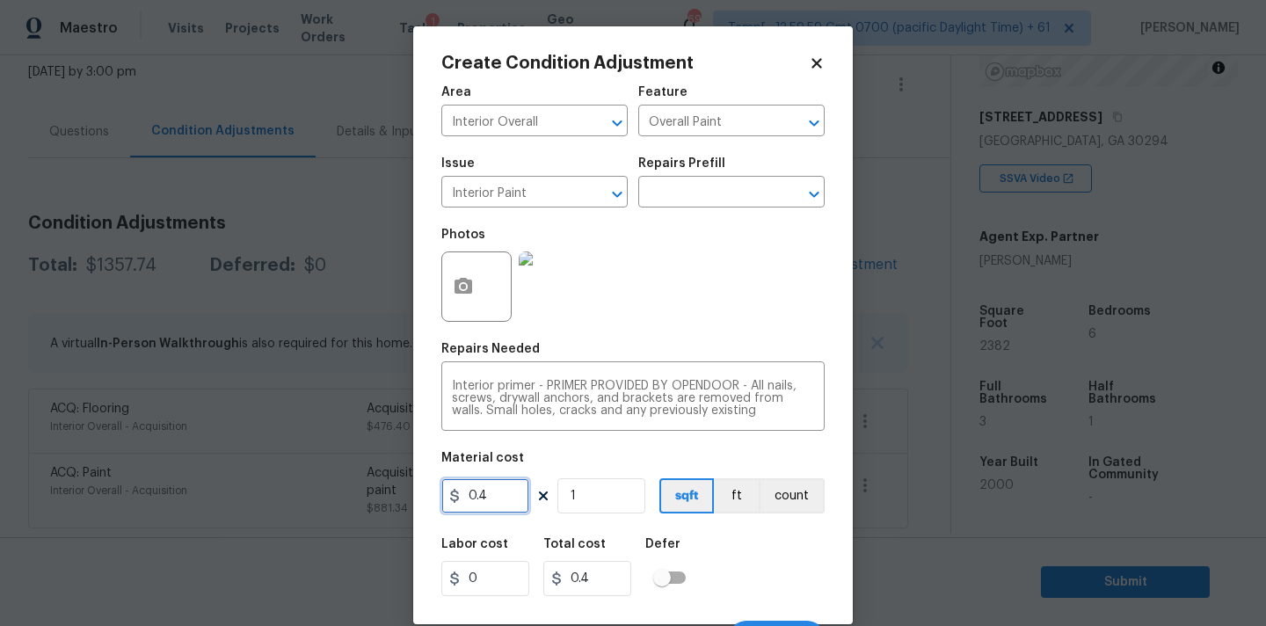
click at [498, 499] on input "0.4" at bounding box center [485, 495] width 88 height 35
type input "200"
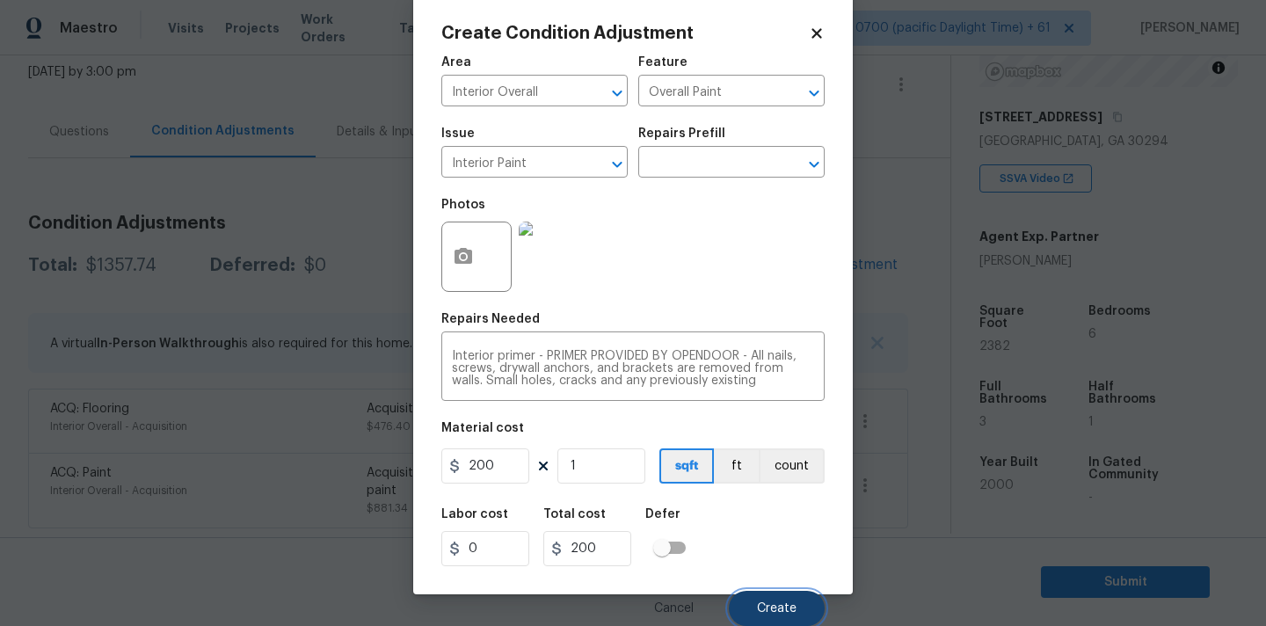
click at [767, 600] on button "Create" at bounding box center [777, 608] width 96 height 35
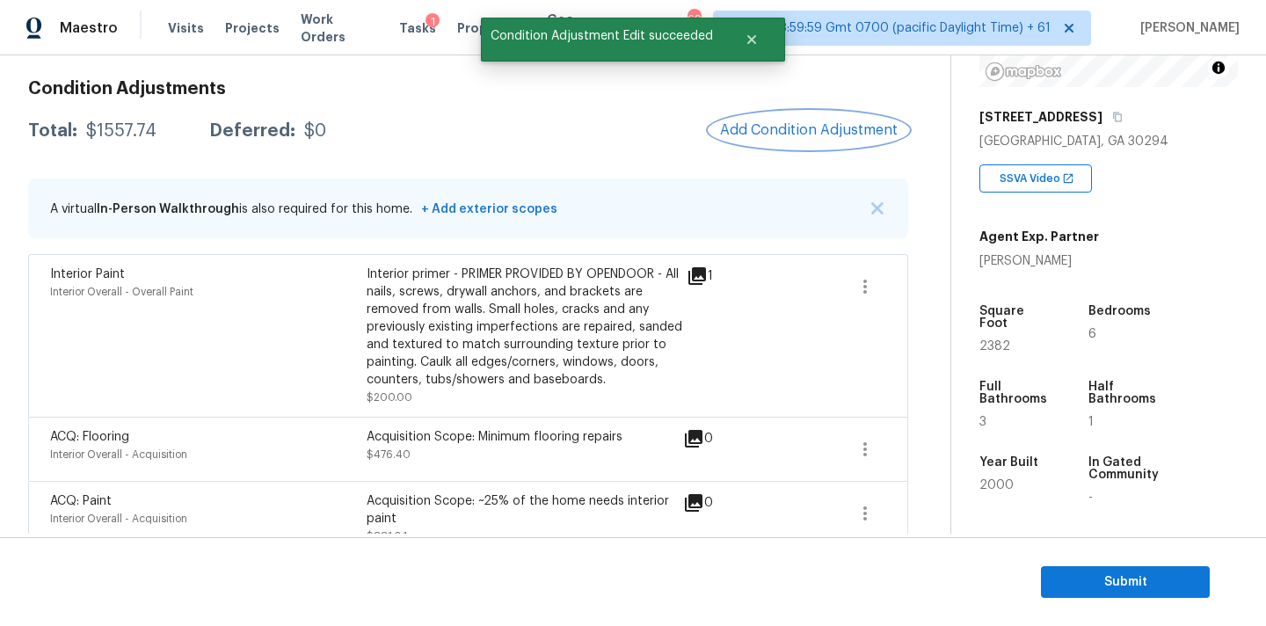
scroll to position [272, 0]
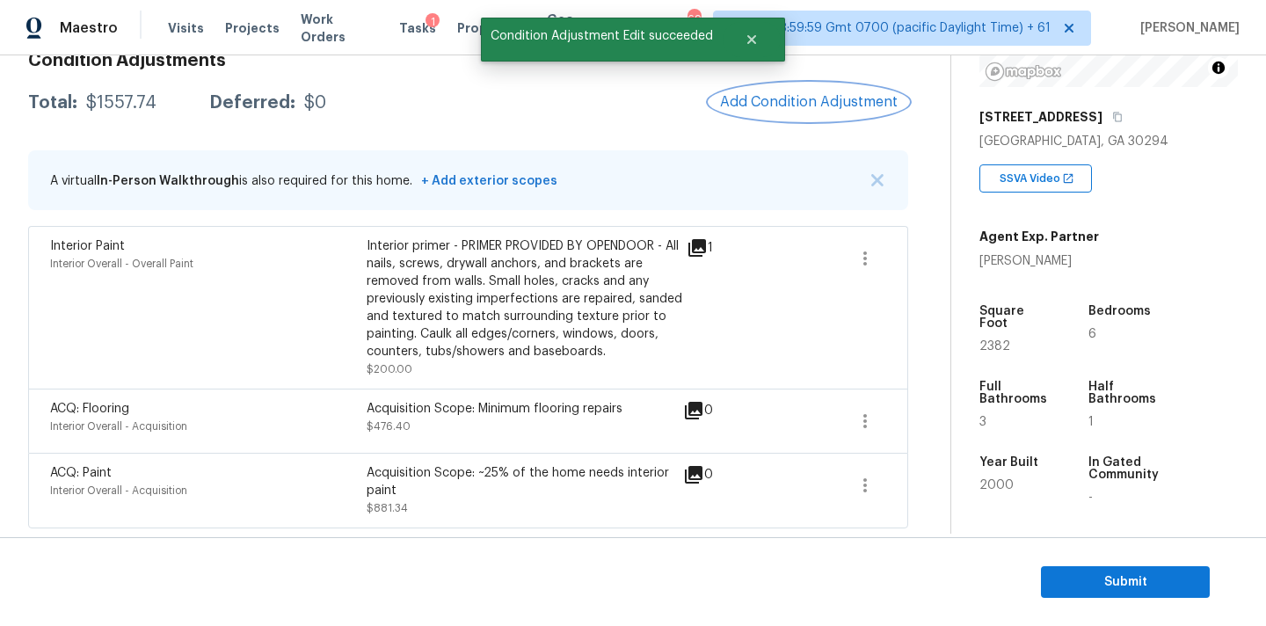
click at [797, 116] on button "Add Condition Adjustment" at bounding box center [809, 102] width 199 height 37
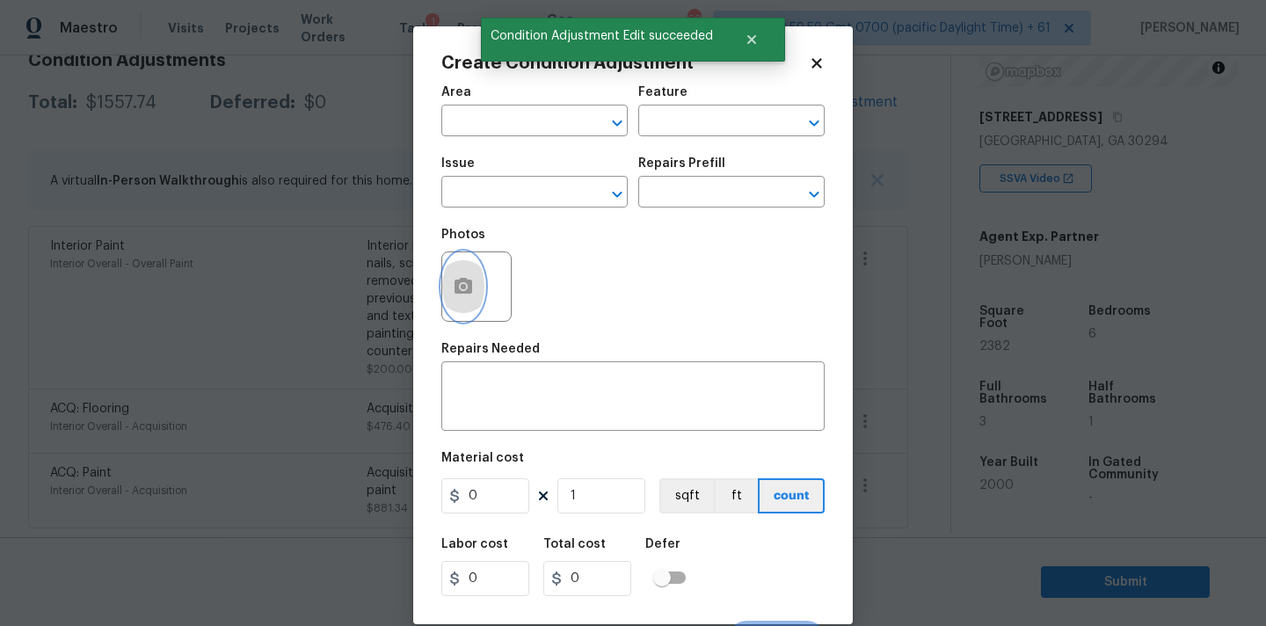
click at [467, 267] on button "button" at bounding box center [463, 286] width 42 height 69
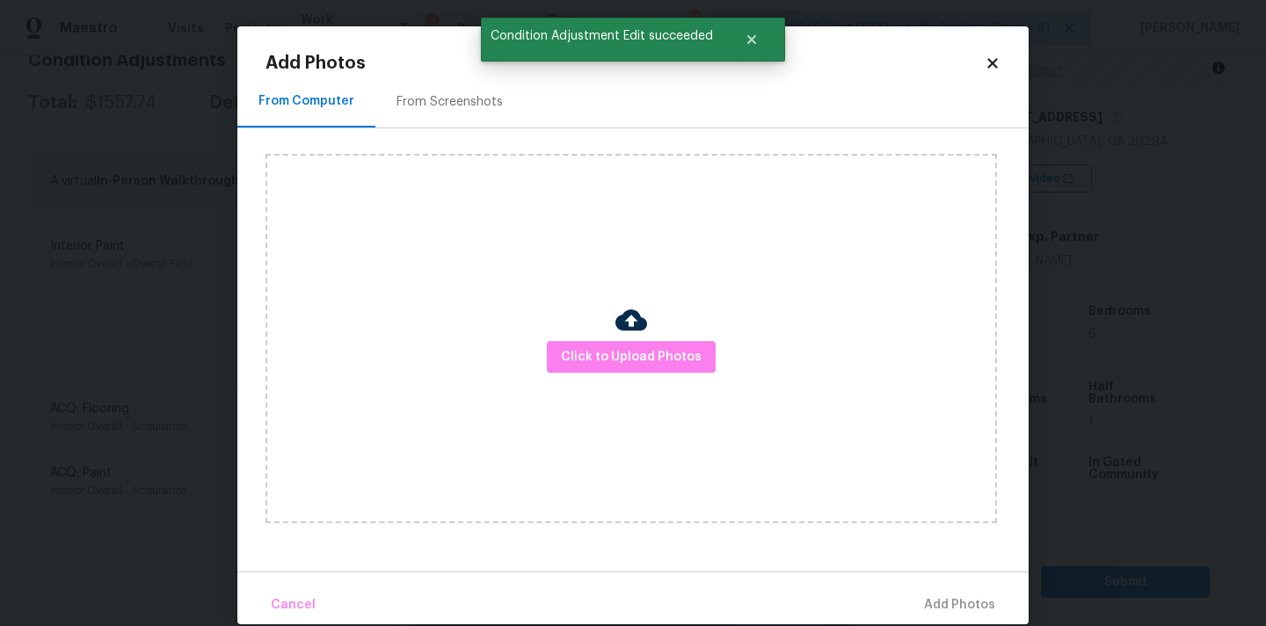
click at [590, 339] on div "Click to Upload Photos" at bounding box center [632, 338] width 732 height 369
click at [620, 365] on span "Click to Upload Photos" at bounding box center [631, 357] width 141 height 22
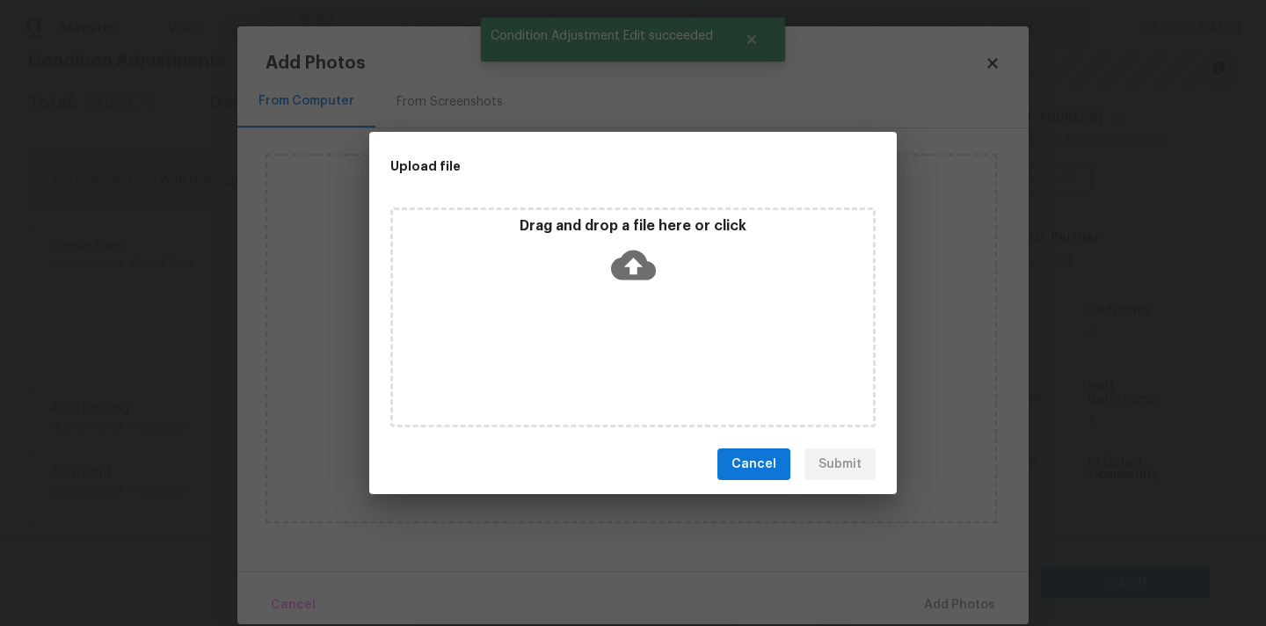
click at [634, 276] on icon at bounding box center [633, 266] width 45 height 30
